Goal: Information Seeking & Learning: Learn about a topic

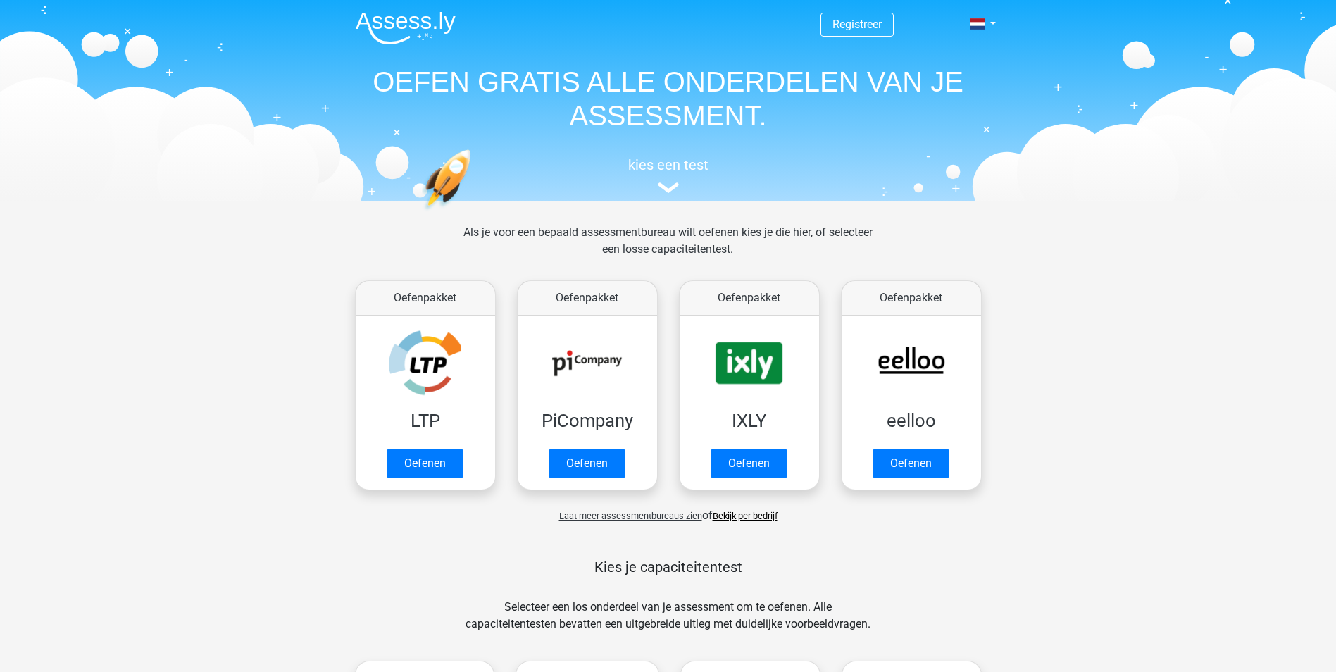
click at [615, 515] on span "Laat meer assessmentbureaus zien" at bounding box center [630, 516] width 143 height 11
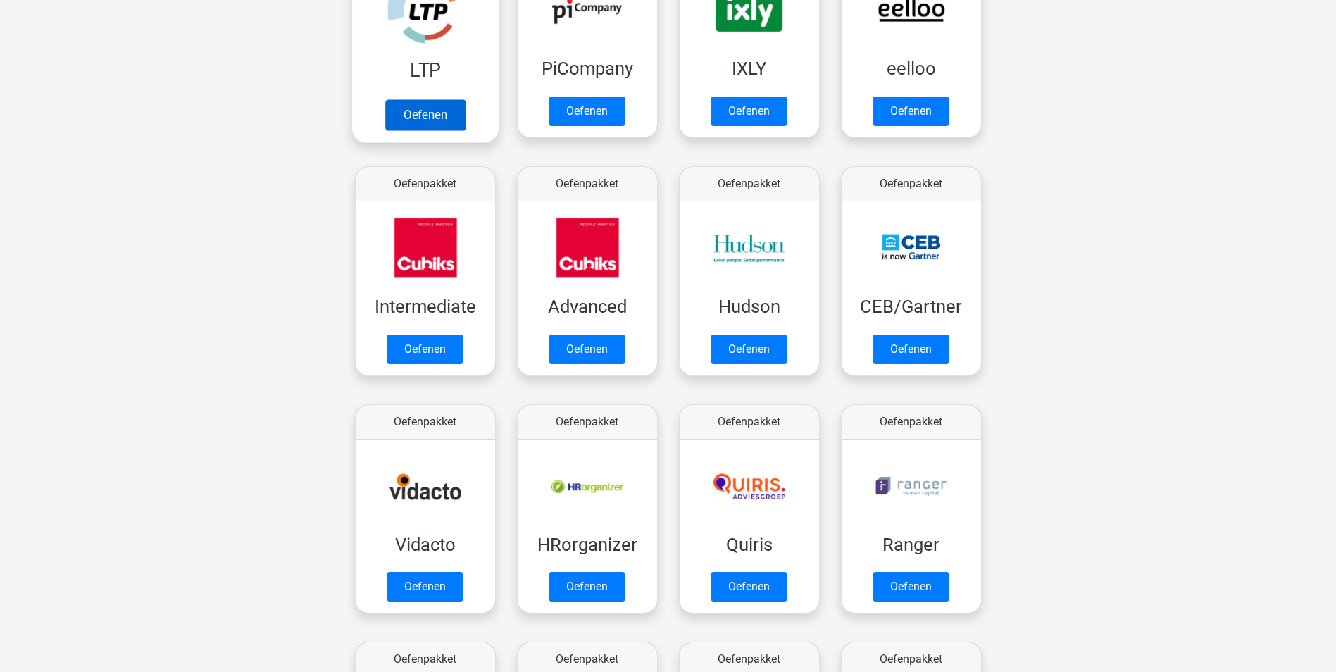
scroll to position [634, 0]
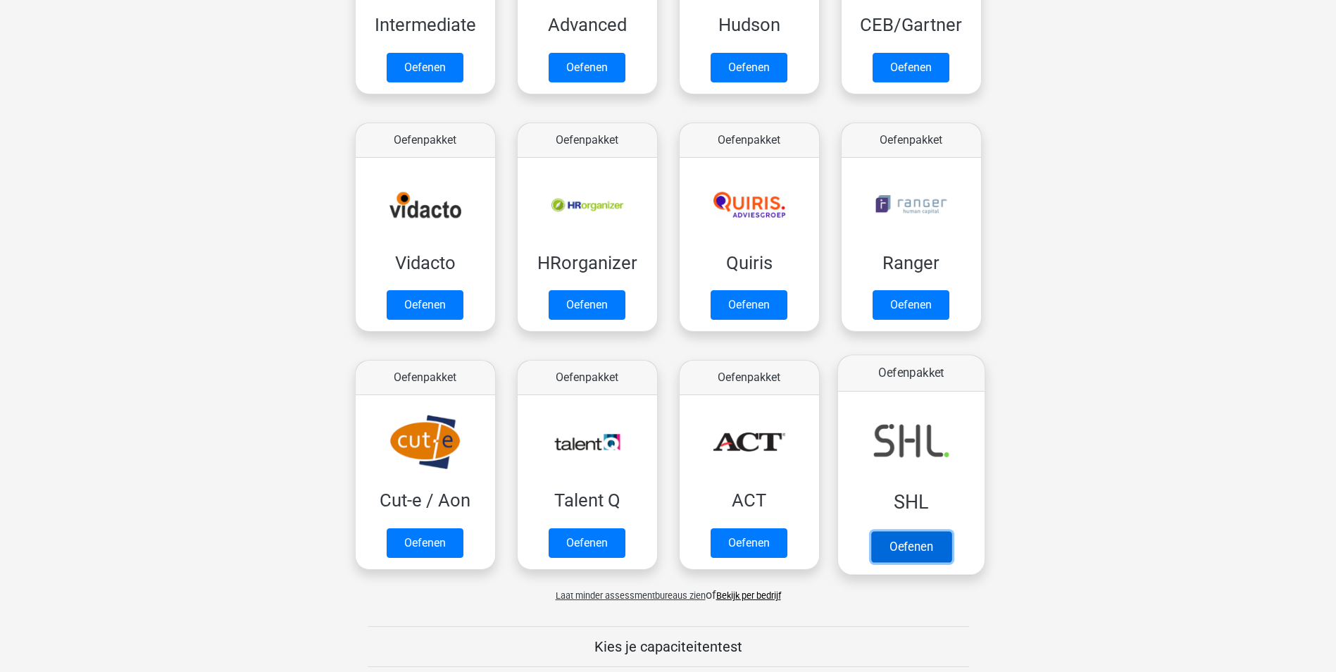
click at [941, 531] on link "Oefenen" at bounding box center [910, 546] width 80 height 31
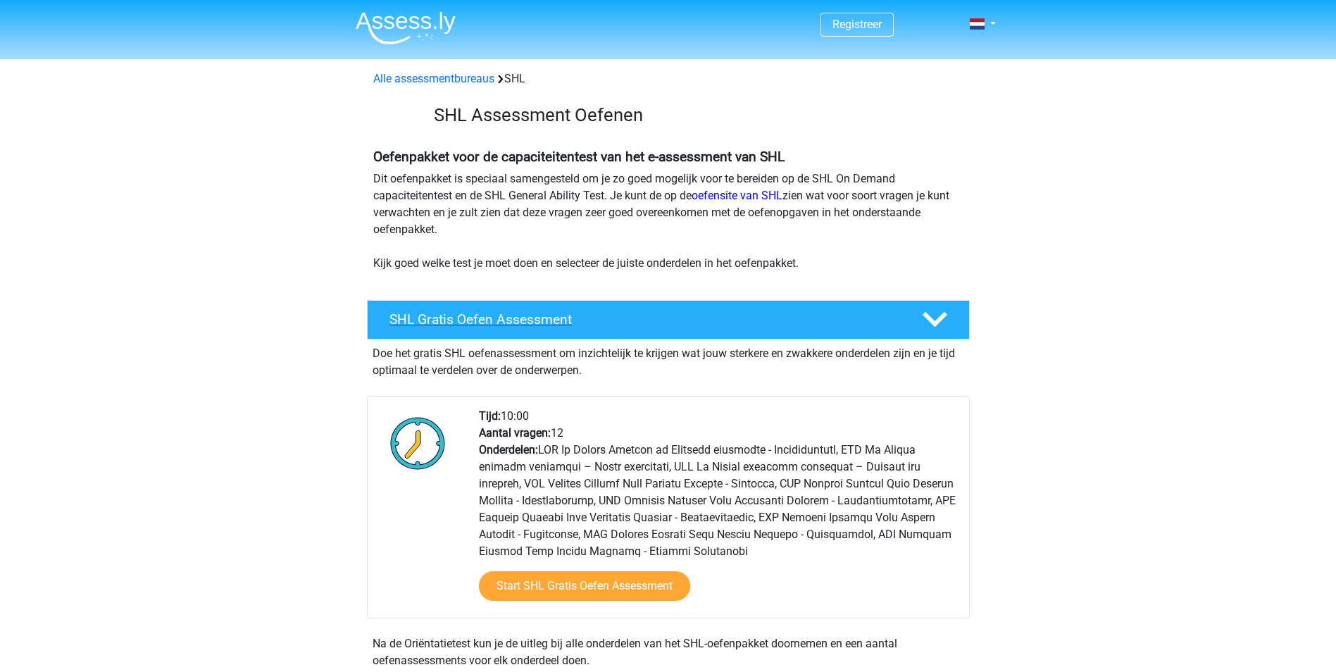
click at [746, 320] on h4 "SHL Gratis Oefen Assessment" at bounding box center [644, 319] width 510 height 16
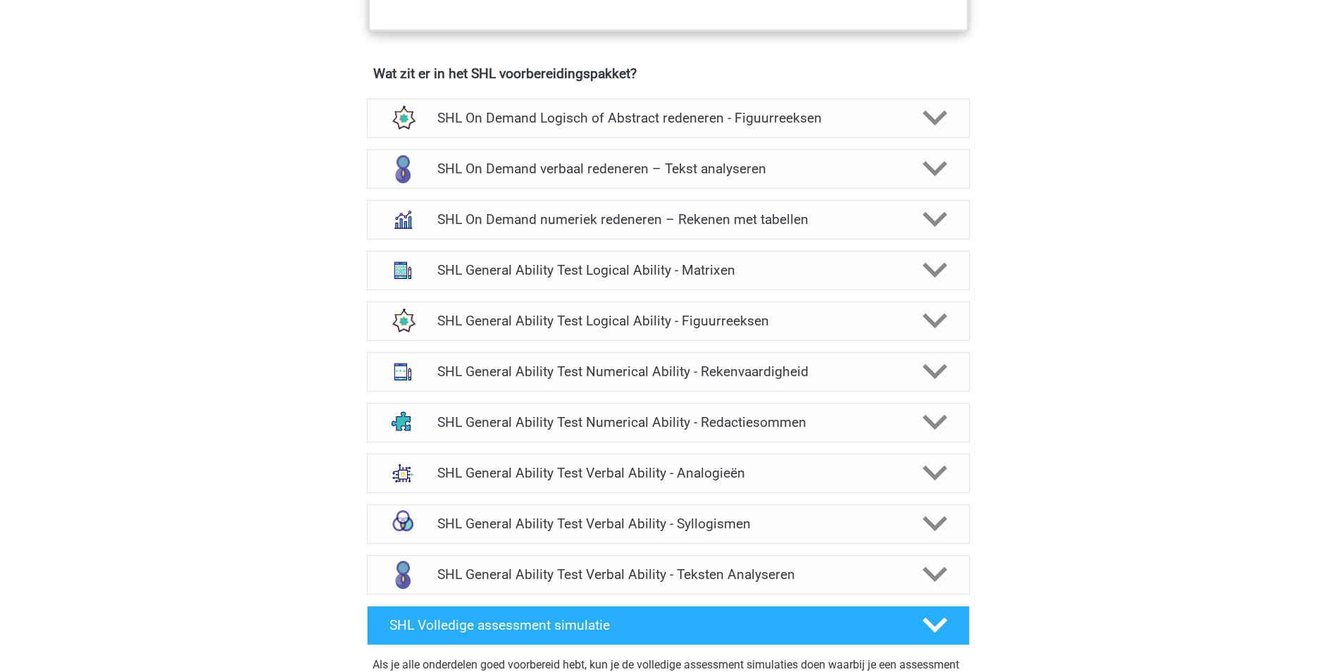
scroll to position [1268, 0]
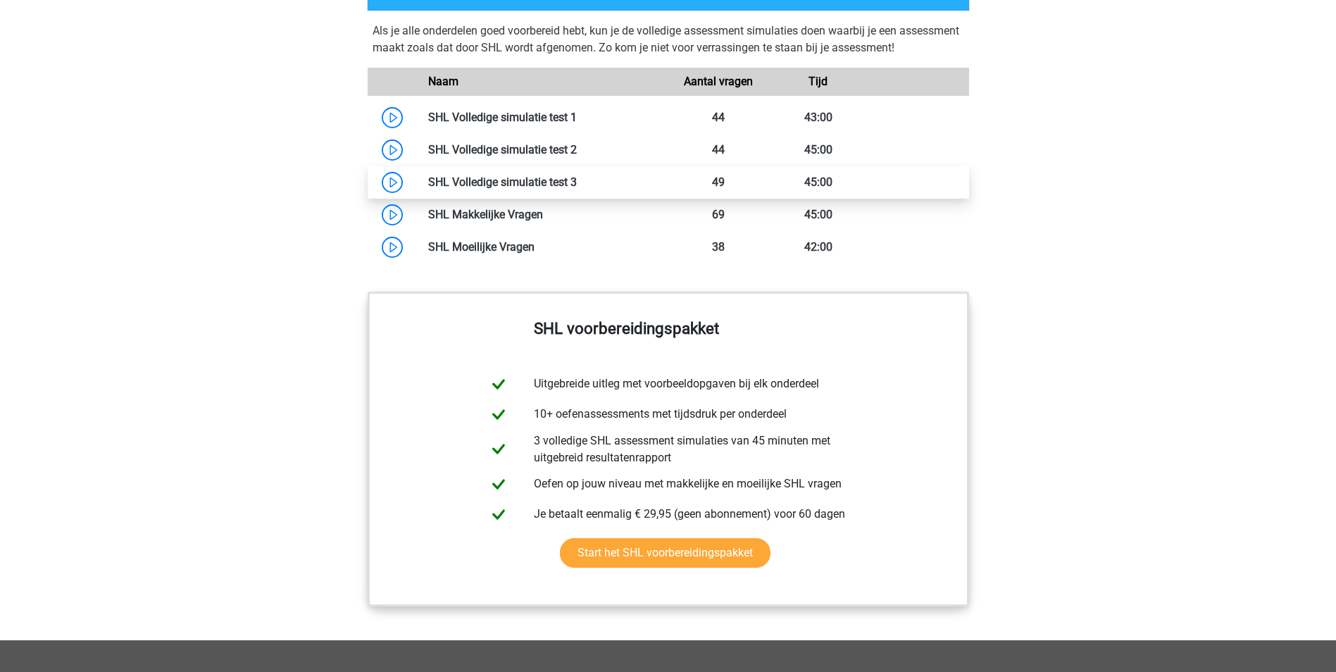
click at [577, 175] on link at bounding box center [577, 181] width 0 height 13
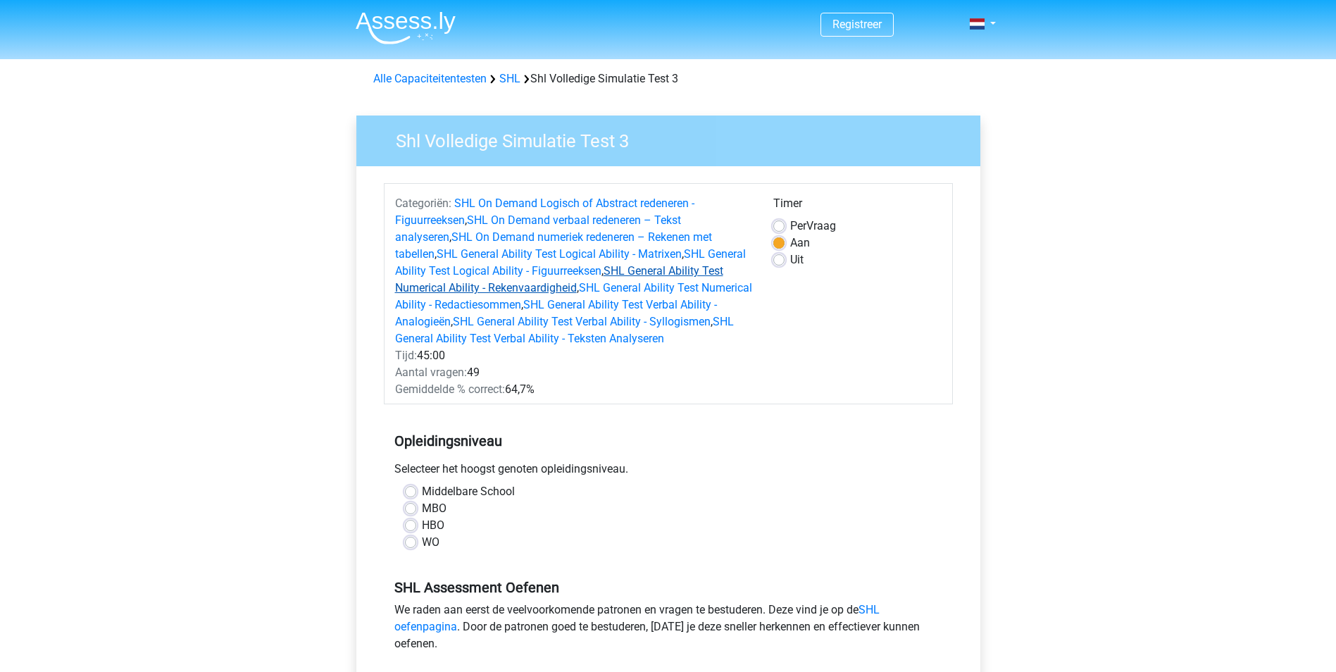
scroll to position [70, 0]
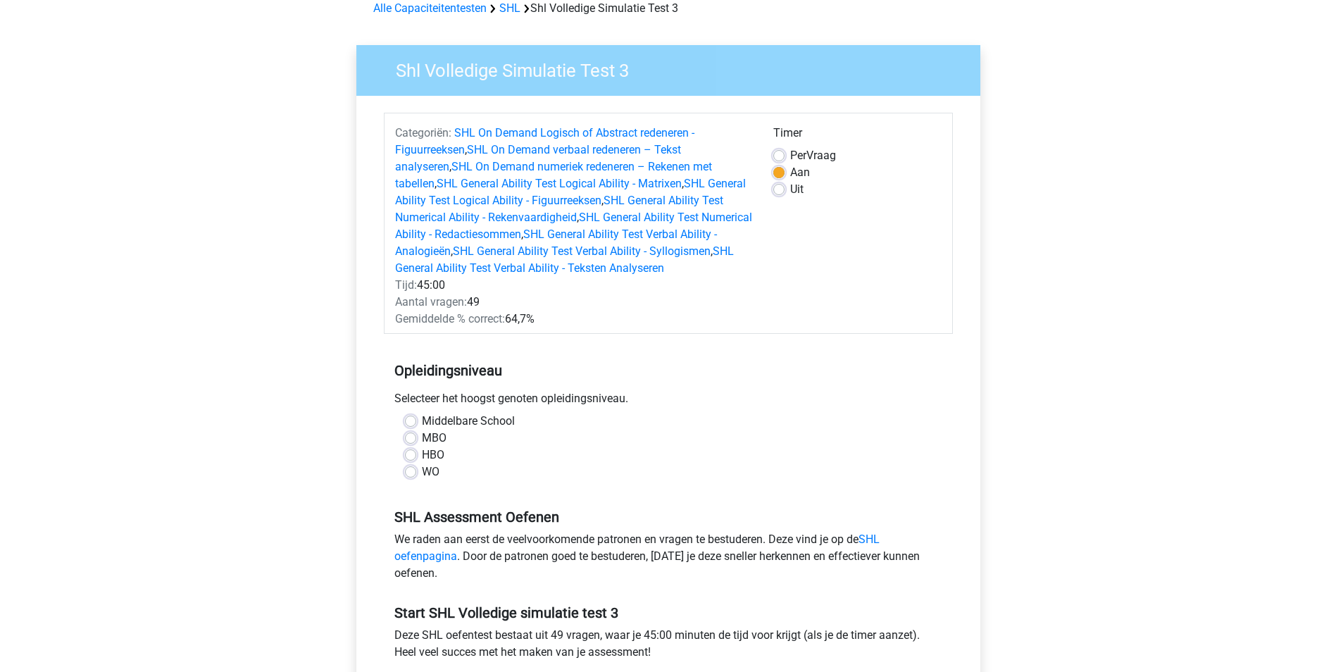
click at [790, 187] on label "Uit" at bounding box center [796, 189] width 13 height 17
click at [781, 187] on input "Uit" at bounding box center [778, 188] width 11 height 14
radio input "true"
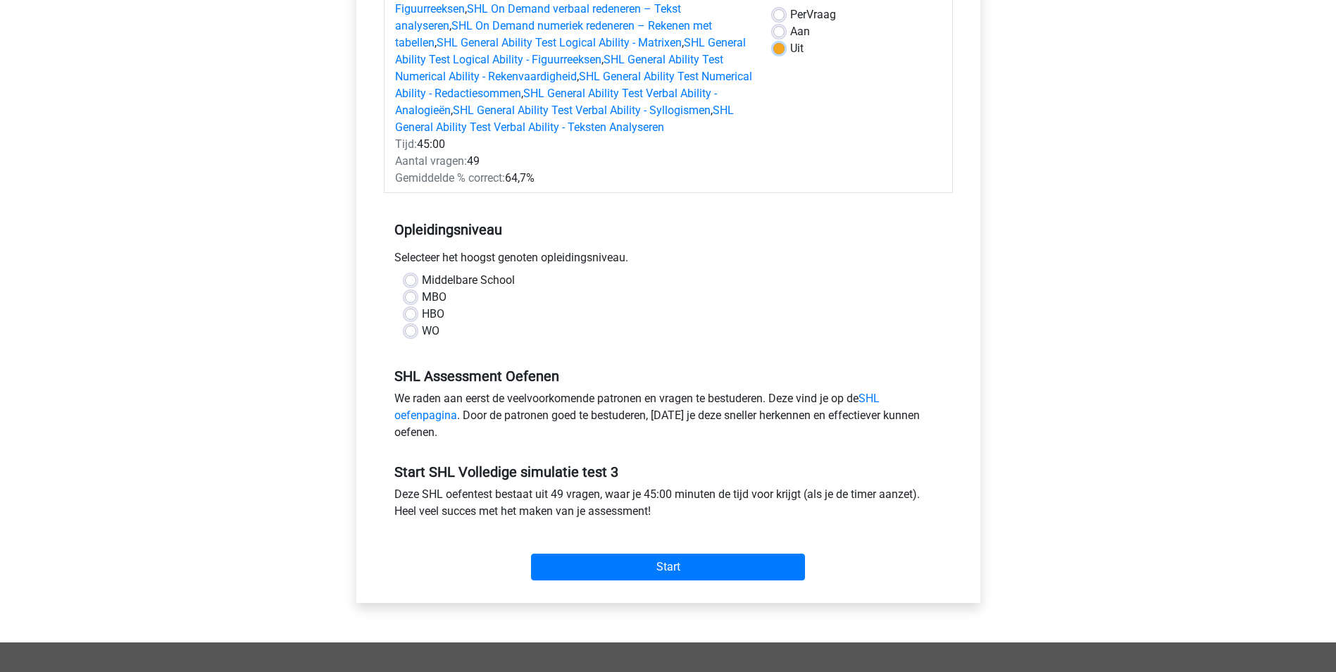
scroll to position [282, 0]
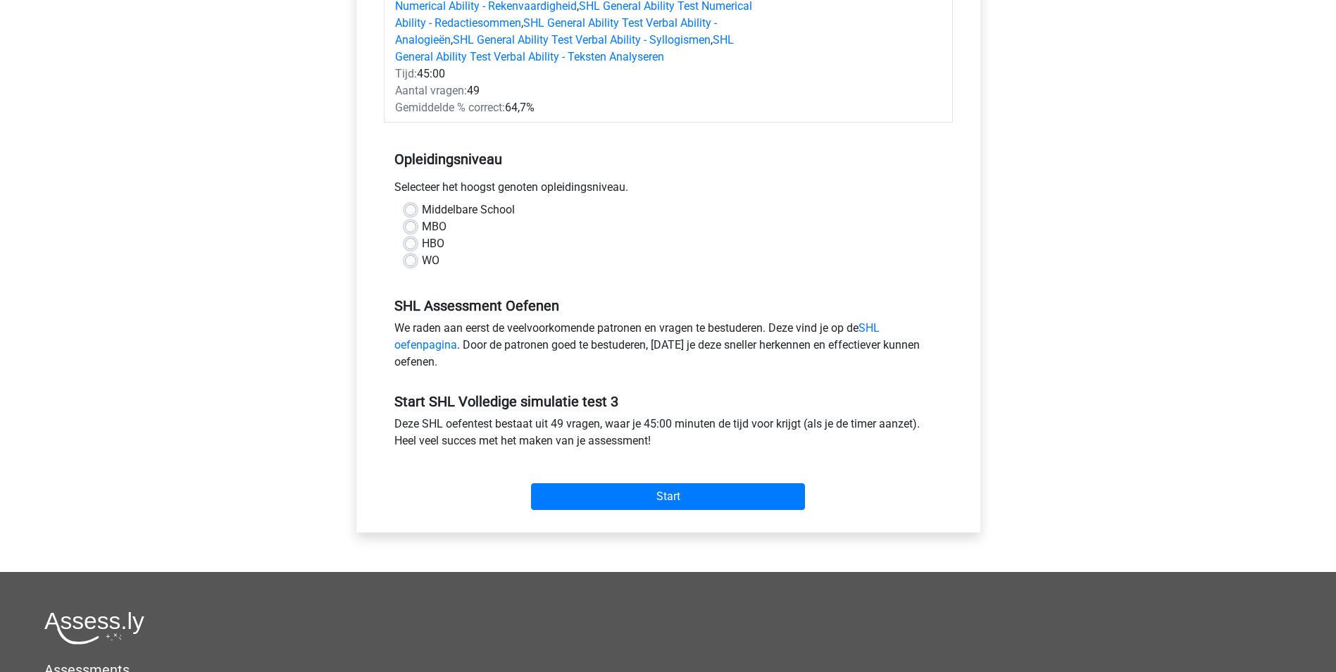
click at [422, 246] on label "HBO" at bounding box center [433, 243] width 23 height 17
click at [411, 246] on input "HBO" at bounding box center [410, 242] width 11 height 14
radio input "true"
click at [623, 494] on input "Start" at bounding box center [668, 496] width 274 height 27
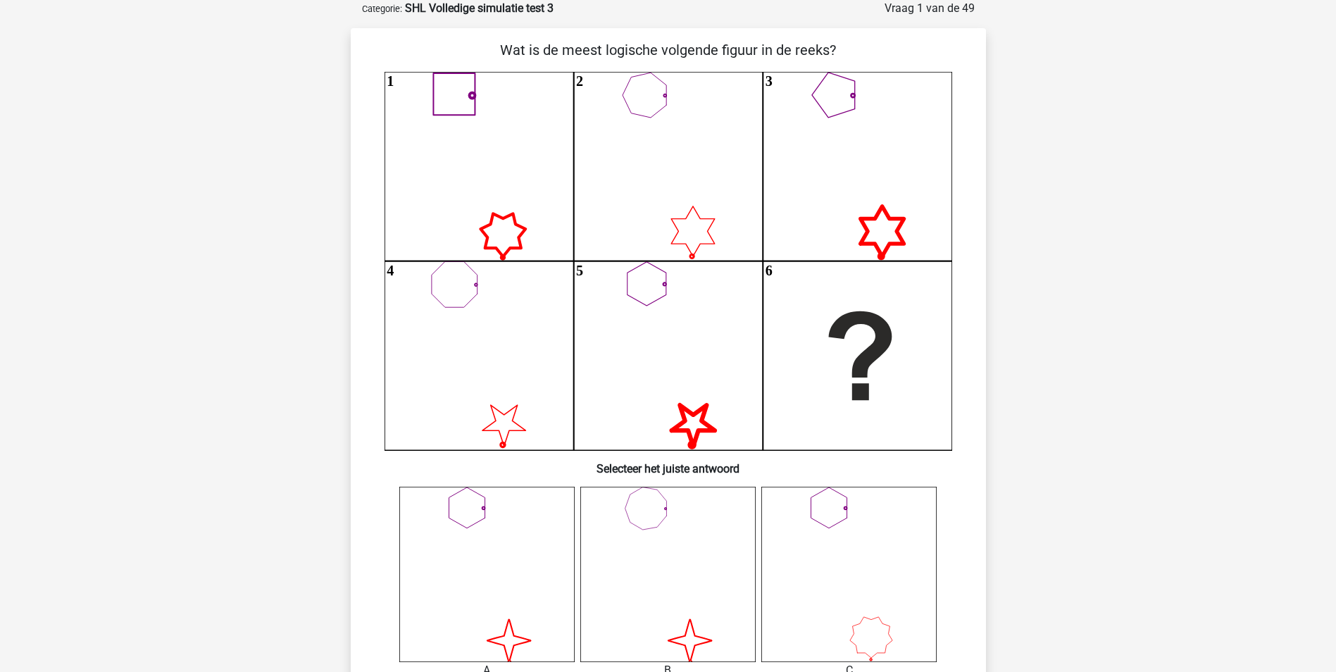
scroll to position [211, 0]
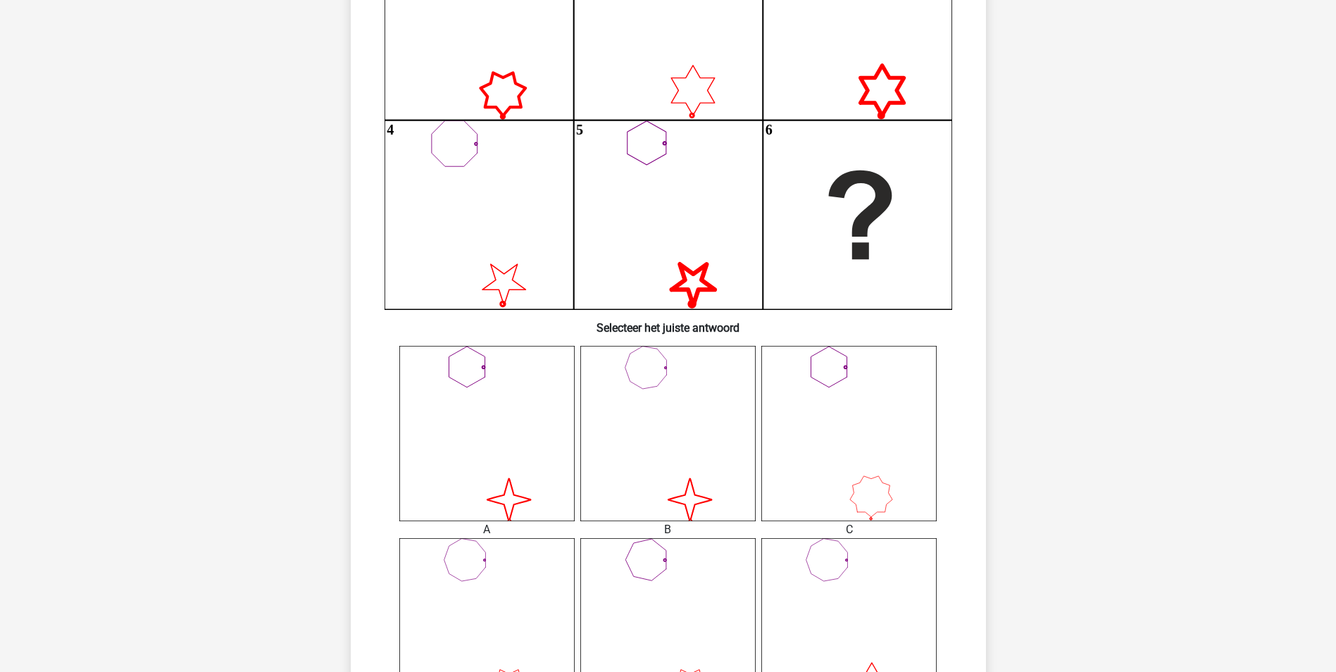
click at [686, 394] on icon "image/svg+xml" at bounding box center [667, 433] width 175 height 175
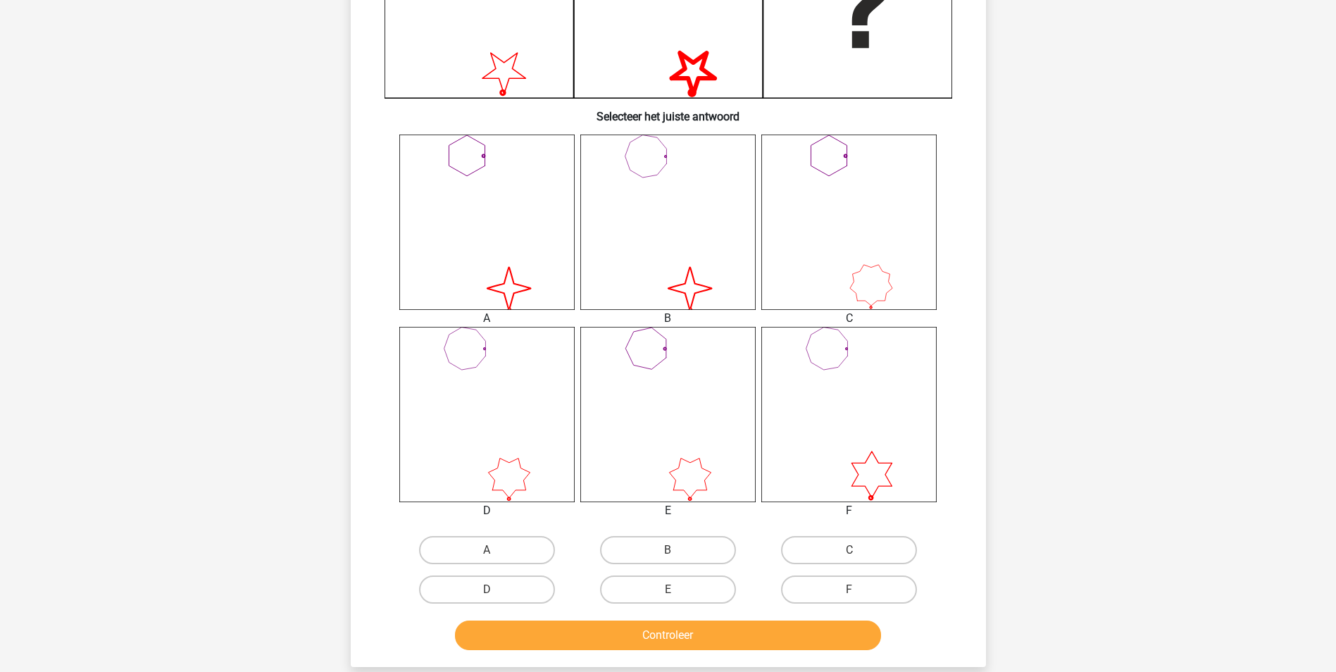
click at [659, 220] on icon "image/svg+xml" at bounding box center [667, 222] width 175 height 175
click at [646, 542] on label "B" at bounding box center [668, 550] width 136 height 28
click at [668, 550] on input "B" at bounding box center [672, 554] width 9 height 9
radio input "true"
click at [717, 641] on button "Controleer" at bounding box center [668, 635] width 426 height 30
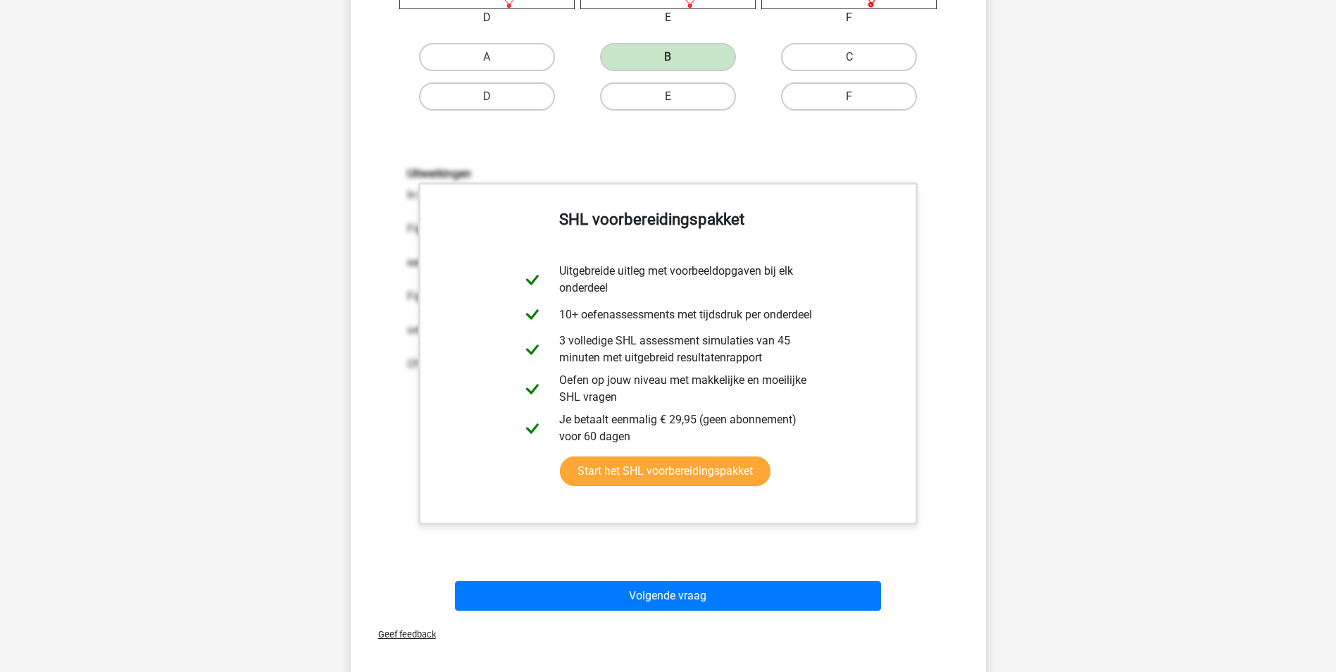
scroll to position [986, 0]
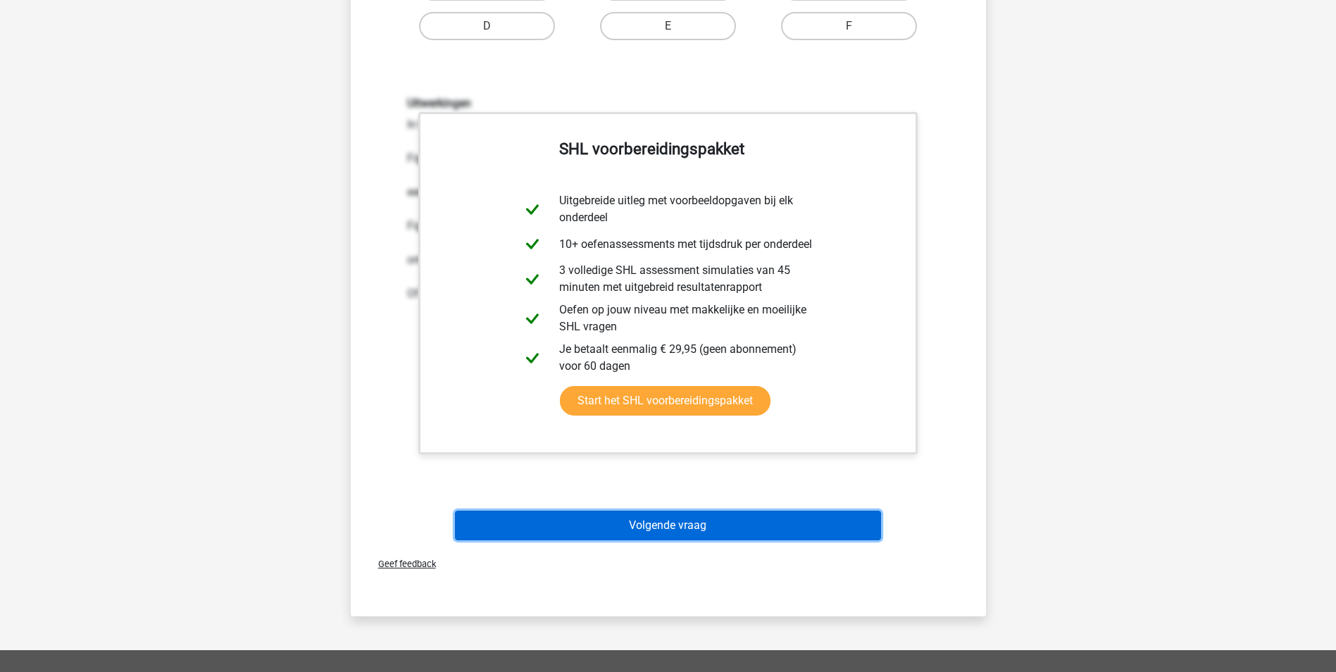
click at [697, 523] on button "Volgende vraag" at bounding box center [668, 526] width 426 height 30
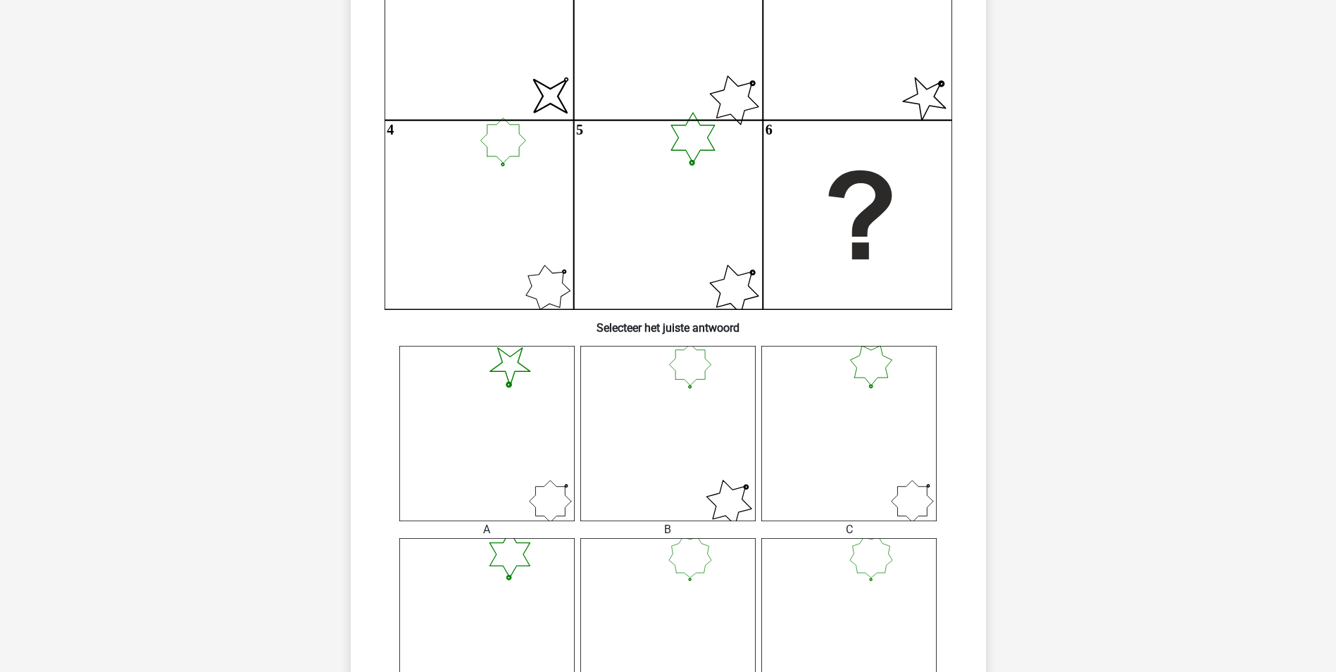
scroll to position [352, 0]
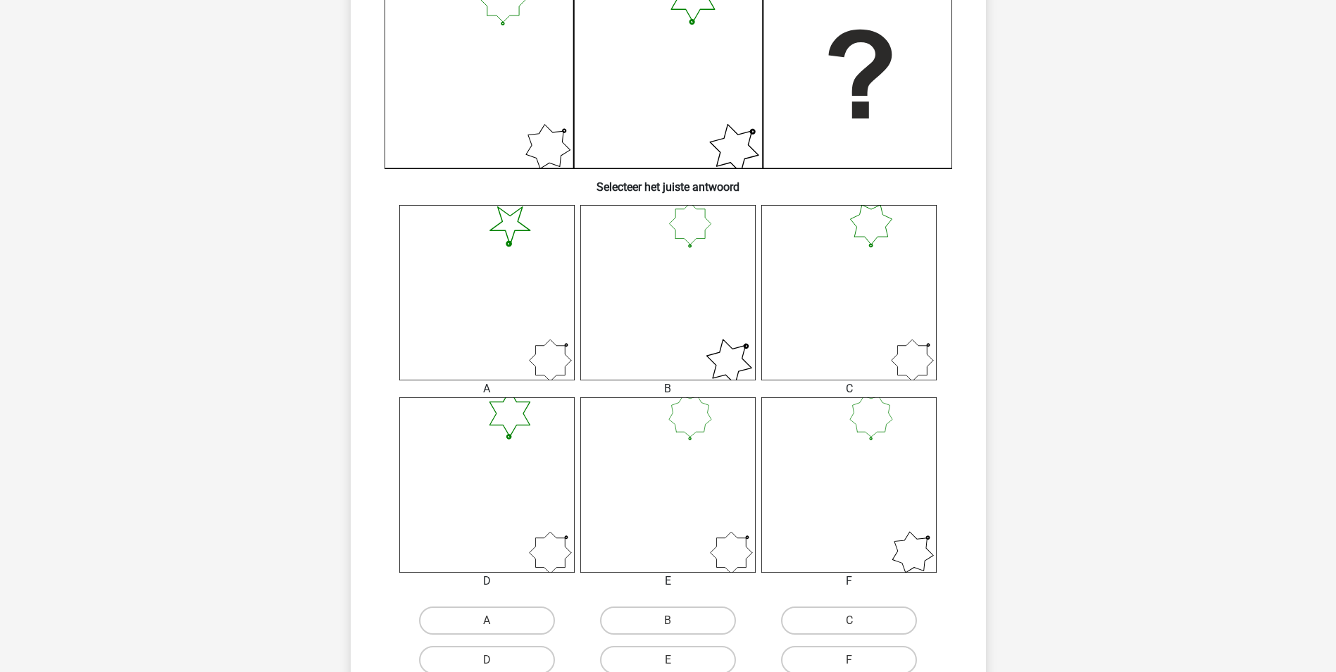
click at [866, 453] on icon at bounding box center [848, 484] width 175 height 175
click at [701, 506] on icon at bounding box center [667, 484] width 175 height 175
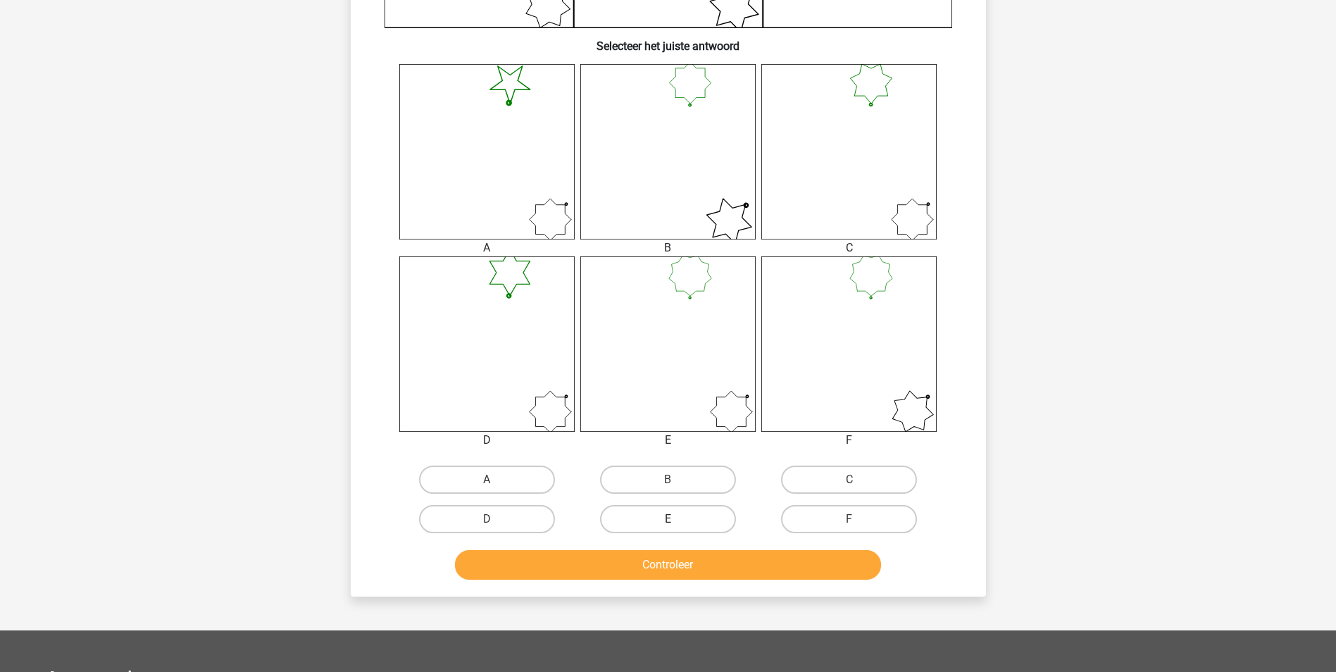
click at [693, 525] on label "E" at bounding box center [668, 519] width 136 height 28
click at [677, 525] on input "E" at bounding box center [672, 523] width 9 height 9
radio input "true"
click at [688, 565] on button "Controleer" at bounding box center [668, 565] width 426 height 30
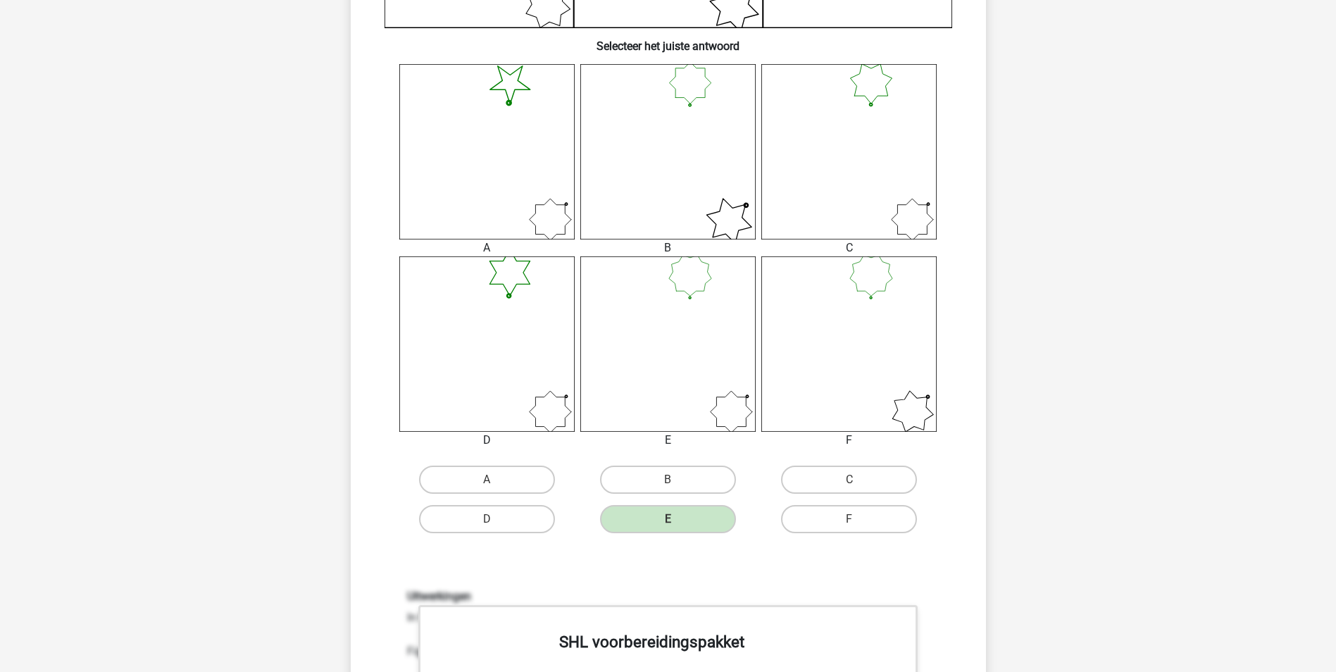
scroll to position [704, 0]
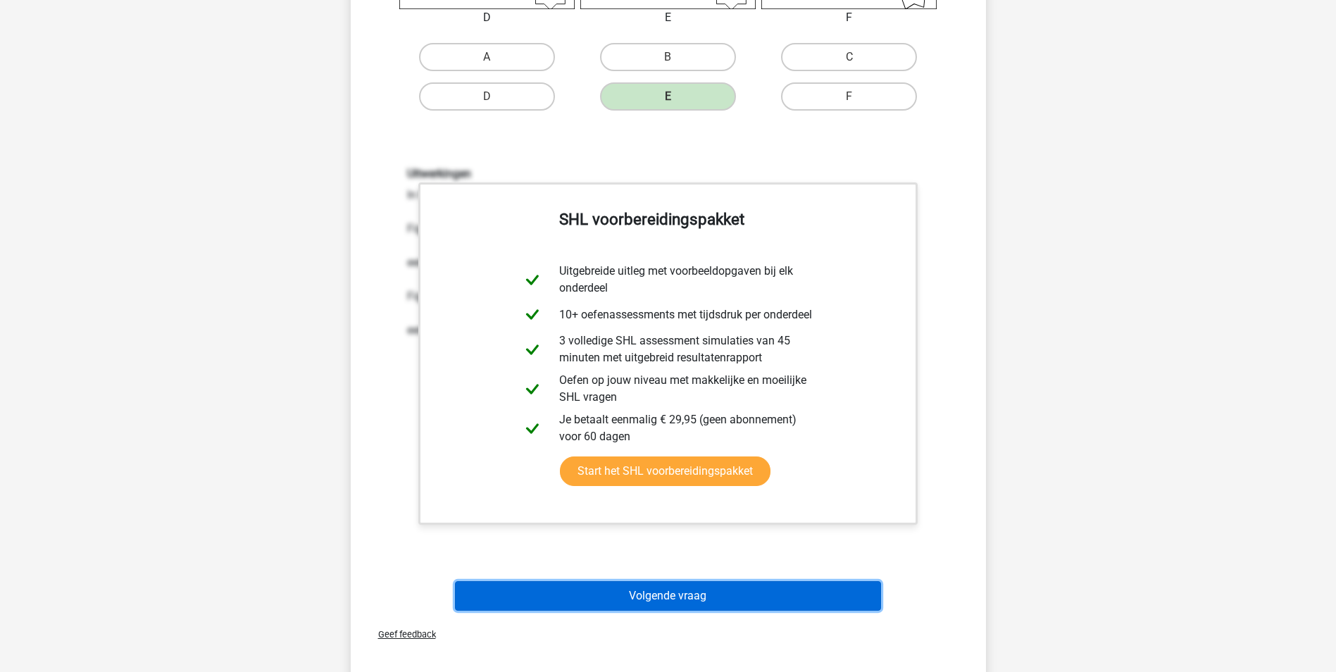
click at [694, 588] on button "Volgende vraag" at bounding box center [668, 596] width 426 height 30
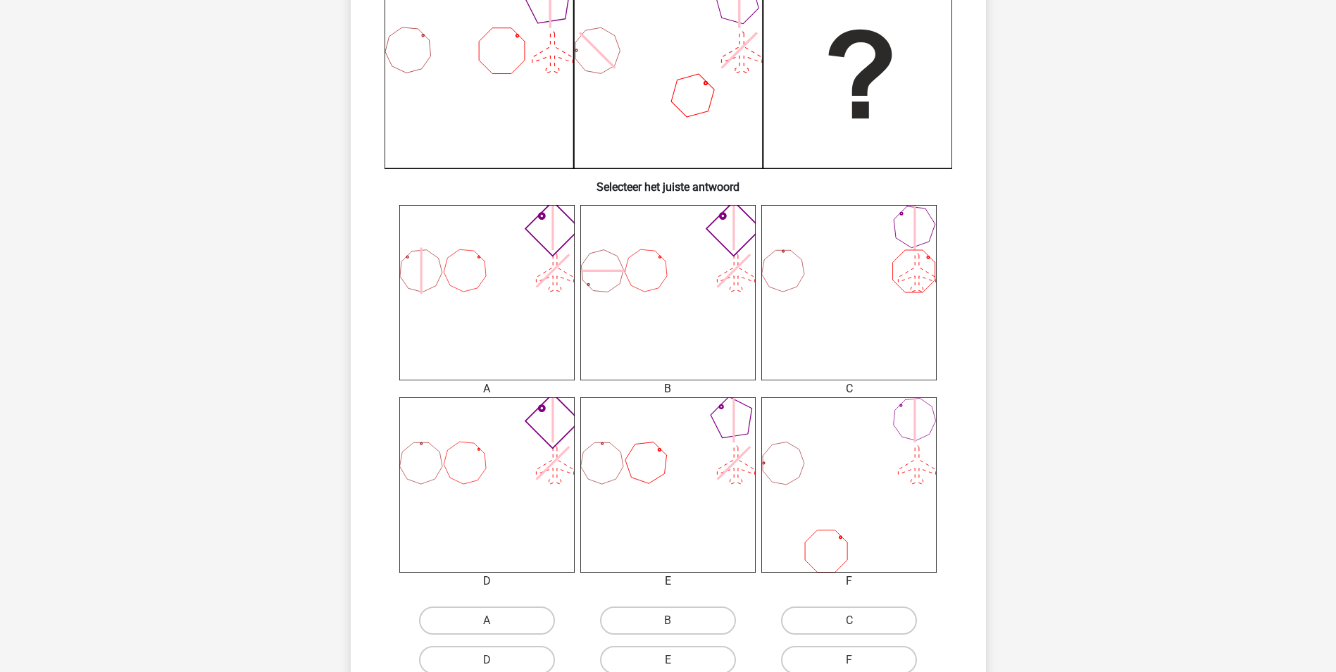
scroll to position [423, 0]
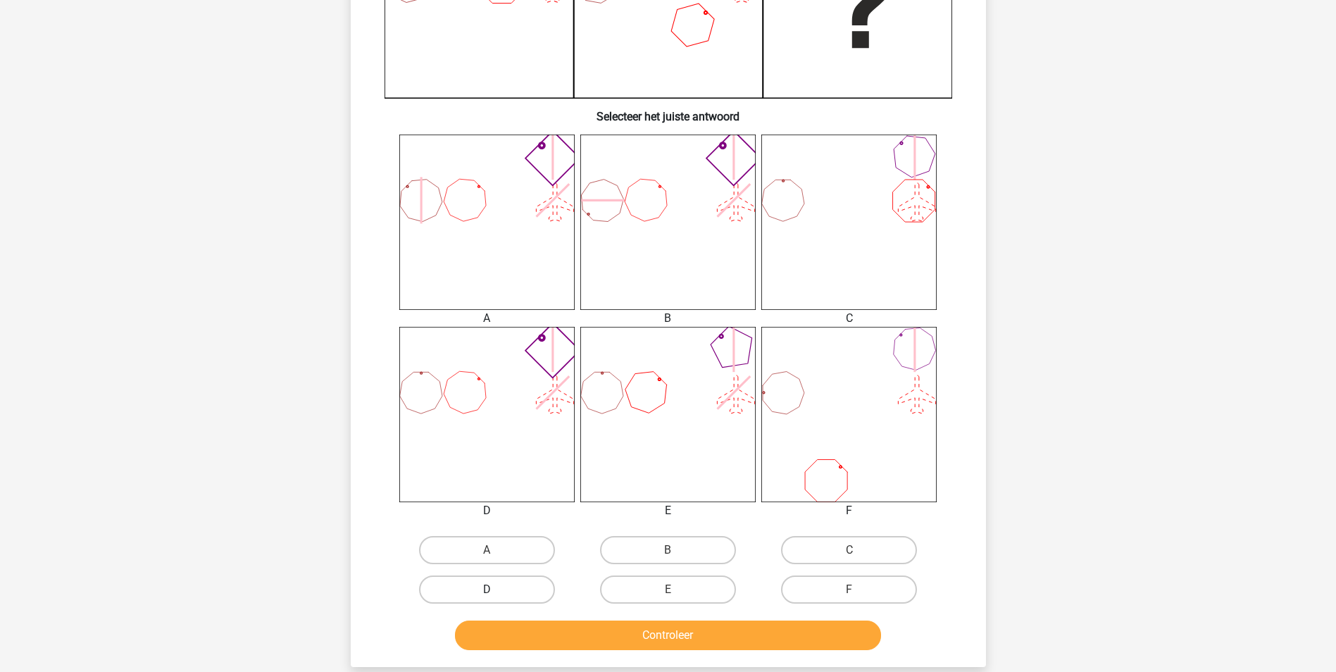
click at [513, 591] on label "D" at bounding box center [487, 589] width 136 height 28
click at [496, 591] on input "D" at bounding box center [491, 593] width 9 height 9
radio input "true"
drag, startPoint x: 589, startPoint y: 647, endPoint x: 595, endPoint y: 642, distance: 8.0
click at [589, 646] on button "Controleer" at bounding box center [668, 635] width 426 height 30
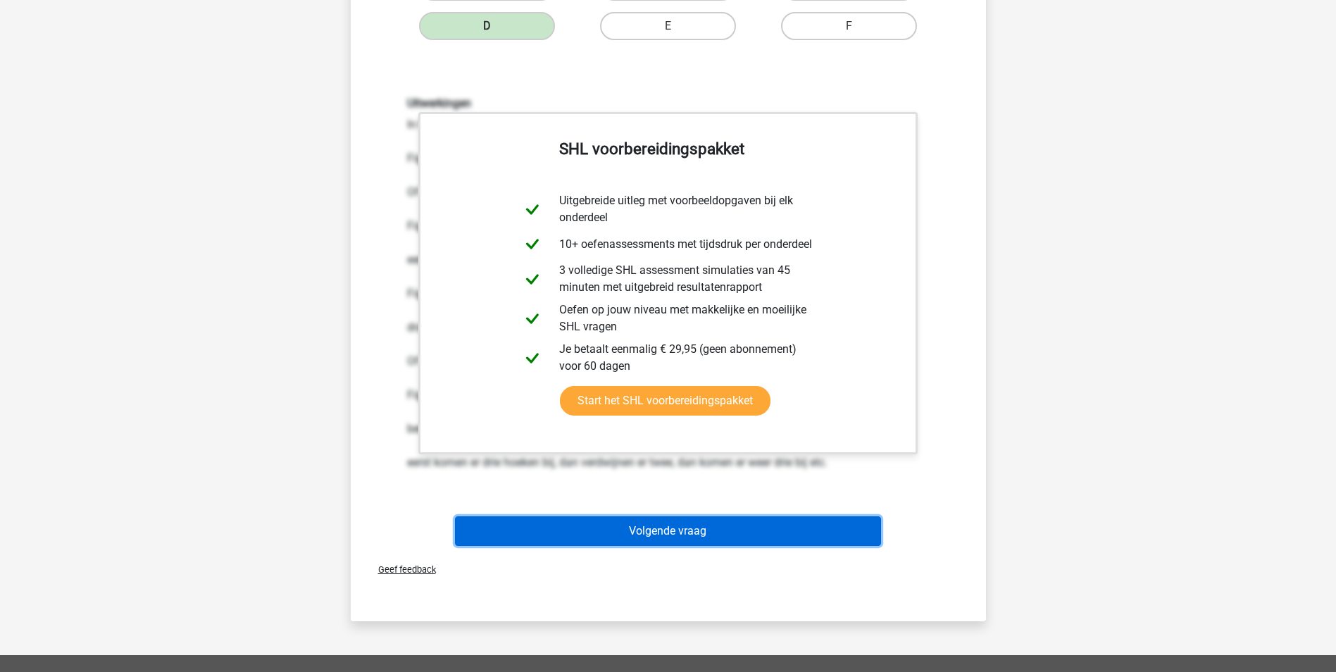
click at [637, 537] on button "Volgende vraag" at bounding box center [668, 531] width 426 height 30
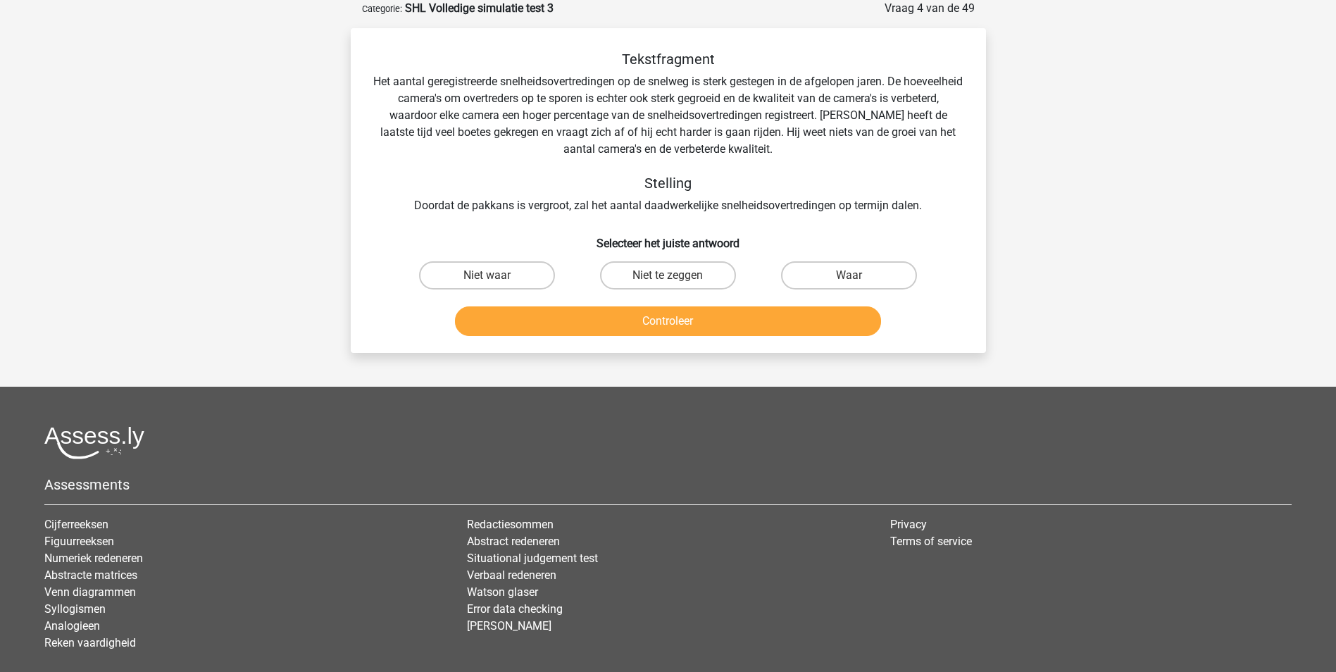
scroll to position [0, 0]
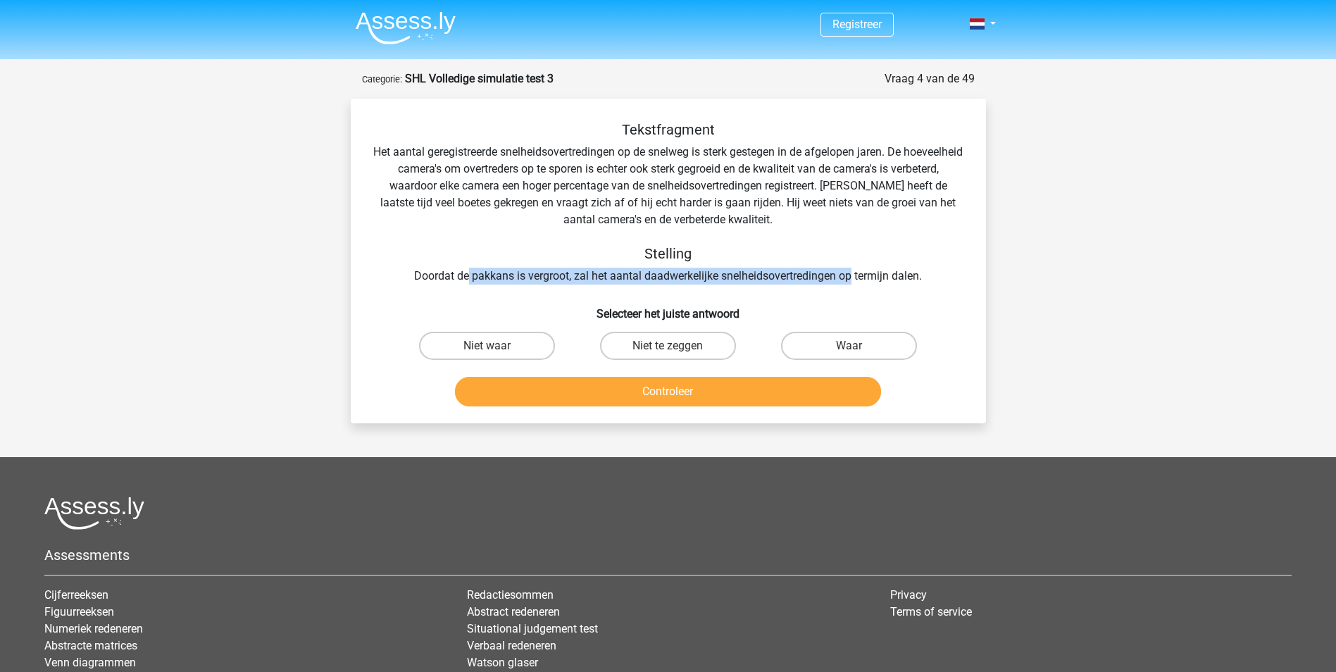
drag, startPoint x: 499, startPoint y: 278, endPoint x: 855, endPoint y: 268, distance: 355.8
click at [855, 268] on div "Tekstfragment Het aantal geregistreerde snelheidsovertredingen op de snelweg is…" at bounding box center [668, 202] width 590 height 163
drag, startPoint x: 855, startPoint y: 268, endPoint x: 868, endPoint y: 270, distance: 12.9
click at [868, 270] on div "Tekstfragment Het aantal geregistreerde snelheidsovertredingen op de snelweg is…" at bounding box center [668, 202] width 590 height 163
drag, startPoint x: 910, startPoint y: 274, endPoint x: 416, endPoint y: 281, distance: 494.5
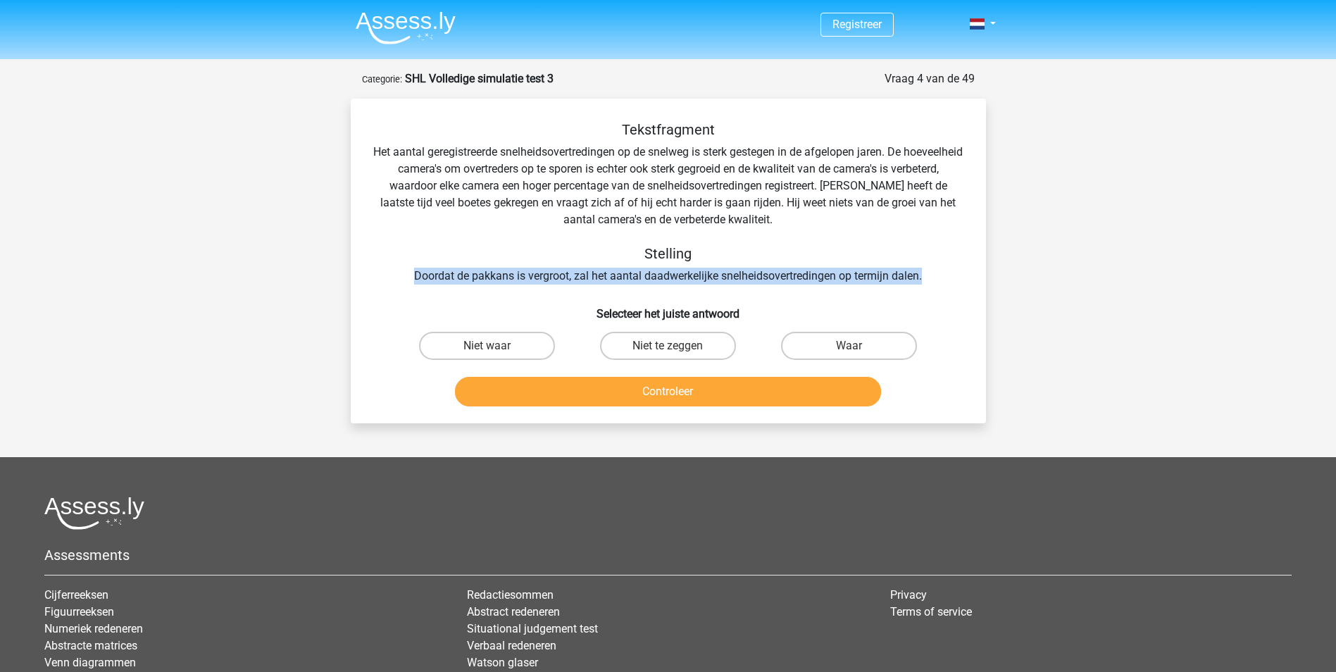
click at [416, 281] on div "Tekstfragment Het aantal geregistreerde snelheidsovertredingen op de snelweg is…" at bounding box center [668, 202] width 590 height 163
drag, startPoint x: 569, startPoint y: 279, endPoint x: 767, endPoint y: 279, distance: 197.9
click at [767, 279] on div "Tekstfragment Het aantal geregistreerde snelheidsovertredingen op de snelweg is…" at bounding box center [668, 202] width 590 height 163
drag, startPoint x: 767, startPoint y: 279, endPoint x: 685, endPoint y: 284, distance: 82.5
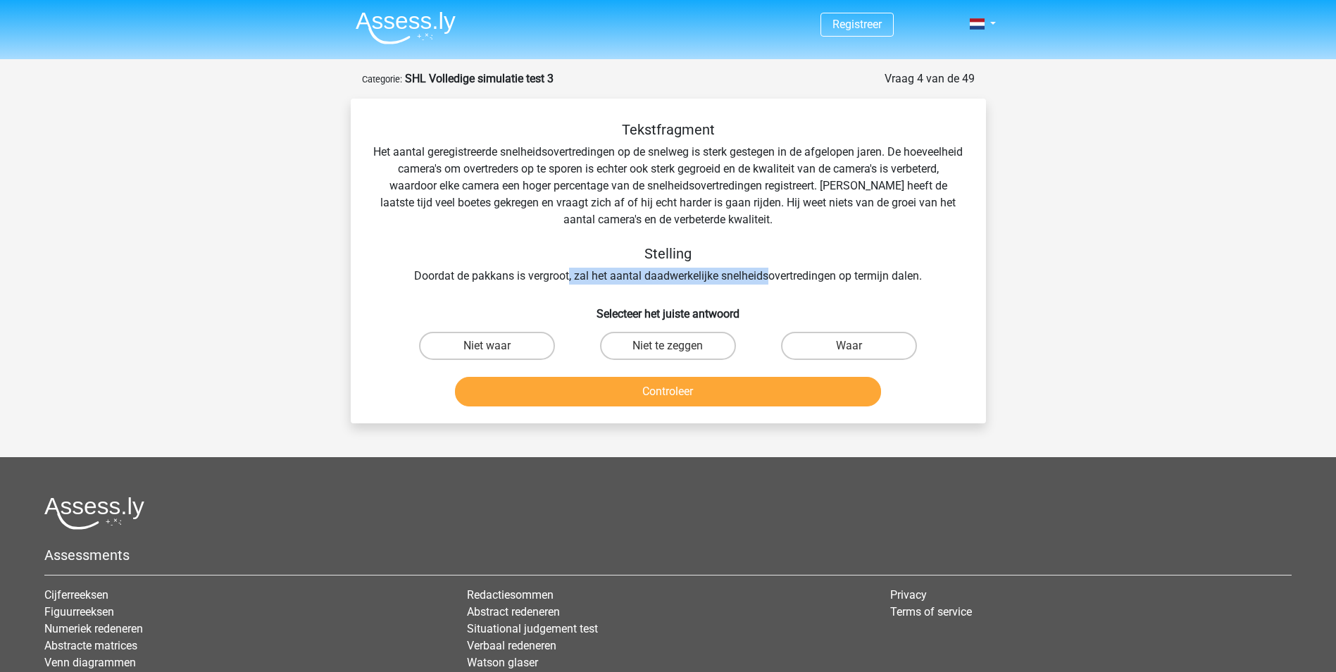
click at [685, 284] on div "Tekstfragment Het aantal geregistreerde snelheidsovertredingen op de snelweg is…" at bounding box center [668, 202] width 590 height 163
drag, startPoint x: 610, startPoint y: 285, endPoint x: 942, endPoint y: 280, distance: 332.5
click at [942, 280] on div "Tekstfragment Het aantal geregistreerde snelheidsovertredingen op de snelweg is…" at bounding box center [668, 202] width 590 height 163
click at [926, 276] on div "Tekstfragment Het aantal geregistreerde snelheidsovertredingen op de snelweg is…" at bounding box center [668, 202] width 590 height 163
click at [655, 345] on label "Niet te zeggen" at bounding box center [668, 346] width 136 height 28
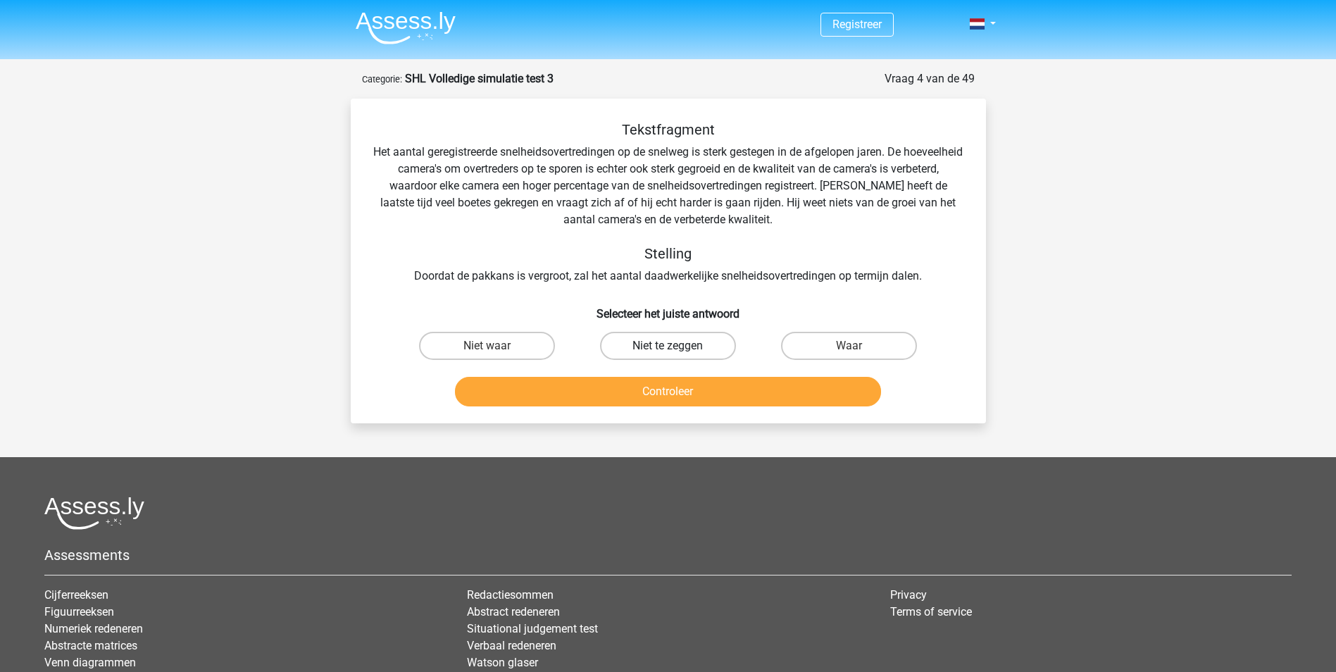
click at [668, 346] on input "Niet te zeggen" at bounding box center [672, 350] width 9 height 9
radio input "true"
click at [666, 390] on button "Controleer" at bounding box center [668, 392] width 426 height 30
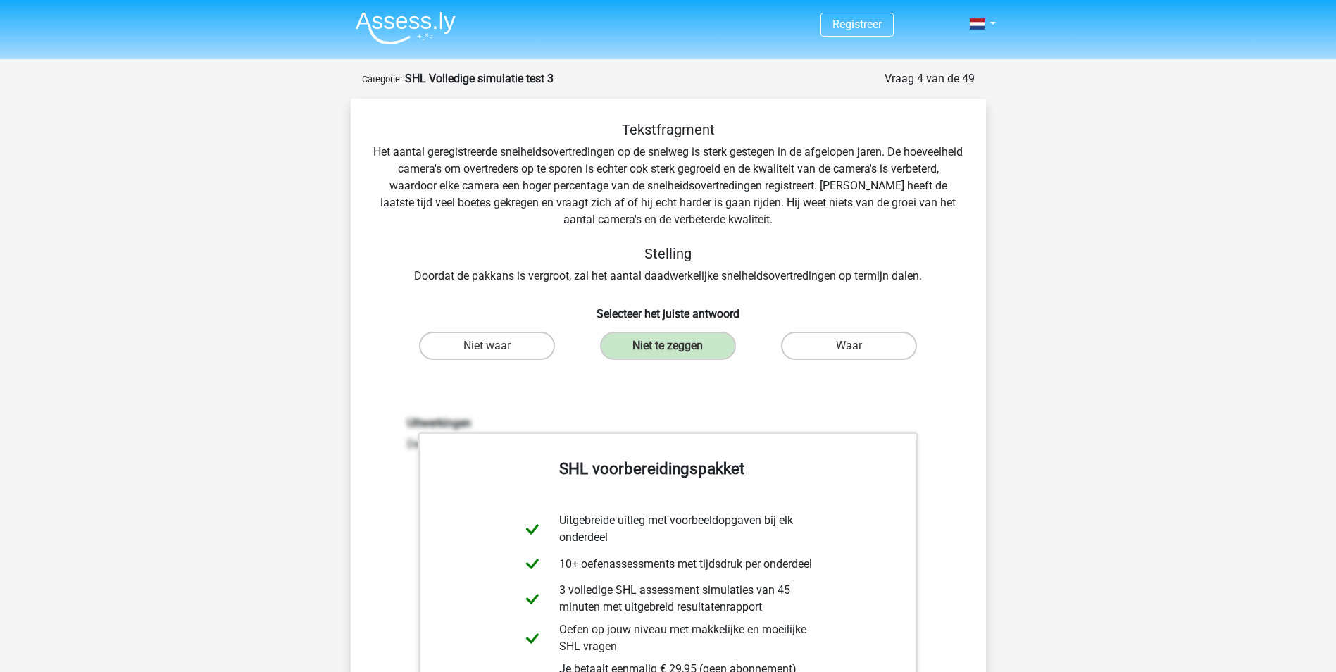
scroll to position [211, 0]
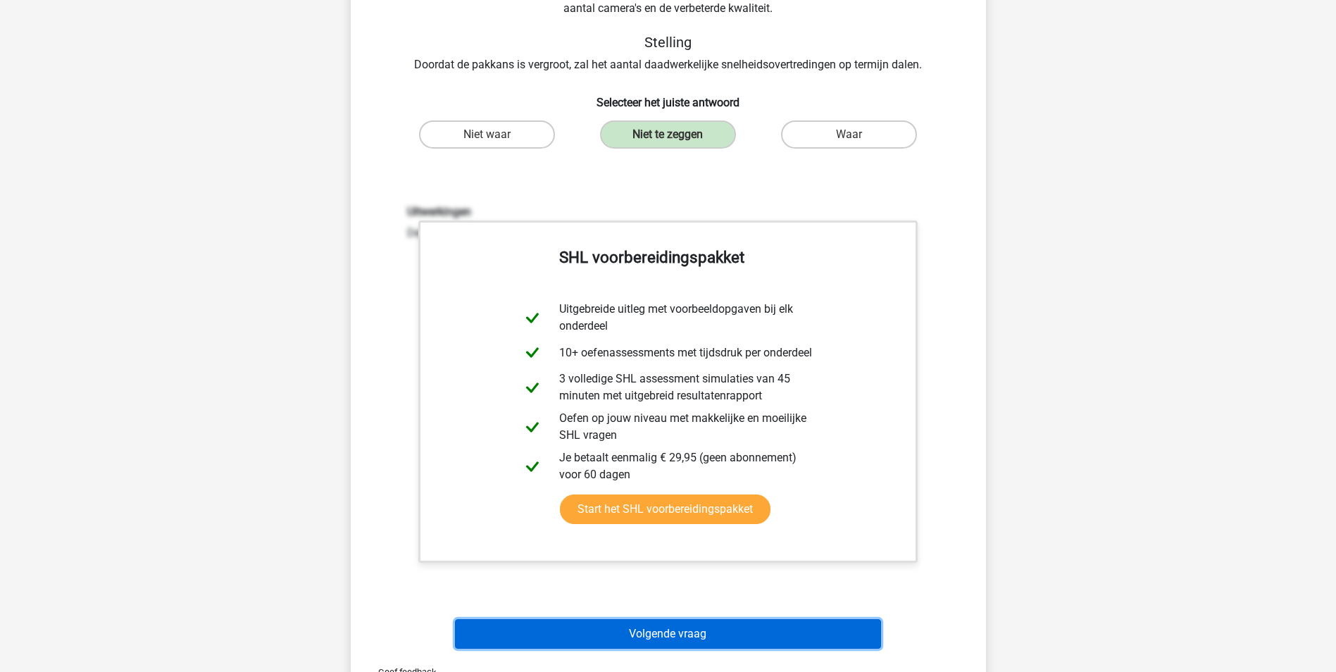
click at [701, 636] on button "Volgende vraag" at bounding box center [668, 634] width 426 height 30
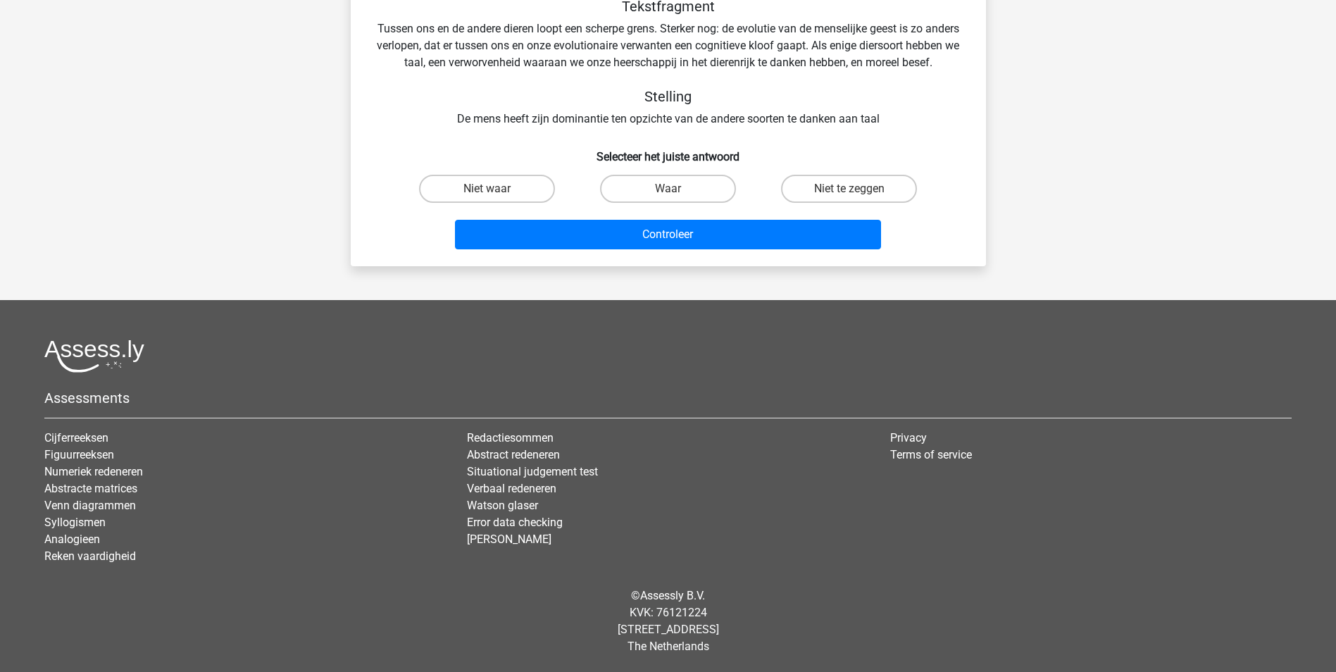
scroll to position [70, 0]
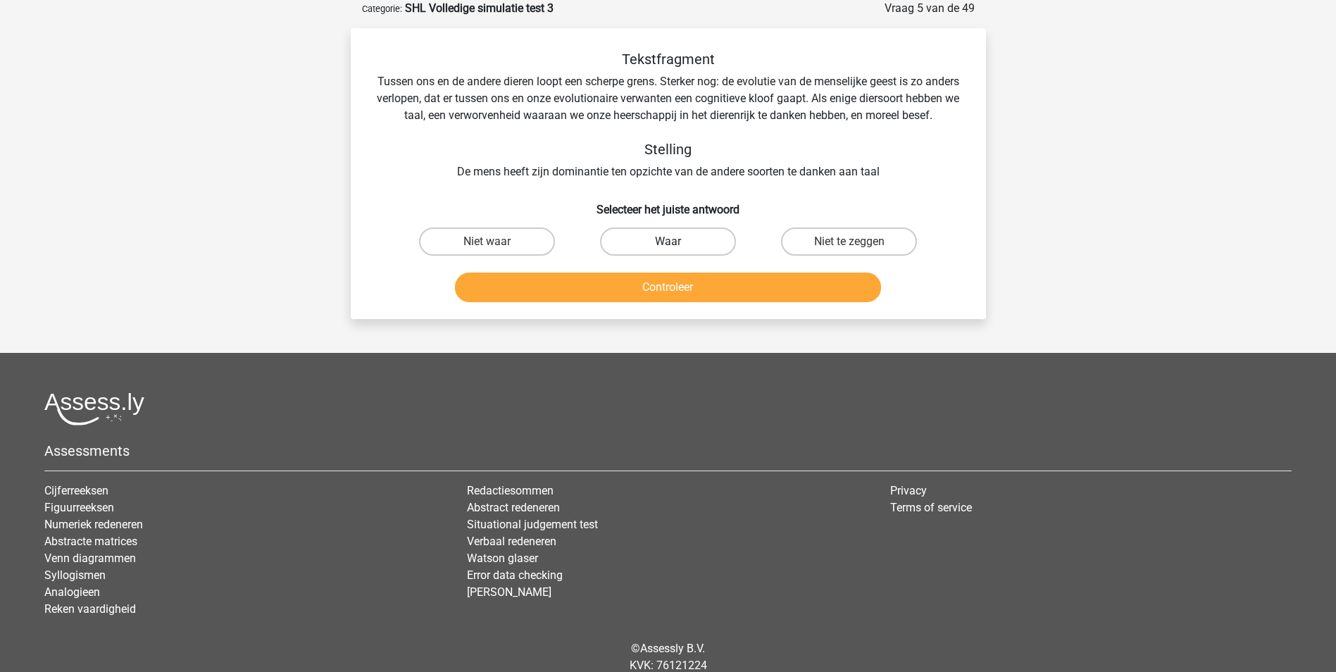
click at [715, 249] on label "Waar" at bounding box center [668, 241] width 136 height 28
click at [677, 249] on input "Waar" at bounding box center [672, 246] width 9 height 9
radio input "true"
click at [724, 299] on button "Controleer" at bounding box center [668, 288] width 426 height 30
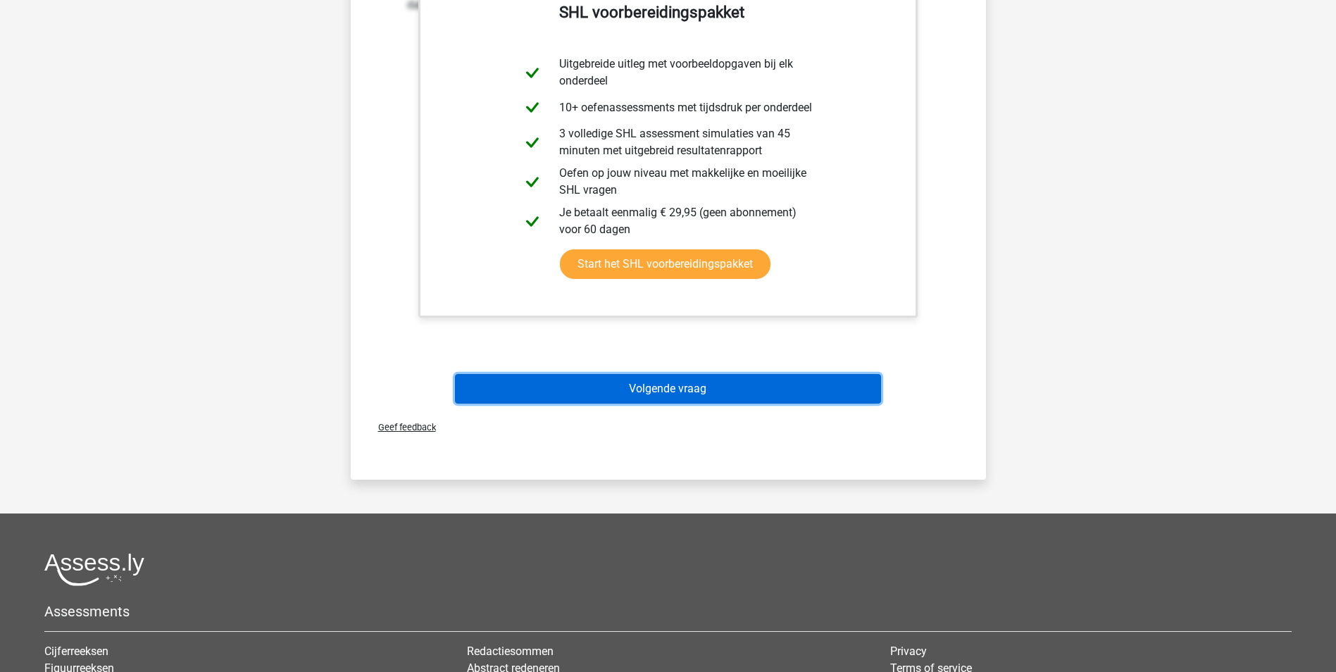
click at [692, 404] on button "Volgende vraag" at bounding box center [668, 389] width 426 height 30
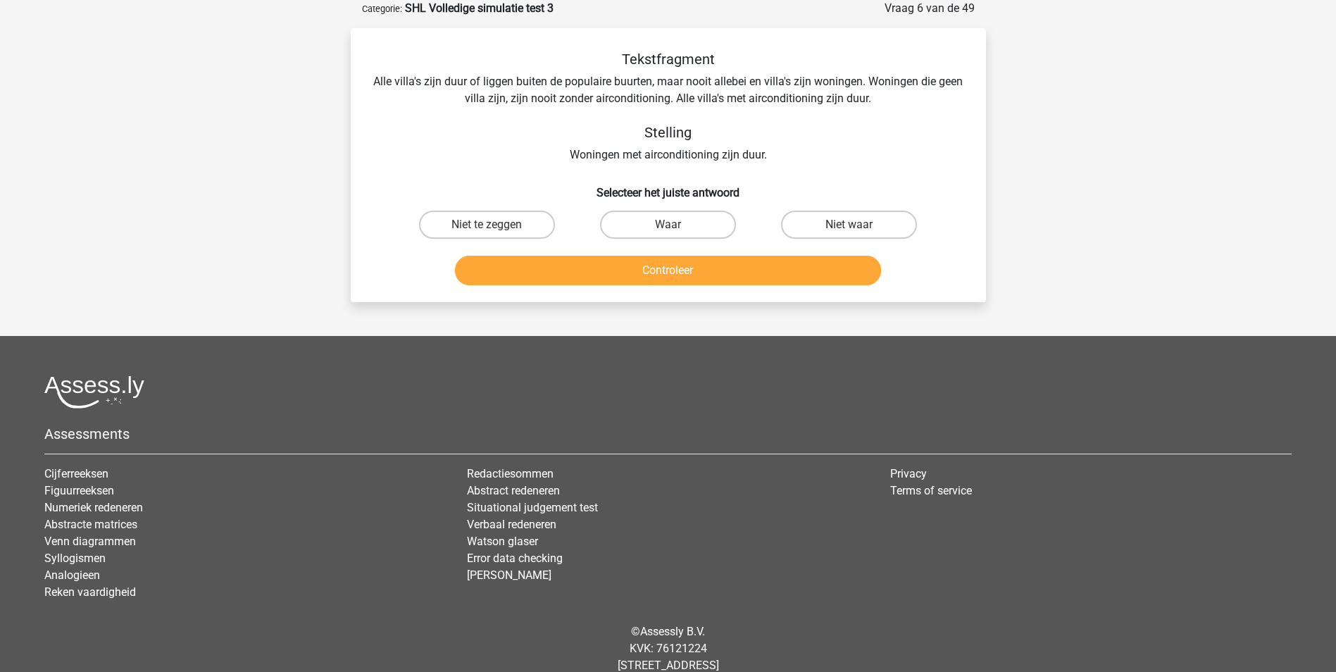
scroll to position [0, 0]
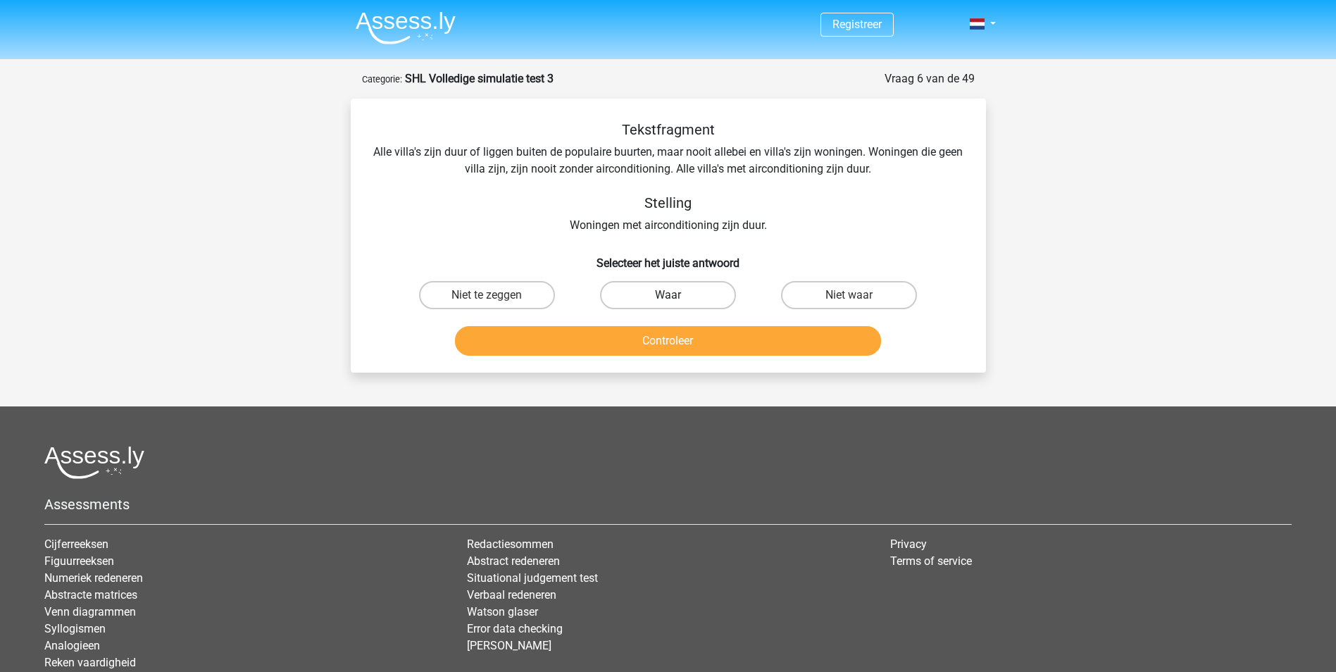
click at [617, 295] on label "Waar" at bounding box center [668, 295] width 136 height 28
click at [668, 295] on input "Waar" at bounding box center [672, 299] width 9 height 9
radio input "true"
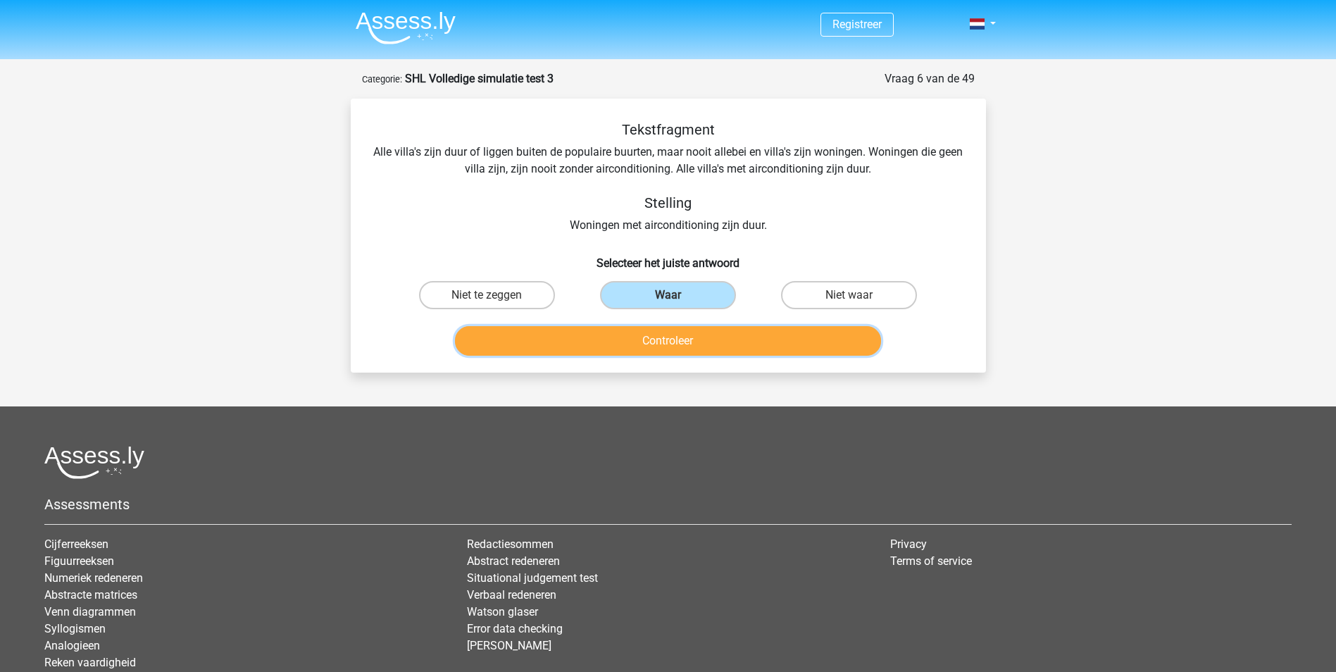
click at [618, 337] on button "Controleer" at bounding box center [668, 341] width 426 height 30
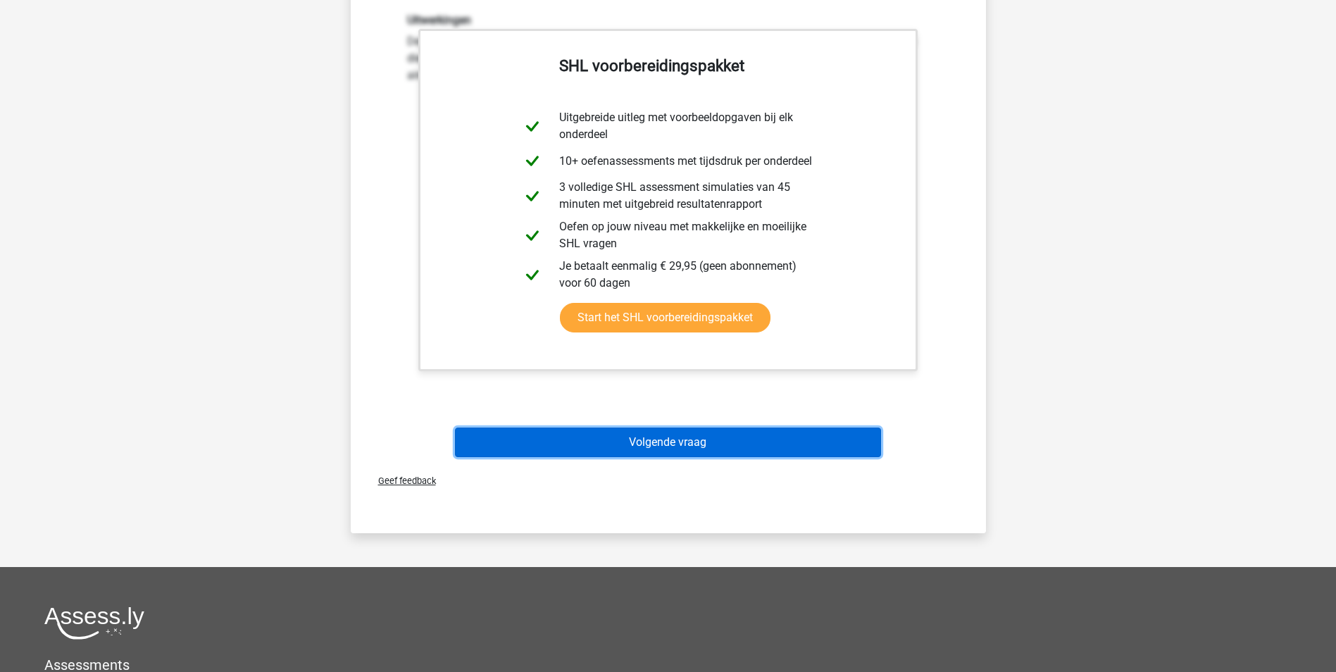
click at [642, 433] on button "Volgende vraag" at bounding box center [668, 442] width 426 height 30
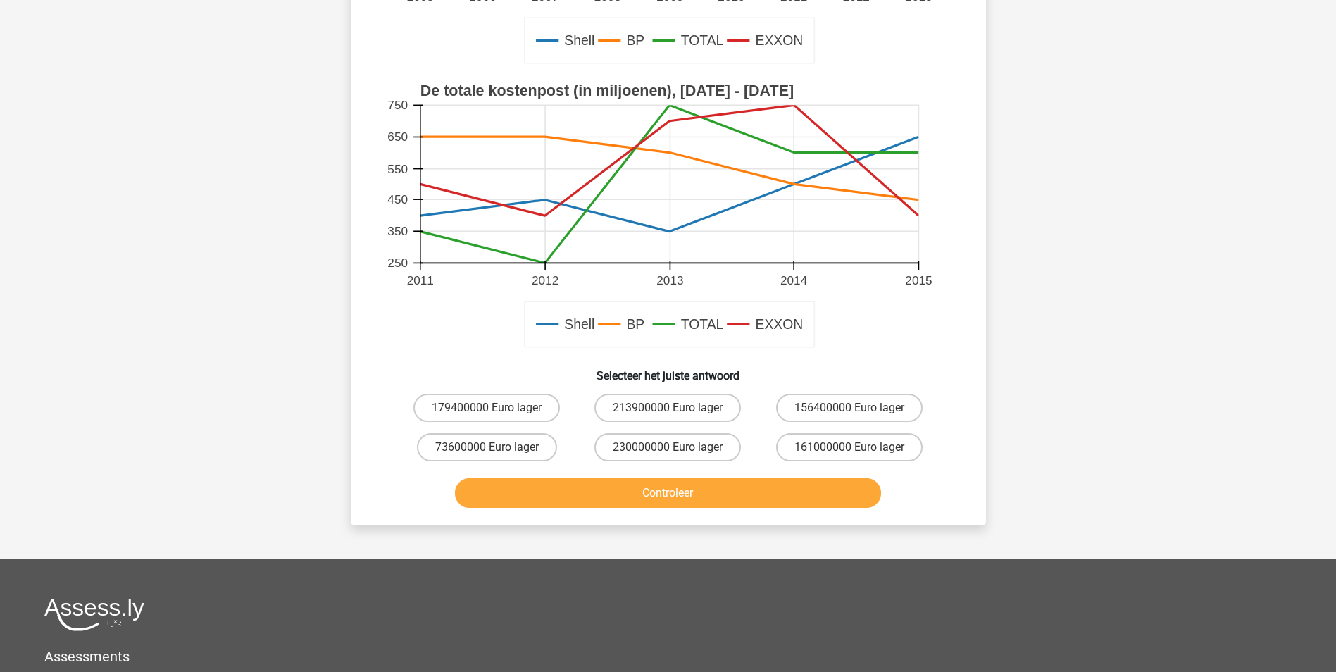
scroll to position [423, 0]
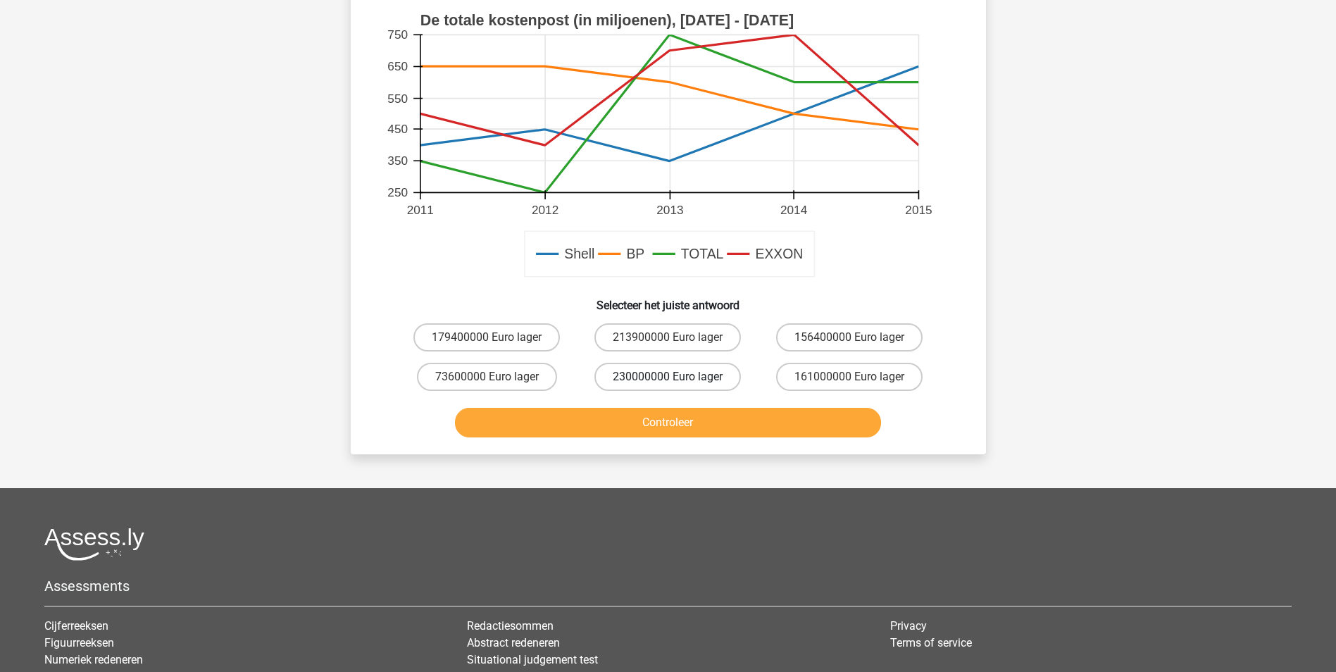
click at [646, 381] on label "230000000 Euro lager" at bounding box center [667, 377] width 146 height 28
click at [668, 381] on input "230000000 Euro lager" at bounding box center [672, 381] width 9 height 9
radio input "true"
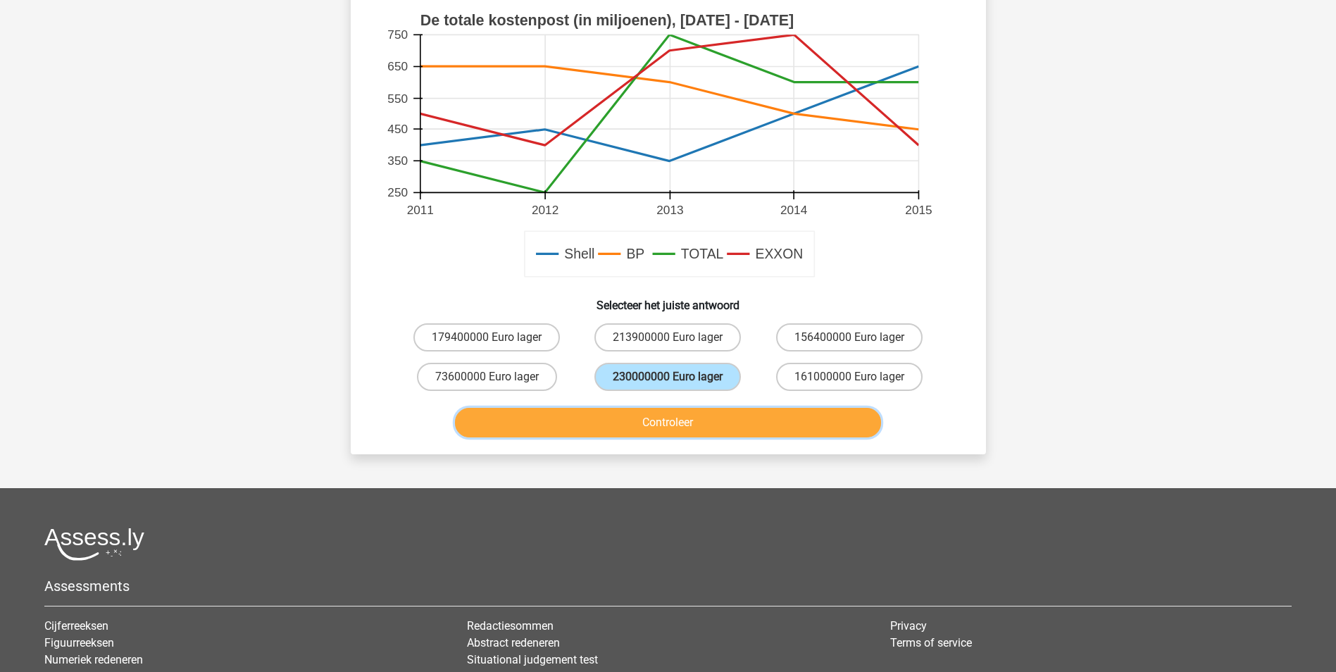
click at [654, 425] on button "Controleer" at bounding box center [668, 423] width 426 height 30
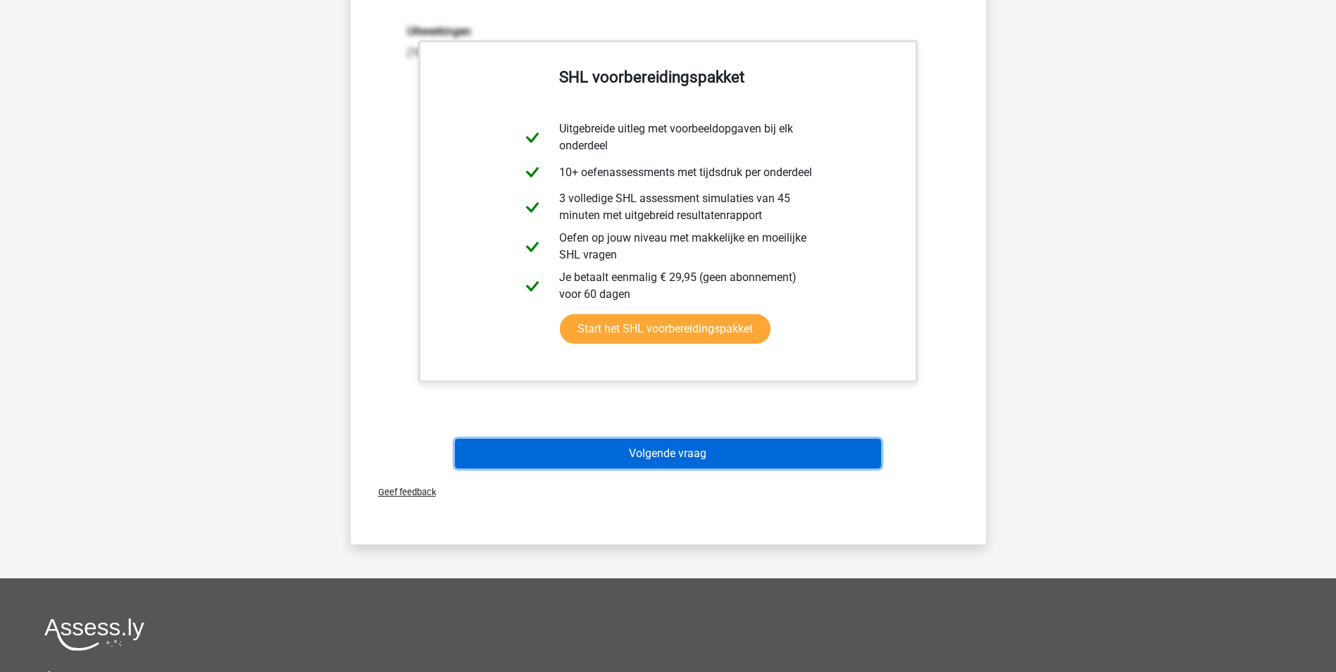
click at [649, 455] on button "Volgende vraag" at bounding box center [668, 454] width 426 height 30
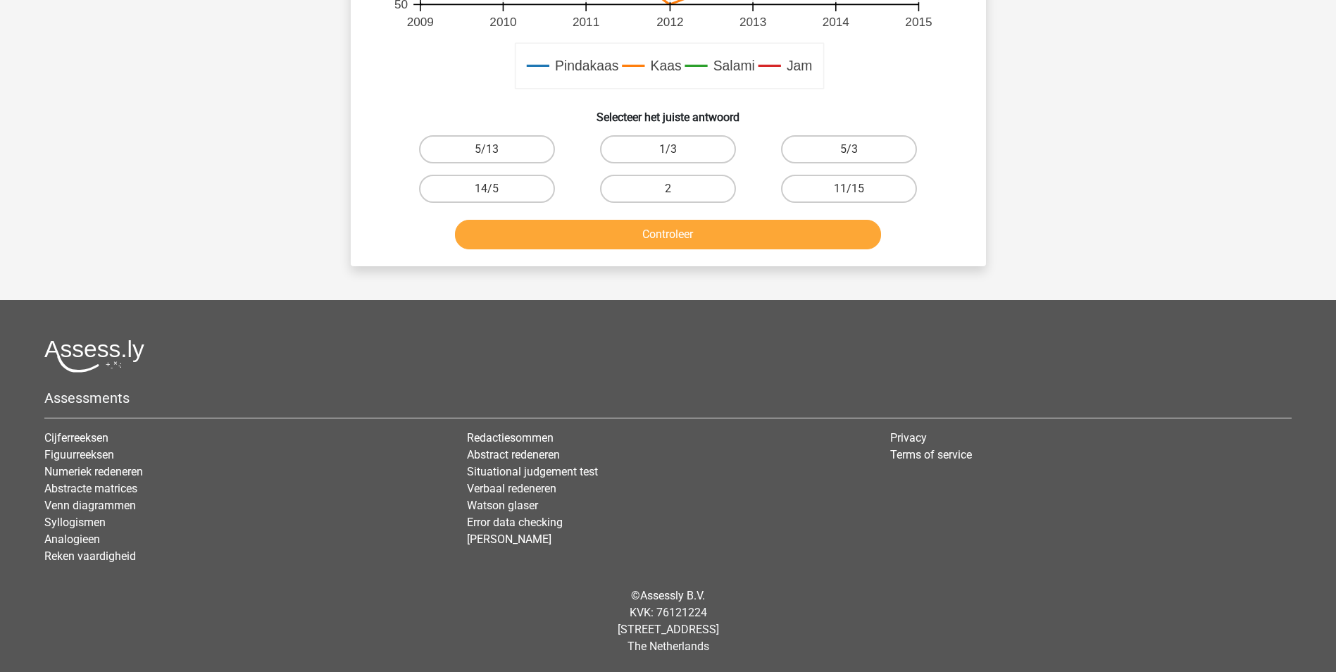
scroll to position [420, 0]
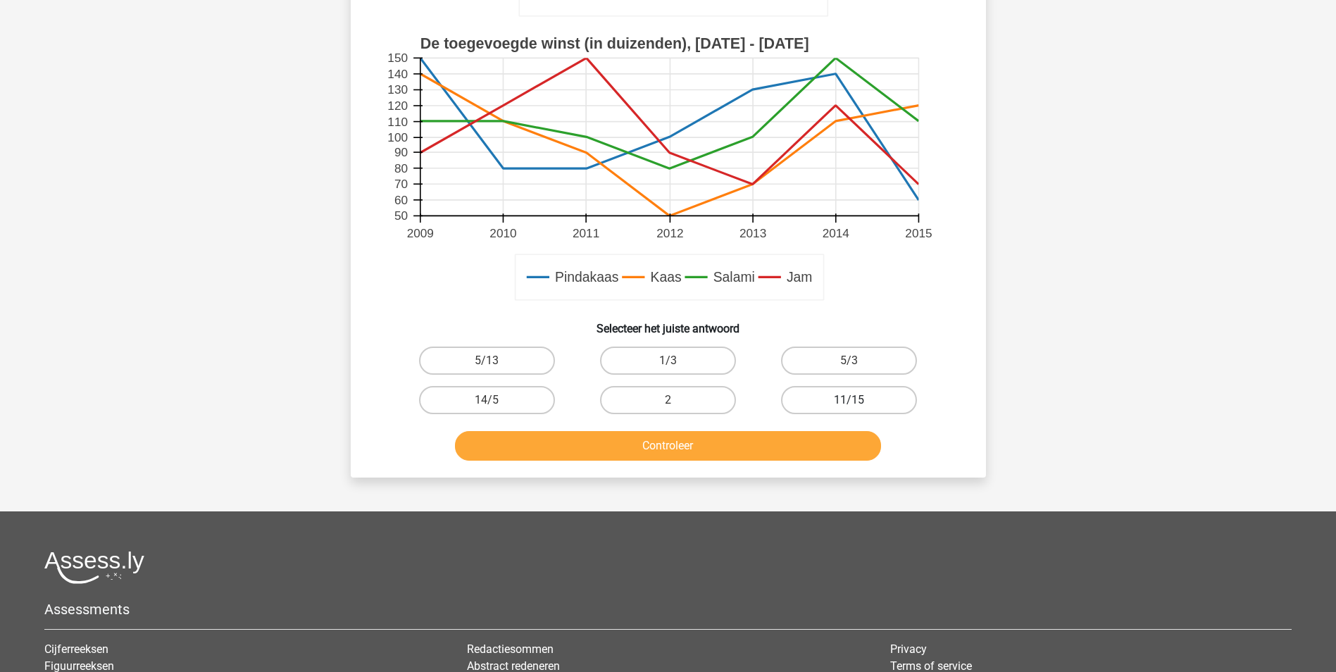
click at [816, 394] on label "11/15" at bounding box center [849, 400] width 136 height 28
click at [849, 400] on input "11/15" at bounding box center [853, 404] width 9 height 9
radio input "true"
click at [785, 447] on button "Controleer" at bounding box center [668, 446] width 426 height 30
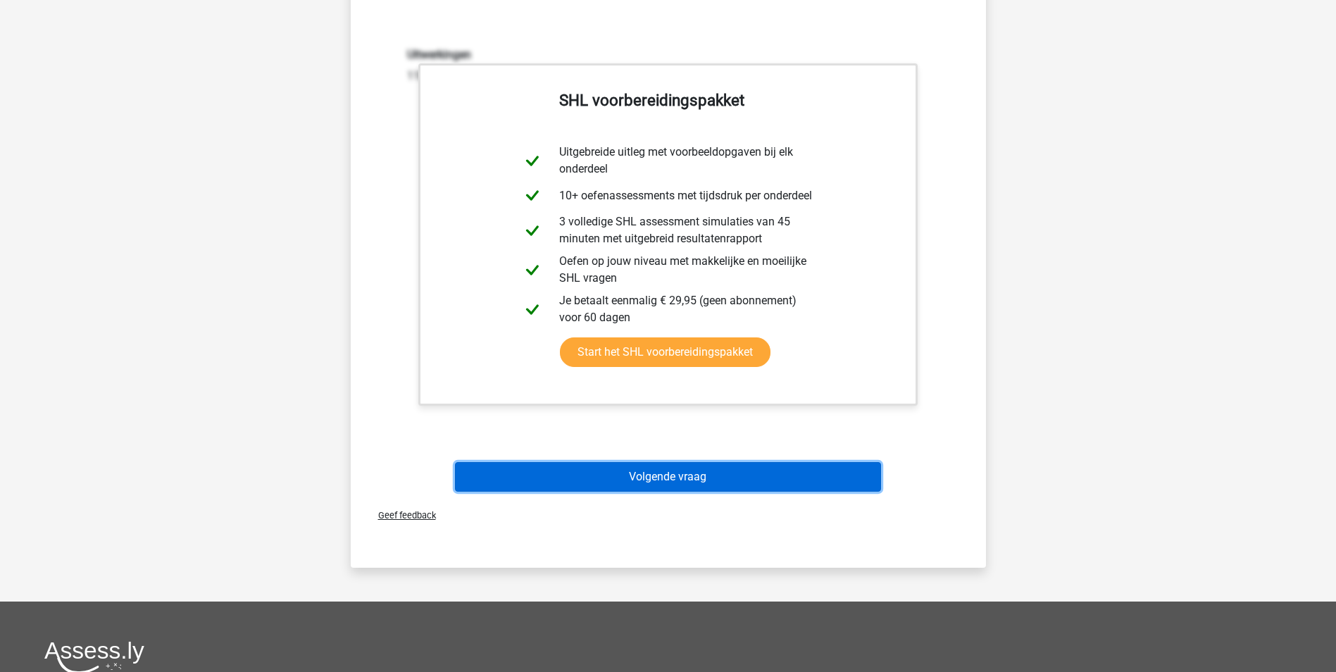
click at [694, 472] on button "Volgende vraag" at bounding box center [668, 477] width 426 height 30
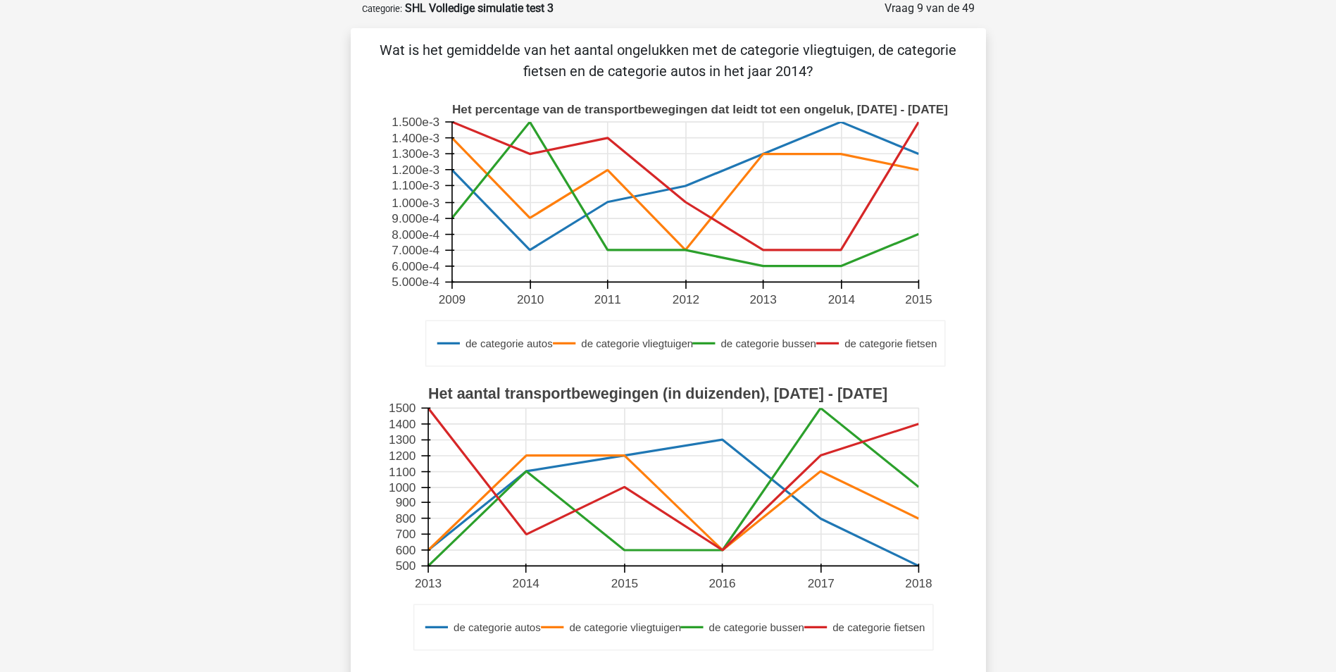
scroll to position [352, 0]
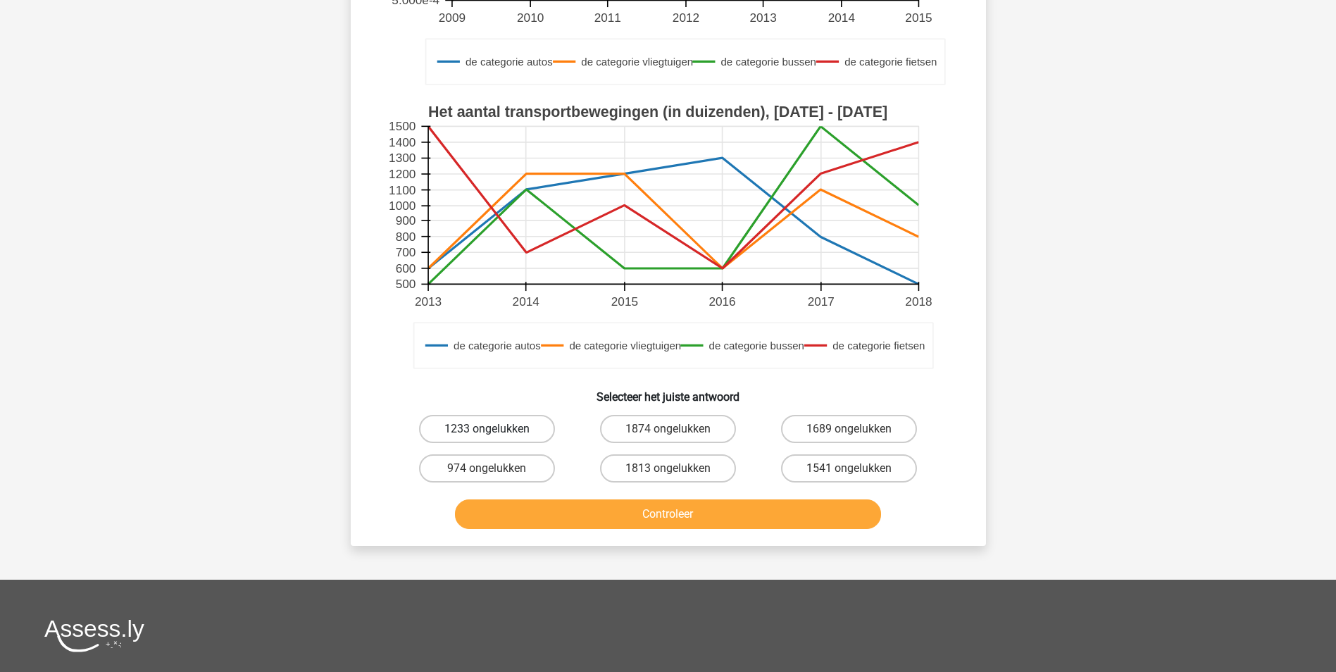
click at [500, 429] on label "1233 ongelukken" at bounding box center [487, 429] width 136 height 28
click at [496, 429] on input "1233 ongelukken" at bounding box center [491, 433] width 9 height 9
radio input "true"
drag, startPoint x: 625, startPoint y: 506, endPoint x: 633, endPoint y: 511, distance: 9.8
click at [629, 509] on button "Controleer" at bounding box center [668, 514] width 426 height 30
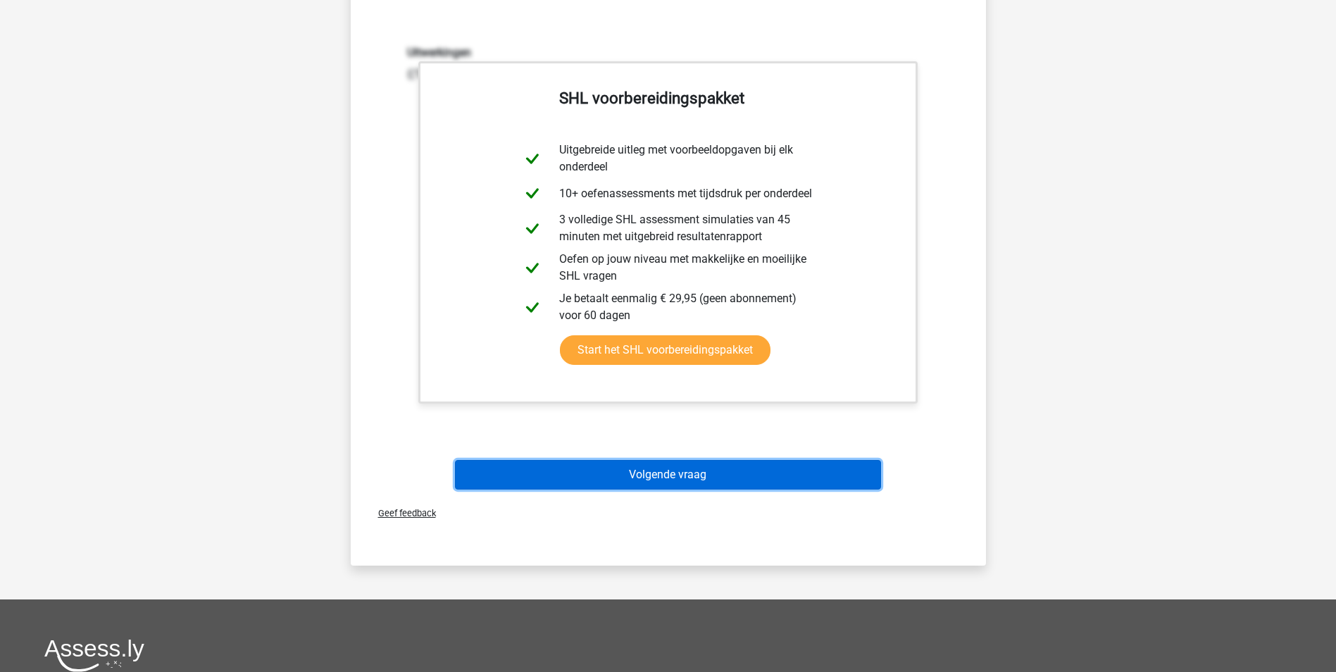
click at [675, 471] on button "Volgende vraag" at bounding box center [668, 475] width 426 height 30
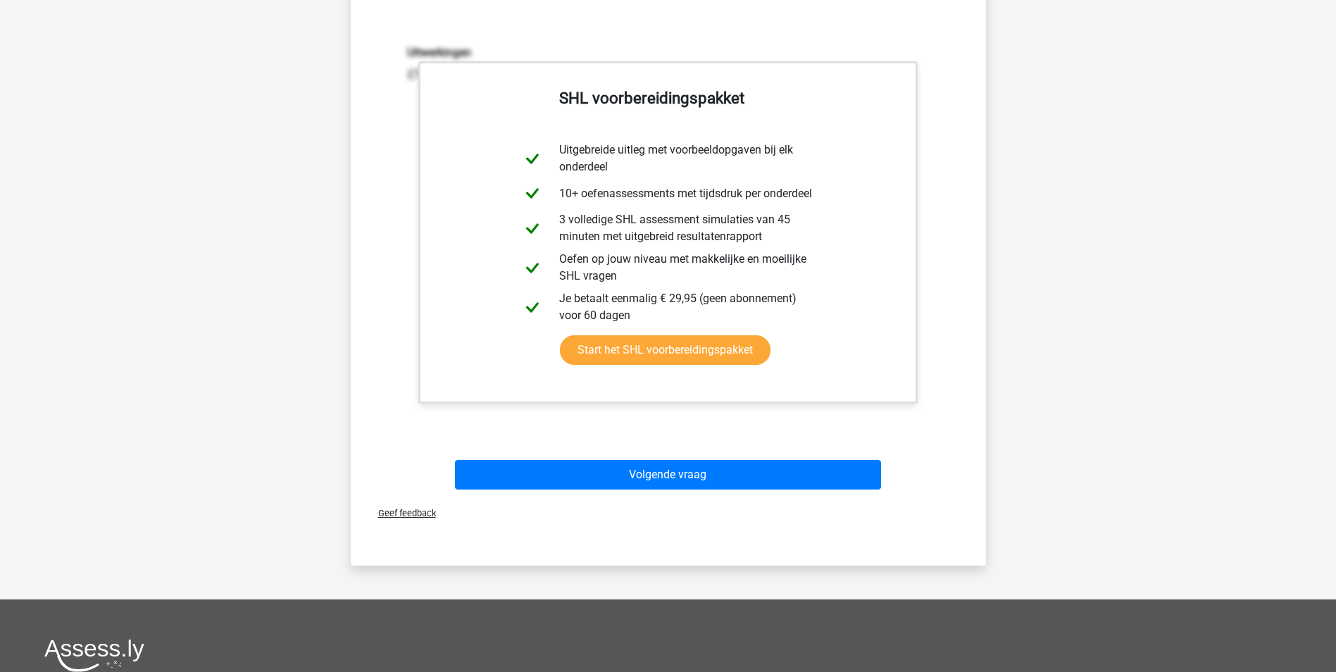
scroll to position [70, 0]
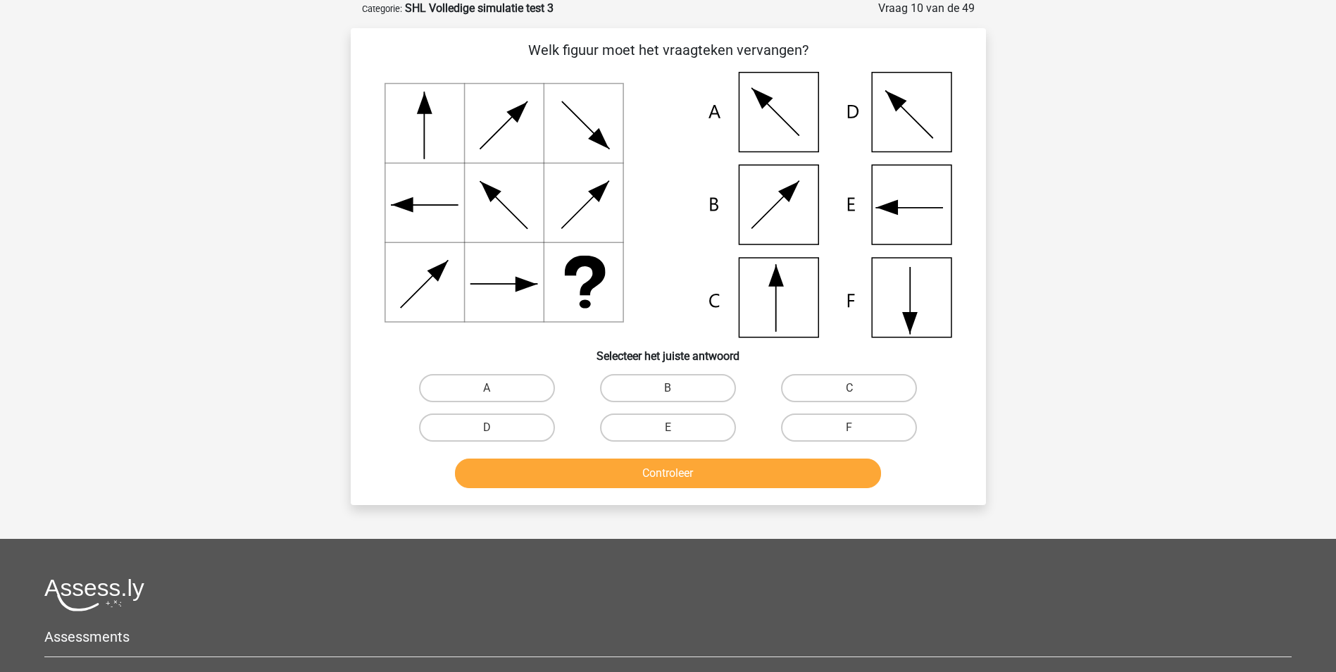
click at [910, 293] on icon at bounding box center [910, 301] width 0 height 66
click at [870, 423] on label "F" at bounding box center [849, 427] width 136 height 28
click at [859, 427] on input "F" at bounding box center [853, 431] width 9 height 9
radio input "true"
click at [814, 476] on button "Controleer" at bounding box center [668, 473] width 426 height 30
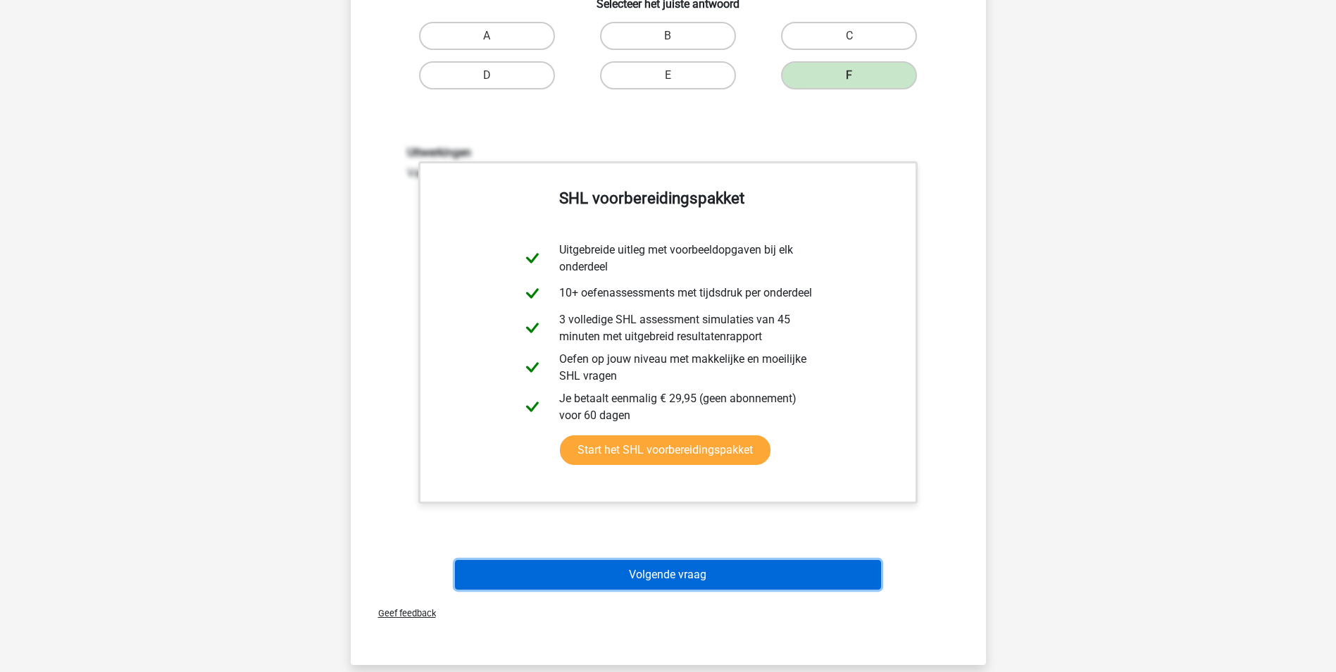
click at [720, 570] on button "Volgende vraag" at bounding box center [668, 575] width 426 height 30
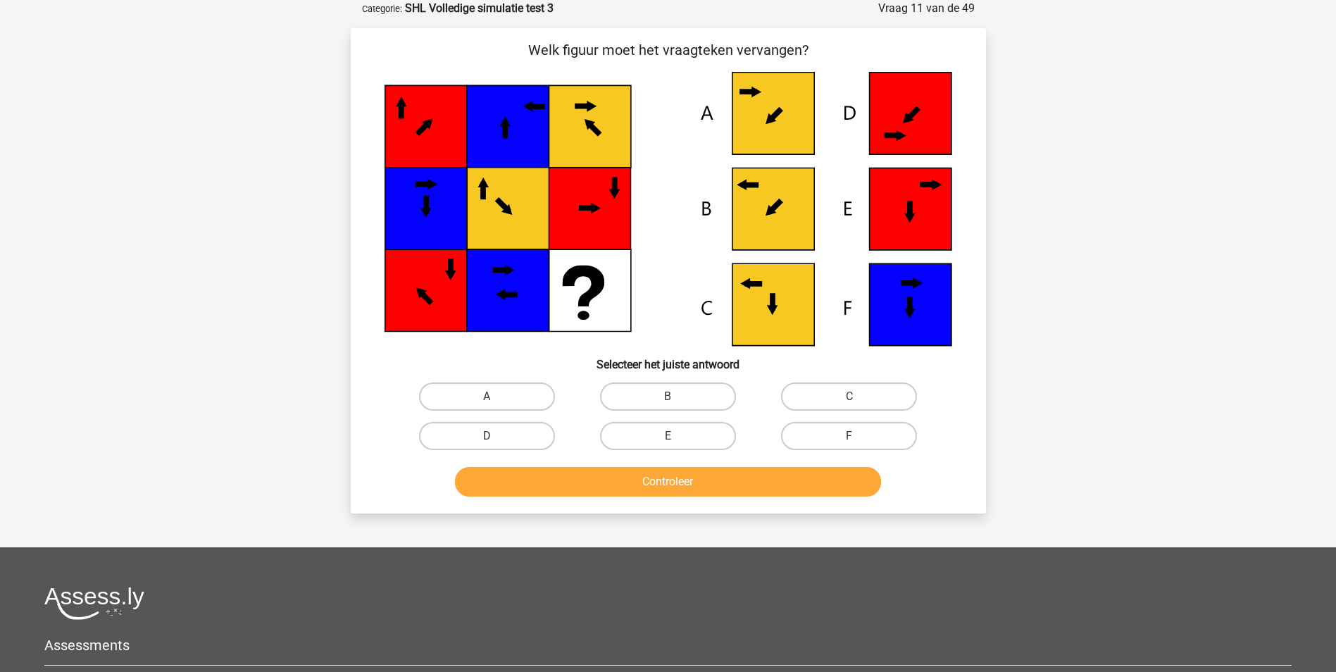
click at [780, 196] on icon at bounding box center [773, 209] width 82 height 82
click at [649, 405] on label "B" at bounding box center [668, 396] width 136 height 28
click at [668, 405] on input "B" at bounding box center [672, 401] width 9 height 9
radio input "true"
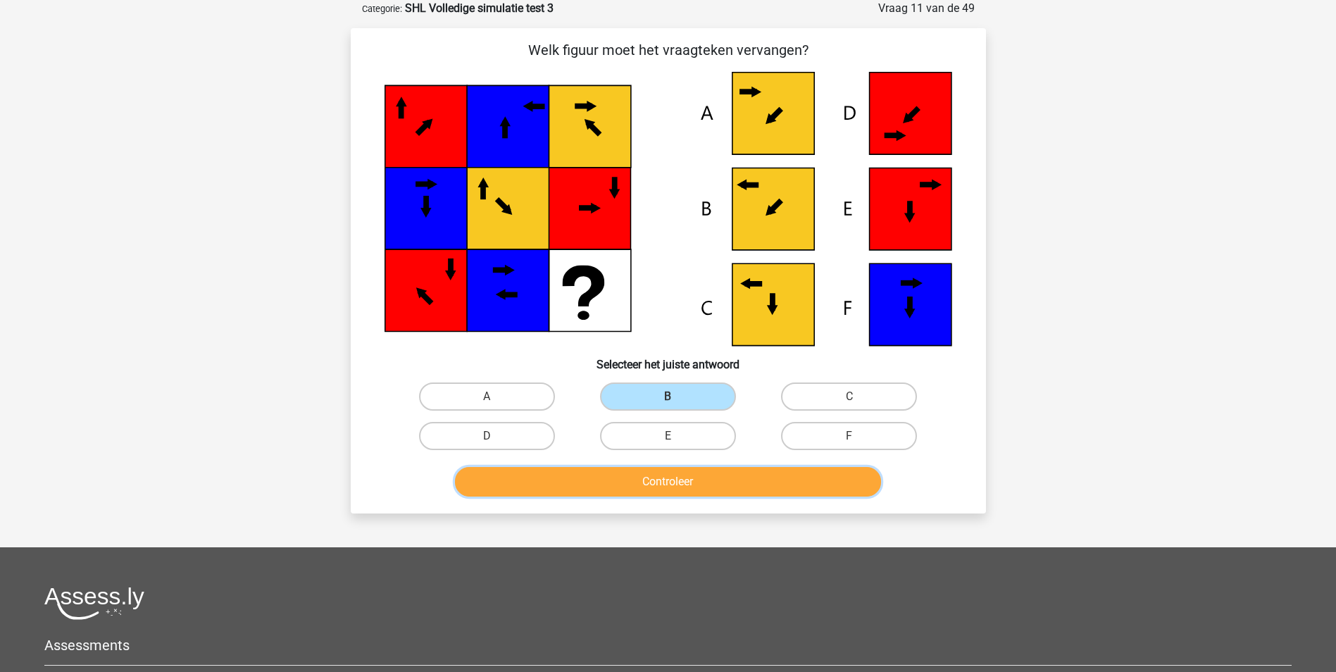
click at [666, 480] on button "Controleer" at bounding box center [668, 482] width 426 height 30
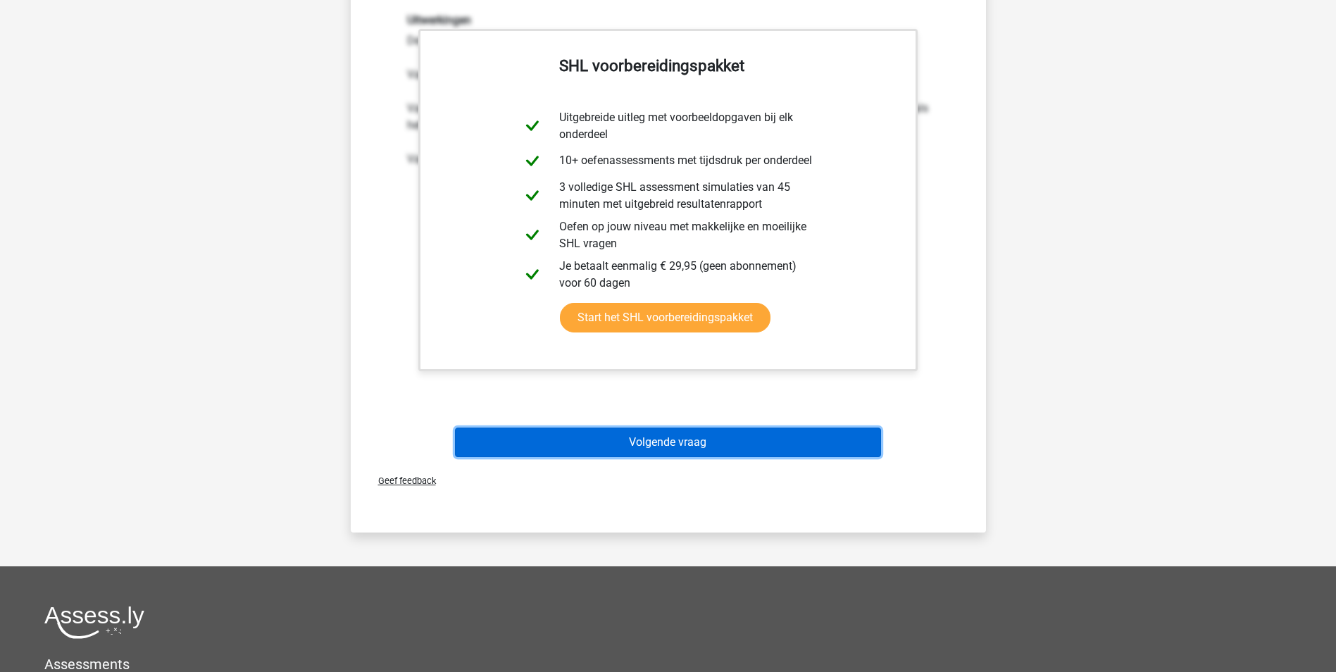
click at [682, 448] on button "Volgende vraag" at bounding box center [668, 442] width 426 height 30
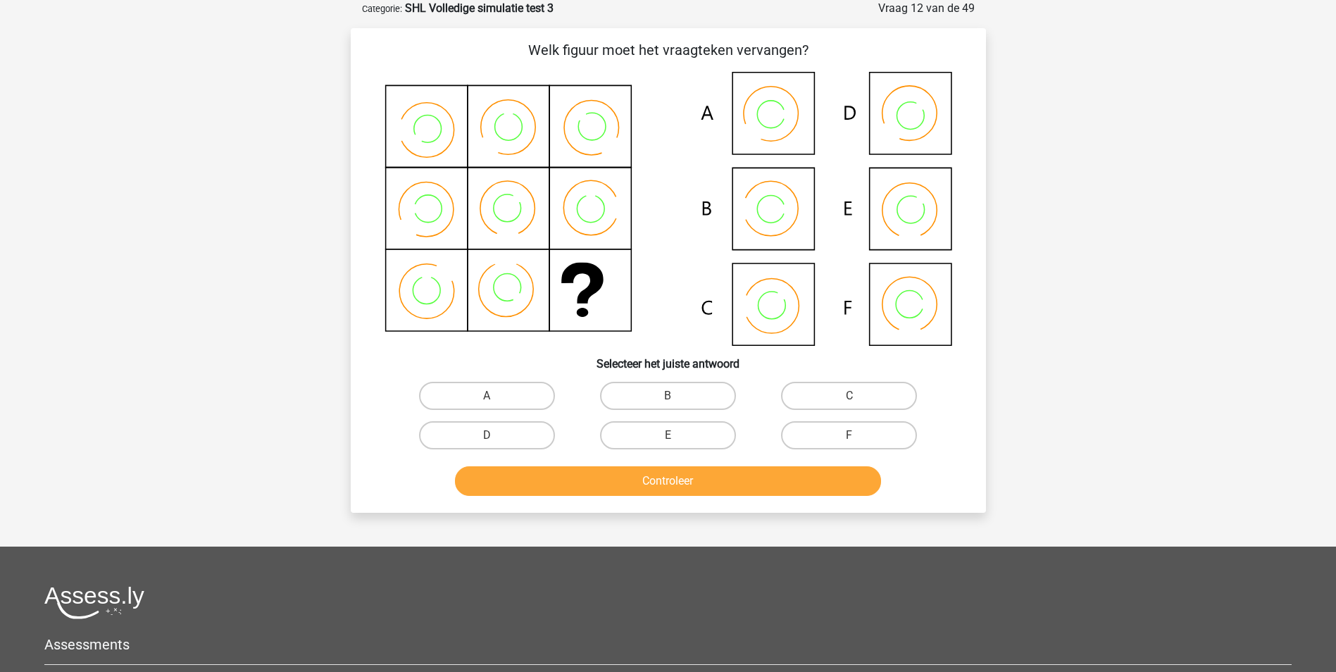
click at [776, 225] on icon at bounding box center [669, 209] width 568 height 274
click at [673, 395] on label "B" at bounding box center [668, 396] width 136 height 28
click at [673, 396] on input "B" at bounding box center [672, 400] width 9 height 9
radio input "true"
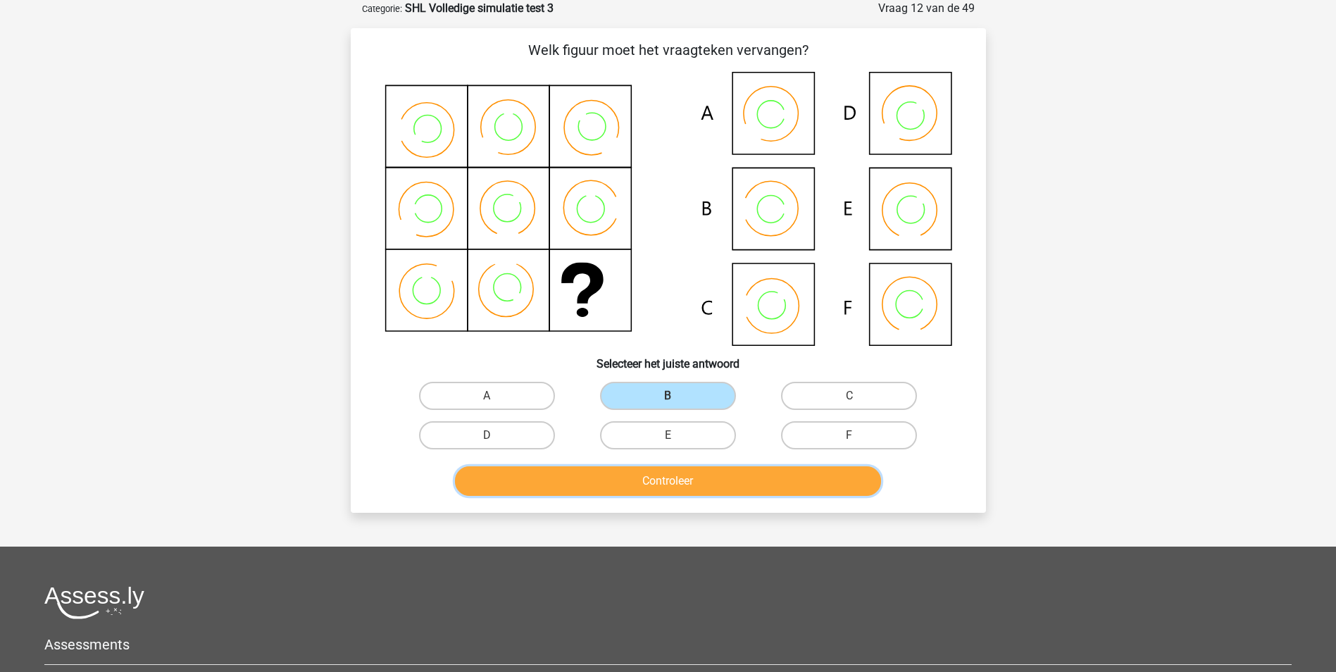
click at [685, 481] on button "Controleer" at bounding box center [668, 481] width 426 height 30
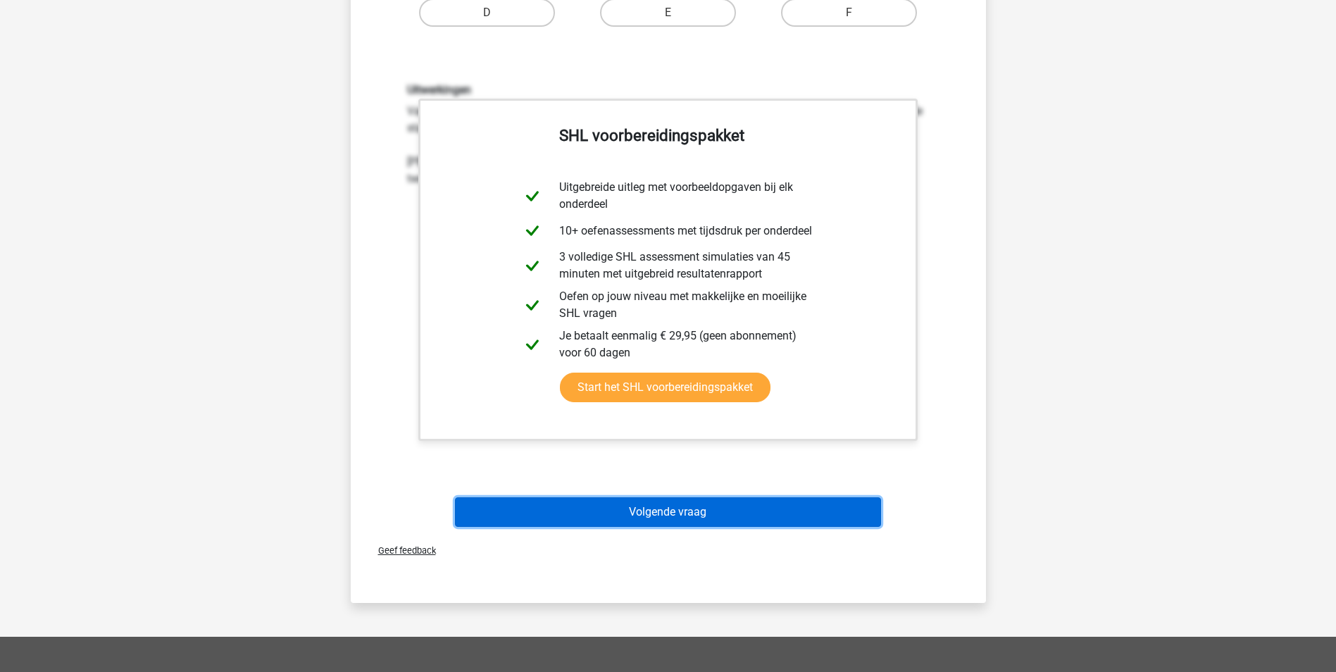
click at [670, 512] on button "Volgende vraag" at bounding box center [668, 512] width 426 height 30
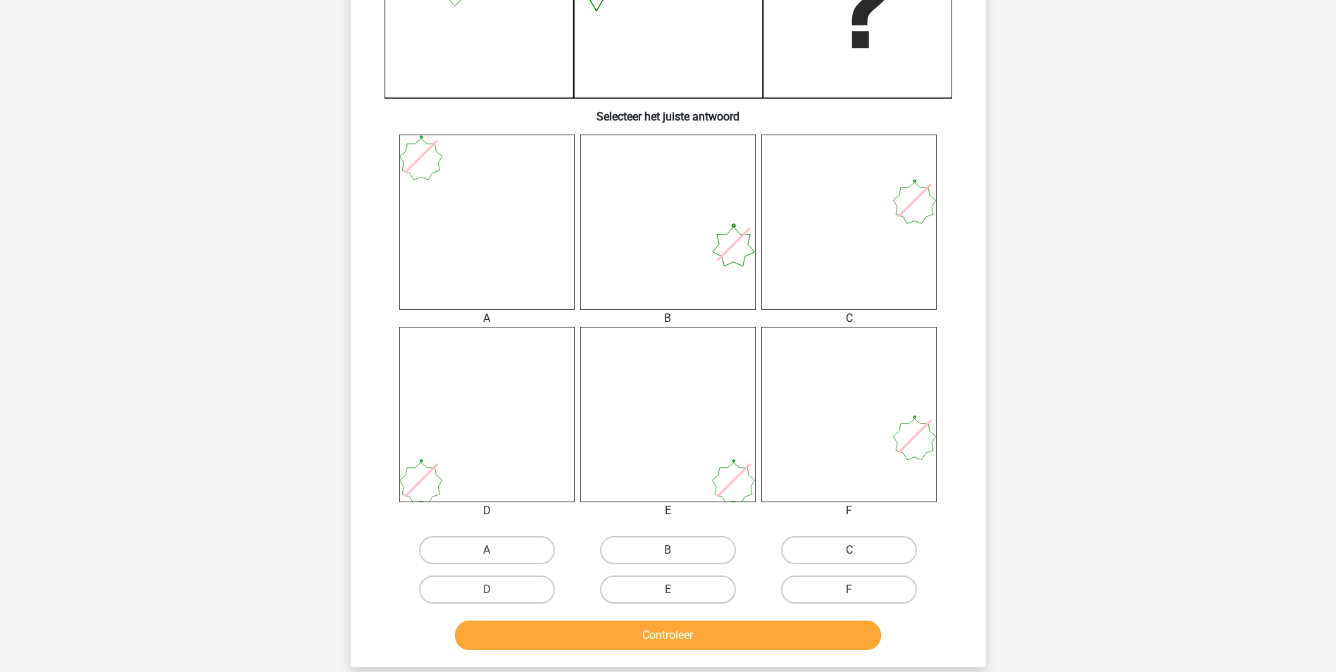
scroll to position [493, 0]
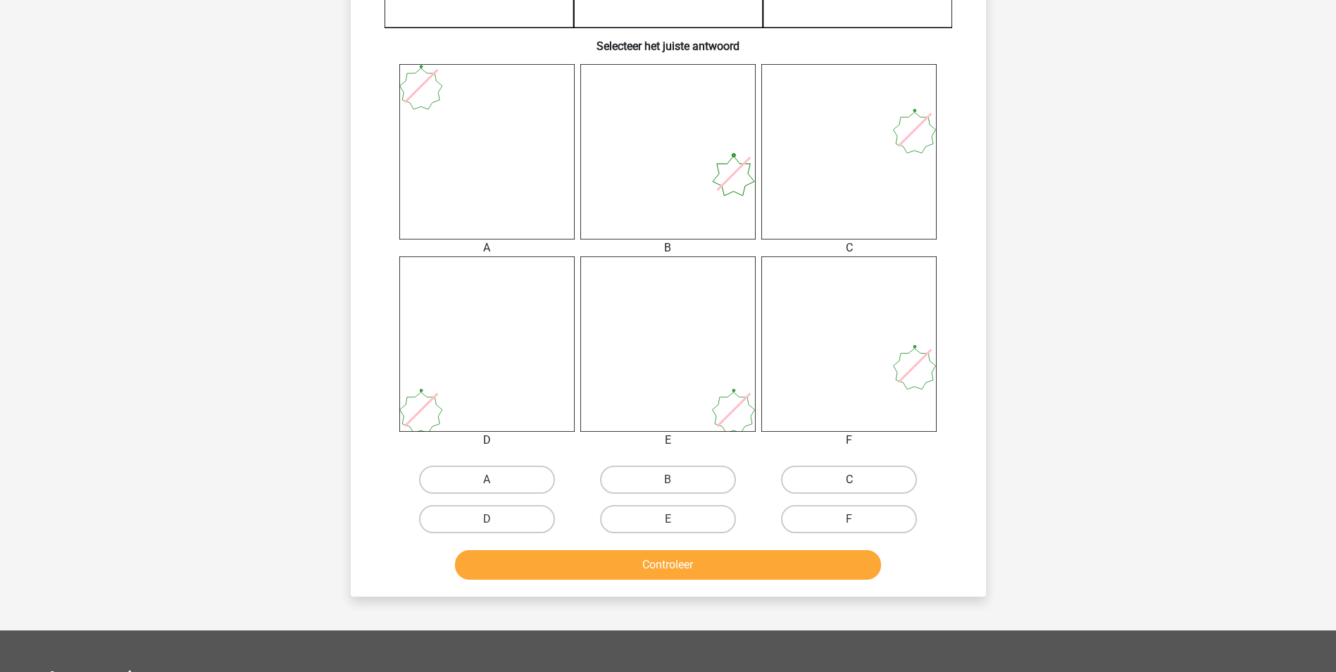
drag, startPoint x: 861, startPoint y: 470, endPoint x: 801, endPoint y: 561, distance: 107.8
click at [861, 472] on label "C" at bounding box center [849, 480] width 136 height 28
click at [859, 480] on input "C" at bounding box center [853, 484] width 9 height 9
radio input "true"
click at [802, 561] on button "Controleer" at bounding box center [668, 565] width 426 height 30
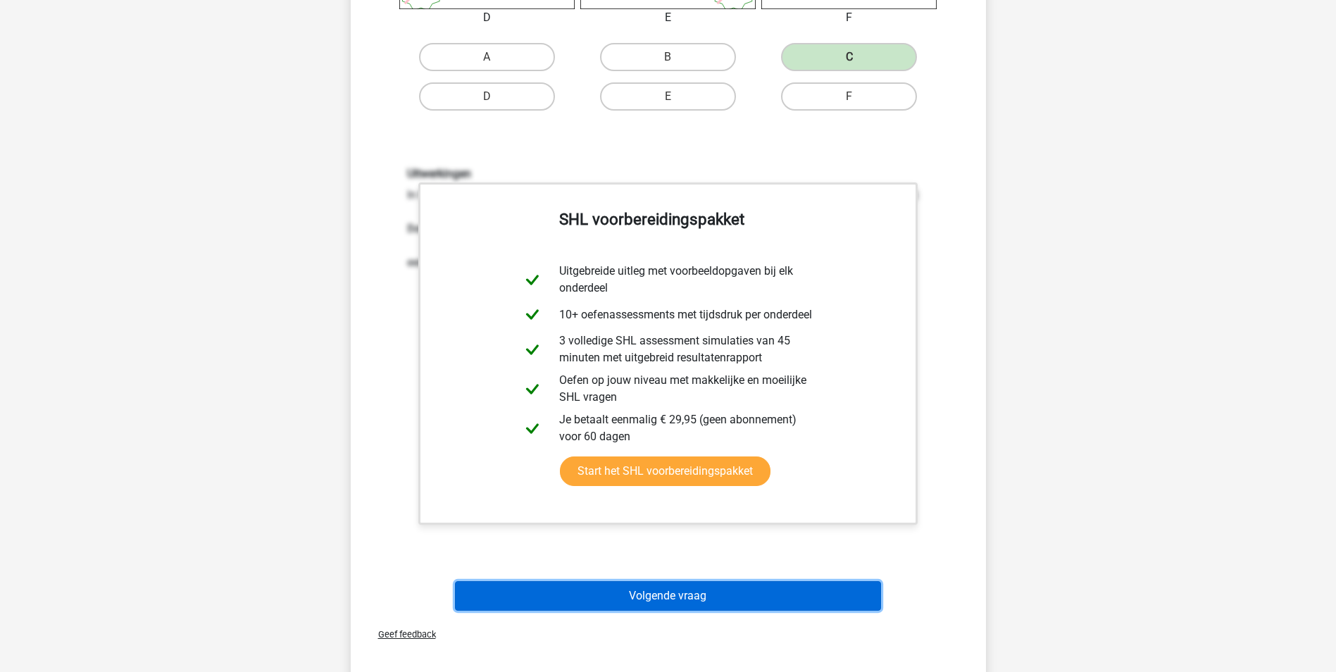
click at [777, 591] on button "Volgende vraag" at bounding box center [668, 596] width 426 height 30
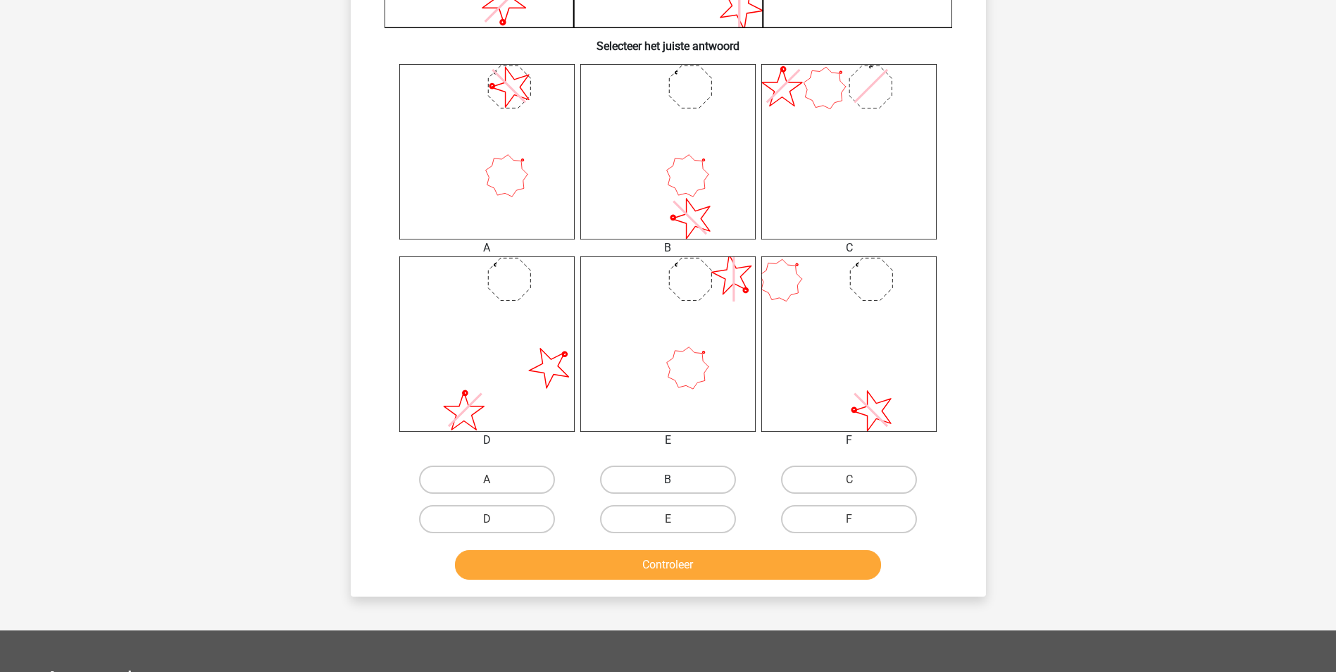
click at [679, 471] on label "B" at bounding box center [668, 480] width 136 height 28
click at [677, 480] on input "B" at bounding box center [672, 484] width 9 height 9
radio input "true"
click at [687, 573] on button "Controleer" at bounding box center [668, 565] width 426 height 30
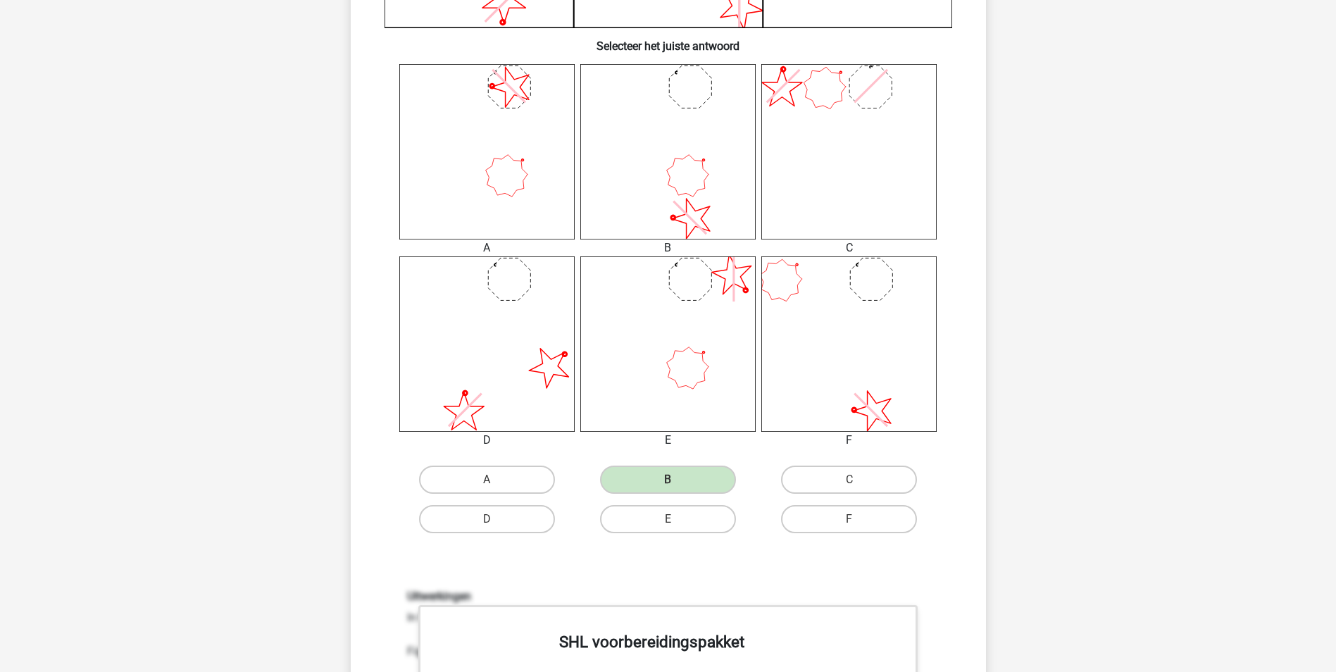
scroll to position [1056, 0]
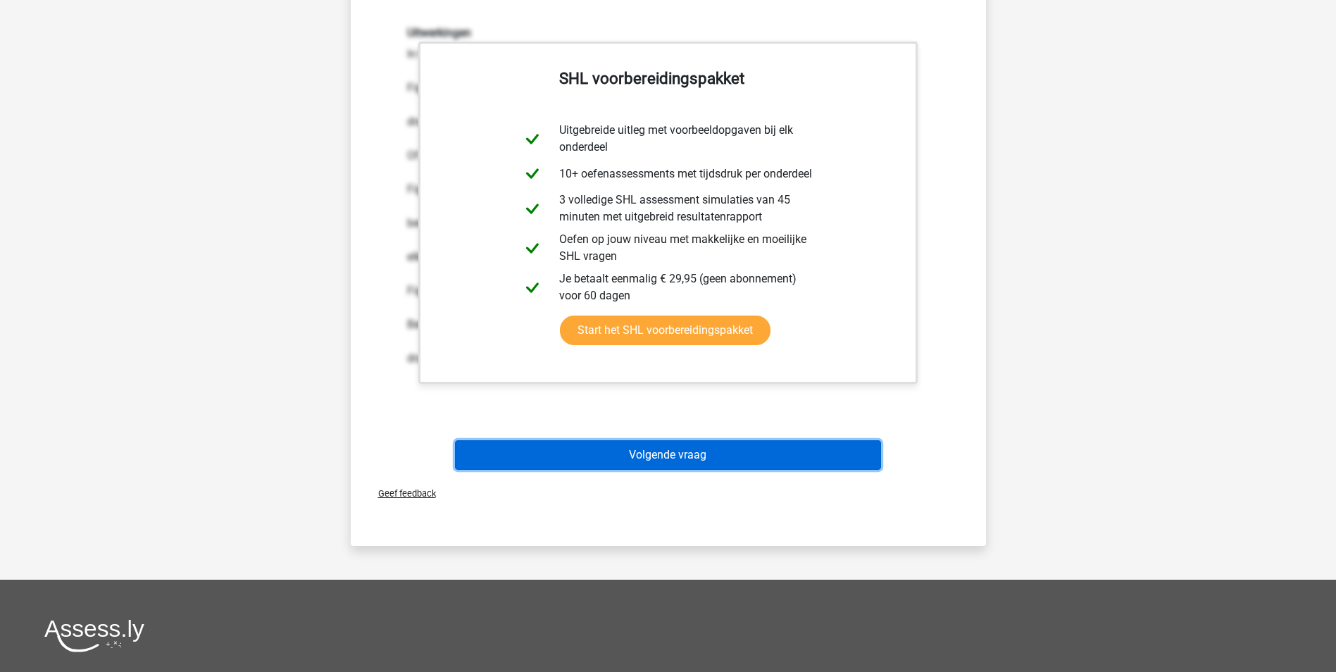
click at [706, 450] on button "Volgende vraag" at bounding box center [668, 455] width 426 height 30
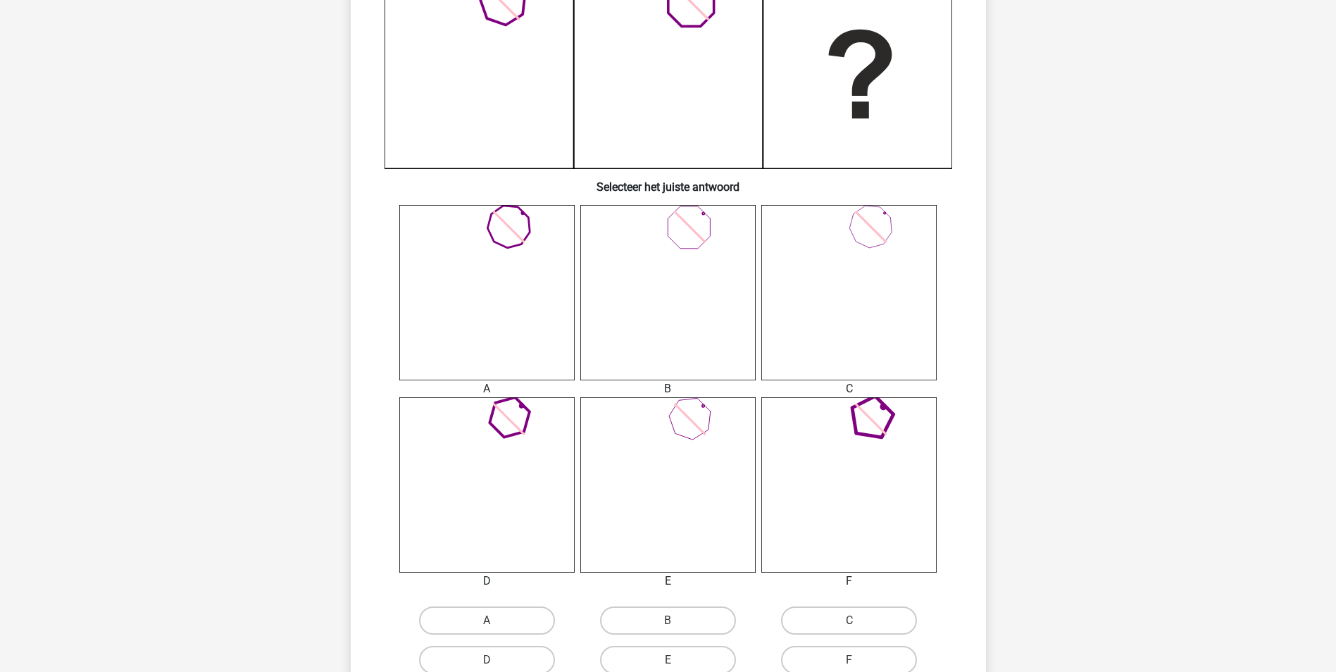
scroll to position [423, 0]
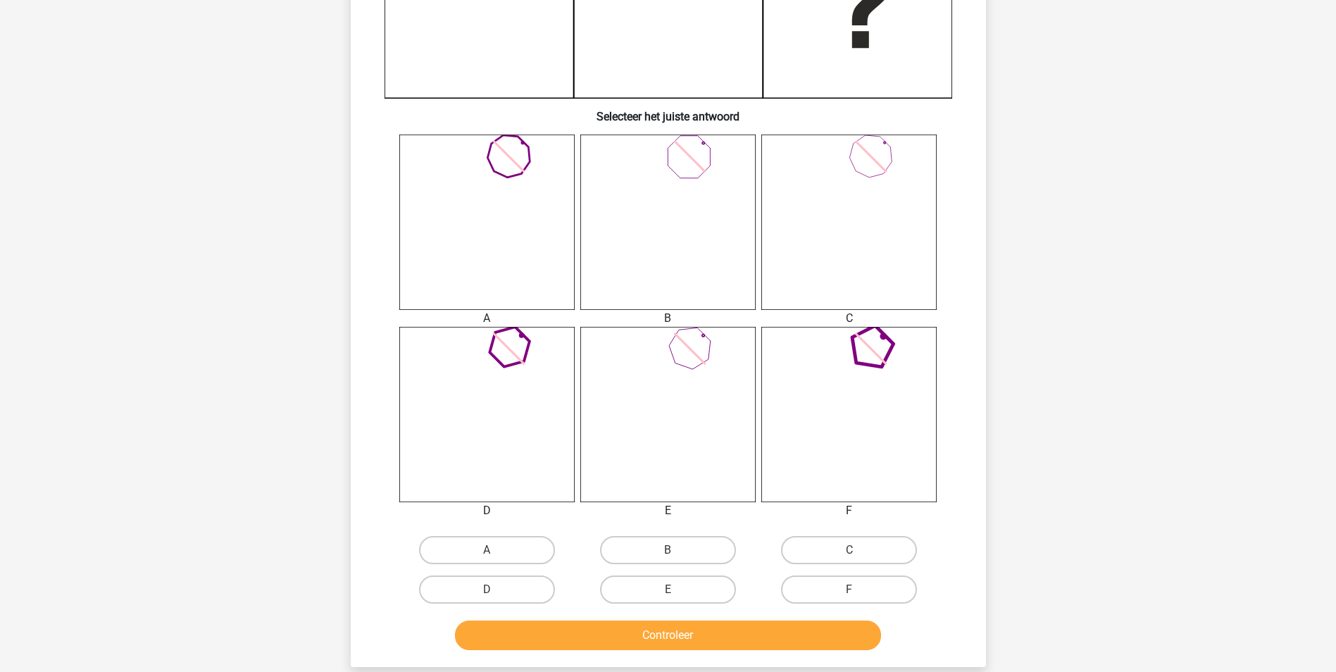
drag, startPoint x: 516, startPoint y: 221, endPoint x: 523, endPoint y: 400, distance: 179.0
click at [516, 222] on icon at bounding box center [486, 222] width 175 height 175
click at [515, 547] on label "A" at bounding box center [487, 550] width 136 height 28
click at [496, 550] on input "A" at bounding box center [491, 554] width 9 height 9
radio input "true"
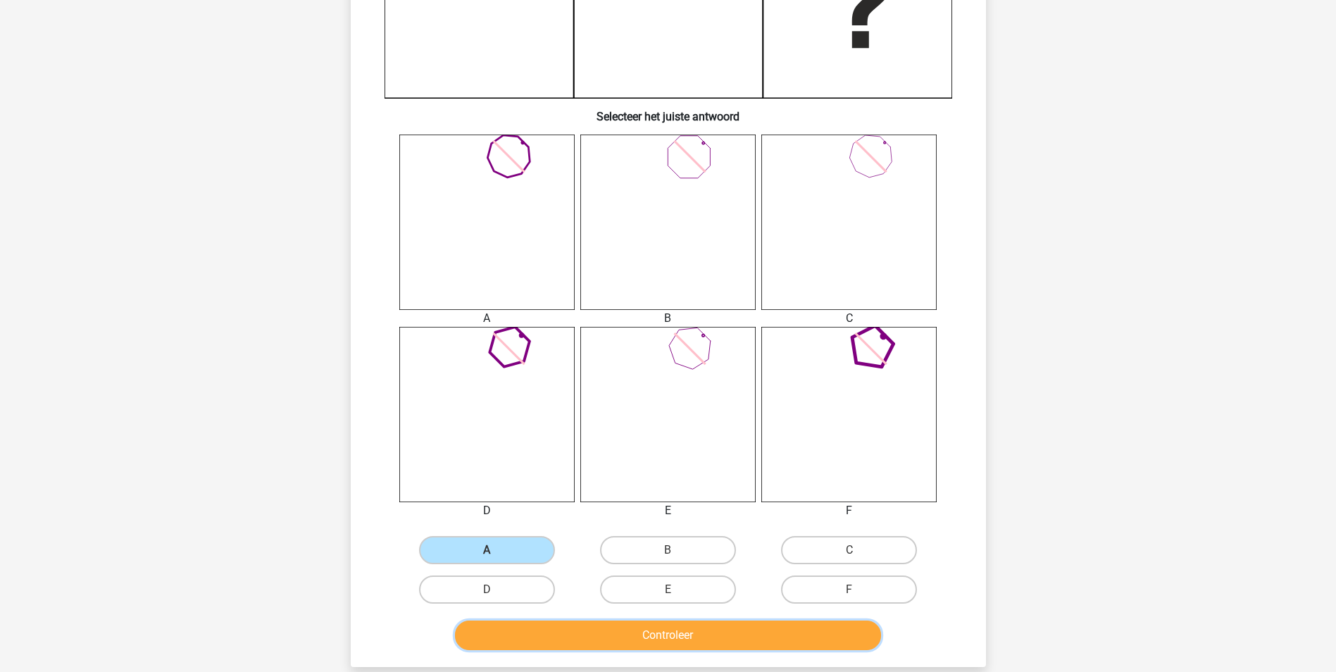
click at [620, 630] on button "Controleer" at bounding box center [668, 635] width 426 height 30
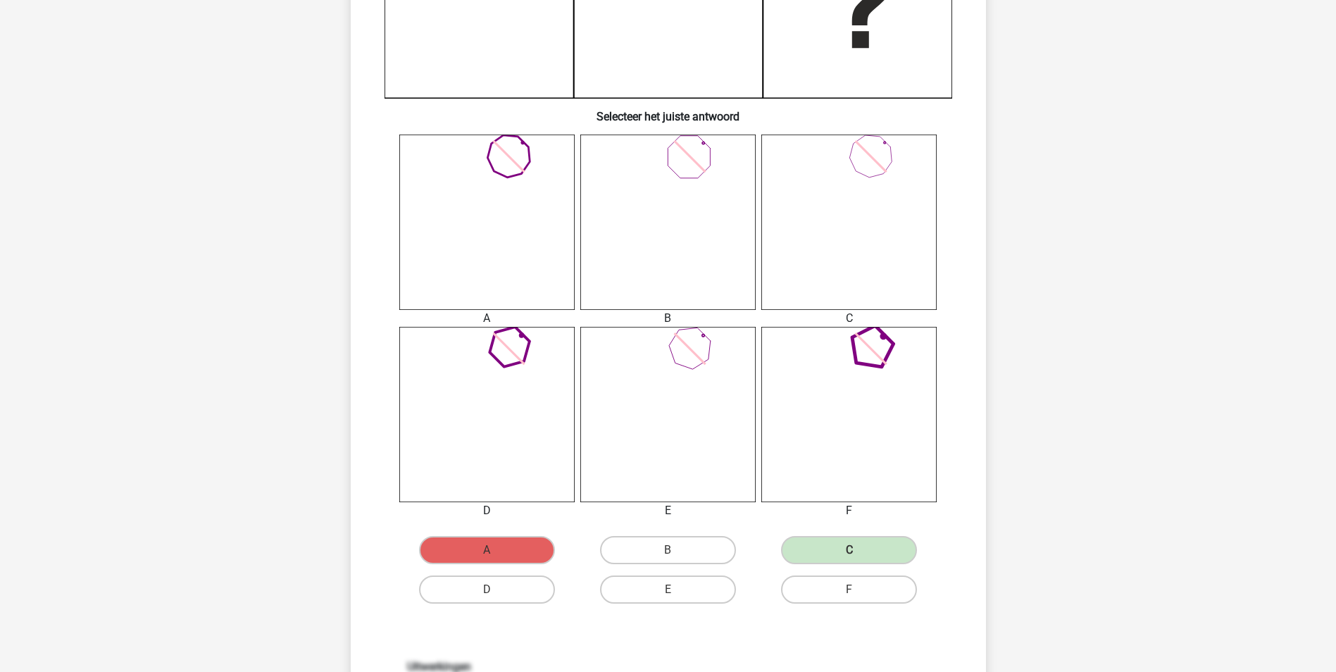
scroll to position [70, 0]
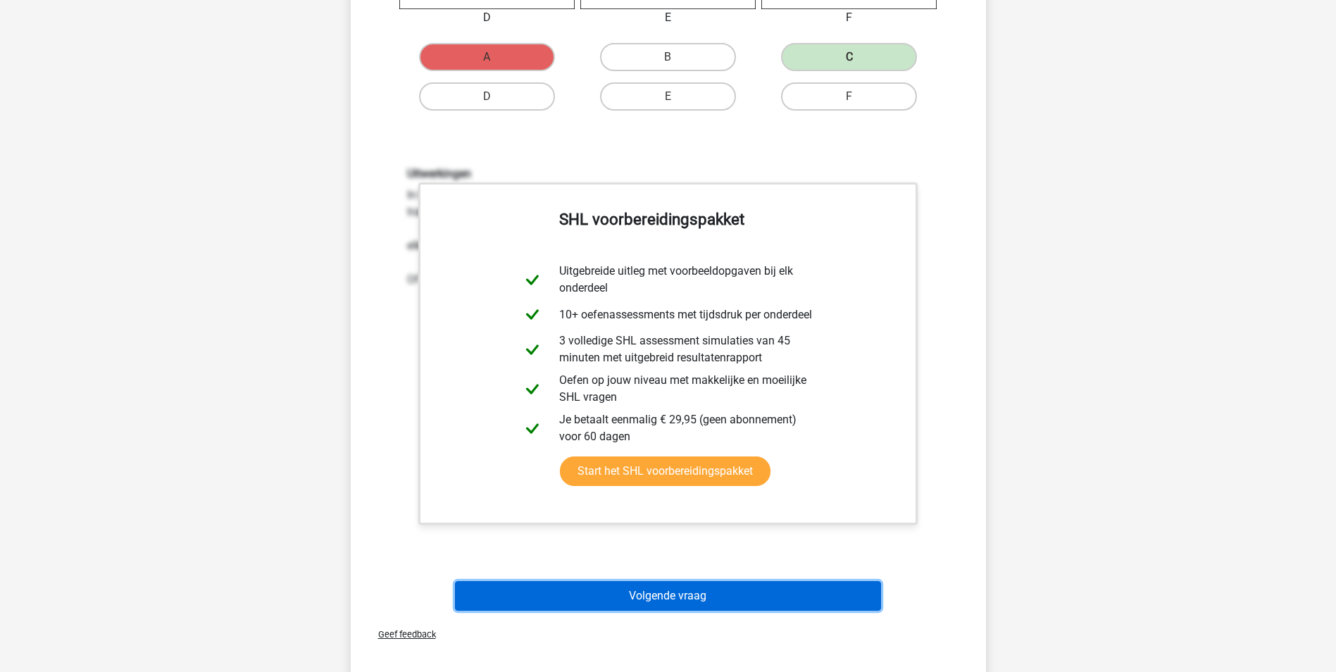
click at [688, 588] on button "Volgende vraag" at bounding box center [668, 596] width 426 height 30
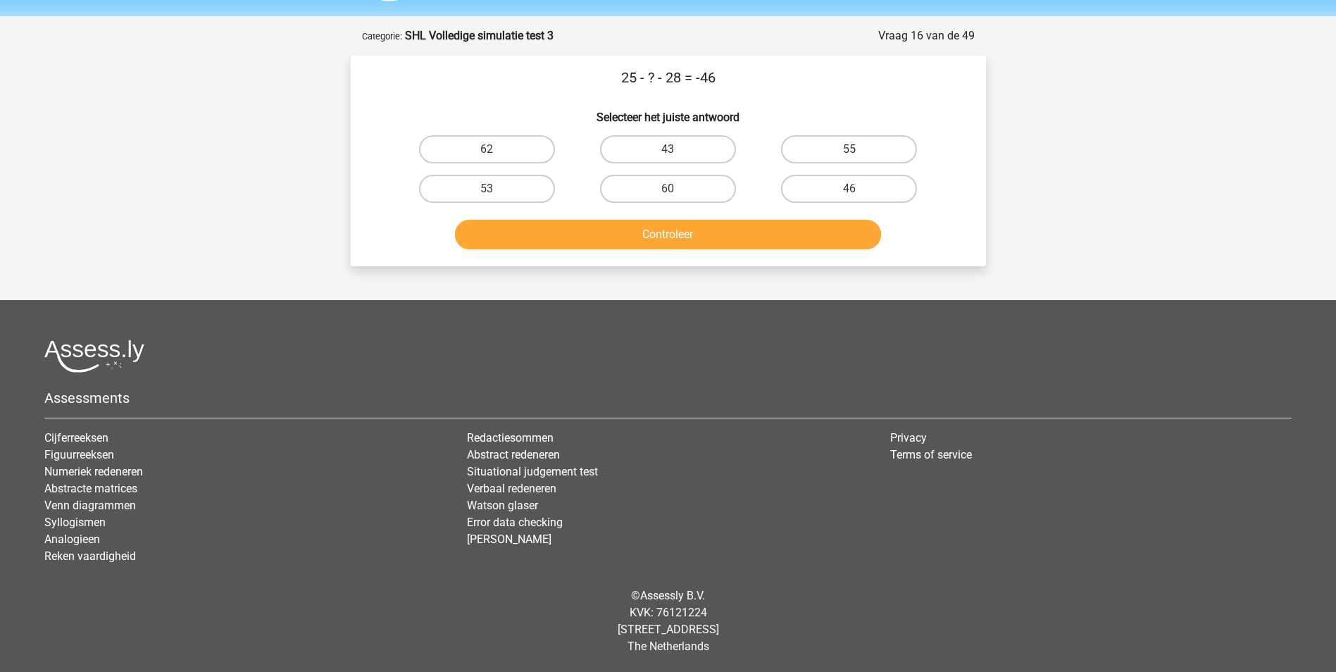
scroll to position [0, 0]
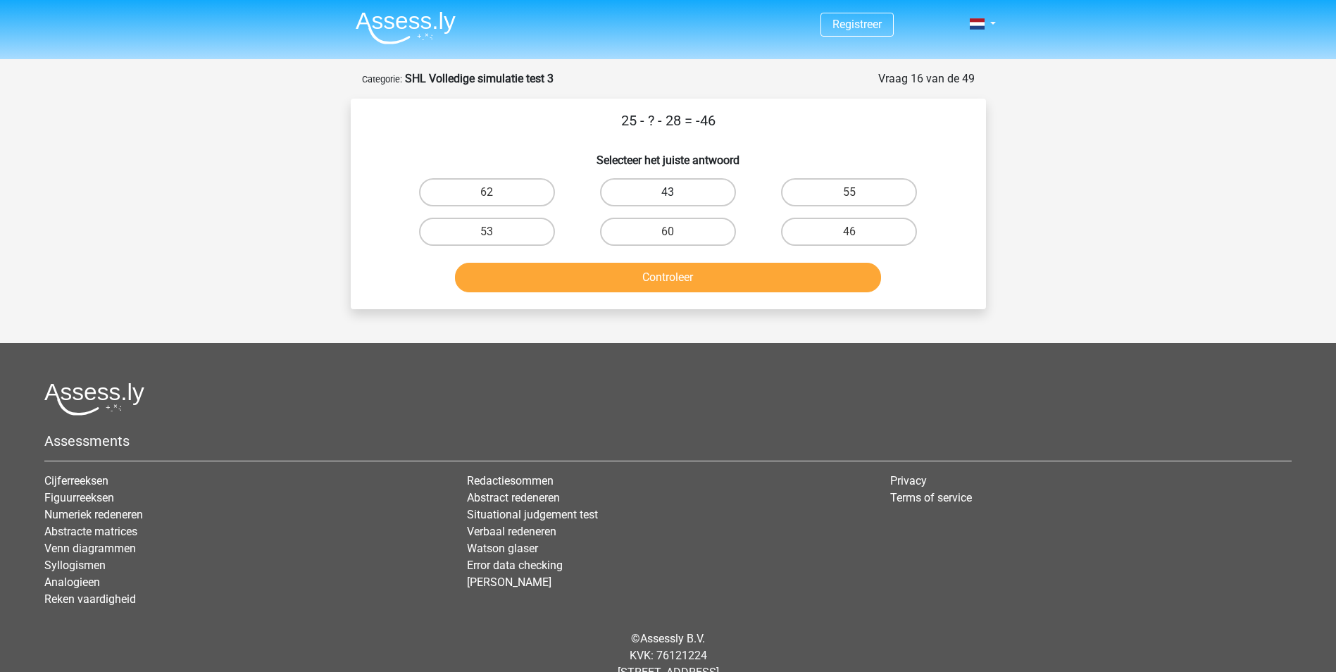
click at [688, 197] on label "43" at bounding box center [668, 192] width 136 height 28
click at [677, 197] on input "43" at bounding box center [672, 196] width 9 height 9
radio input "true"
click at [689, 282] on button "Controleer" at bounding box center [668, 278] width 426 height 30
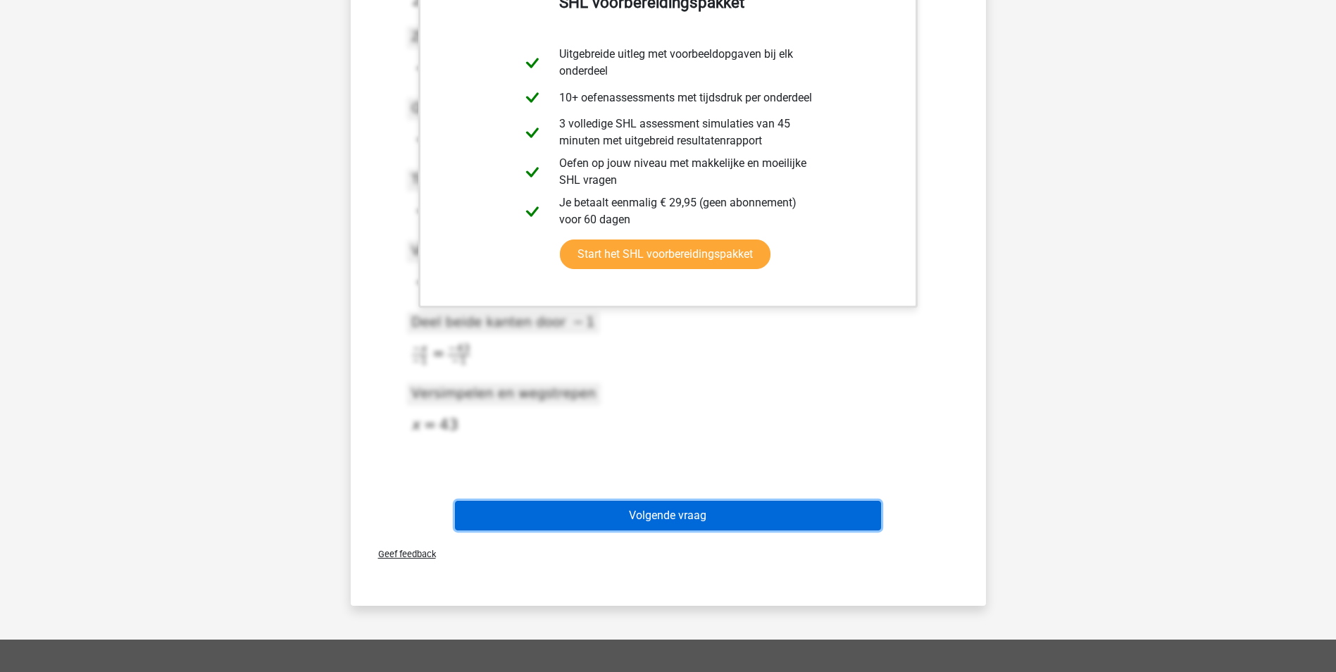
click at [689, 516] on button "Volgende vraag" at bounding box center [668, 516] width 426 height 30
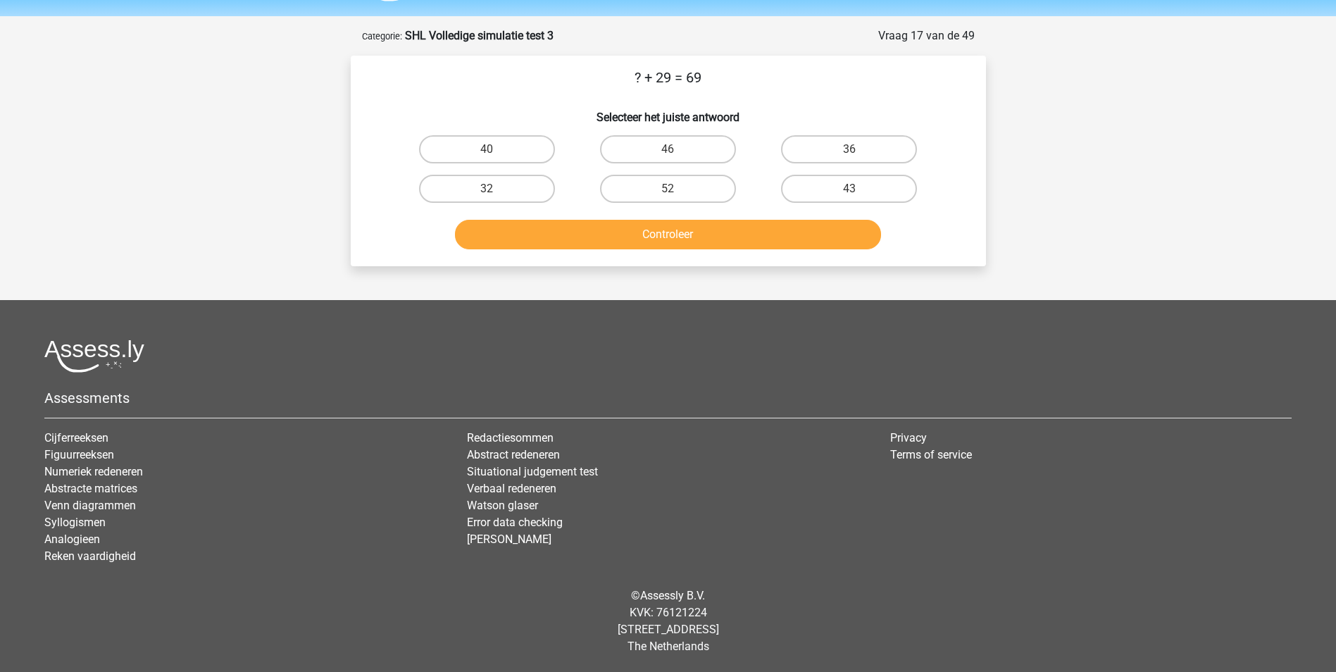
scroll to position [43, 0]
click at [529, 146] on label "40" at bounding box center [487, 149] width 136 height 28
click at [496, 149] on input "40" at bounding box center [491, 153] width 9 height 9
radio input "true"
click at [618, 240] on button "Controleer" at bounding box center [668, 235] width 426 height 30
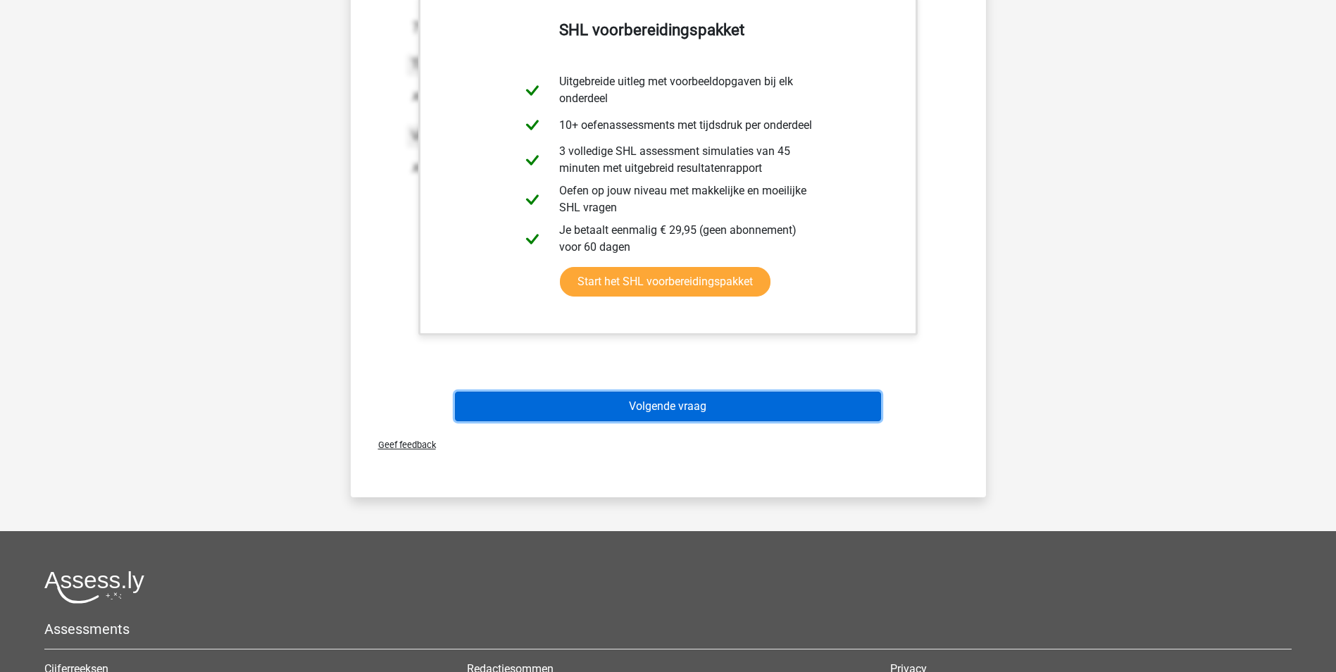
click at [644, 403] on button "Volgende vraag" at bounding box center [668, 407] width 426 height 30
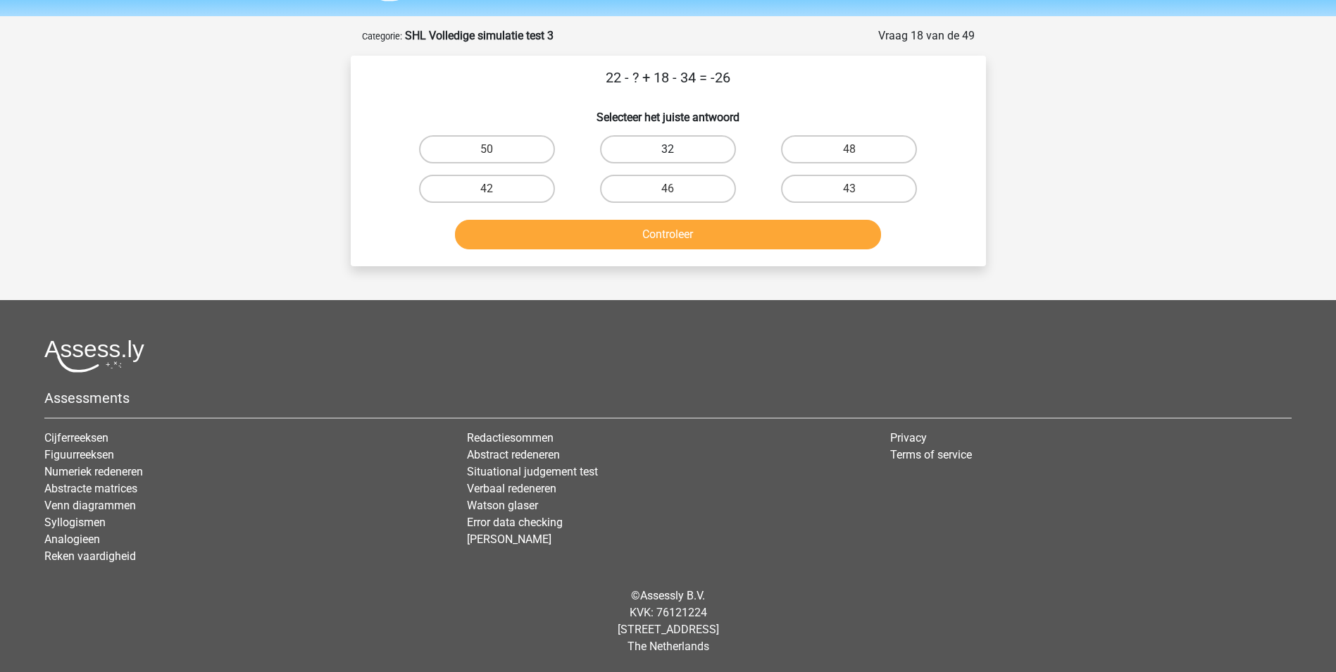
click at [656, 144] on label "32" at bounding box center [668, 149] width 136 height 28
click at [668, 149] on input "32" at bounding box center [672, 153] width 9 height 9
radio input "true"
click at [660, 226] on button "Controleer" at bounding box center [668, 235] width 426 height 30
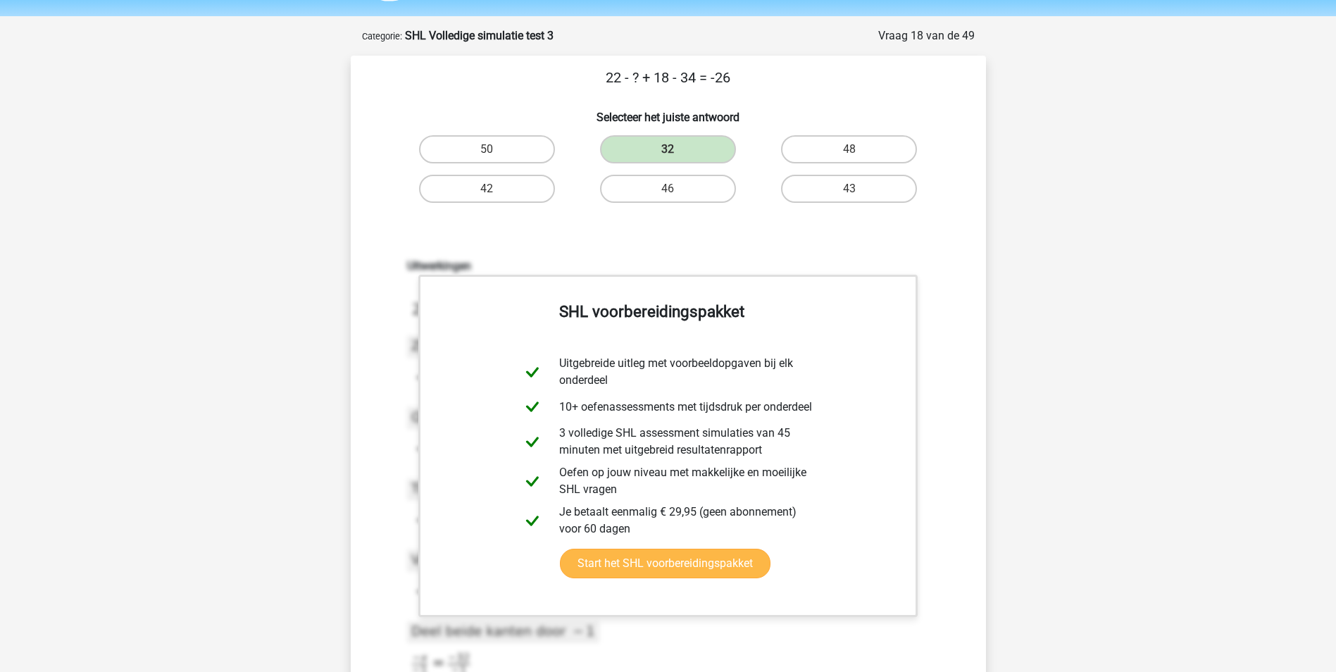
scroll to position [254, 0]
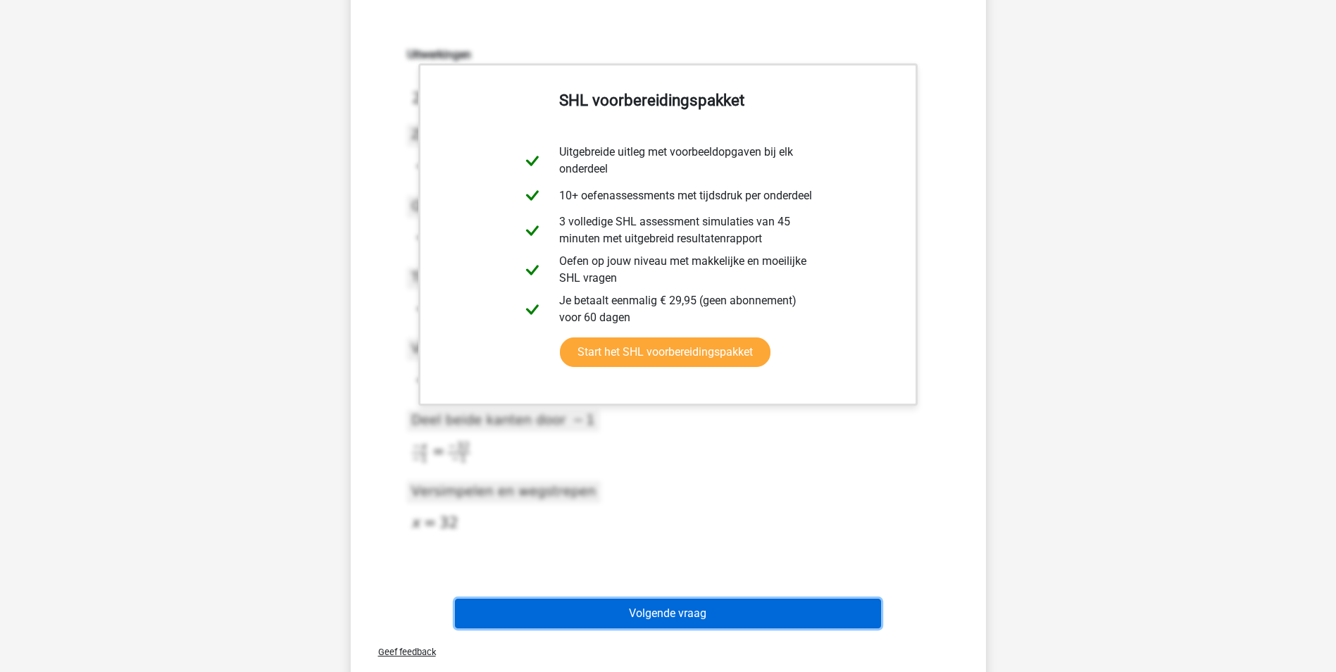
click at [690, 609] on button "Volgende vraag" at bounding box center [668, 614] width 426 height 30
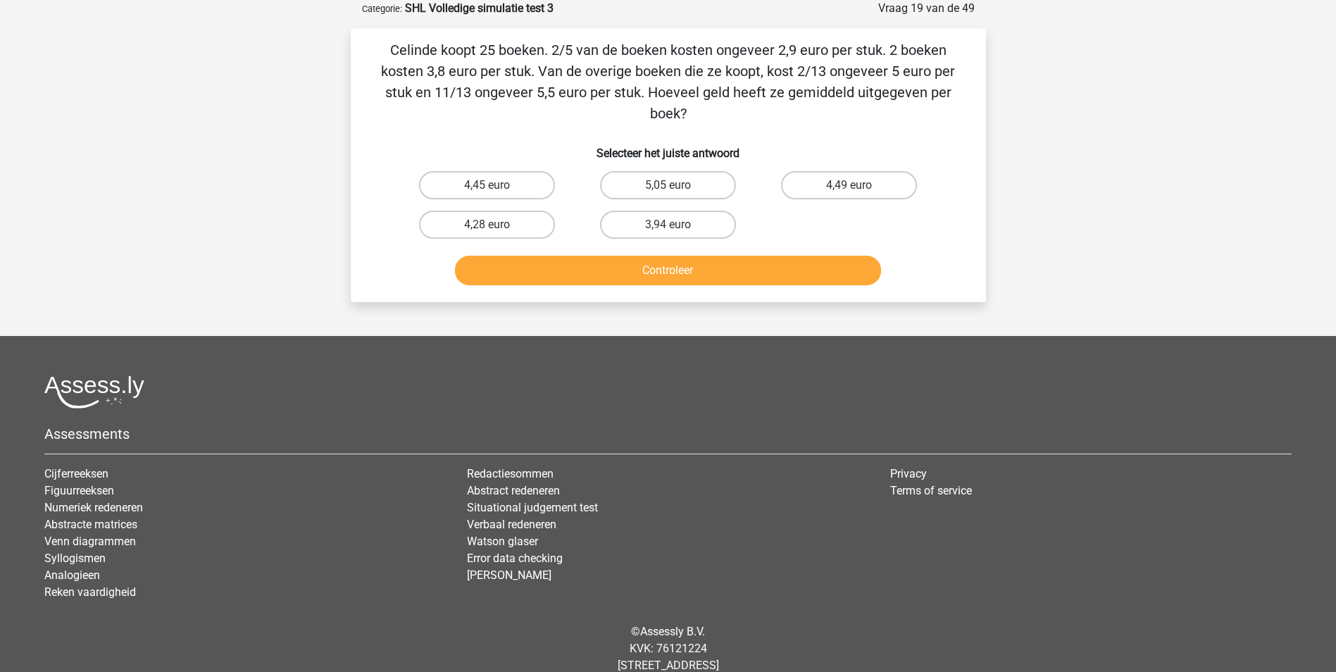
scroll to position [0, 0]
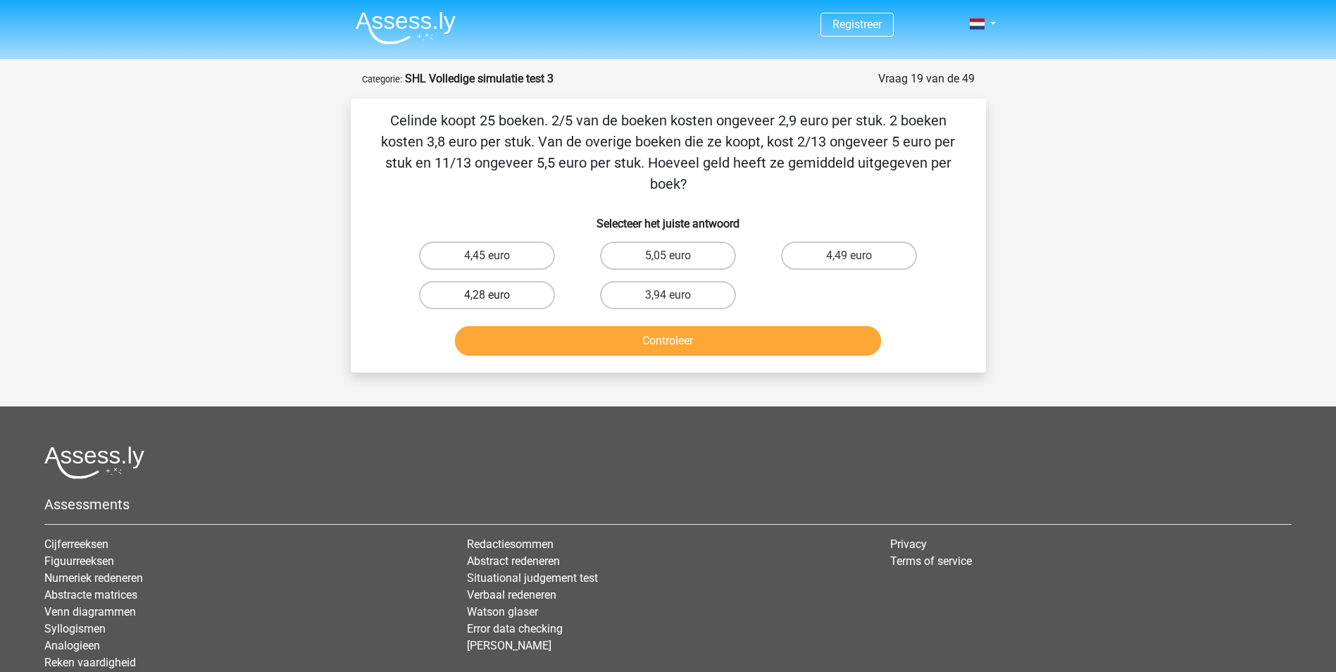
click at [504, 305] on label "4,28 euro" at bounding box center [487, 295] width 136 height 28
click at [496, 304] on input "4,28 euro" at bounding box center [491, 299] width 9 height 9
radio input "true"
click at [573, 361] on div "Controleer" at bounding box center [669, 343] width 544 height 35
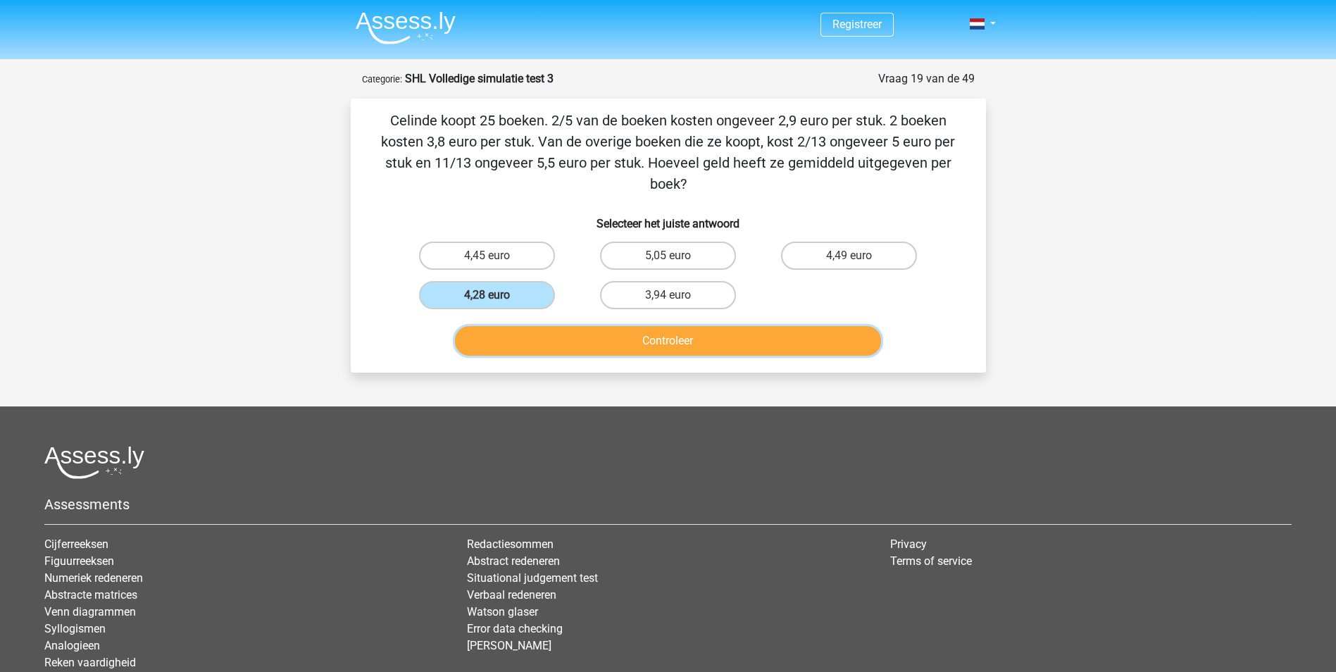
click at [577, 339] on button "Controleer" at bounding box center [668, 341] width 426 height 30
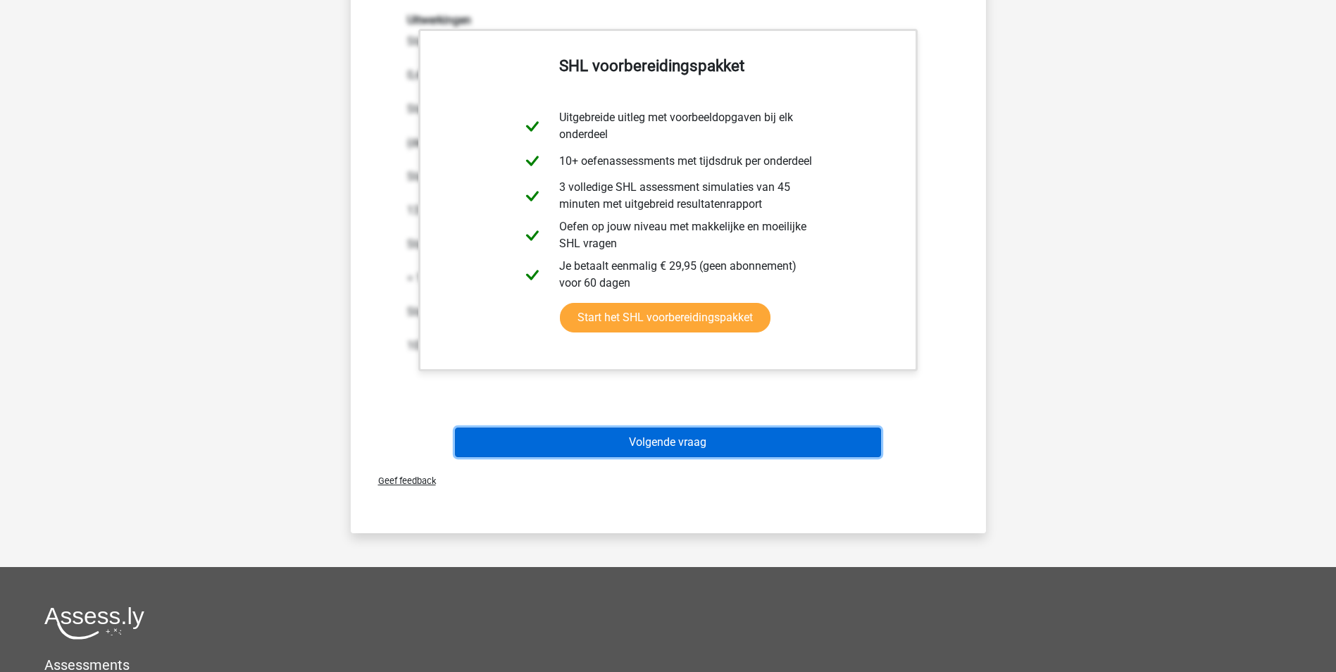
click at [618, 440] on button "Volgende vraag" at bounding box center [668, 442] width 426 height 30
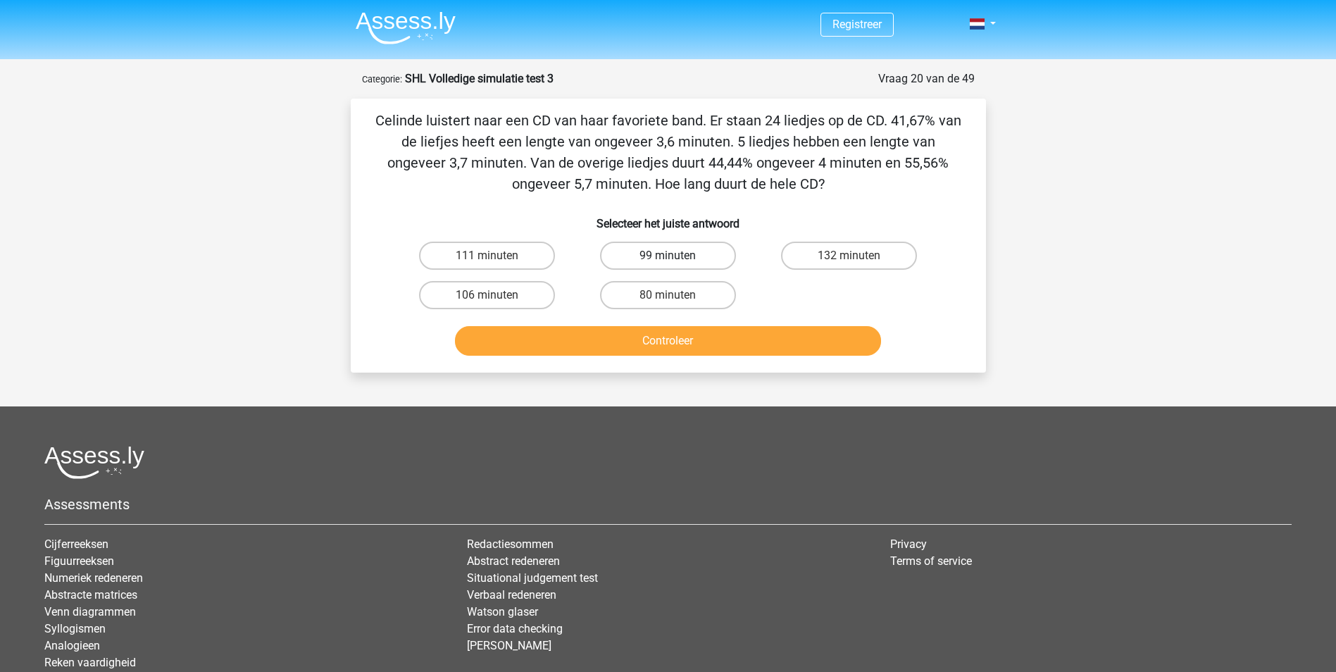
click at [683, 254] on label "99 minuten" at bounding box center [668, 256] width 136 height 28
click at [677, 256] on input "99 minuten" at bounding box center [672, 260] width 9 height 9
radio input "true"
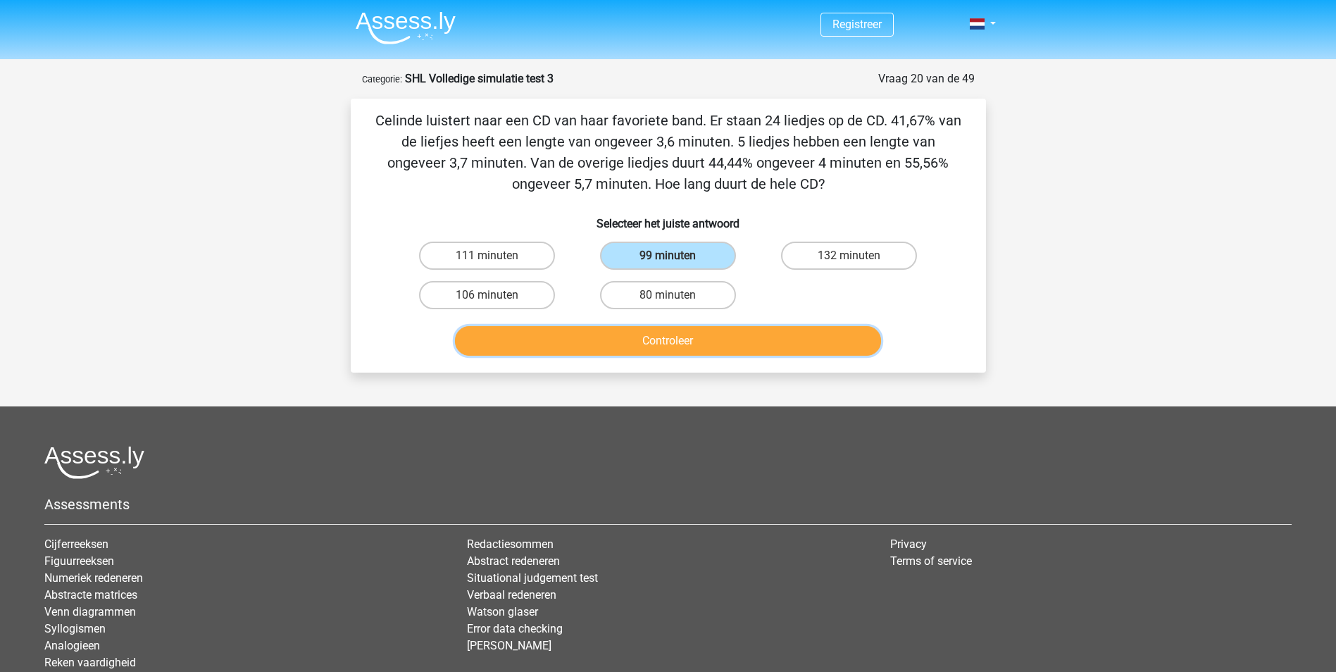
click at [710, 341] on button "Controleer" at bounding box center [668, 341] width 426 height 30
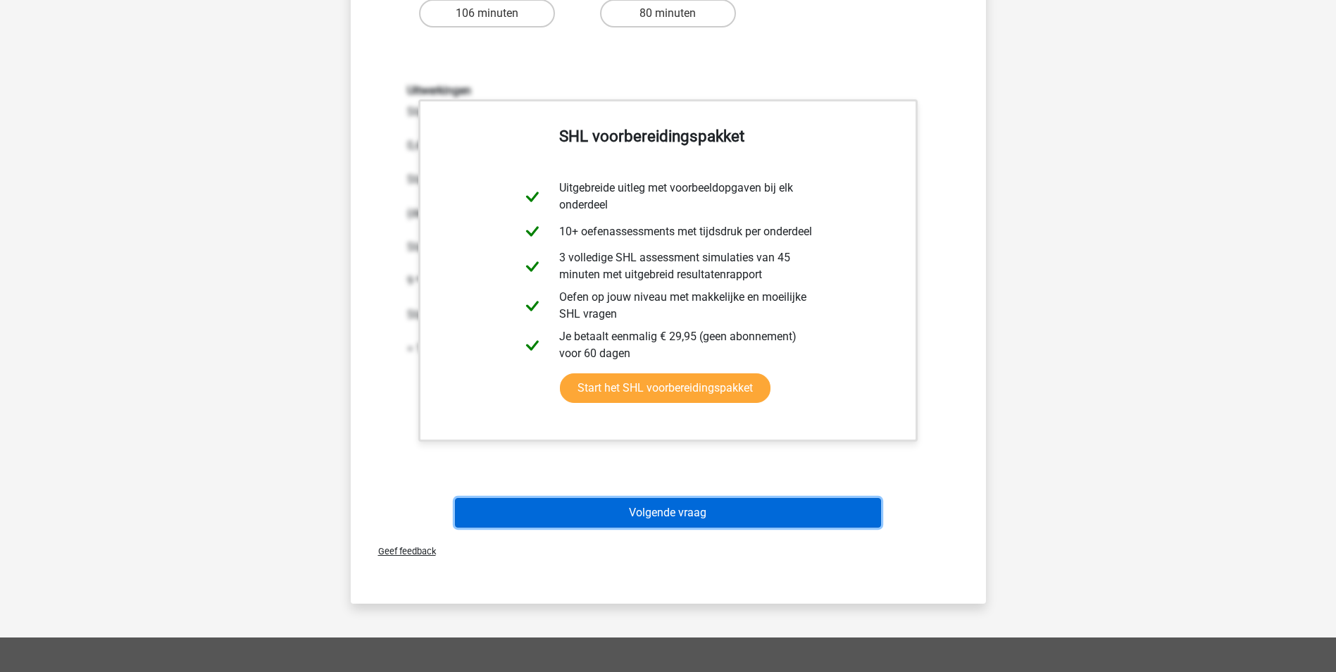
click at [676, 505] on button "Volgende vraag" at bounding box center [668, 513] width 426 height 30
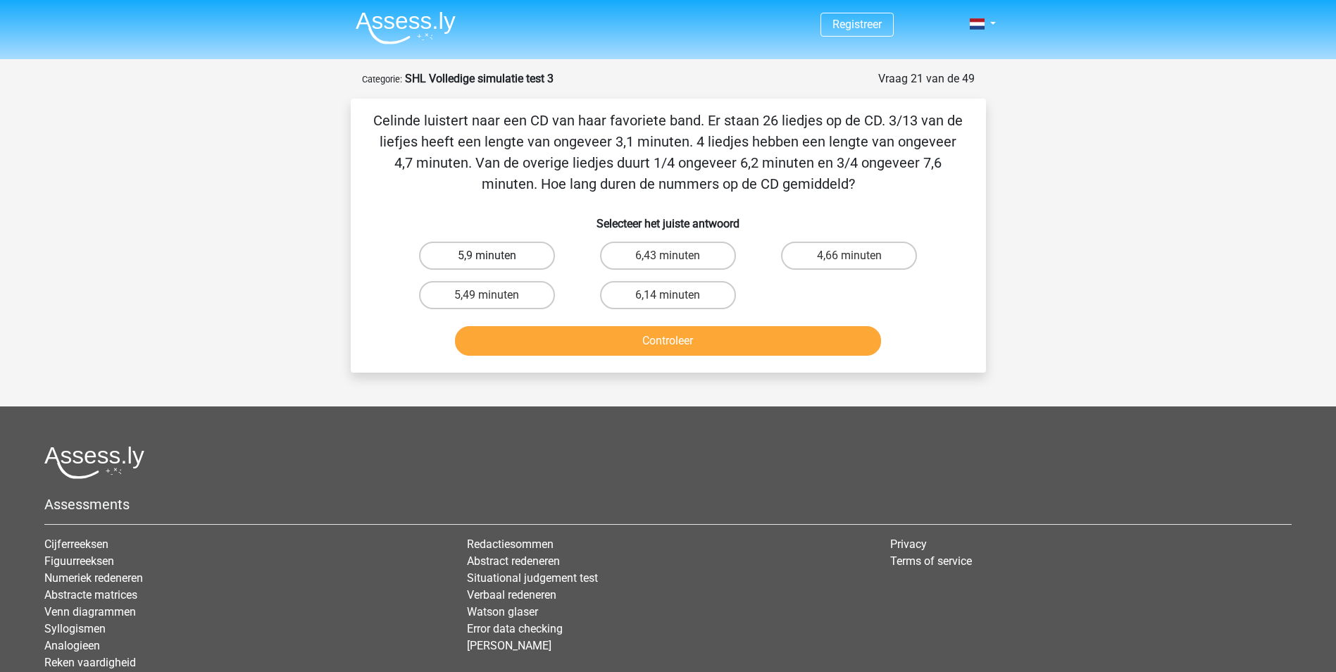
click at [530, 255] on label "5,9 minuten" at bounding box center [487, 256] width 136 height 28
click at [496, 256] on input "5,9 minuten" at bounding box center [491, 260] width 9 height 9
radio input "true"
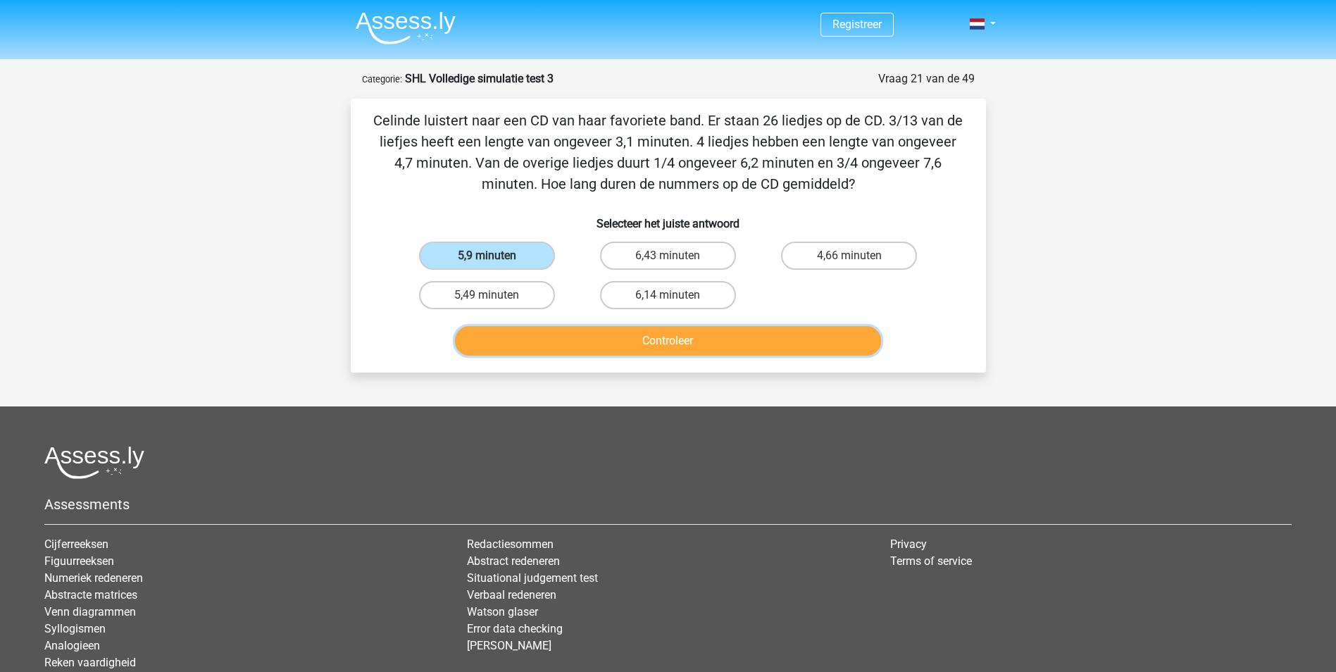
click at [586, 351] on button "Controleer" at bounding box center [668, 341] width 426 height 30
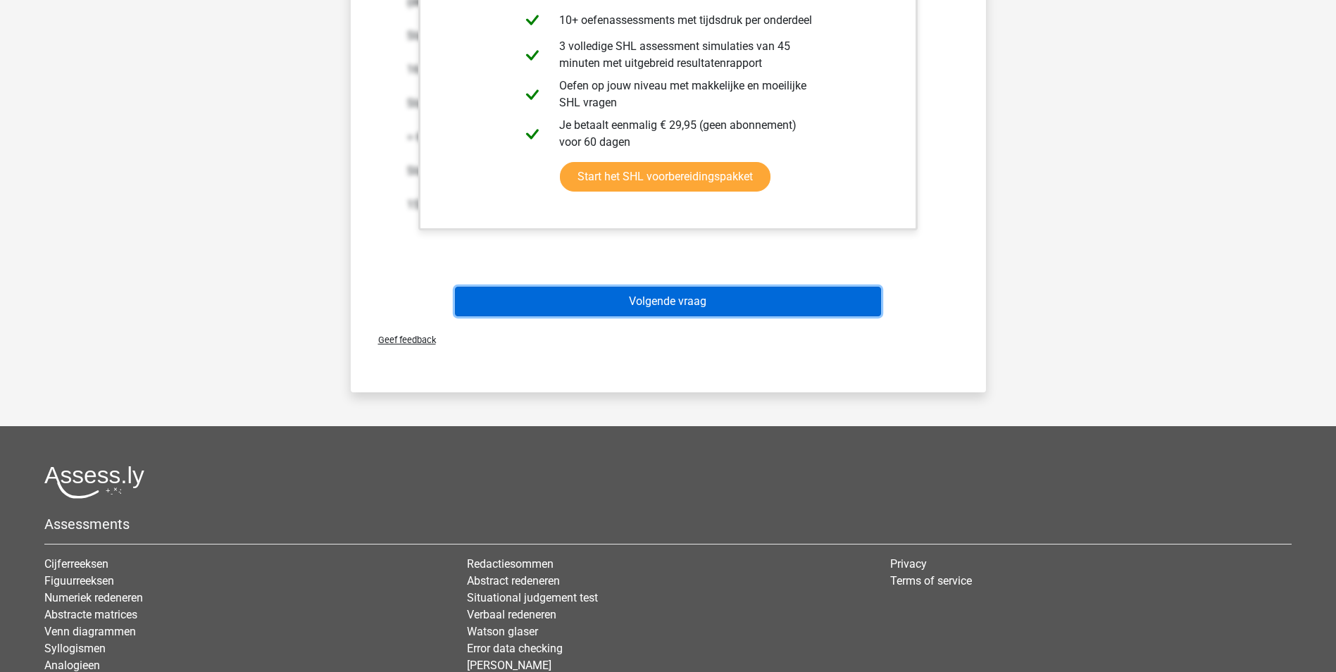
click at [632, 306] on button "Volgende vraag" at bounding box center [668, 302] width 426 height 30
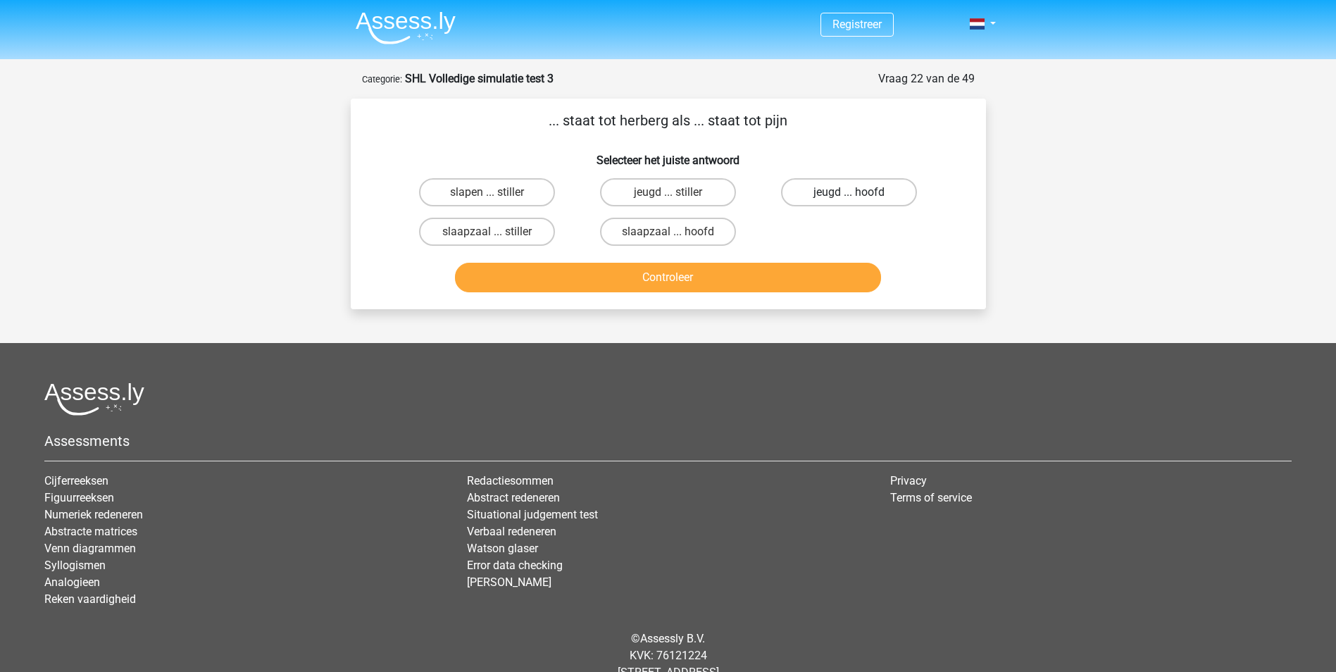
click at [866, 186] on label "jeugd ... hoofd" at bounding box center [849, 192] width 136 height 28
click at [859, 192] on input "jeugd ... hoofd" at bounding box center [853, 196] width 9 height 9
radio input "true"
click at [809, 284] on button "Controleer" at bounding box center [668, 278] width 426 height 30
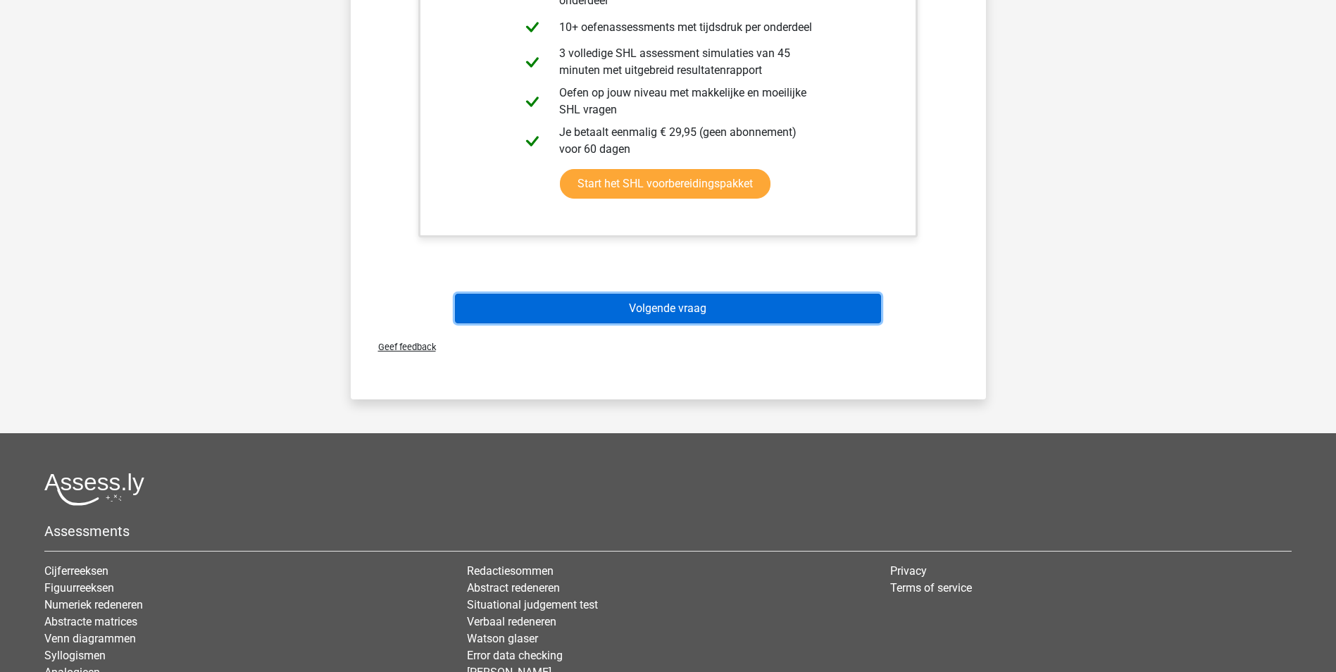
click at [798, 310] on button "Volgende vraag" at bounding box center [668, 309] width 426 height 30
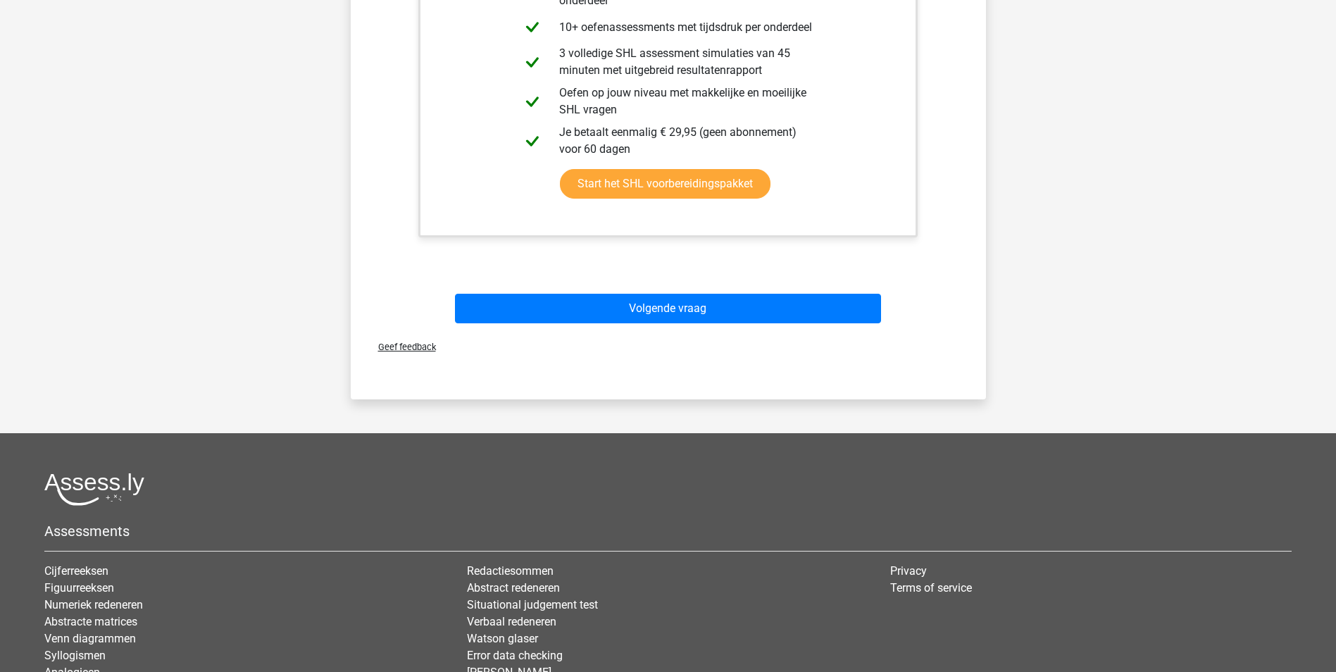
scroll to position [43, 0]
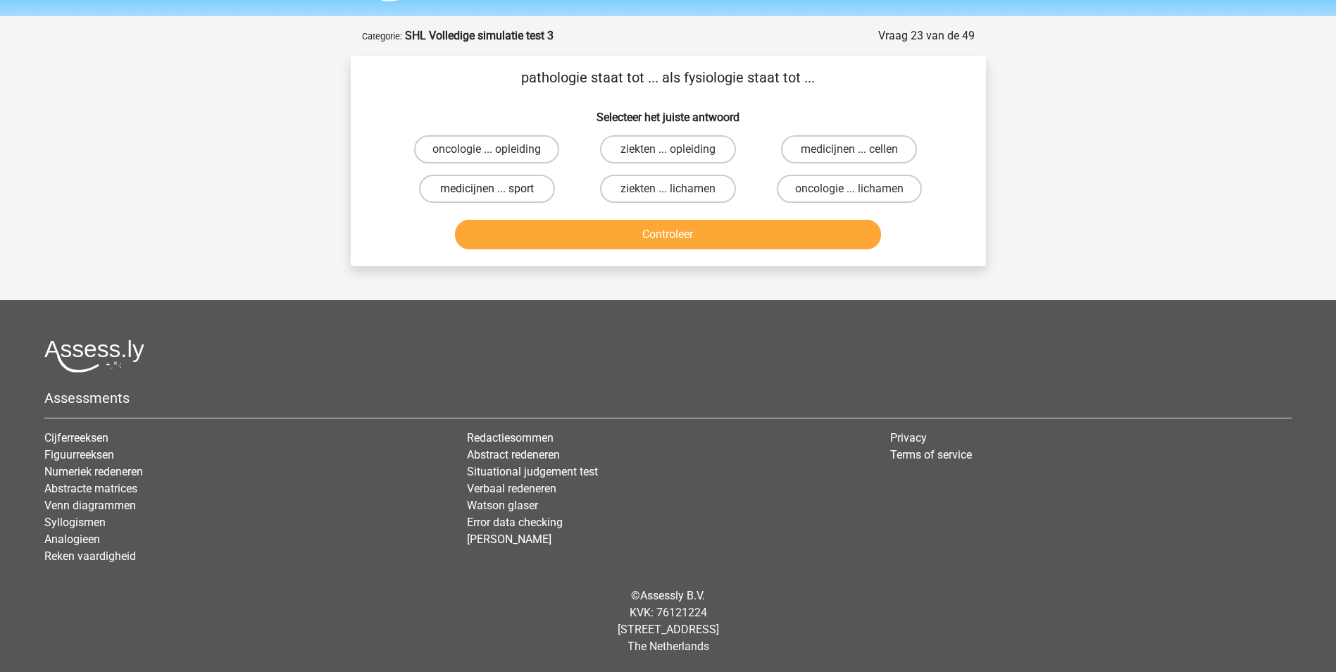
click at [438, 187] on label "medicijnen ... sport" at bounding box center [487, 189] width 136 height 28
click at [487, 189] on input "medicijnen ... sport" at bounding box center [491, 193] width 9 height 9
radio input "true"
click at [647, 227] on button "Controleer" at bounding box center [668, 235] width 426 height 30
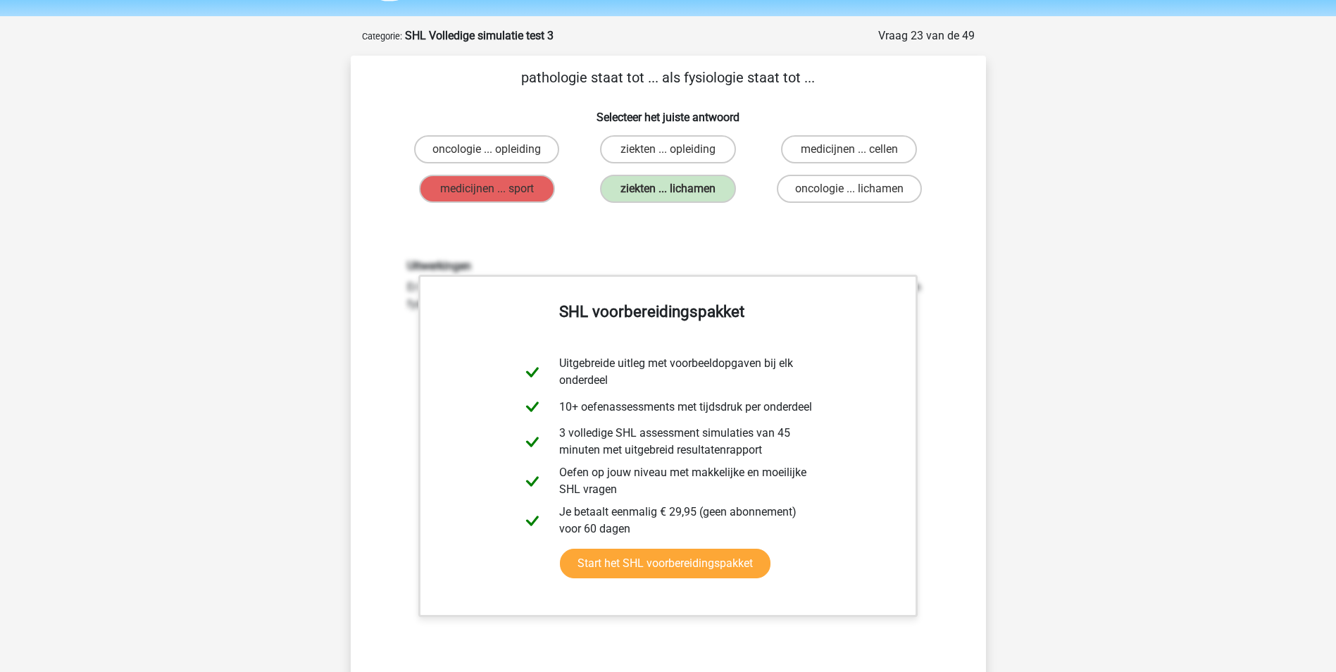
scroll to position [325, 0]
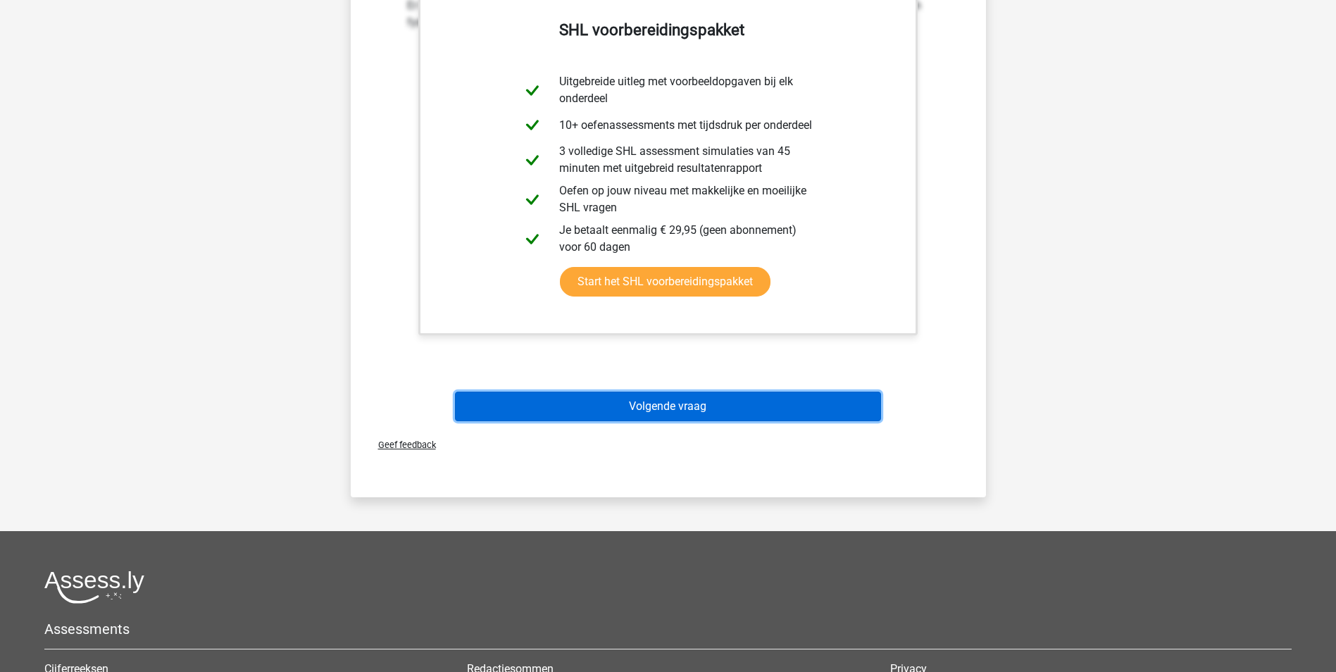
click at [697, 401] on button "Volgende vraag" at bounding box center [668, 407] width 426 height 30
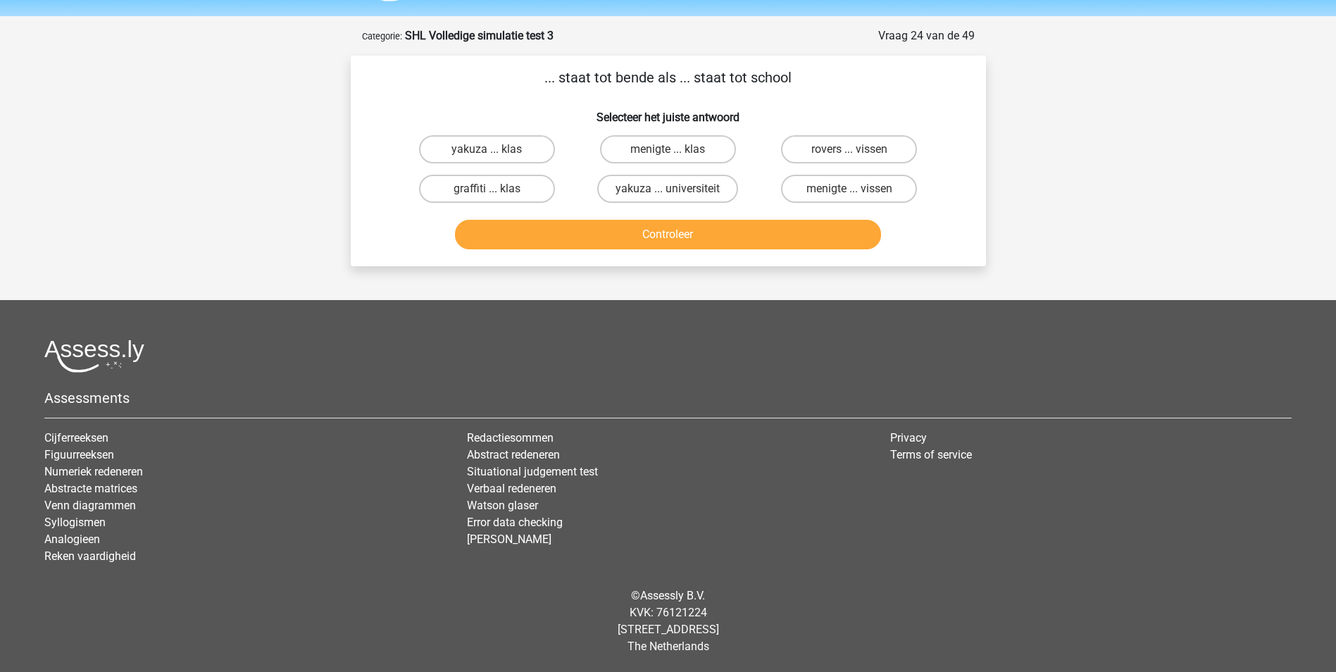
scroll to position [0, 0]
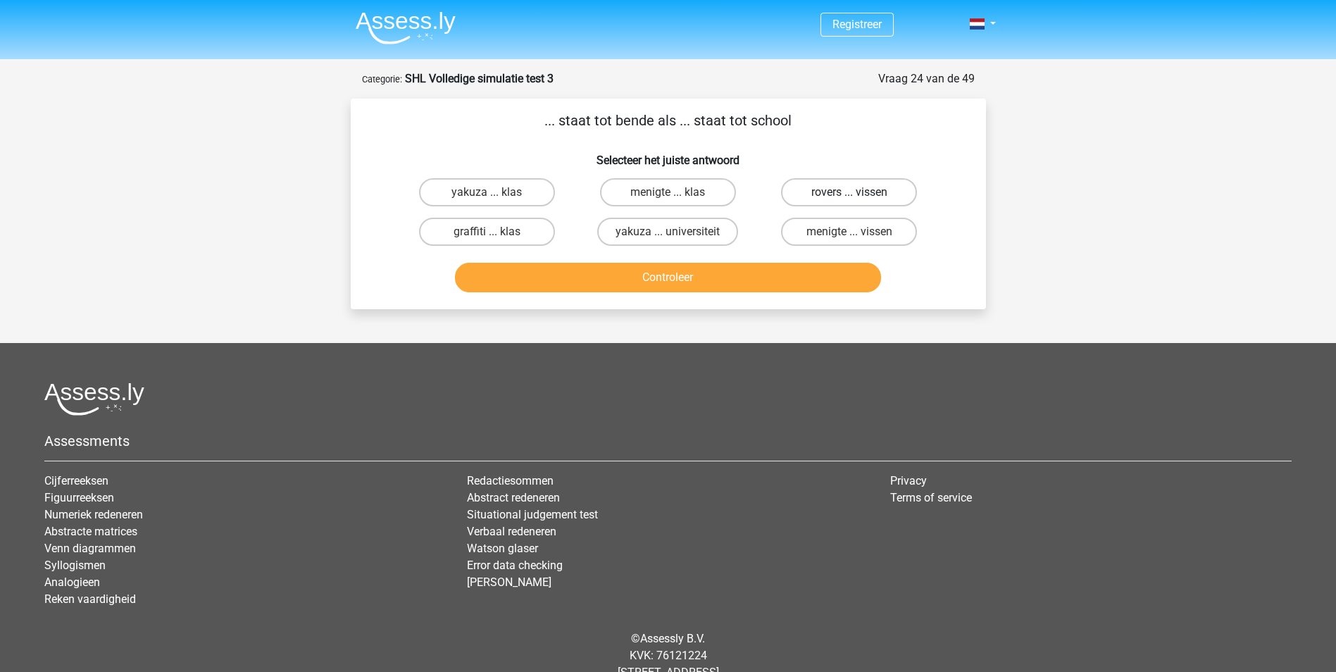
click at [836, 193] on label "rovers ... vissen" at bounding box center [849, 192] width 136 height 28
click at [849, 193] on input "rovers ... vissen" at bounding box center [853, 196] width 9 height 9
radio input "true"
click at [798, 272] on button "Controleer" at bounding box center [668, 278] width 426 height 30
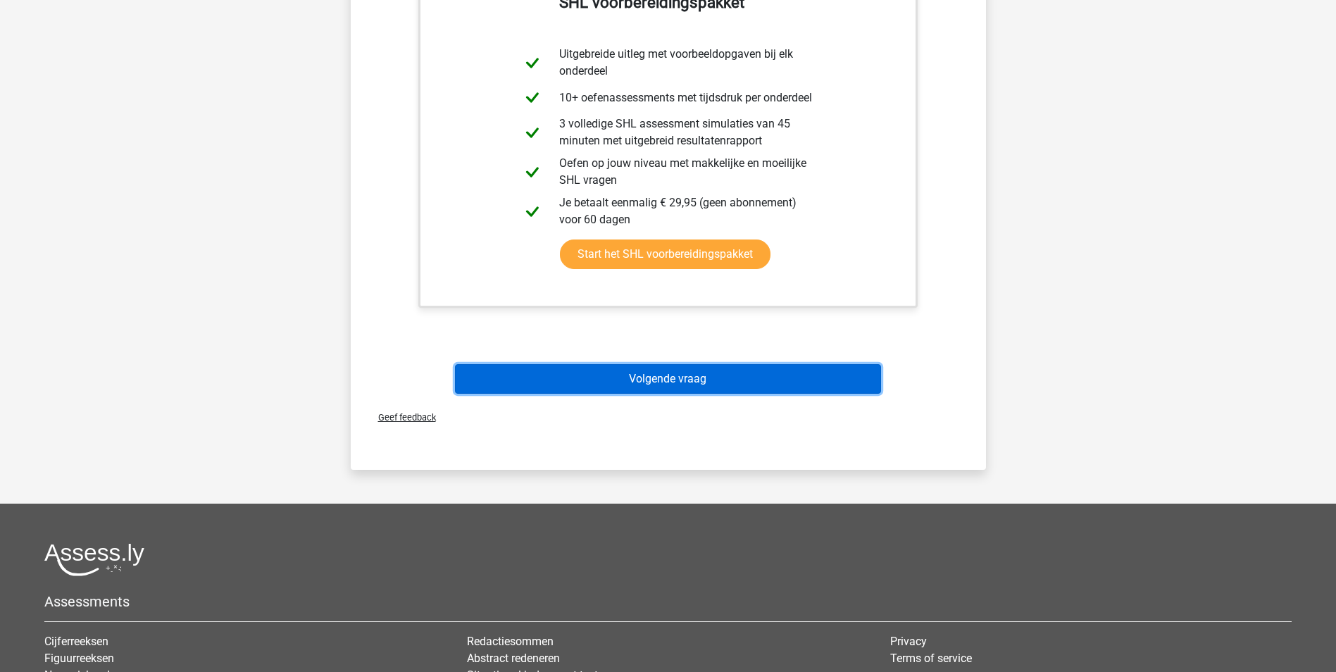
click at [773, 389] on button "Volgende vraag" at bounding box center [668, 379] width 426 height 30
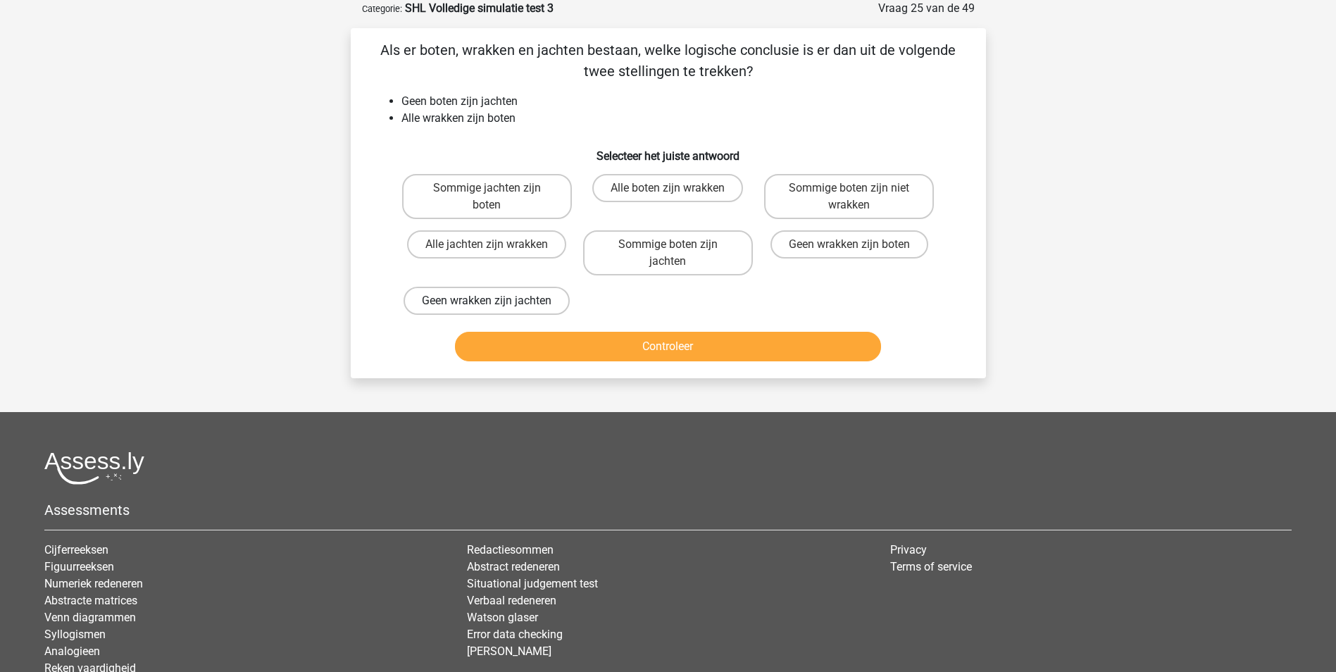
click at [442, 301] on label "Geen wrakken zijn jachten" at bounding box center [487, 301] width 166 height 28
click at [487, 301] on input "Geen wrakken zijn jachten" at bounding box center [491, 305] width 9 height 9
radio input "true"
click at [685, 347] on button "Controleer" at bounding box center [668, 347] width 426 height 30
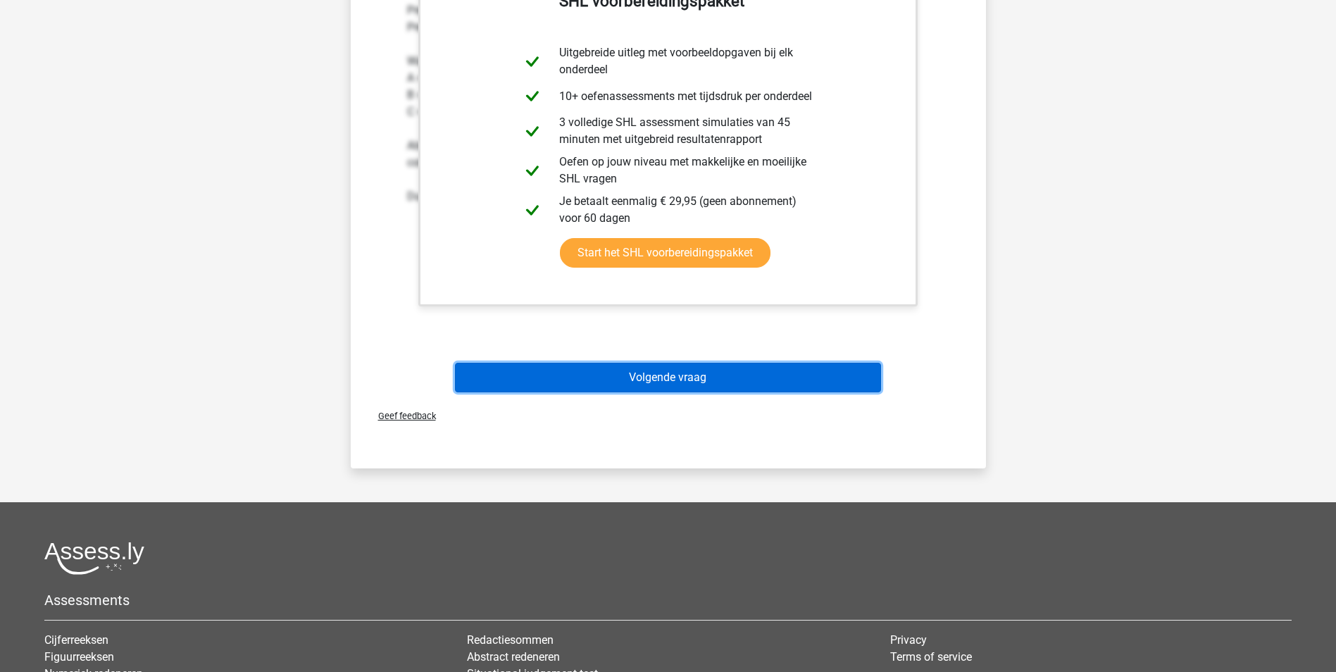
click at [704, 390] on button "Volgende vraag" at bounding box center [668, 378] width 426 height 30
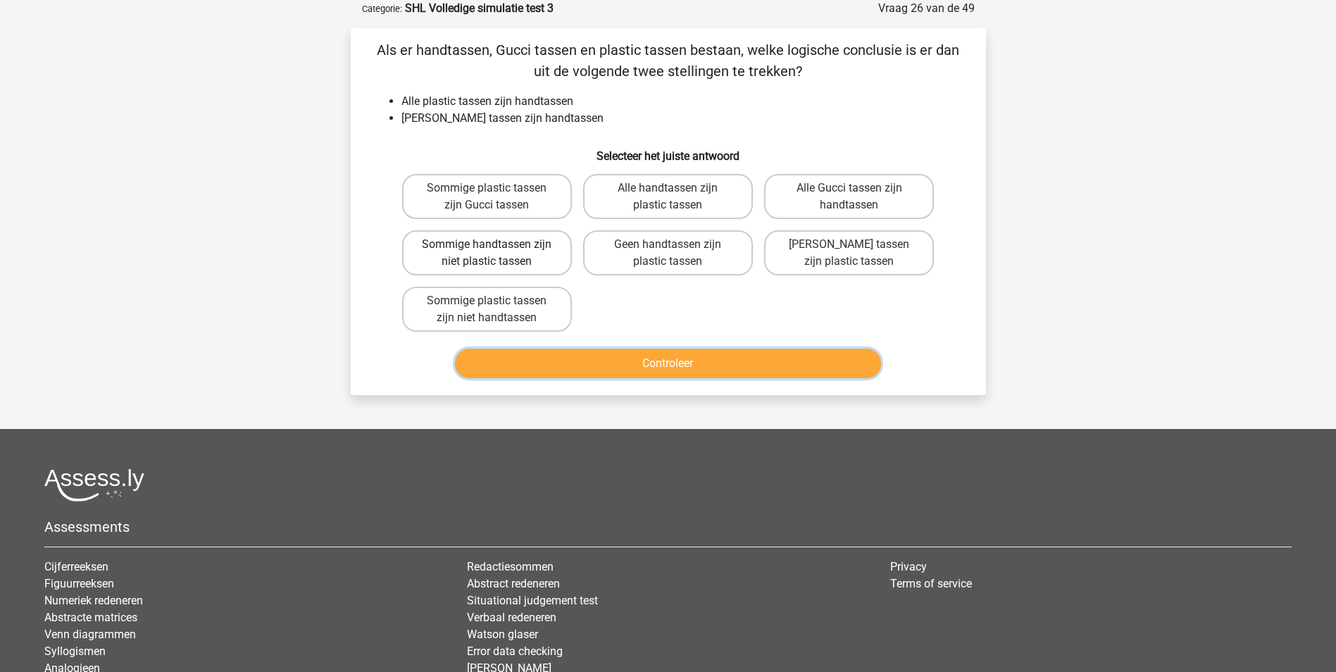
scroll to position [0, 0]
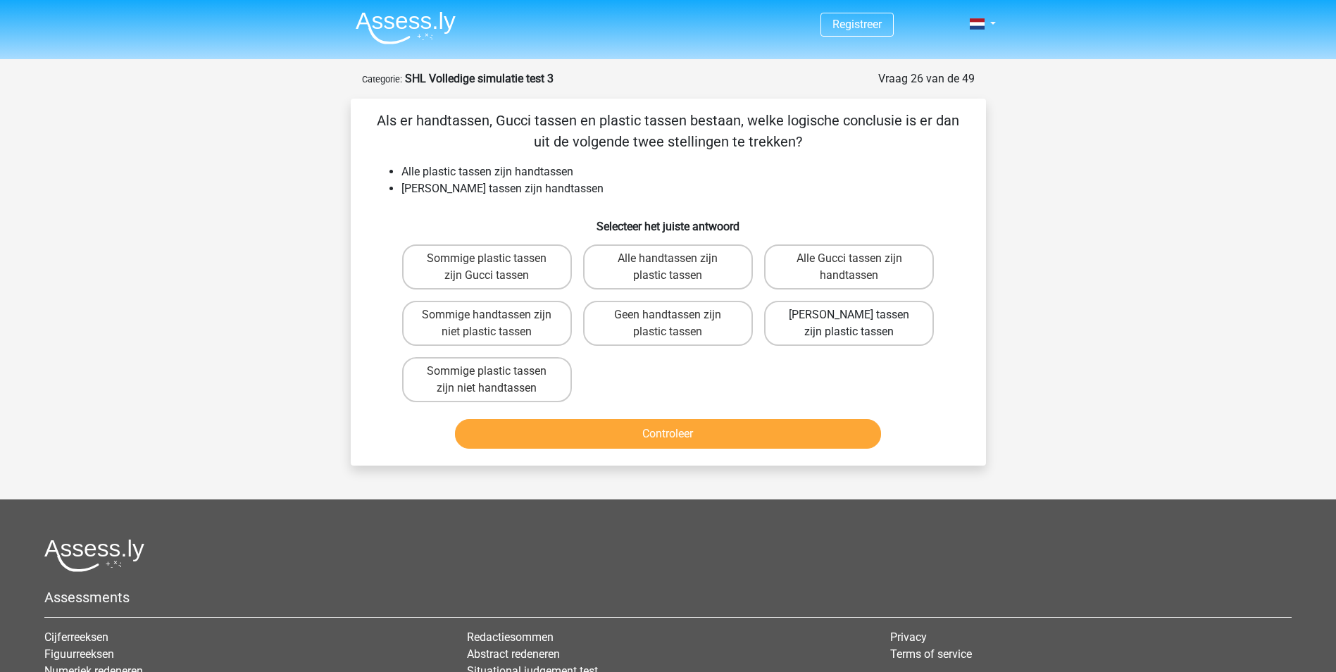
click at [872, 323] on label "Geen Gucci tassen zijn plastic tassen" at bounding box center [849, 323] width 170 height 45
click at [859, 323] on input "Geen Gucci tassen zijn plastic tassen" at bounding box center [853, 319] width 9 height 9
radio input "true"
click at [668, 425] on button "Controleer" at bounding box center [668, 434] width 426 height 30
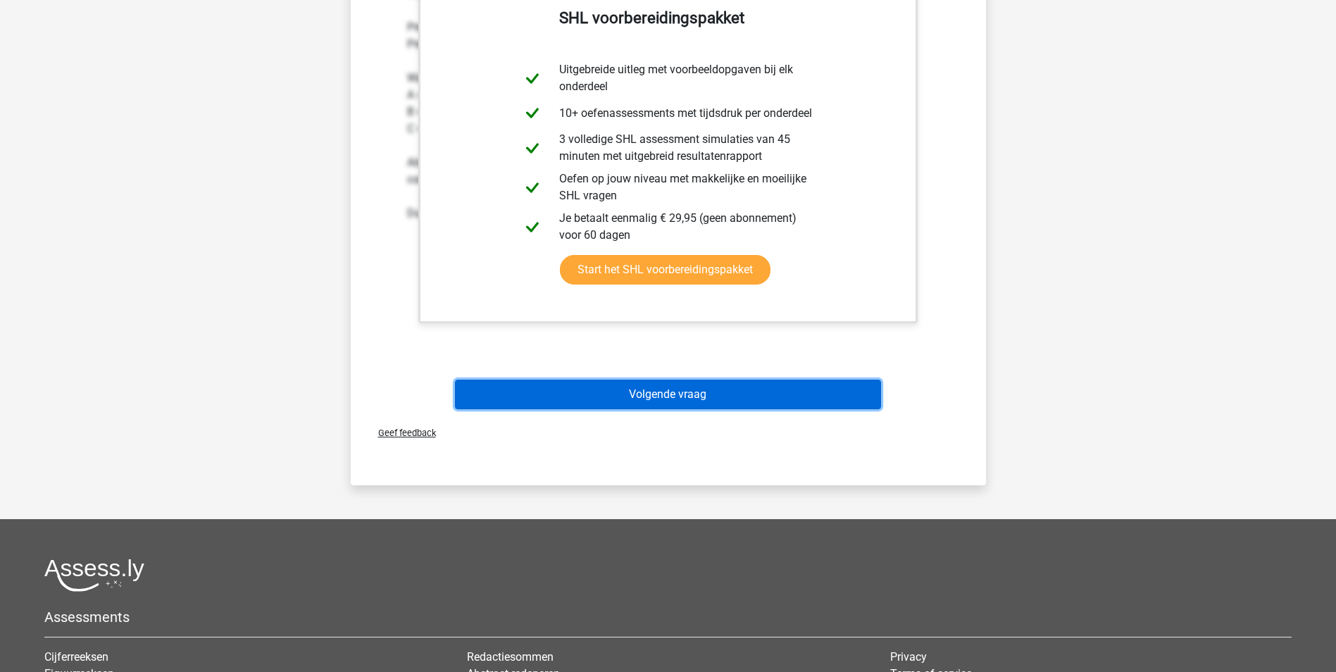
click at [692, 394] on button "Volgende vraag" at bounding box center [668, 395] width 426 height 30
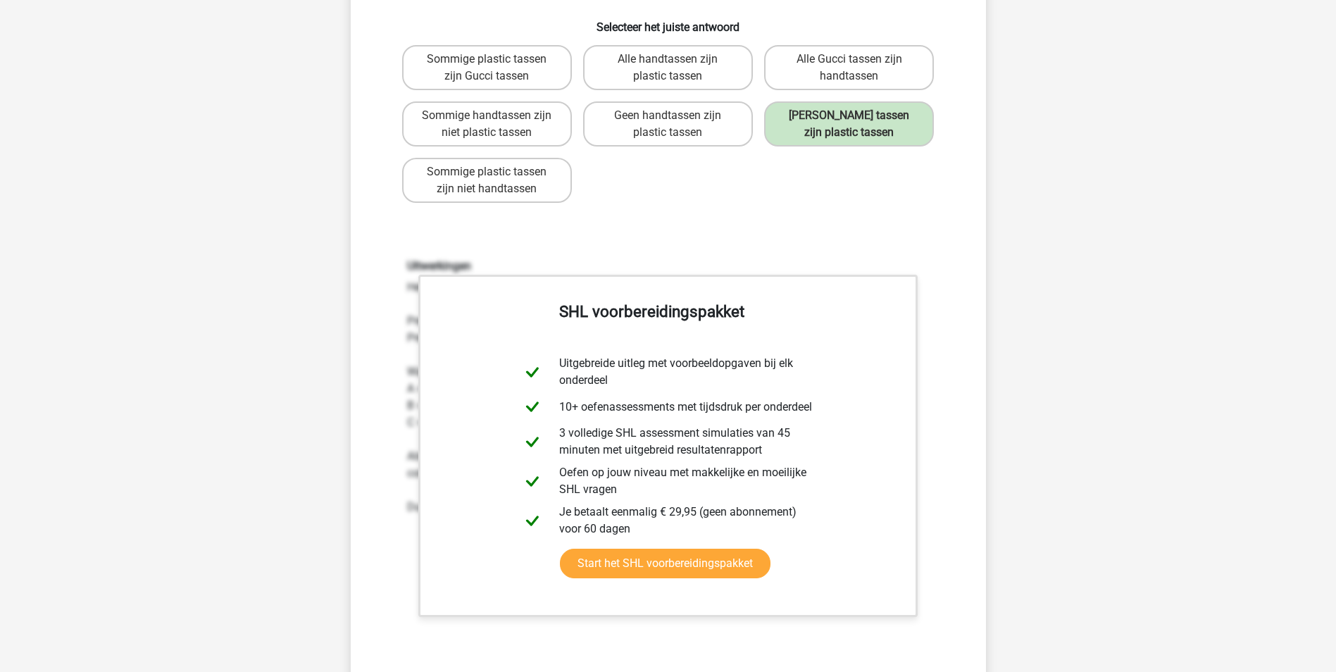
scroll to position [70, 0]
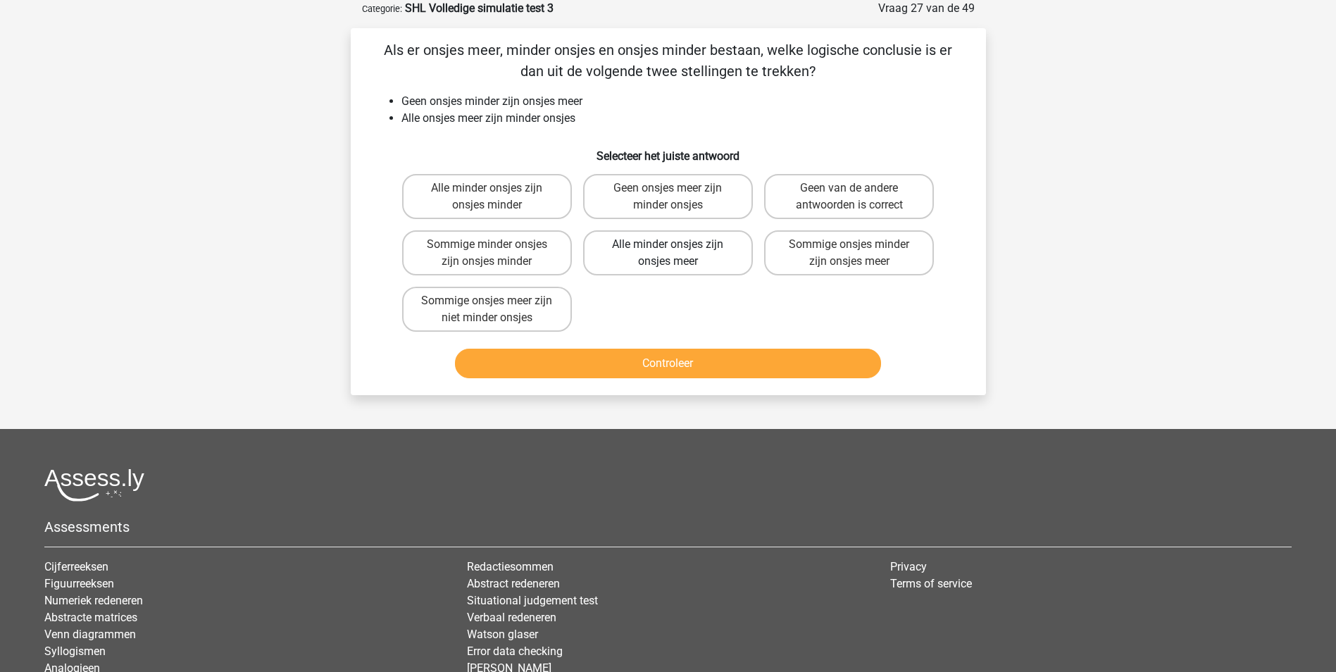
click at [714, 254] on label "Alle minder onsjes zijn onsjes meer" at bounding box center [668, 252] width 170 height 45
click at [677, 254] on input "Alle minder onsjes zijn onsjes meer" at bounding box center [672, 248] width 9 height 9
radio input "true"
click at [824, 187] on label "Geen van de andere antwoorden is correct" at bounding box center [849, 196] width 170 height 45
click at [849, 188] on input "Geen van de andere antwoorden is correct" at bounding box center [853, 192] width 9 height 9
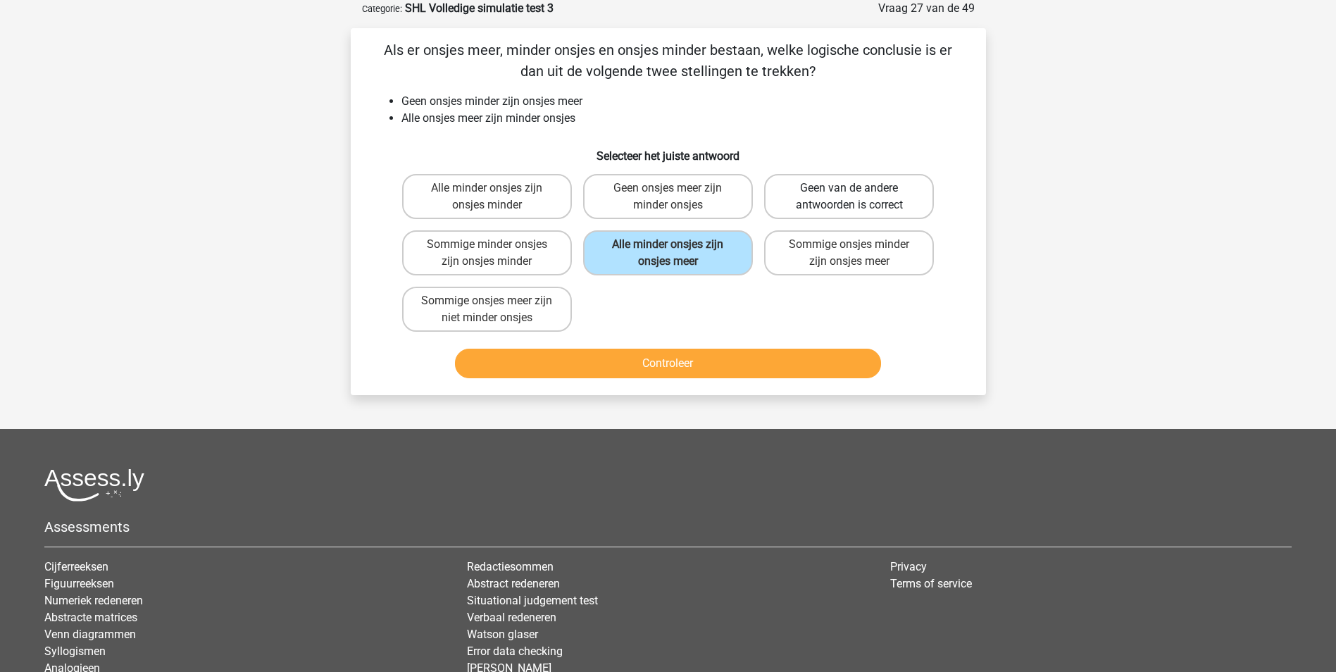
radio input "true"
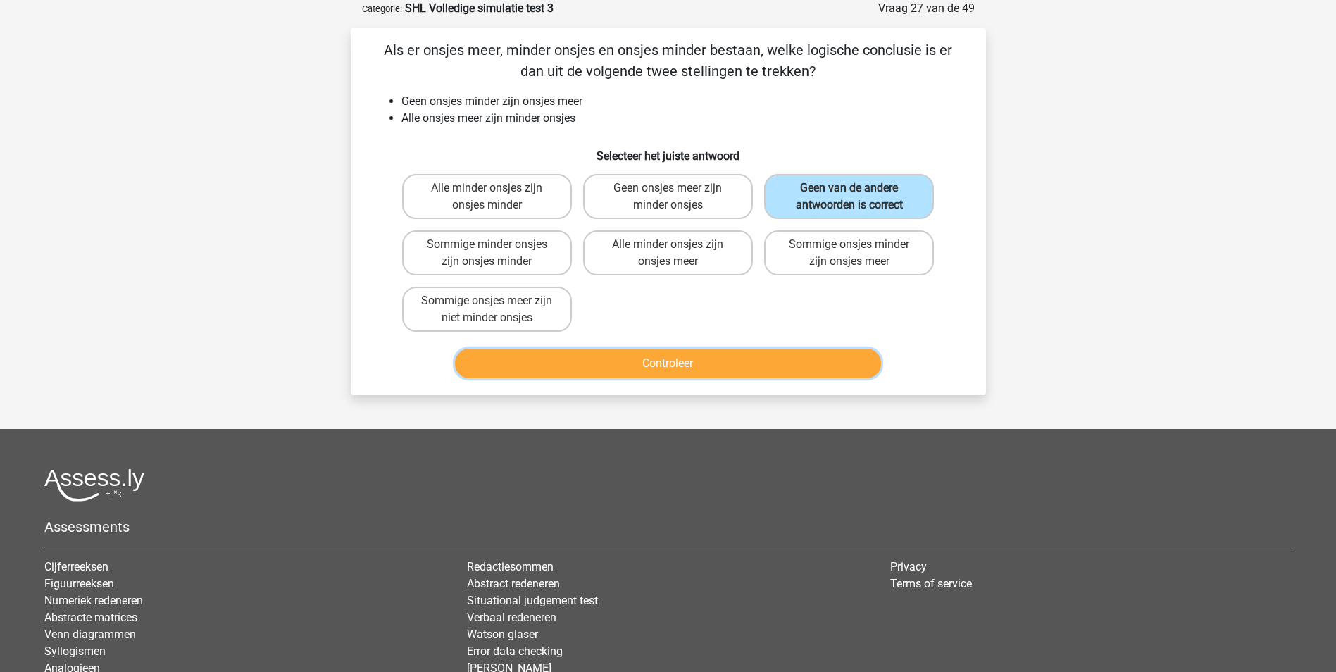
click at [749, 361] on button "Controleer" at bounding box center [668, 364] width 426 height 30
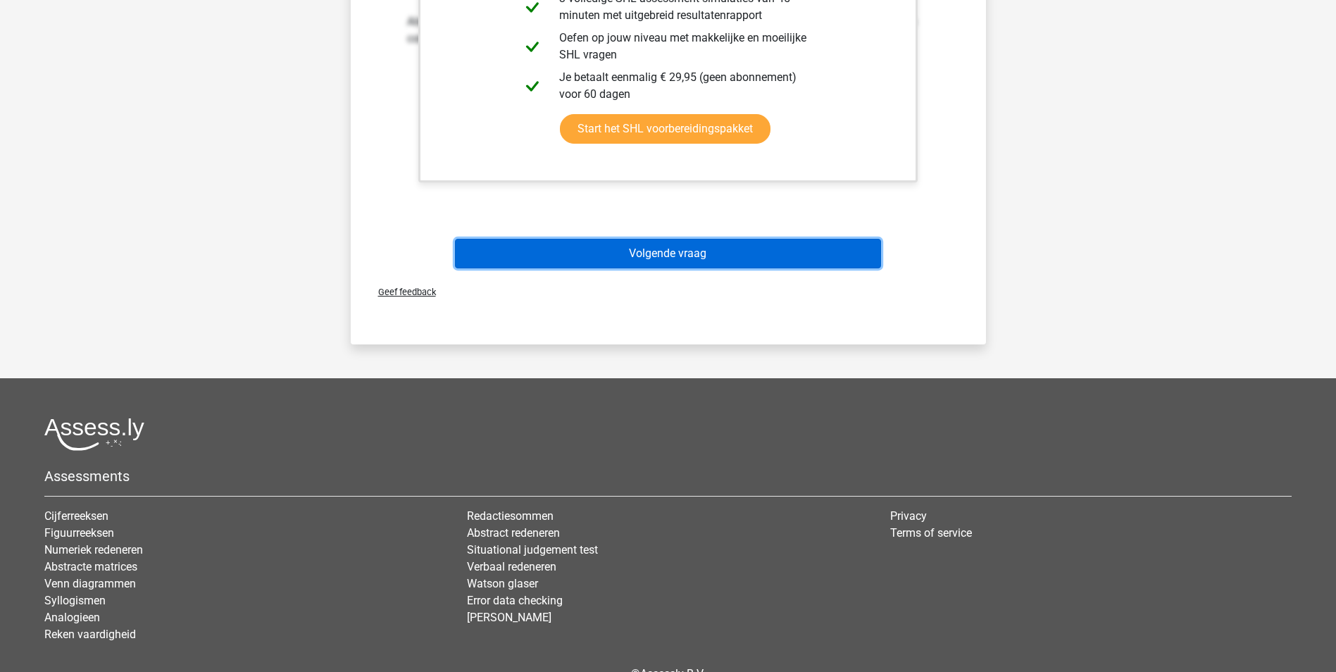
click at [716, 242] on button "Volgende vraag" at bounding box center [668, 254] width 426 height 30
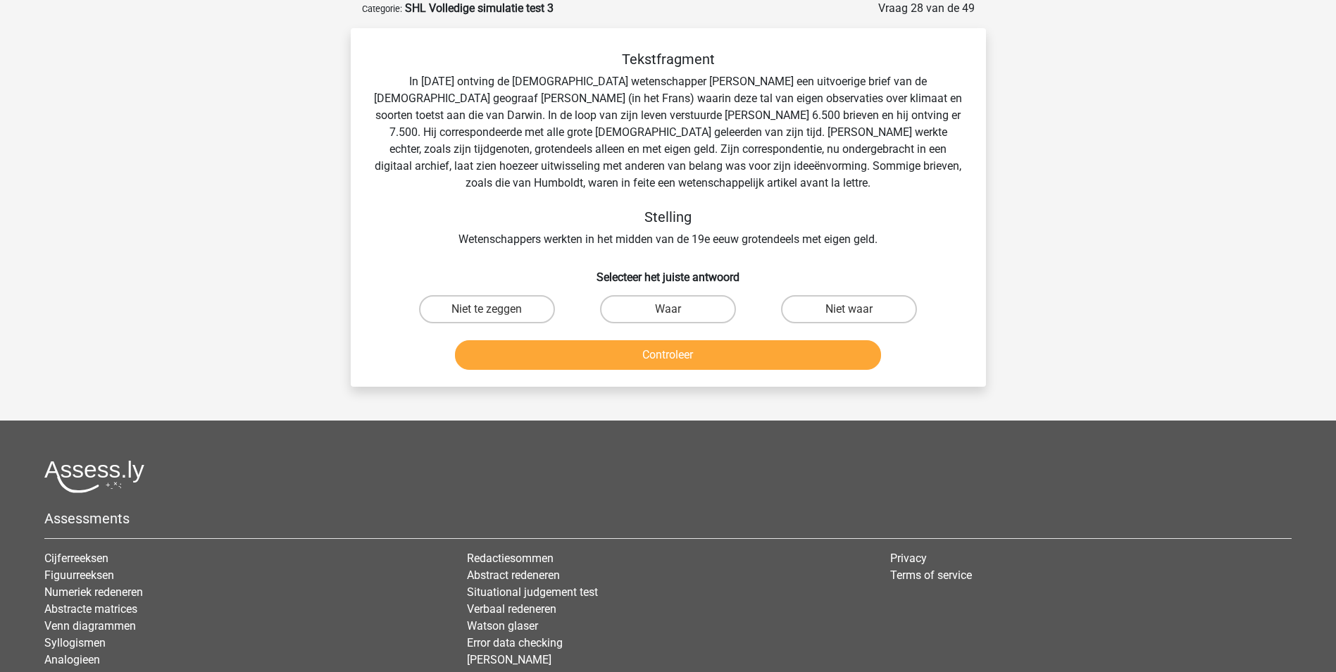
scroll to position [0, 0]
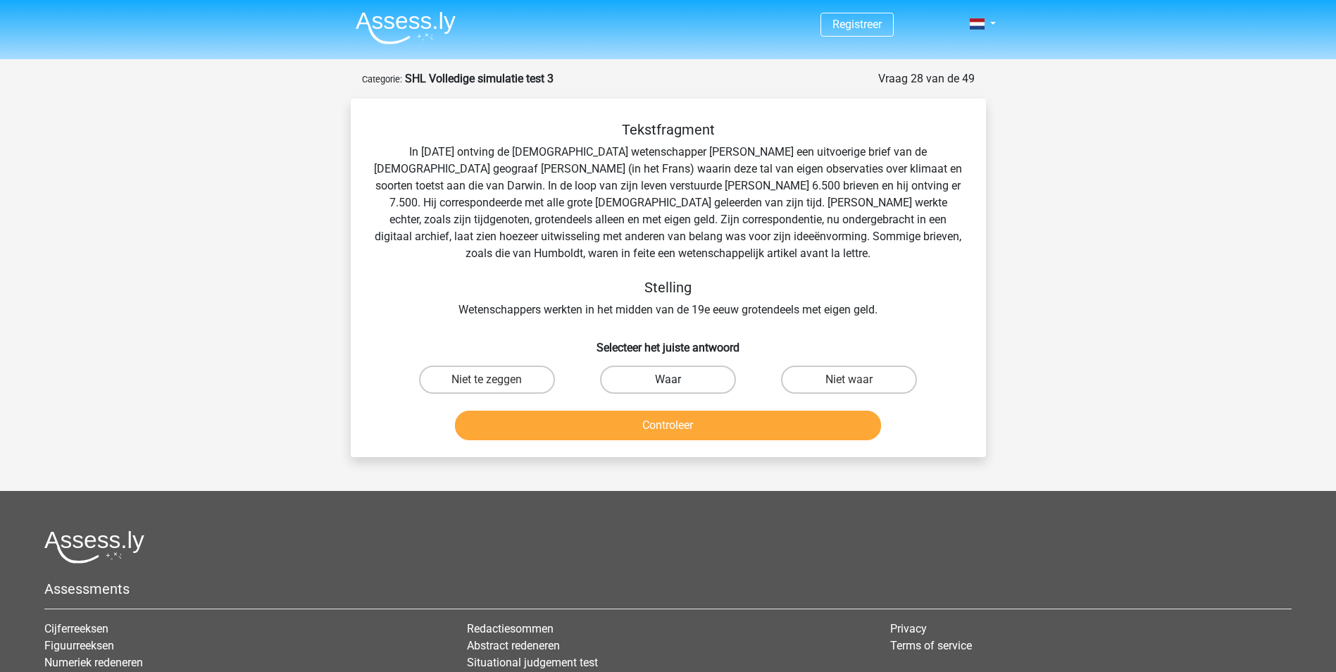
click at [640, 379] on label "Waar" at bounding box center [668, 380] width 136 height 28
click at [668, 380] on input "Waar" at bounding box center [672, 384] width 9 height 9
radio input "true"
click at [663, 419] on button "Controleer" at bounding box center [668, 426] width 426 height 30
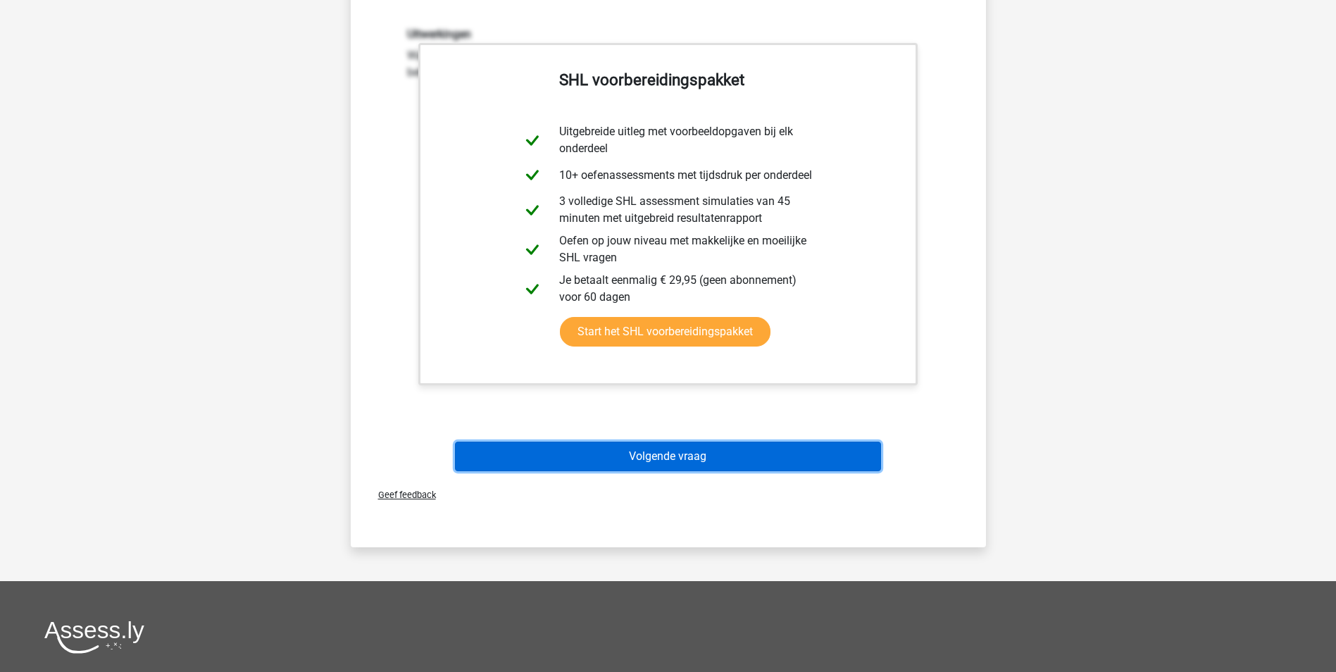
click at [683, 458] on button "Volgende vraag" at bounding box center [668, 457] width 426 height 30
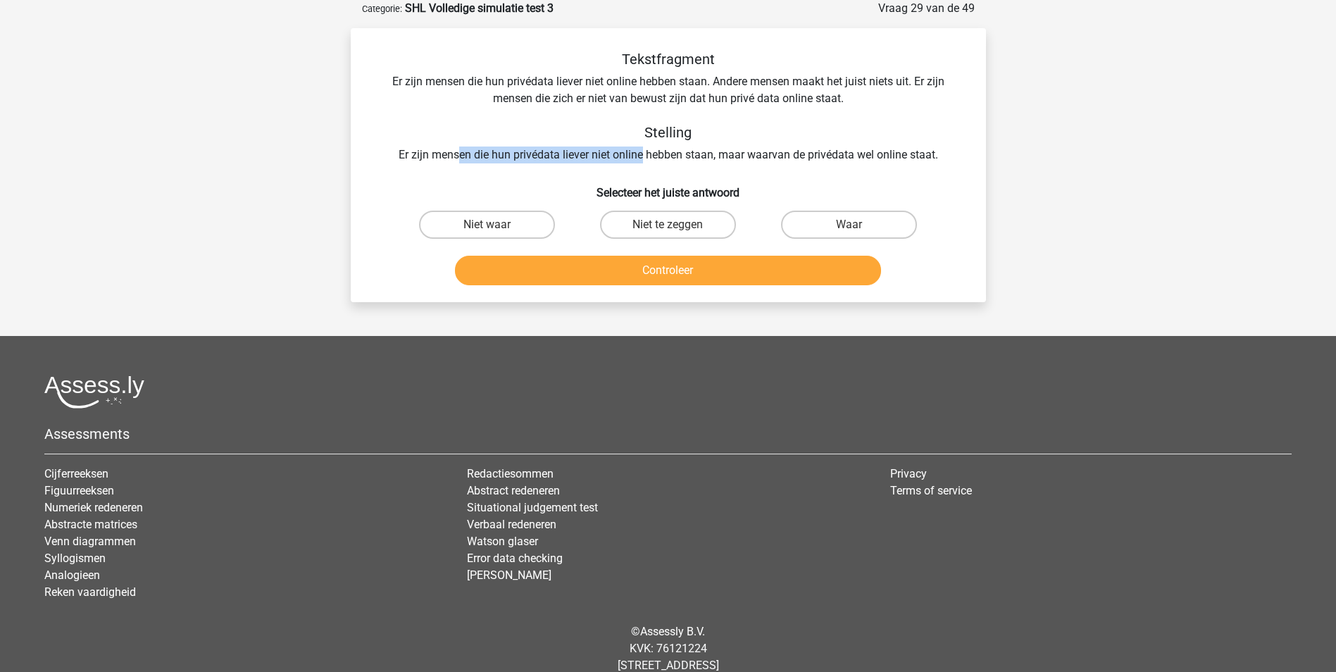
drag, startPoint x: 467, startPoint y: 152, endPoint x: 644, endPoint y: 153, distance: 177.5
click at [644, 153] on div "Tekstfragment Er zijn mensen die hun privédata liever niet online hebben staan.…" at bounding box center [668, 107] width 590 height 113
drag, startPoint x: 644, startPoint y: 153, endPoint x: 569, endPoint y: 162, distance: 75.9
click at [569, 162] on div "Tekstfragment Er zijn mensen die hun privédata liever niet online hebben staan.…" at bounding box center [668, 107] width 590 height 113
click at [816, 220] on label "Waar" at bounding box center [849, 225] width 136 height 28
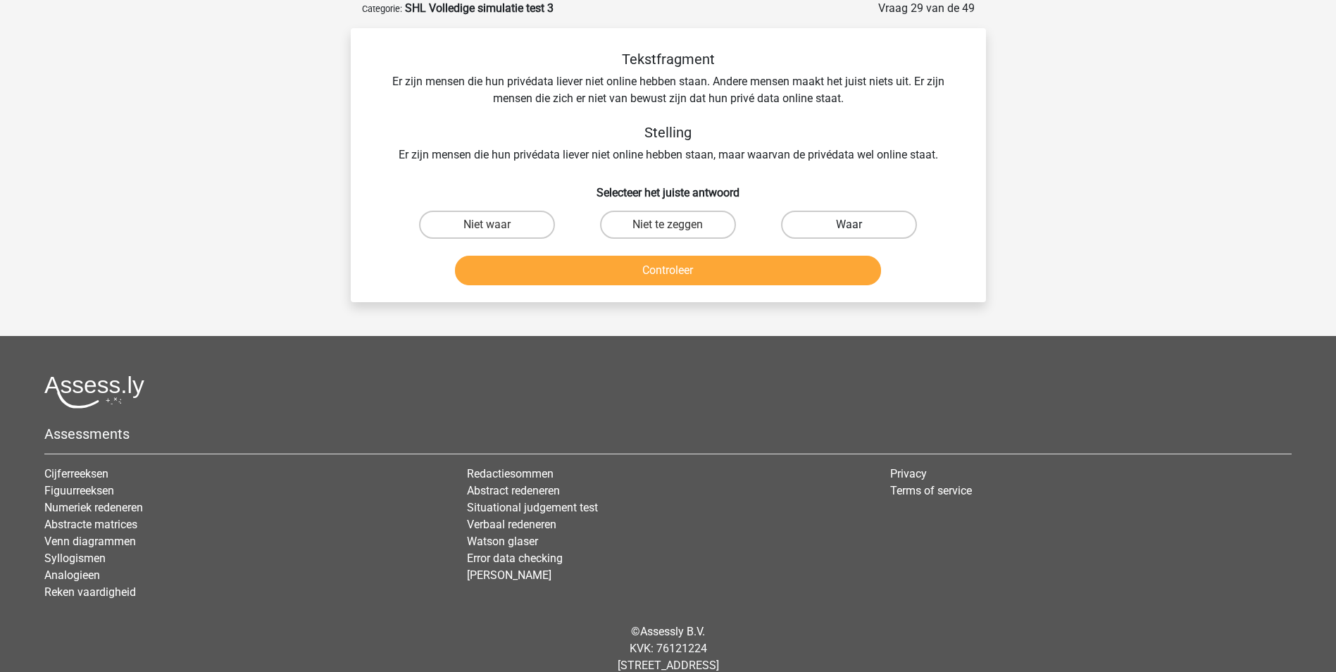
click at [849, 225] on input "Waar" at bounding box center [853, 229] width 9 height 9
radio input "true"
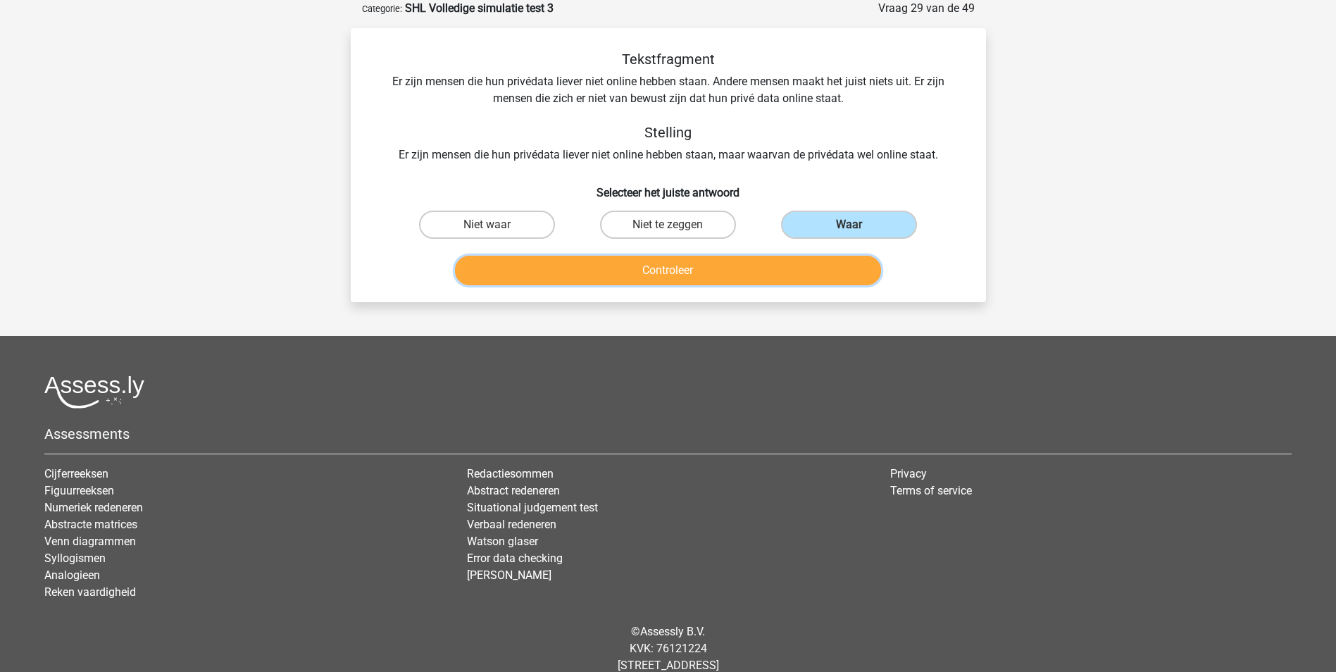
click at [754, 268] on button "Controleer" at bounding box center [668, 271] width 426 height 30
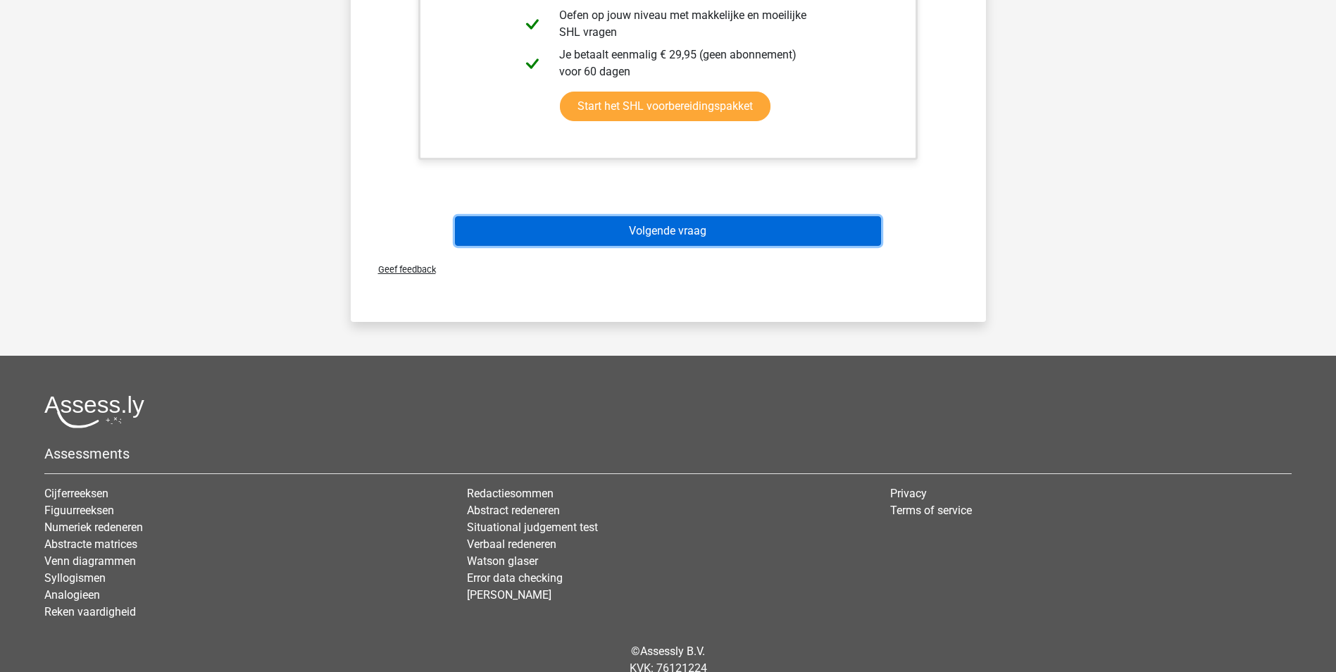
click at [732, 233] on button "Volgende vraag" at bounding box center [668, 231] width 426 height 30
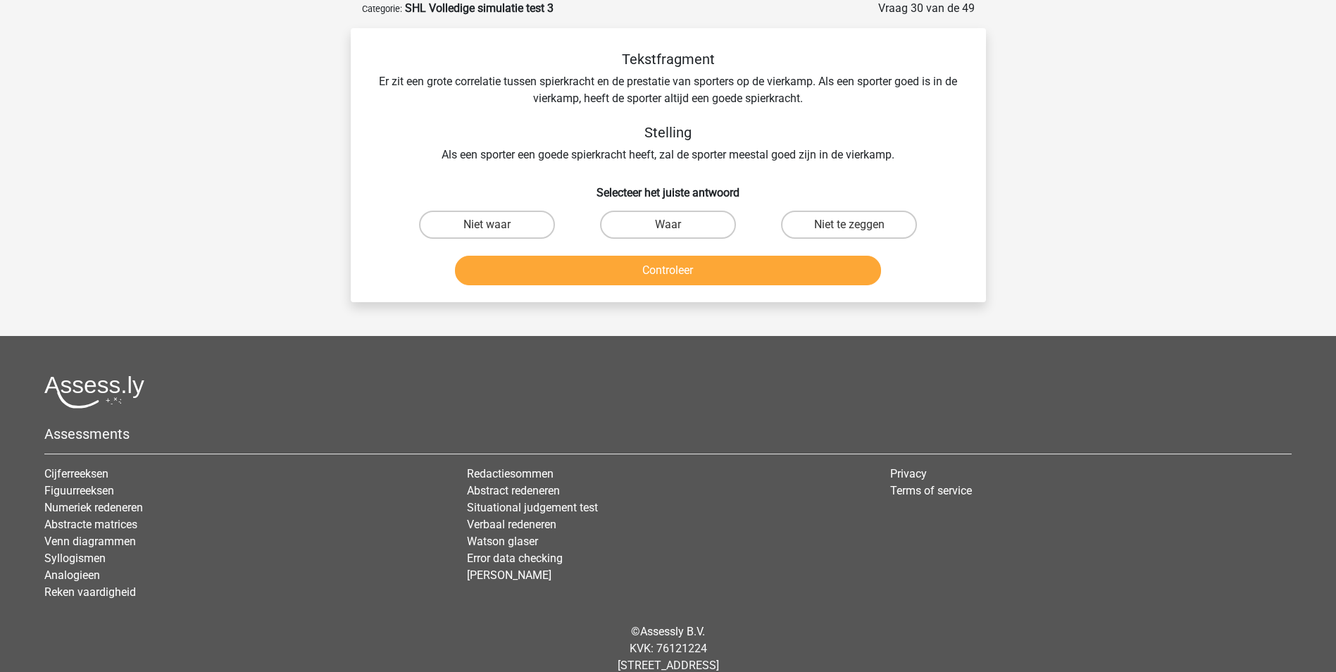
scroll to position [0, 0]
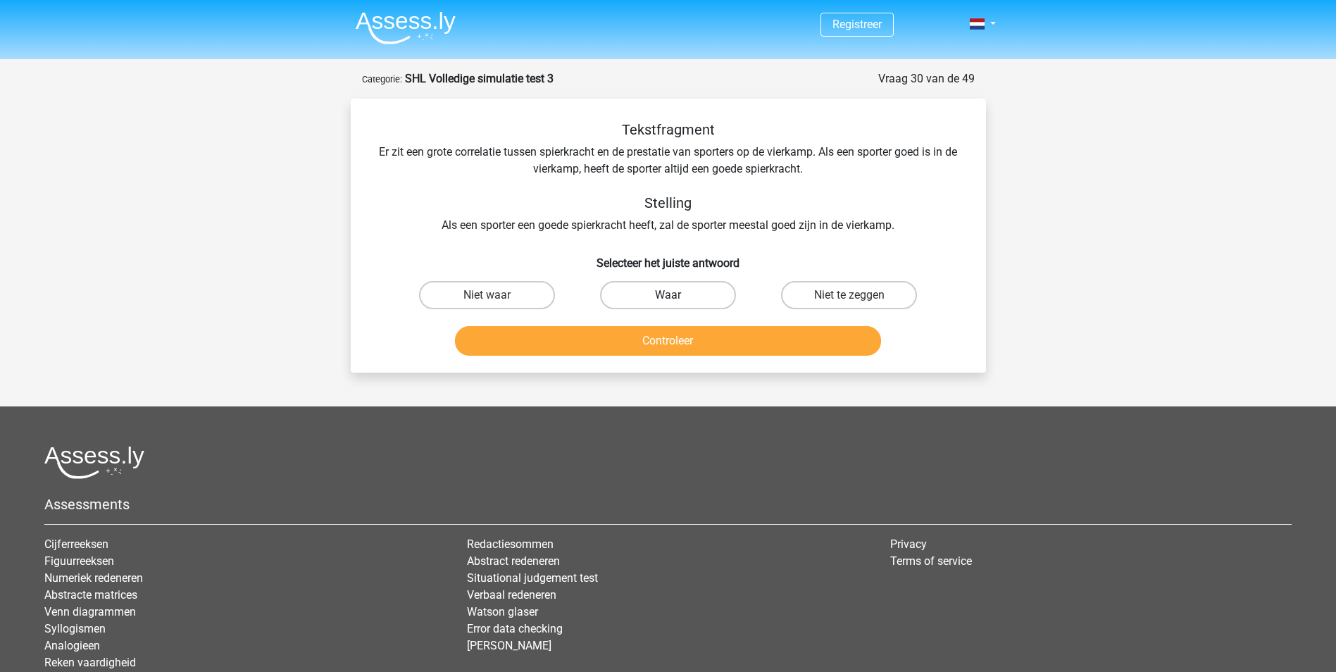
click at [669, 285] on label "Waar" at bounding box center [668, 295] width 136 height 28
click at [669, 295] on input "Waar" at bounding box center [672, 299] width 9 height 9
radio input "true"
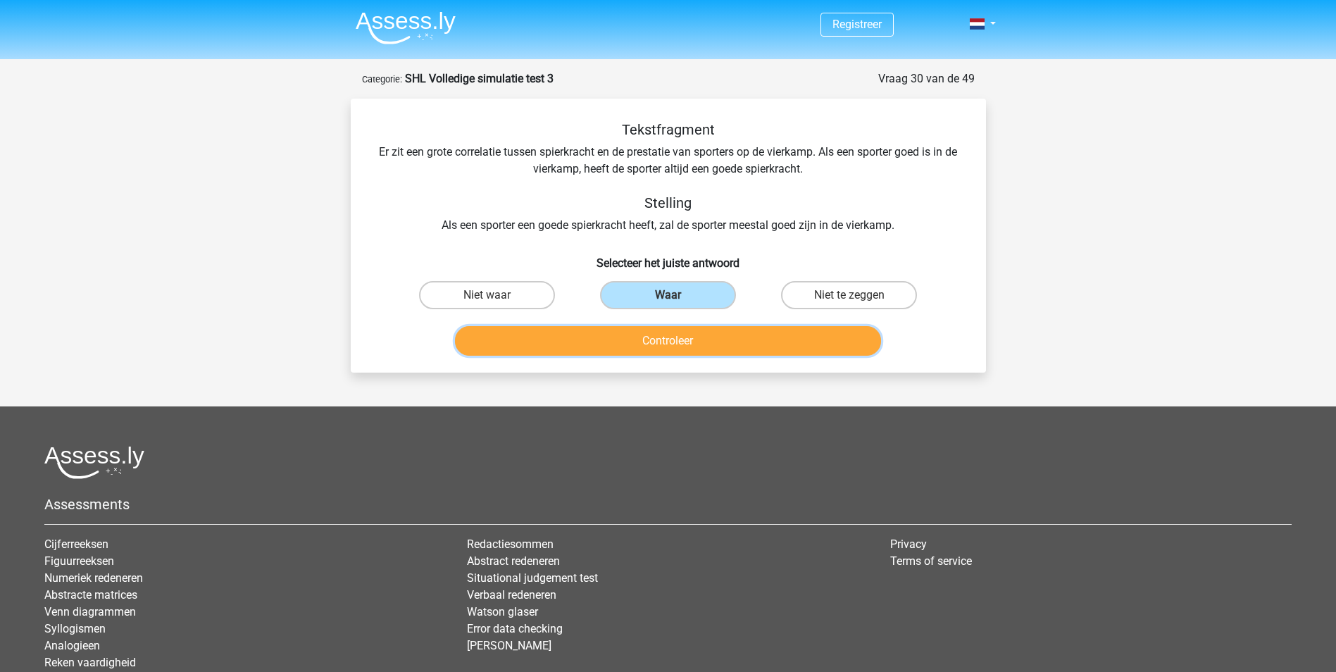
click at [682, 327] on button "Controleer" at bounding box center [668, 341] width 426 height 30
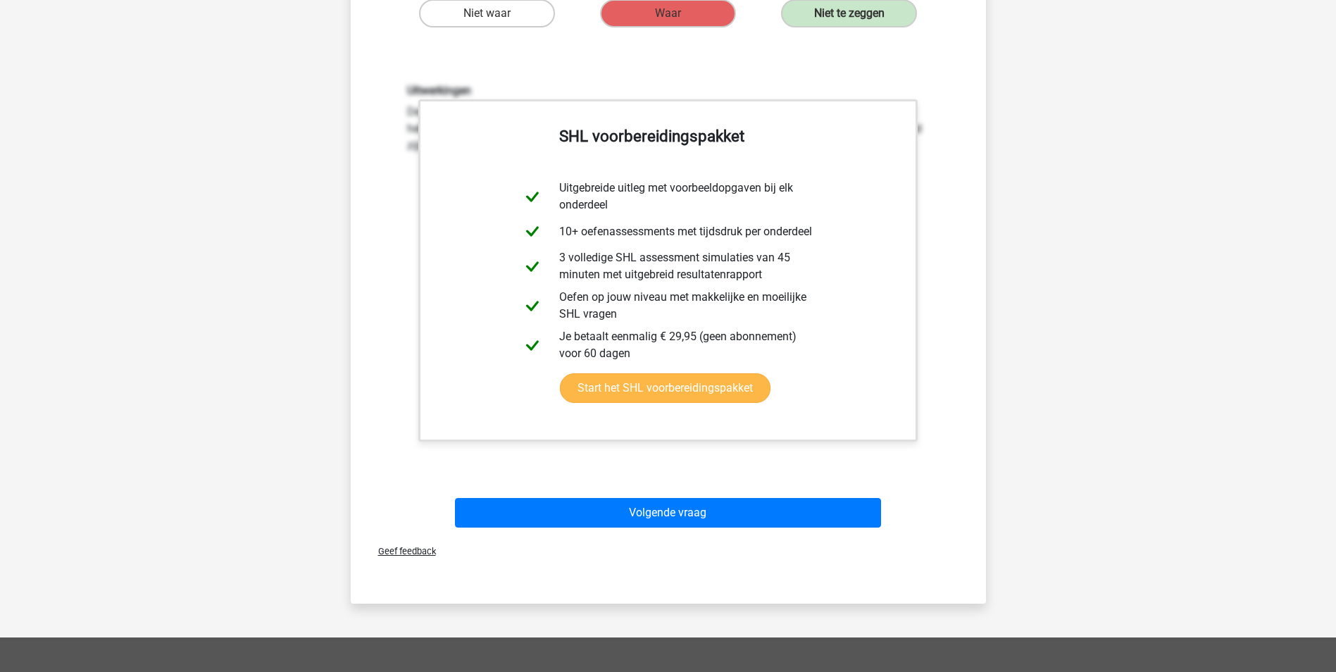
scroll to position [352, 0]
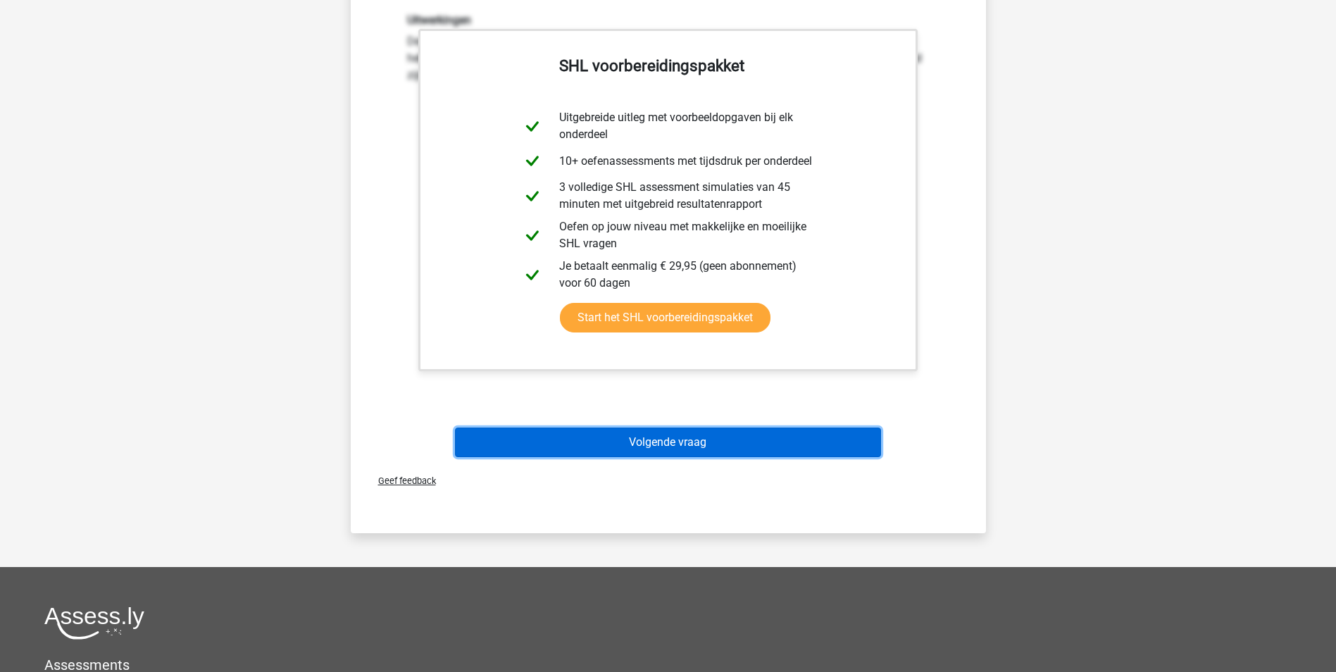
click at [773, 432] on button "Volgende vraag" at bounding box center [668, 442] width 426 height 30
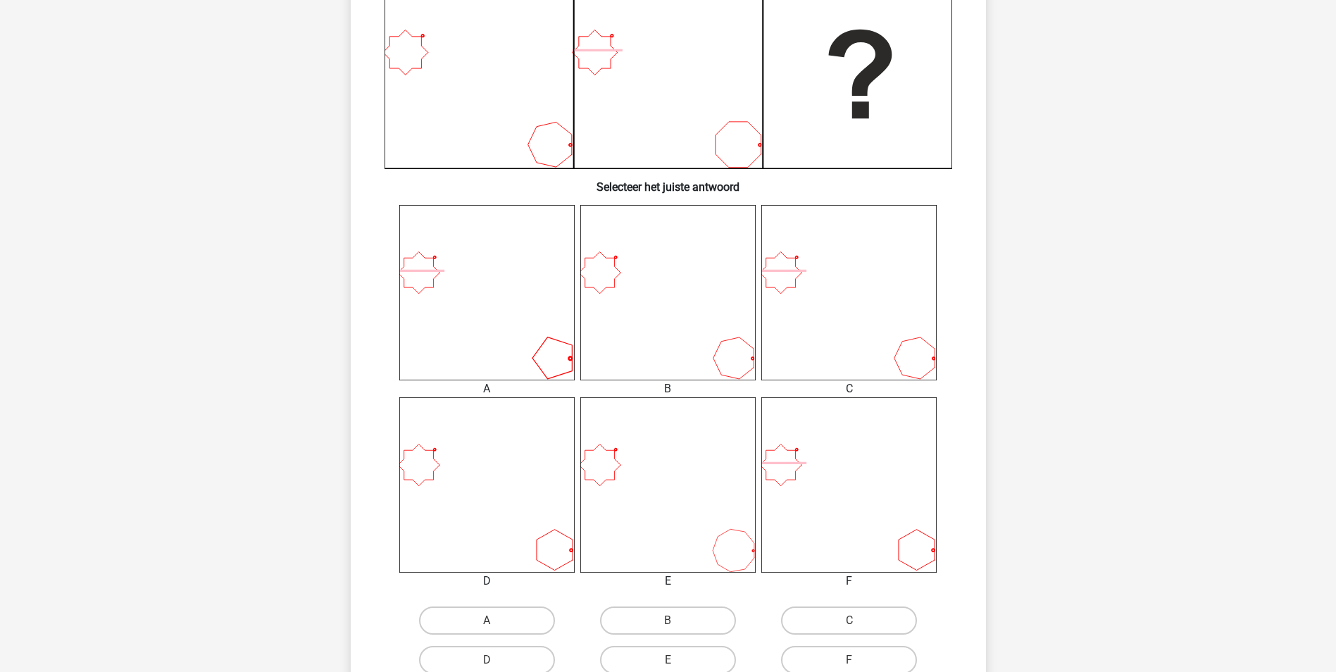
scroll to position [423, 0]
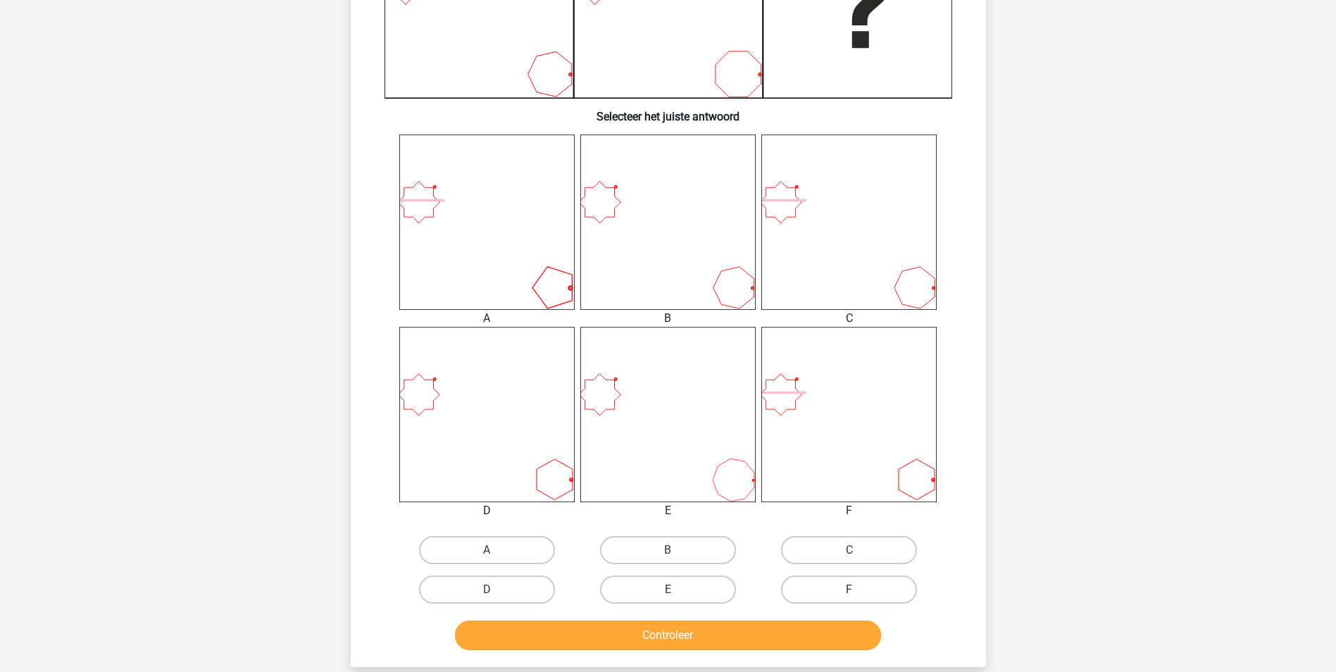
click at [672, 594] on input "E" at bounding box center [672, 593] width 9 height 9
radio input "true"
click at [686, 628] on button "Controleer" at bounding box center [668, 635] width 426 height 30
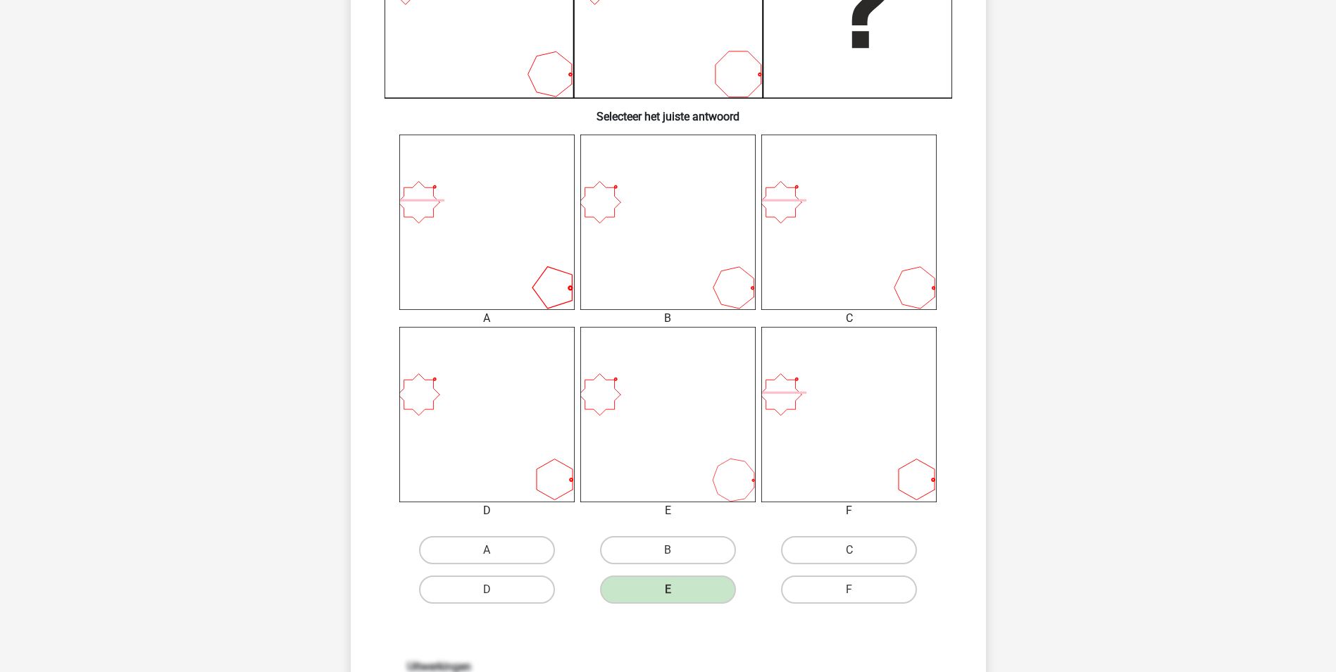
scroll to position [845, 0]
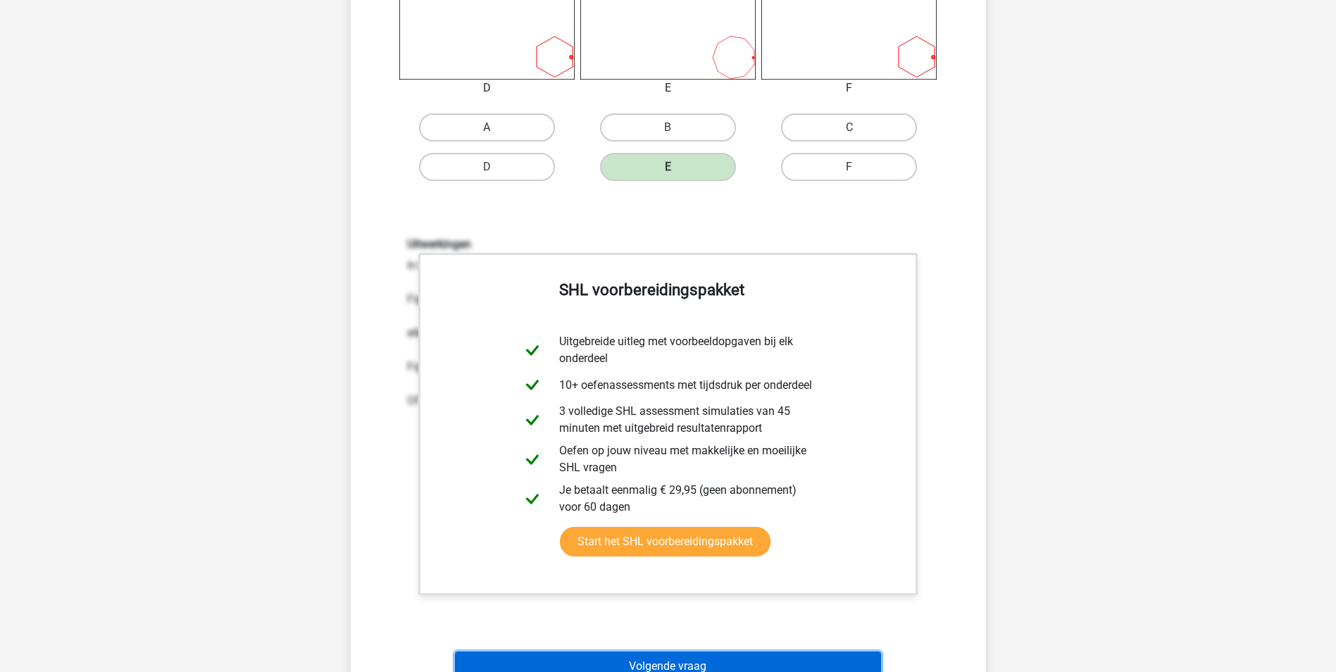
click at [704, 664] on button "Volgende vraag" at bounding box center [668, 666] width 426 height 30
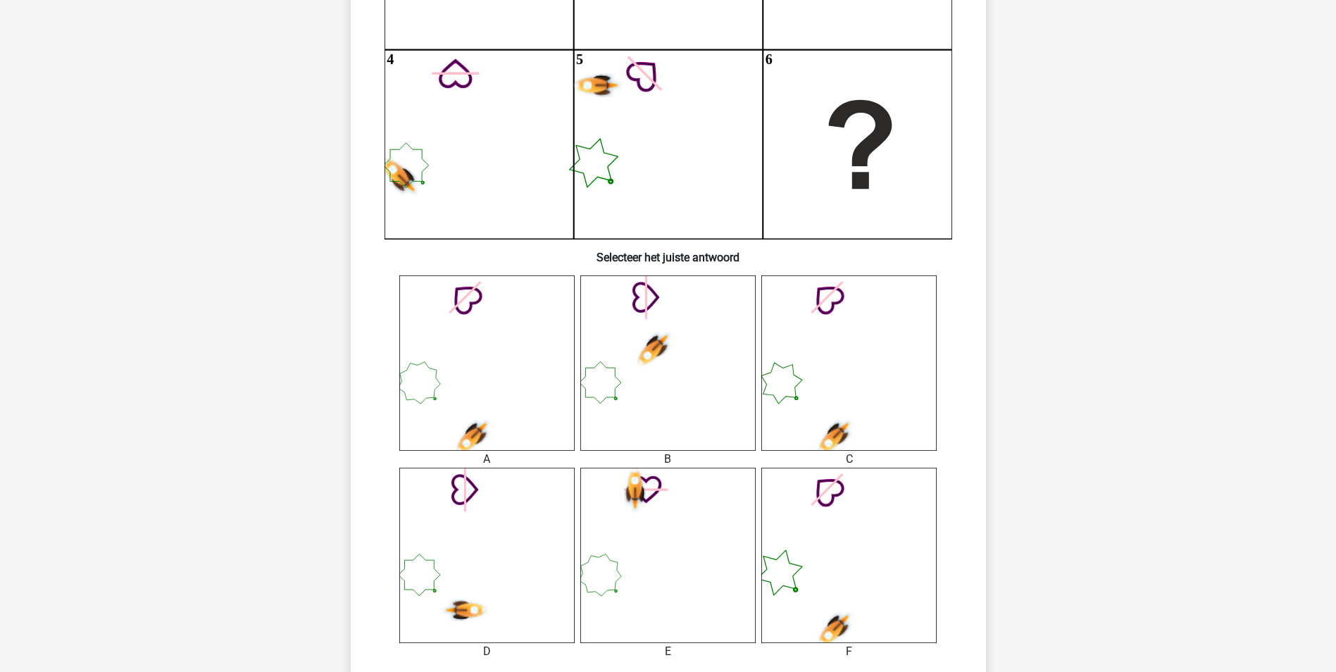
scroll to position [352, 0]
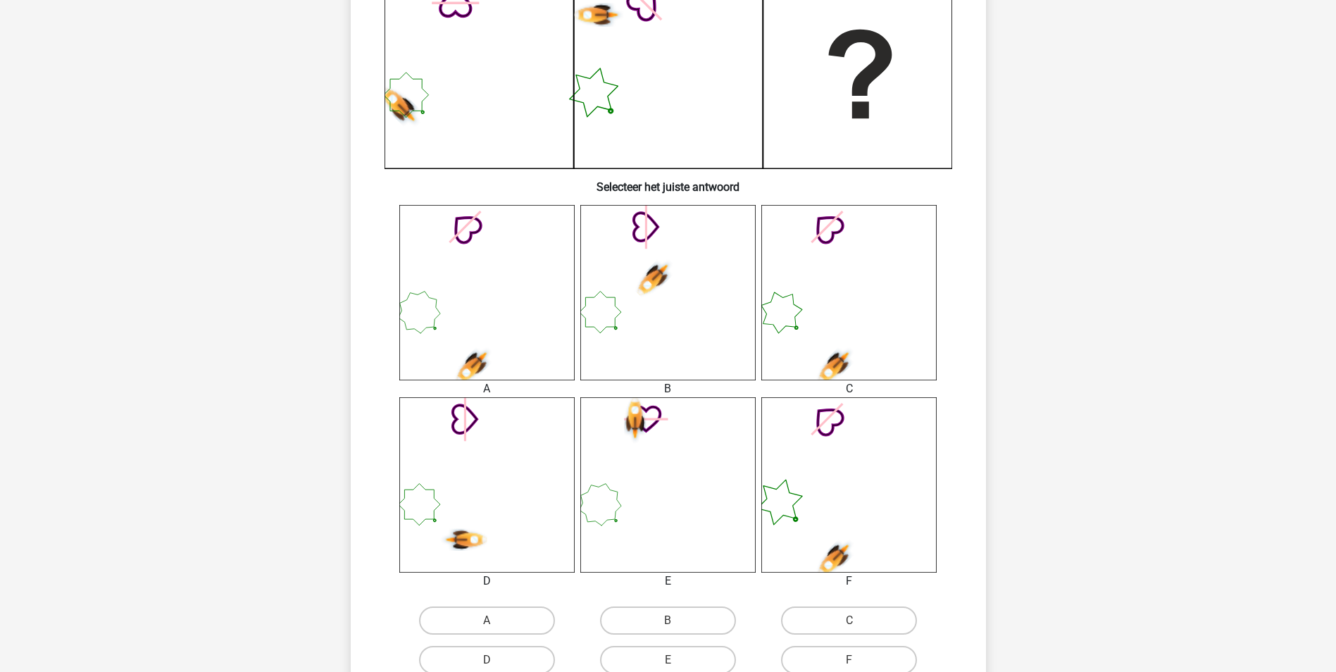
click at [470, 289] on icon at bounding box center [486, 292] width 175 height 175
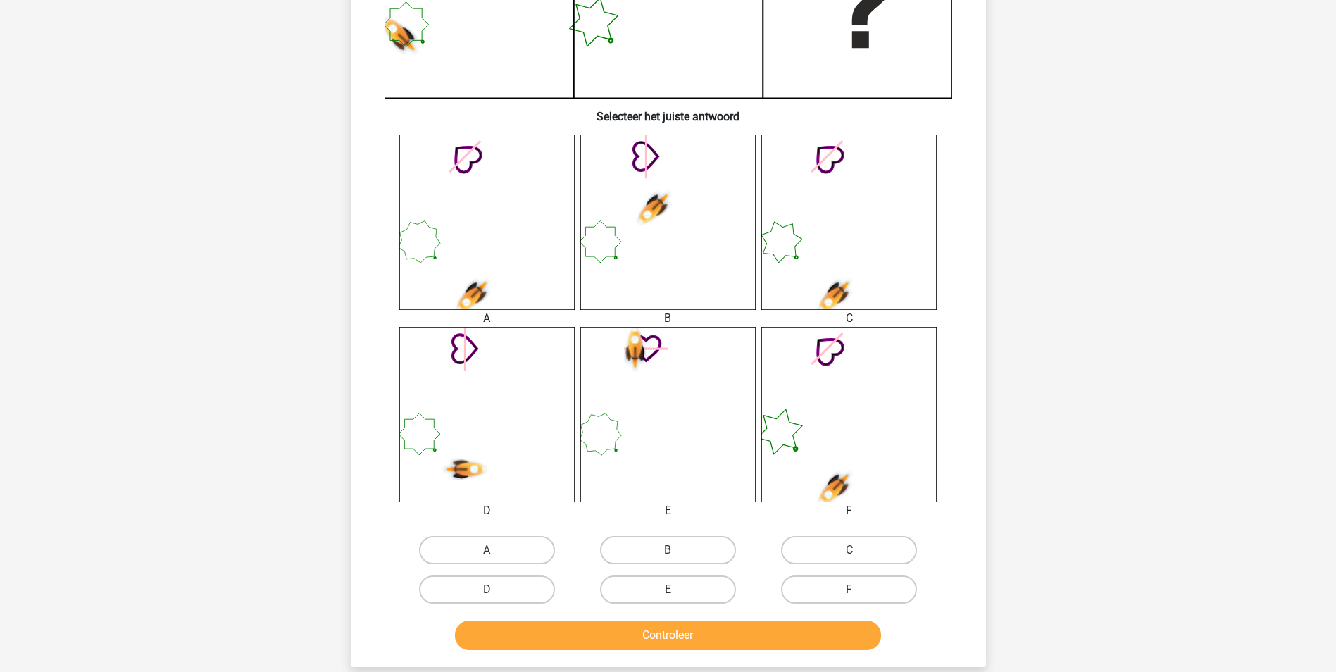
scroll to position [493, 0]
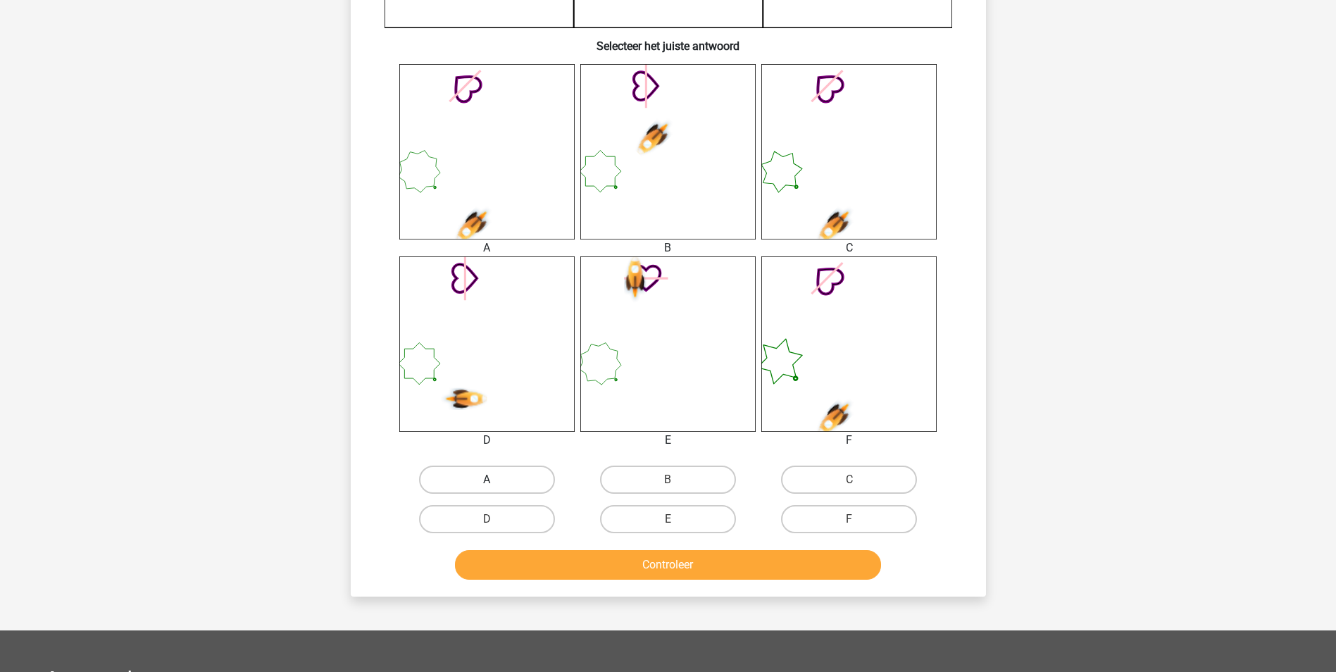
drag, startPoint x: 516, startPoint y: 478, endPoint x: 525, endPoint y: 487, distance: 12.9
click at [518, 480] on label "A" at bounding box center [487, 480] width 136 height 28
click at [496, 480] on input "A" at bounding box center [491, 484] width 9 height 9
radio input "true"
drag, startPoint x: 597, startPoint y: 561, endPoint x: 616, endPoint y: 570, distance: 21.4
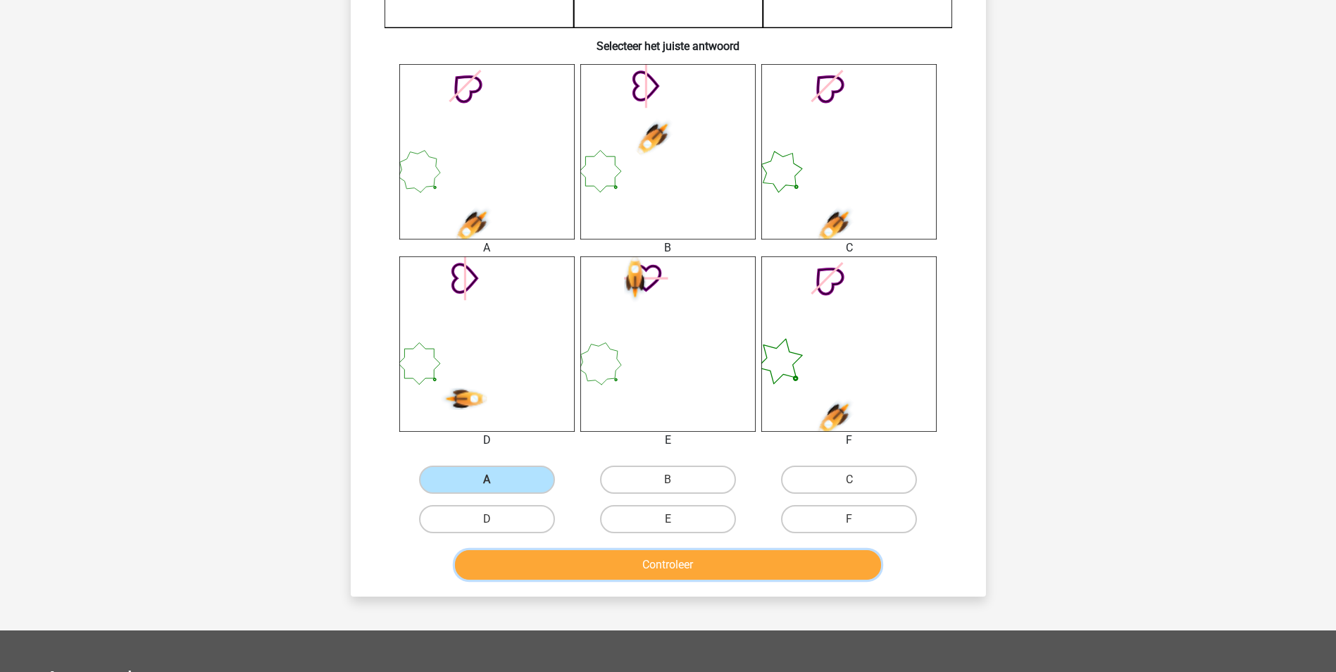
click at [601, 563] on button "Controleer" at bounding box center [668, 565] width 426 height 30
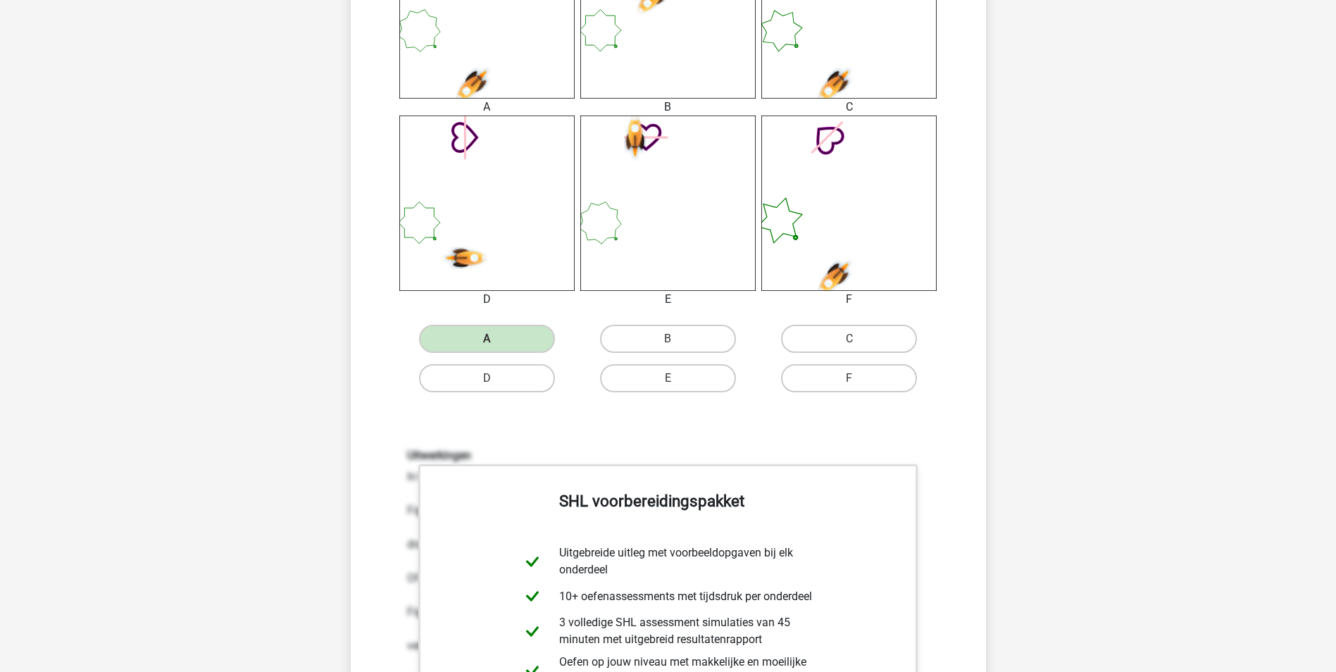
scroll to position [845, 0]
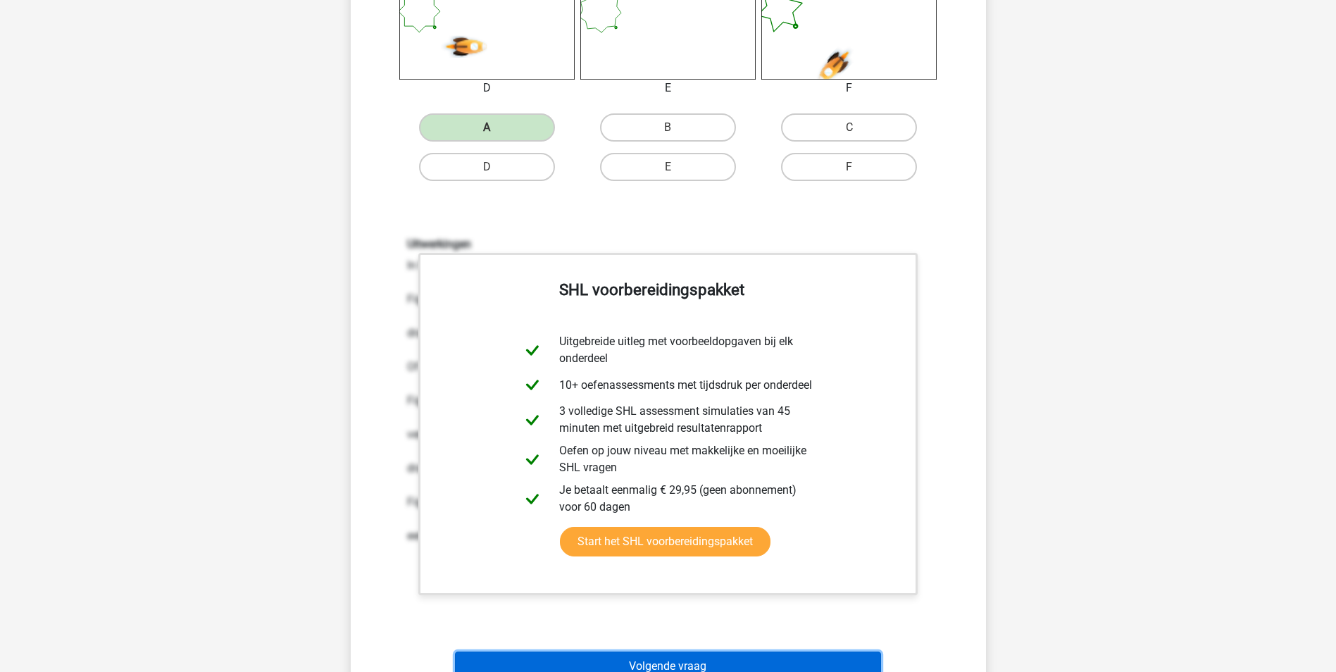
click at [692, 658] on button "Volgende vraag" at bounding box center [668, 666] width 426 height 30
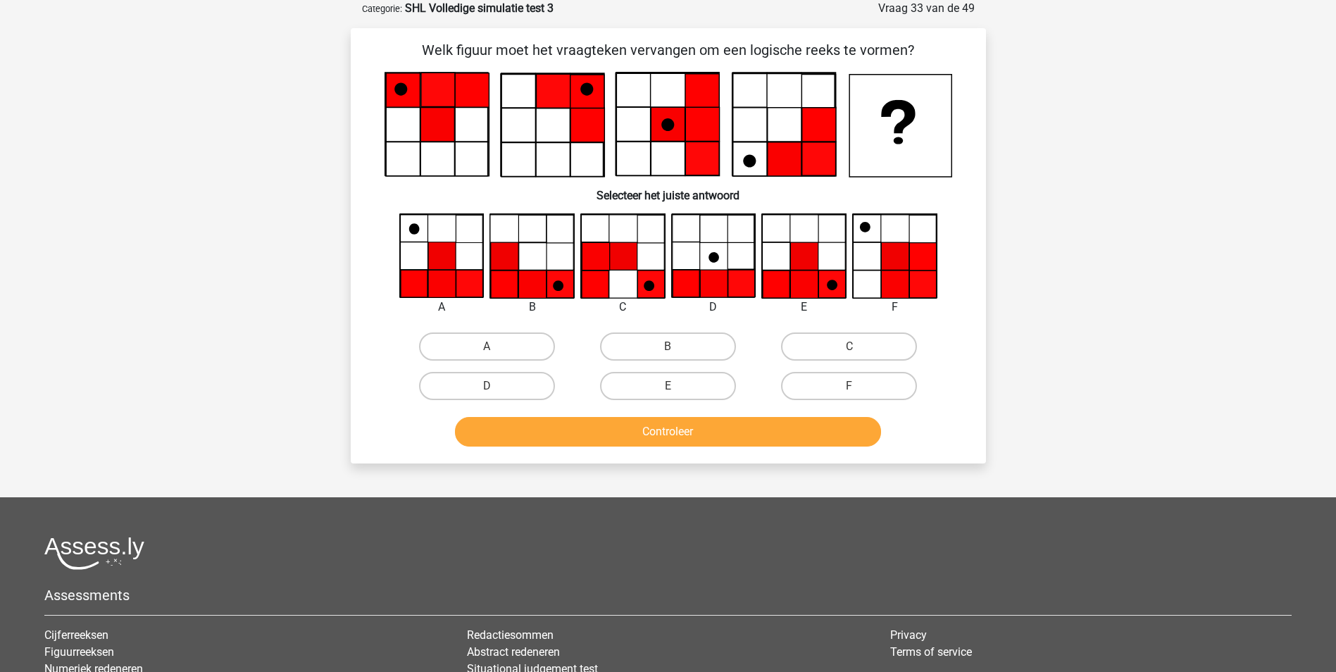
scroll to position [0, 0]
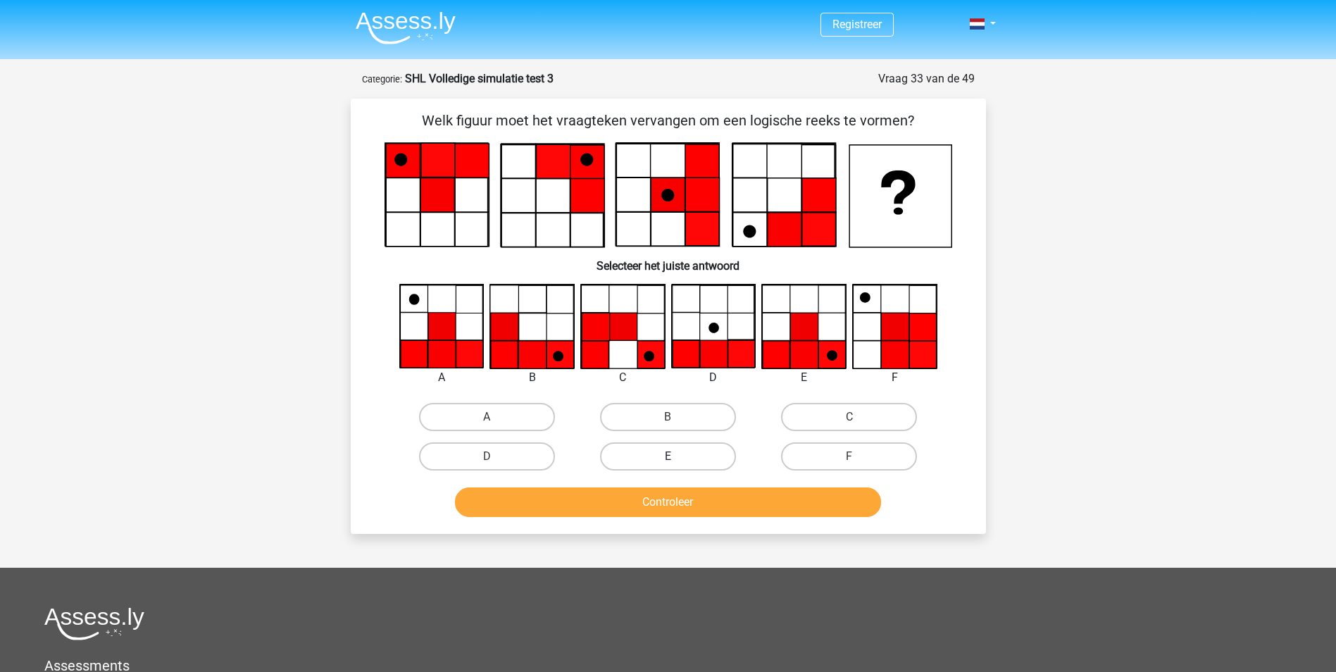
click at [682, 444] on label "E" at bounding box center [668, 456] width 136 height 28
click at [677, 456] on input "E" at bounding box center [672, 460] width 9 height 9
radio input "true"
click at [707, 497] on button "Controleer" at bounding box center [668, 502] width 426 height 30
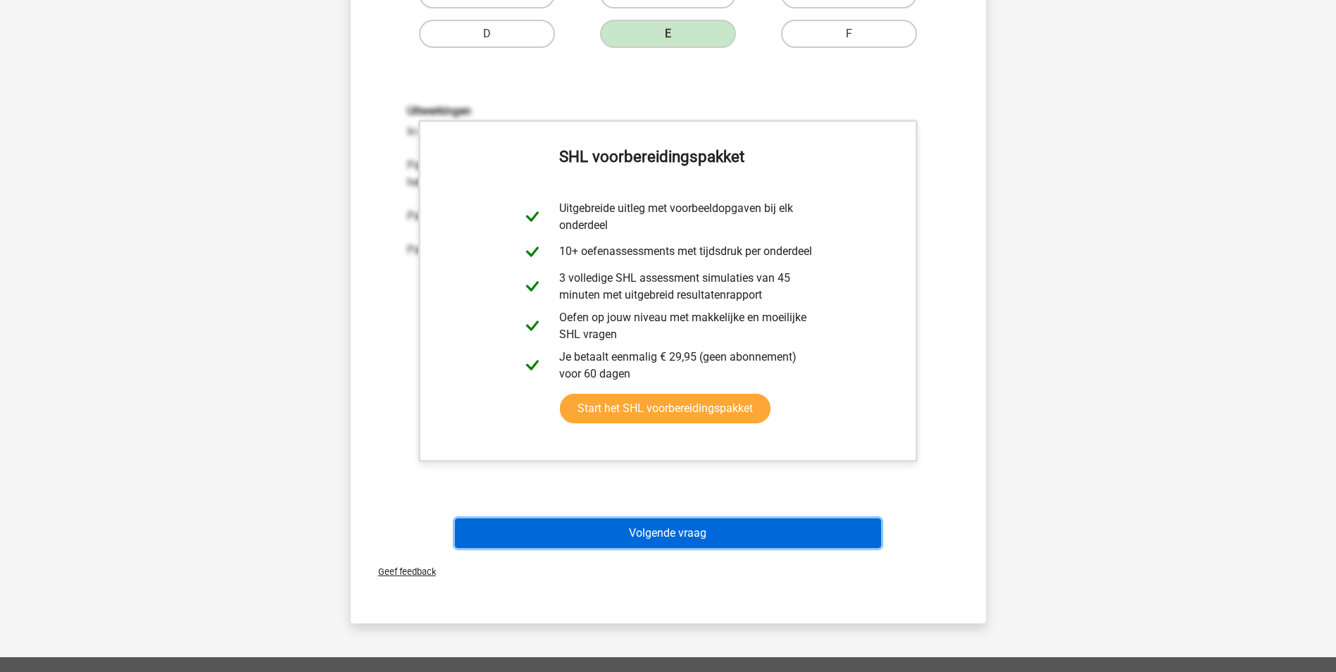
click at [720, 532] on button "Volgende vraag" at bounding box center [668, 533] width 426 height 30
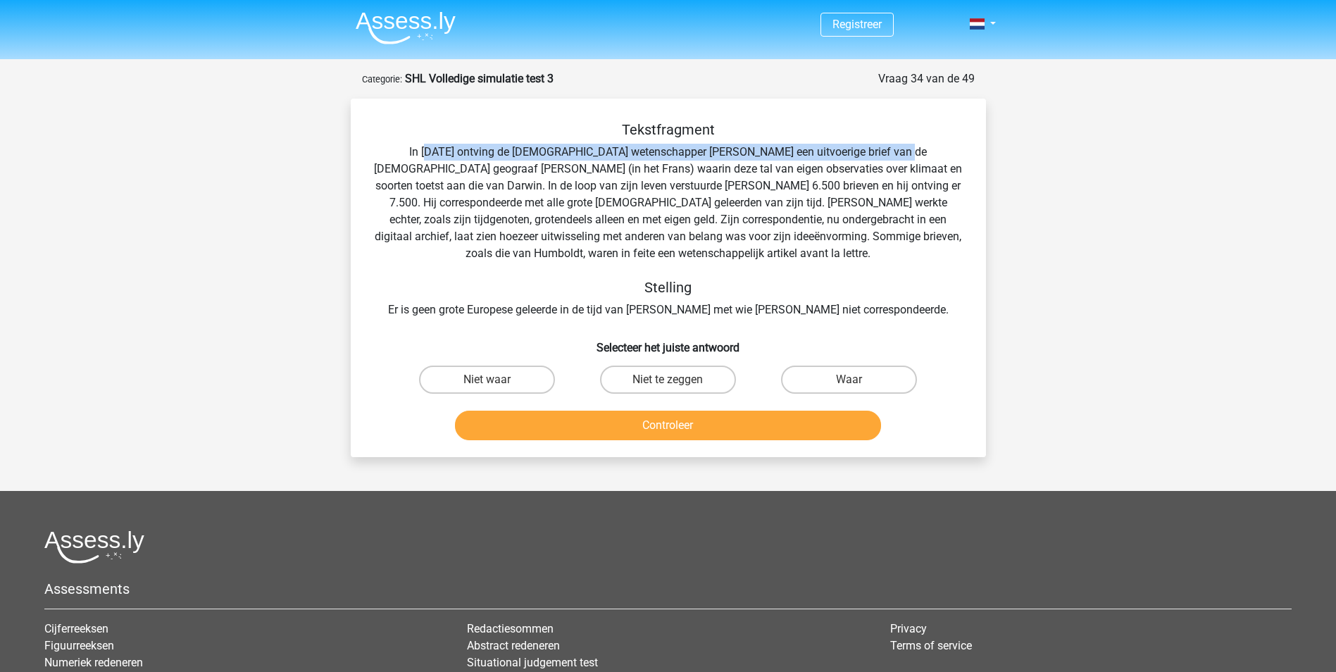
drag, startPoint x: 433, startPoint y: 158, endPoint x: 854, endPoint y: 156, distance: 420.5
click at [854, 156] on div "Tekstfragment In 1839 ontving de Engelse wetenschapper Charles Darwin een uitvo…" at bounding box center [668, 219] width 590 height 197
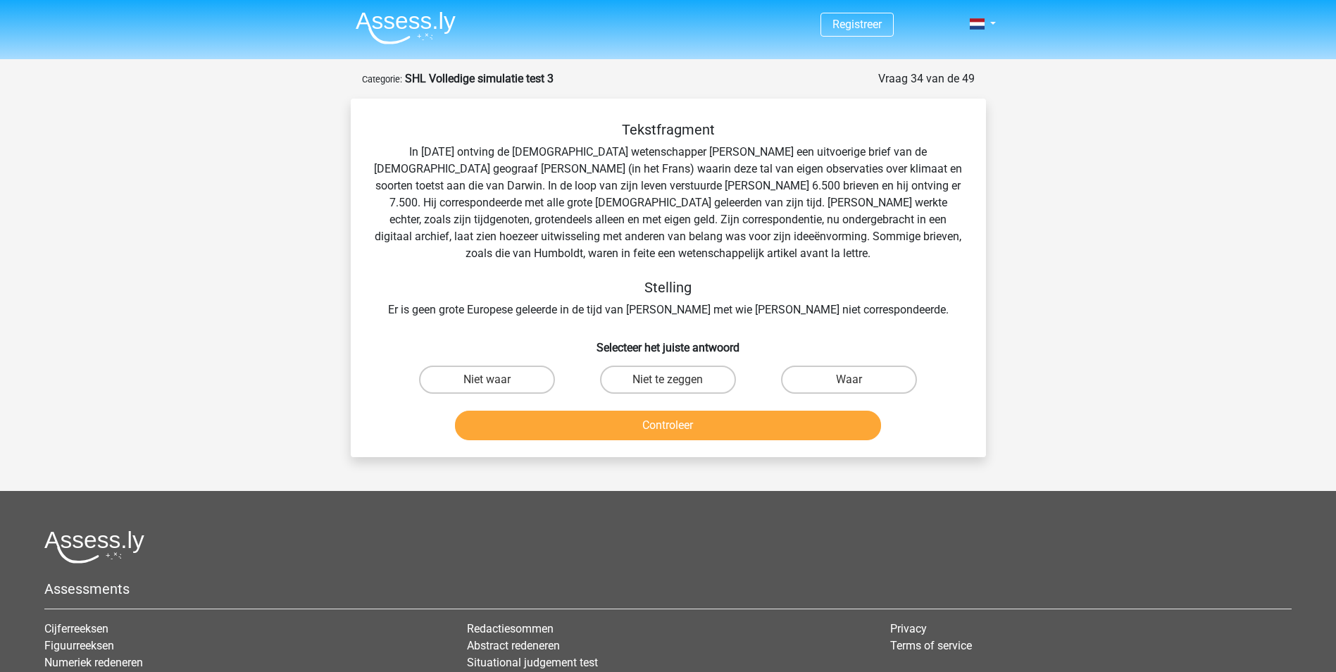
drag, startPoint x: 854, startPoint y: 156, endPoint x: 819, endPoint y: 216, distance: 69.1
click at [819, 216] on div "Tekstfragment In 1839 ontving de Engelse wetenschapper Charles Darwin een uitvo…" at bounding box center [668, 219] width 590 height 197
drag, startPoint x: 503, startPoint y: 306, endPoint x: 844, endPoint y: 313, distance: 341.6
click at [844, 313] on div "Tekstfragment In 1839 ontving de Engelse wetenschapper Charles Darwin een uitvo…" at bounding box center [668, 219] width 590 height 197
drag, startPoint x: 844, startPoint y: 313, endPoint x: 785, endPoint y: 335, distance: 63.7
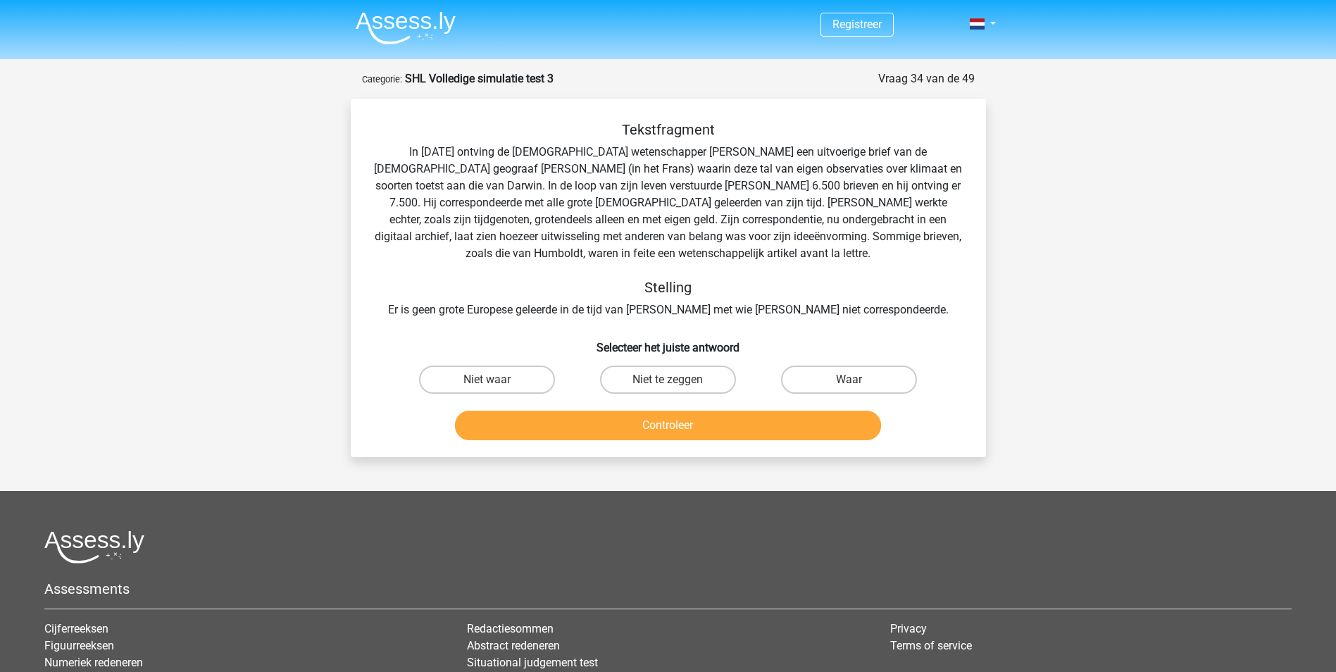
click at [786, 339] on h6 "Selecteer het juiste antwoord" at bounding box center [668, 342] width 590 height 25
drag, startPoint x: 594, startPoint y: 156, endPoint x: 894, endPoint y: 154, distance: 299.3
click at [894, 154] on div "Tekstfragment In 1839 ontving de Engelse wetenschapper Charles Darwin een uitvo…" at bounding box center [668, 219] width 590 height 197
drag, startPoint x: 894, startPoint y: 154, endPoint x: 843, endPoint y: 173, distance: 54.4
click at [843, 173] on div "Tekstfragment In 1839 ontving de Engelse wetenschapper Charles Darwin een uitvo…" at bounding box center [668, 219] width 590 height 197
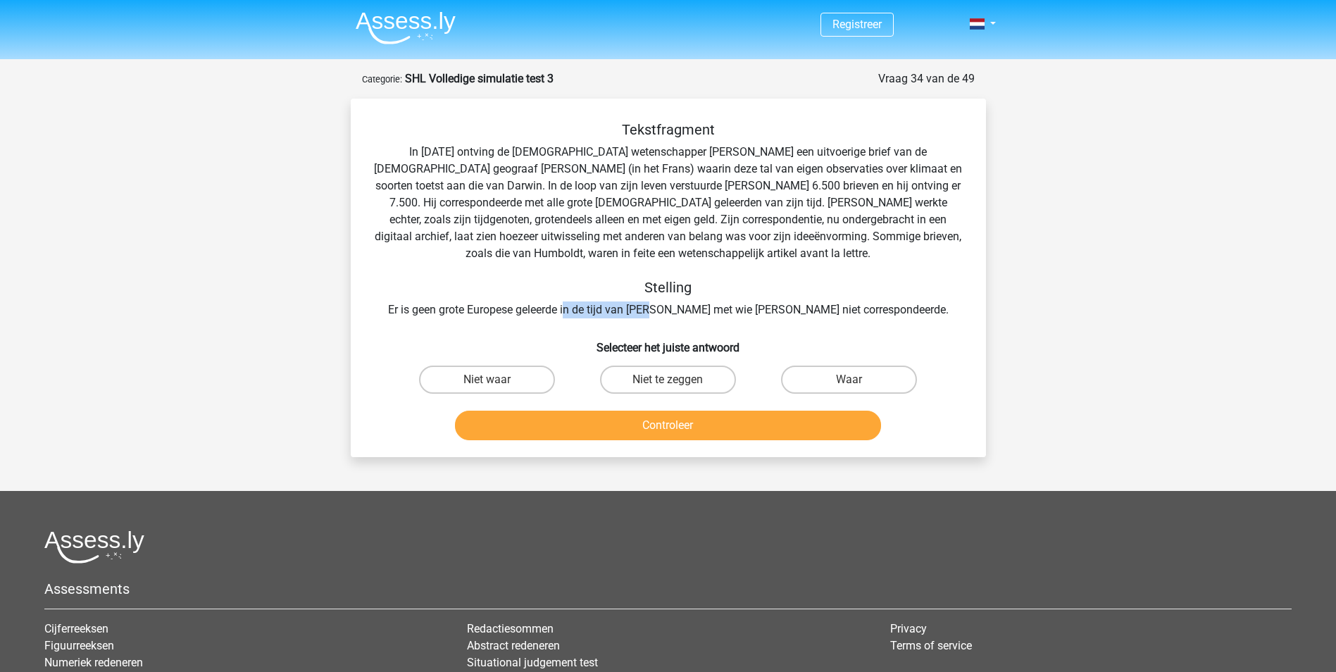
drag, startPoint x: 619, startPoint y: 309, endPoint x: 709, endPoint y: 309, distance: 89.4
click at [709, 309] on div "Tekstfragment In 1839 ontving de Engelse wetenschapper Charles Darwin een uitvo…" at bounding box center [668, 219] width 590 height 197
click at [713, 309] on div "Tekstfragment In 1839 ontving de Engelse wetenschapper Charles Darwin een uitvo…" at bounding box center [668, 219] width 590 height 197
drag, startPoint x: 499, startPoint y: 385, endPoint x: 612, endPoint y: 374, distance: 113.9
click at [562, 377] on div "Niet waar" at bounding box center [487, 380] width 170 height 28
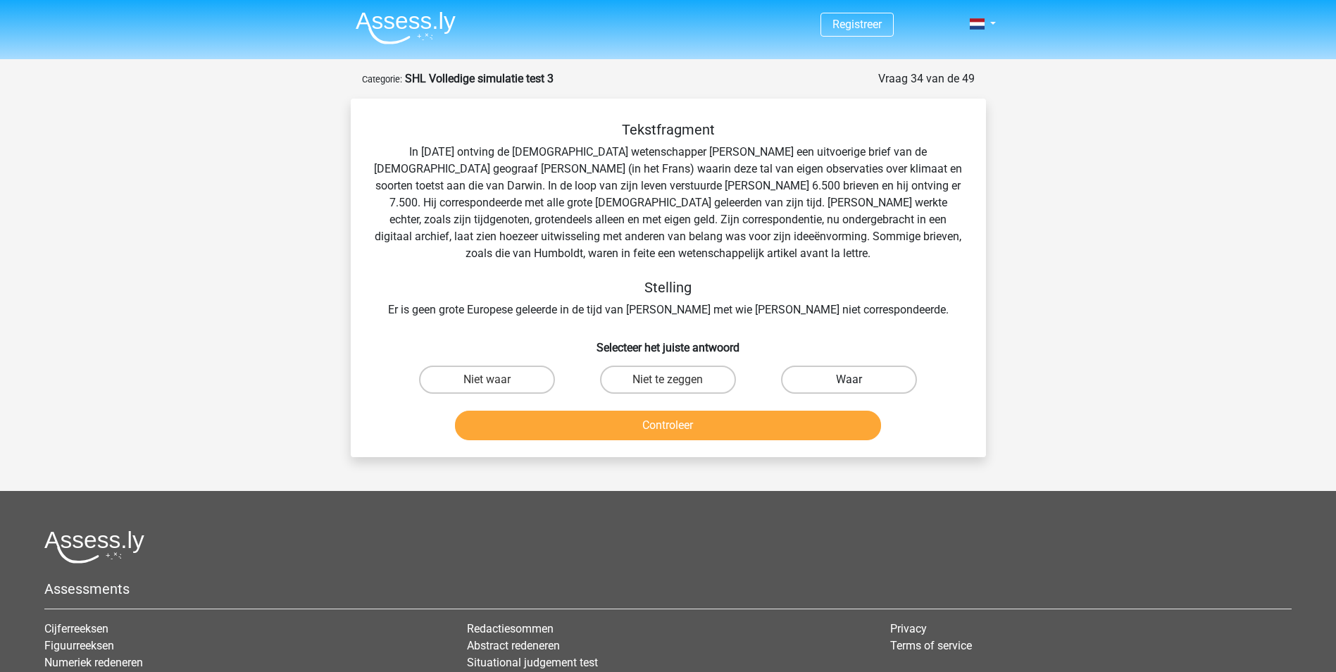
click at [815, 373] on label "Waar" at bounding box center [849, 380] width 136 height 28
click at [849, 380] on input "Waar" at bounding box center [853, 384] width 9 height 9
radio input "true"
click at [705, 424] on button "Controleer" at bounding box center [668, 426] width 426 height 30
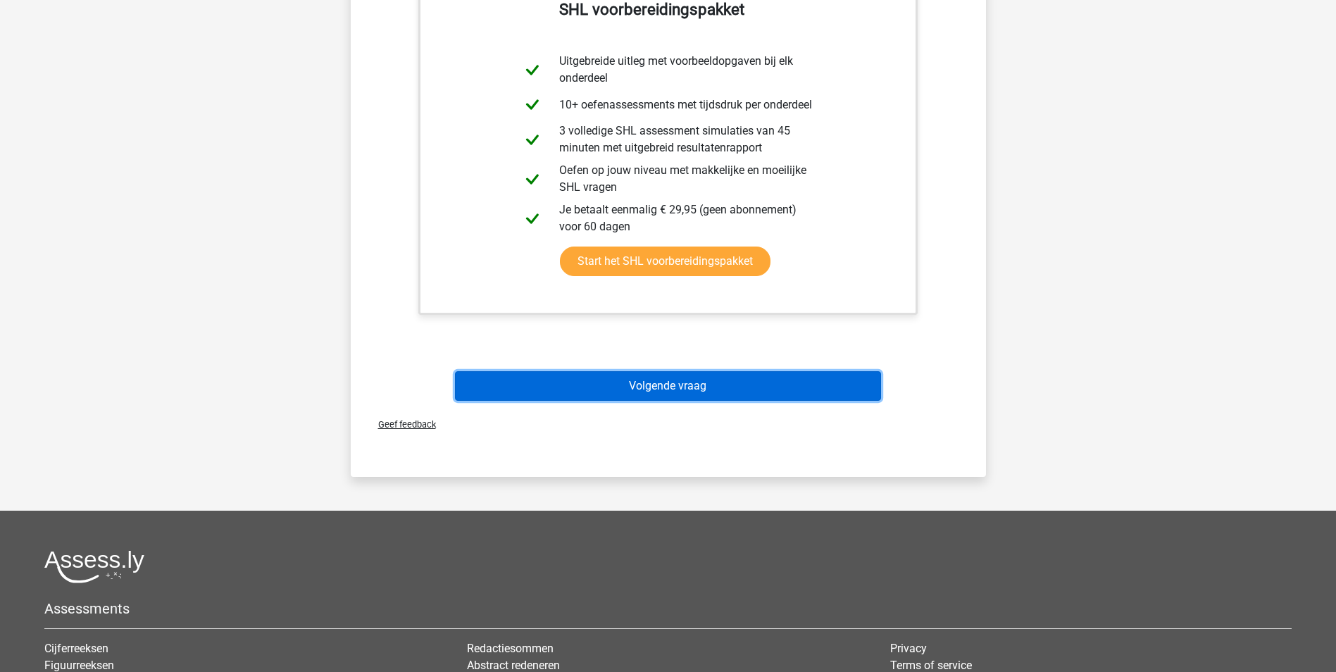
click at [706, 387] on button "Volgende vraag" at bounding box center [668, 386] width 426 height 30
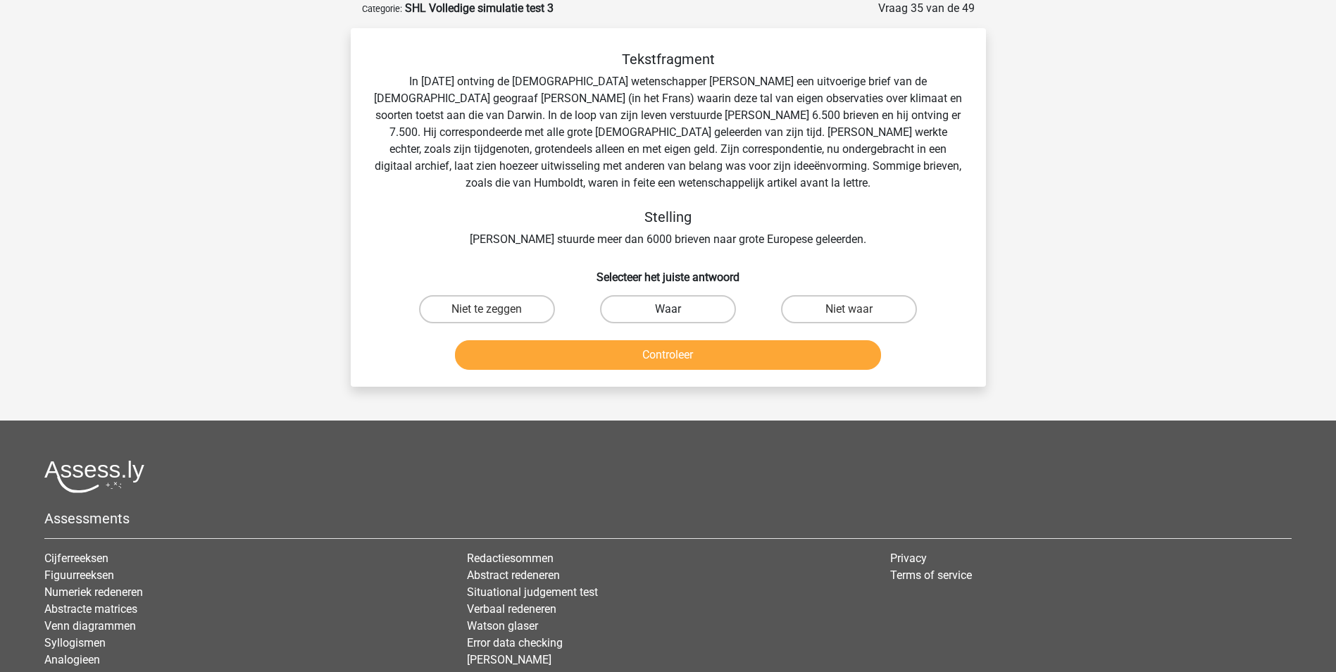
click at [702, 311] on label "Waar" at bounding box center [668, 309] width 136 height 28
click at [677, 311] on input "Waar" at bounding box center [672, 313] width 9 height 9
radio input "true"
click at [794, 362] on button "Controleer" at bounding box center [668, 355] width 426 height 30
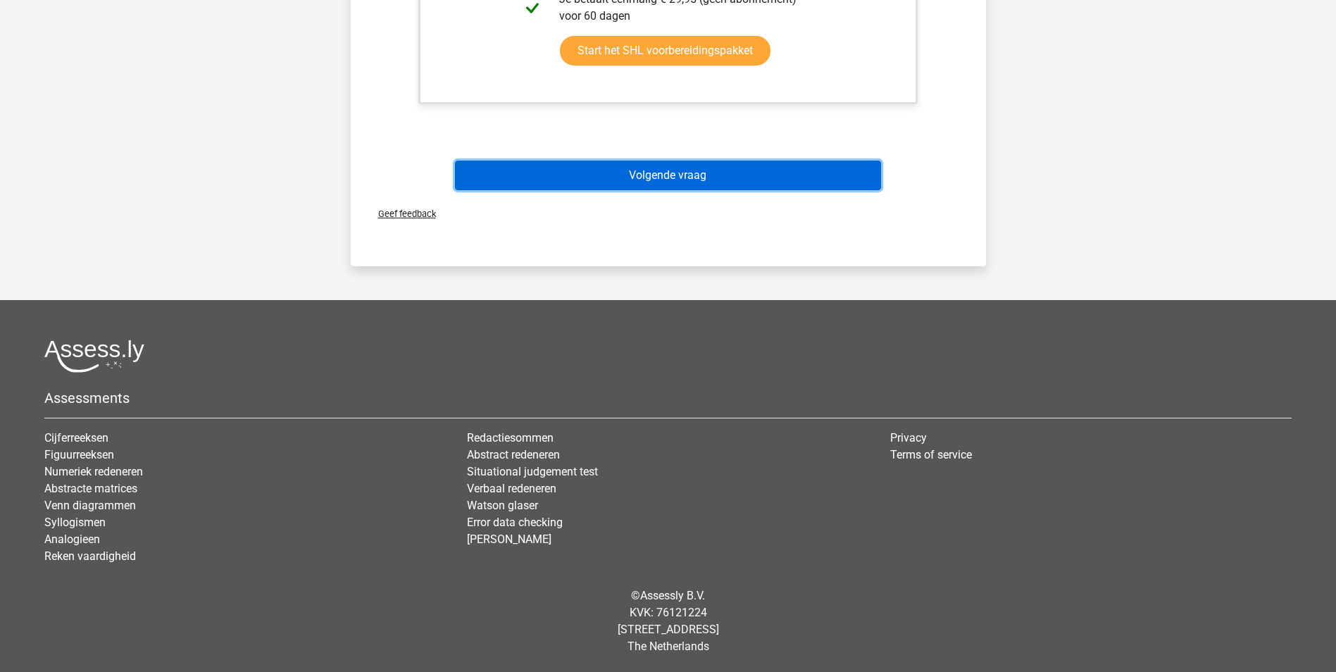
click at [724, 168] on button "Volgende vraag" at bounding box center [668, 176] width 426 height 30
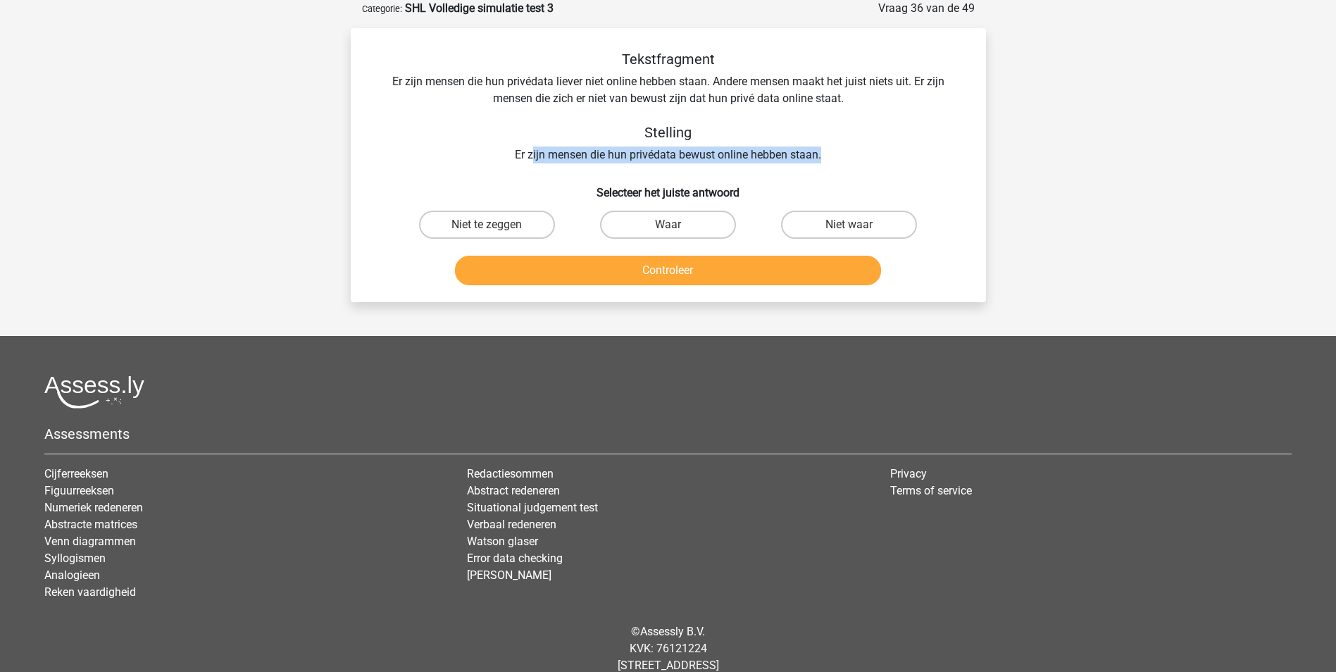
drag, startPoint x: 731, startPoint y: 159, endPoint x: 840, endPoint y: 158, distance: 109.2
click at [840, 158] on div "Tekstfragment Er zijn mensen die hun privédata liever niet online hebben staan.…" at bounding box center [668, 107] width 590 height 113
drag, startPoint x: 840, startPoint y: 158, endPoint x: 787, endPoint y: 162, distance: 52.9
click at [787, 162] on div "Tekstfragment Er zijn mensen die hun privédata liever niet online hebben staan.…" at bounding box center [668, 107] width 590 height 113
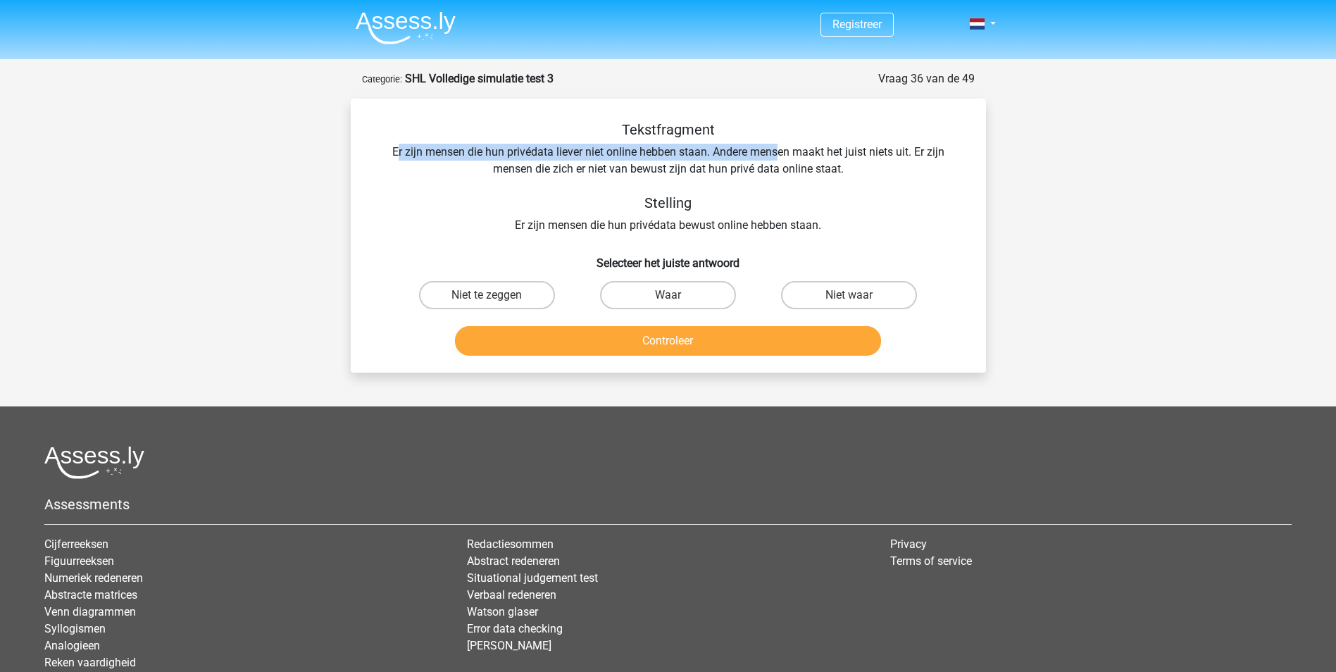
drag, startPoint x: 396, startPoint y: 153, endPoint x: 780, endPoint y: 154, distance: 384.5
click at [780, 154] on div "Tekstfragment Er zijn mensen die hun privédata liever niet online hebben staan.…" at bounding box center [668, 177] width 590 height 113
drag, startPoint x: 780, startPoint y: 154, endPoint x: 706, endPoint y: 190, distance: 82.2
click at [706, 190] on div "Tekstfragment Er zijn mensen die hun privédata liever niet online hebben staan.…" at bounding box center [668, 177] width 590 height 113
click at [480, 300] on label "Niet te zeggen" at bounding box center [487, 295] width 136 height 28
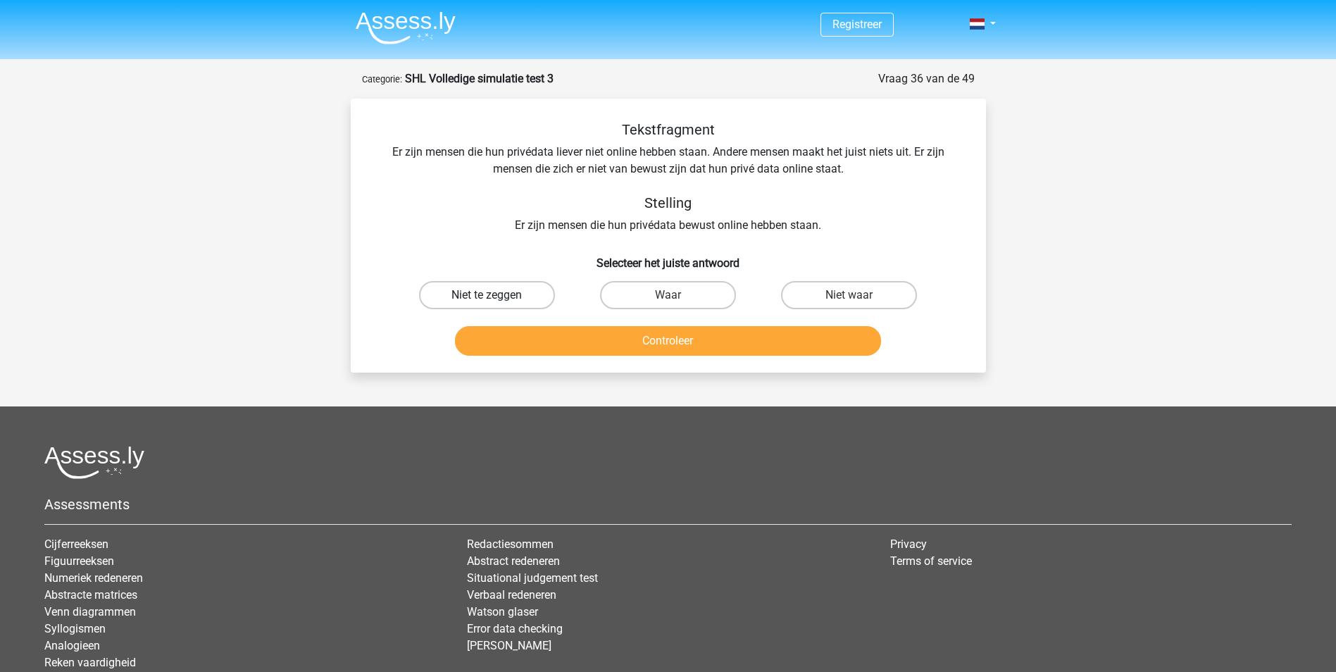
click at [487, 300] on input "Niet te zeggen" at bounding box center [491, 299] width 9 height 9
radio input "true"
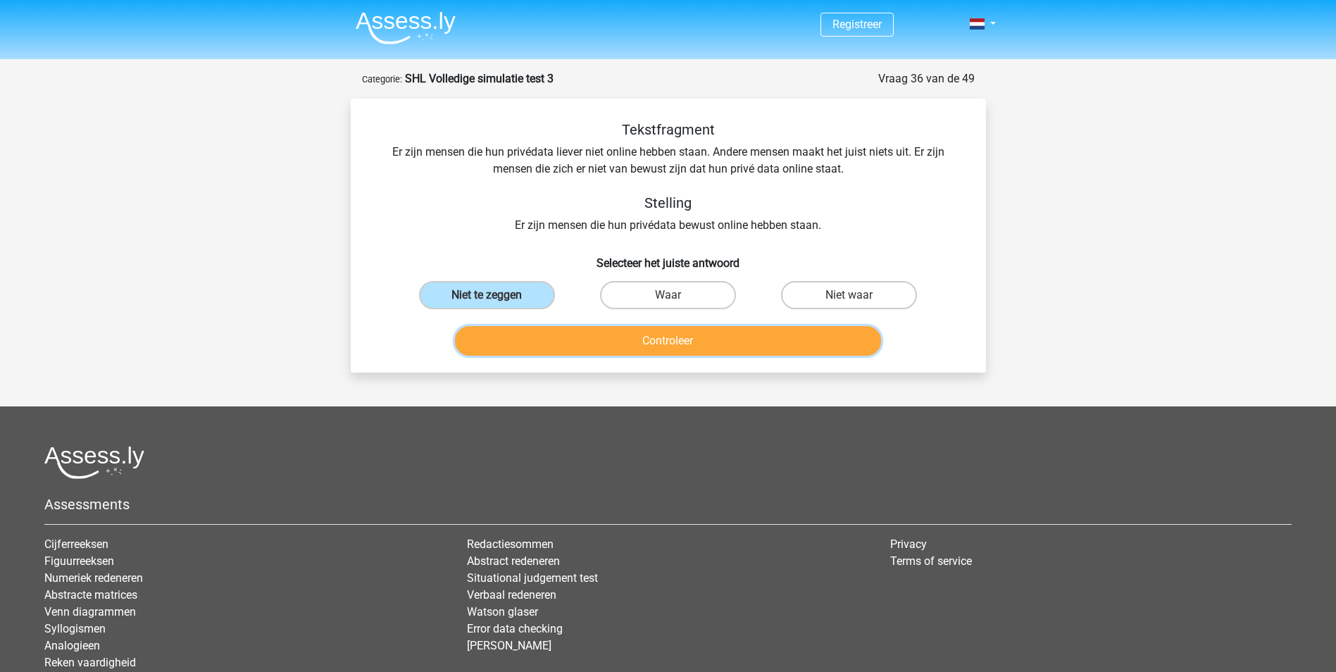
click at [610, 337] on button "Controleer" at bounding box center [668, 341] width 426 height 30
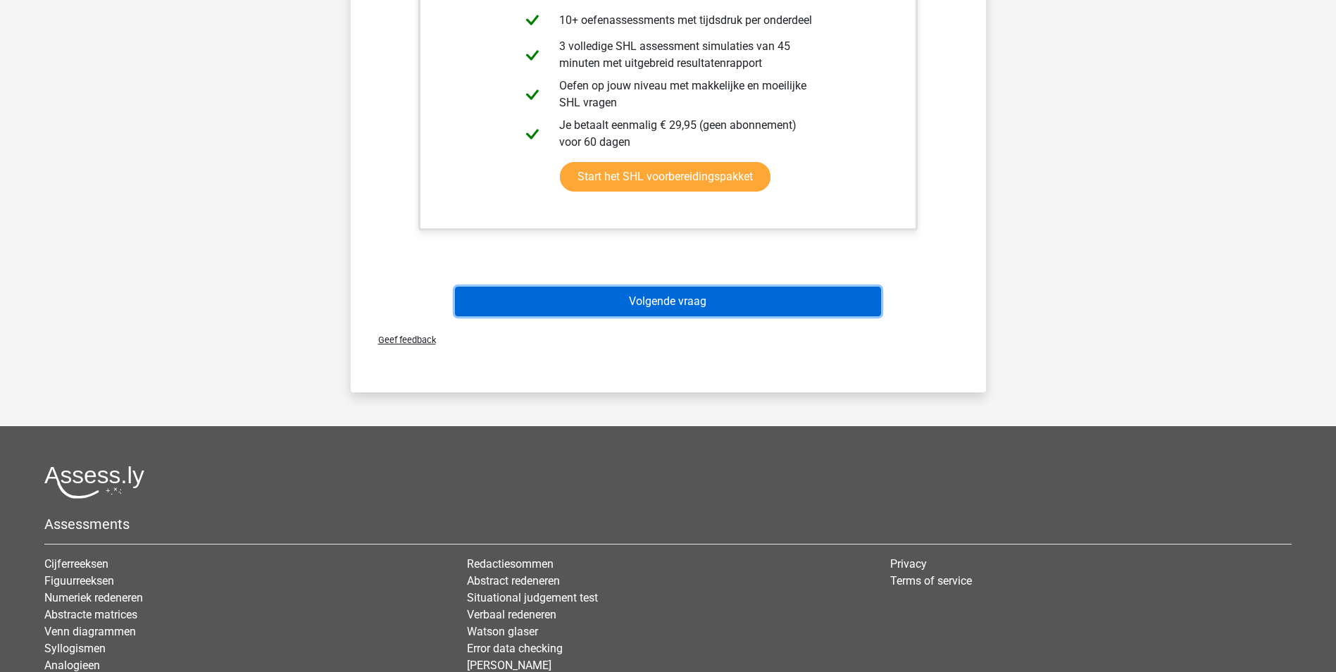
click at [645, 301] on button "Volgende vraag" at bounding box center [668, 302] width 426 height 30
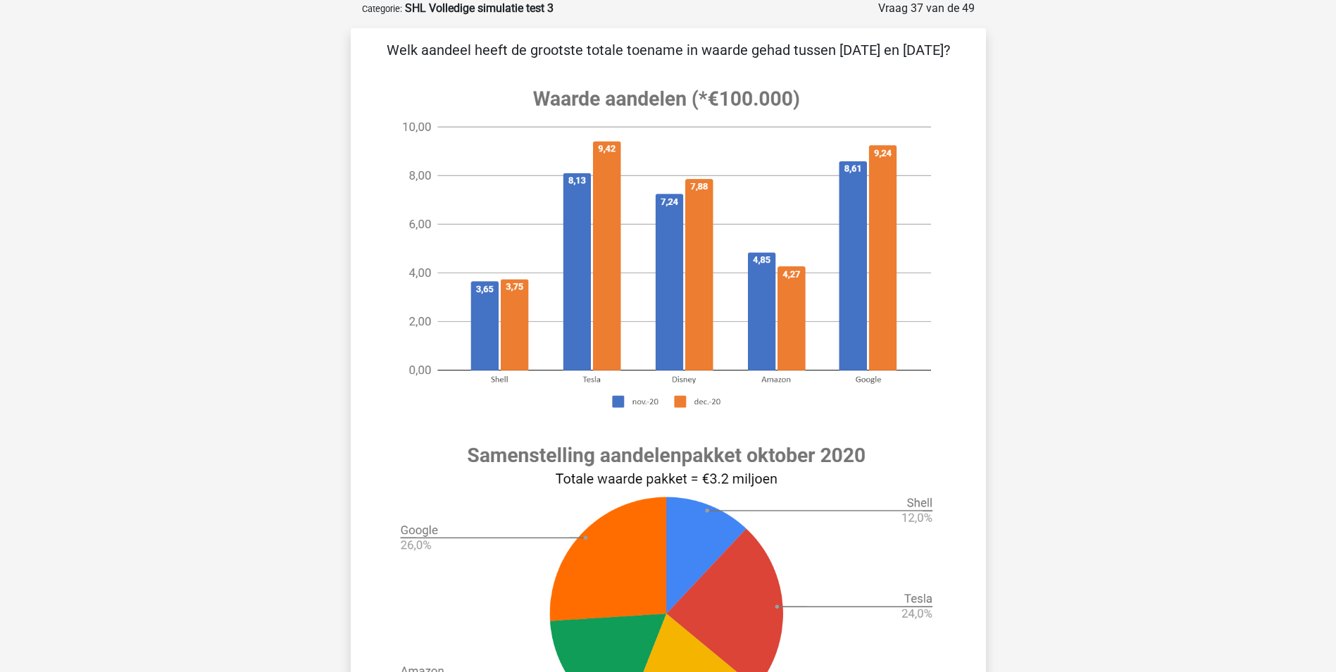
scroll to position [493, 0]
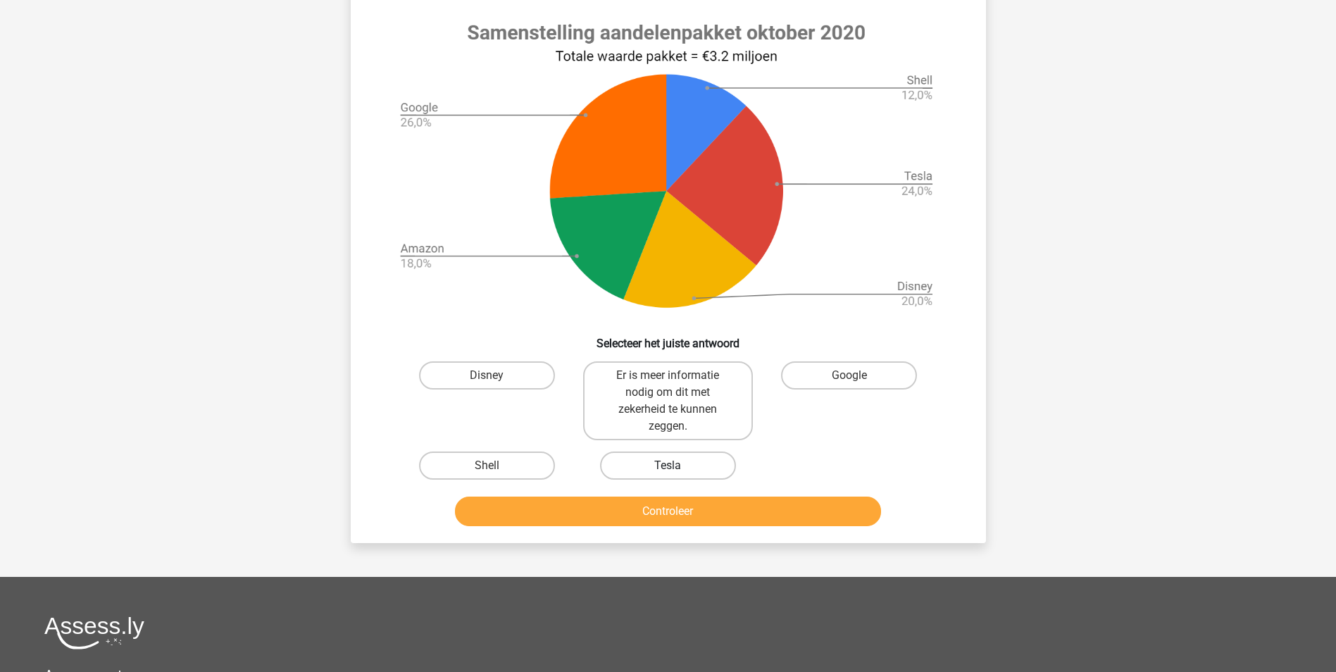
click at [681, 480] on label "Tesla" at bounding box center [668, 465] width 136 height 28
click at [677, 475] on input "Tesla" at bounding box center [672, 470] width 9 height 9
radio input "true"
click at [698, 526] on button "Controleer" at bounding box center [668, 512] width 426 height 30
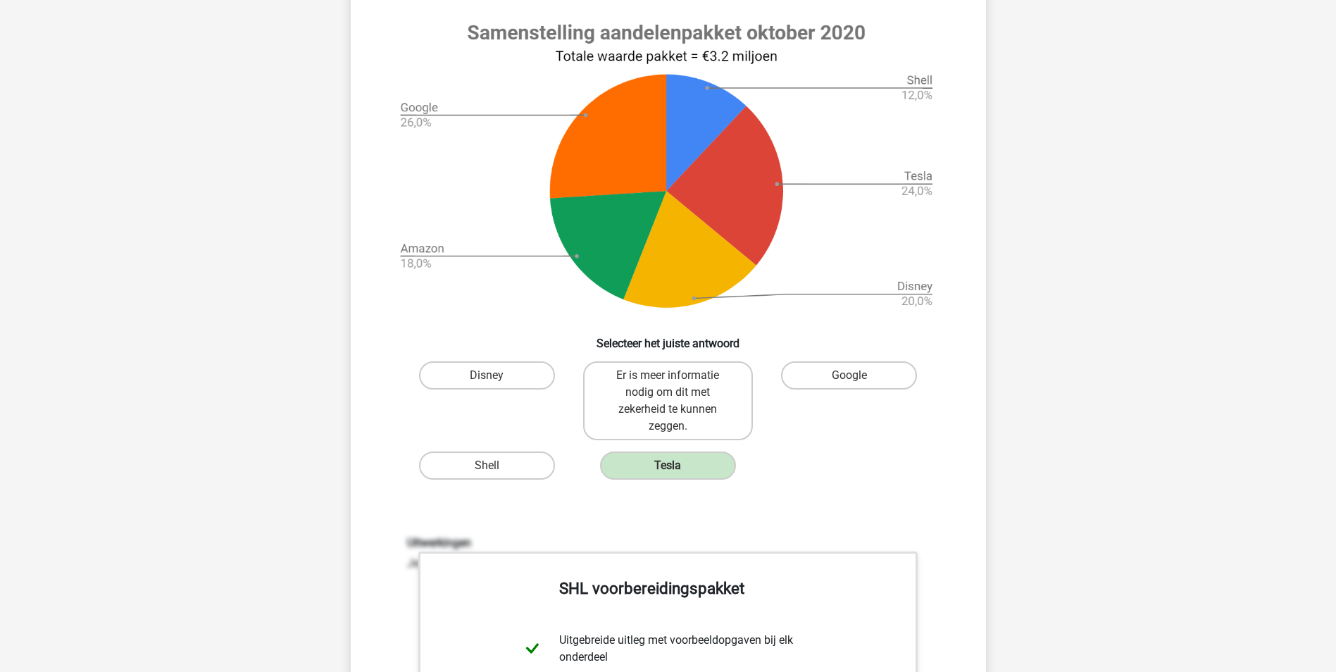
scroll to position [845, 0]
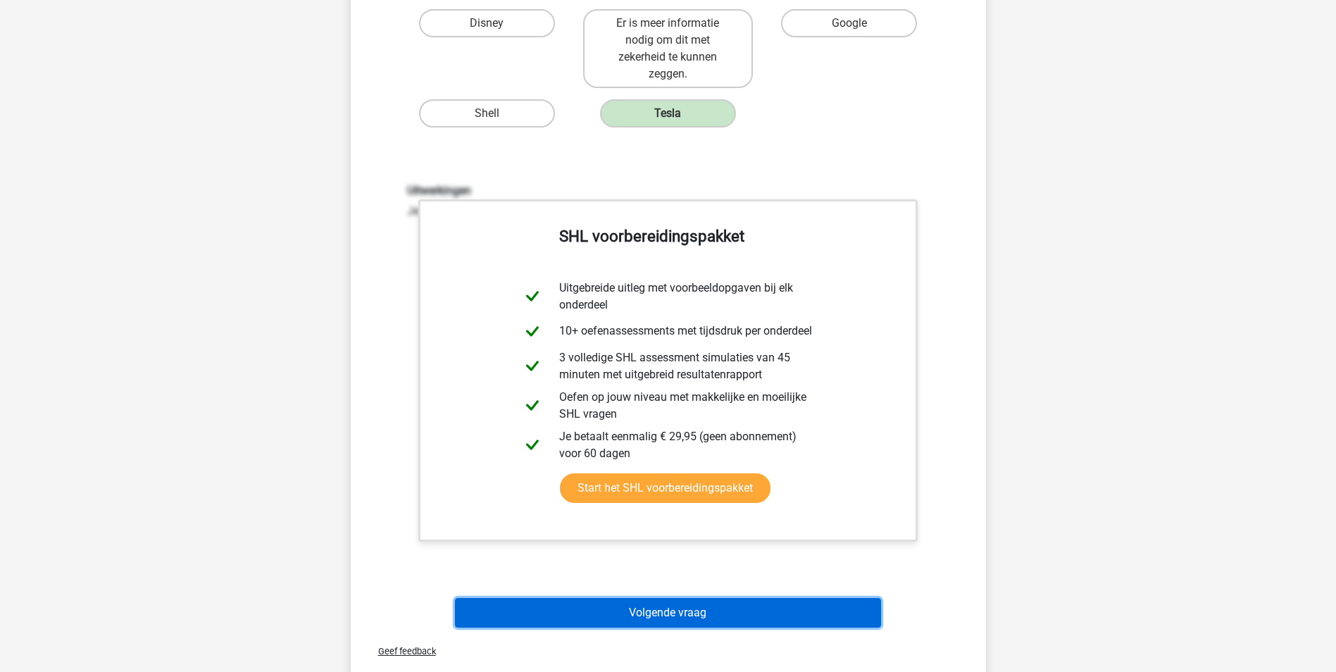
click at [722, 628] on button "Volgende vraag" at bounding box center [668, 613] width 426 height 30
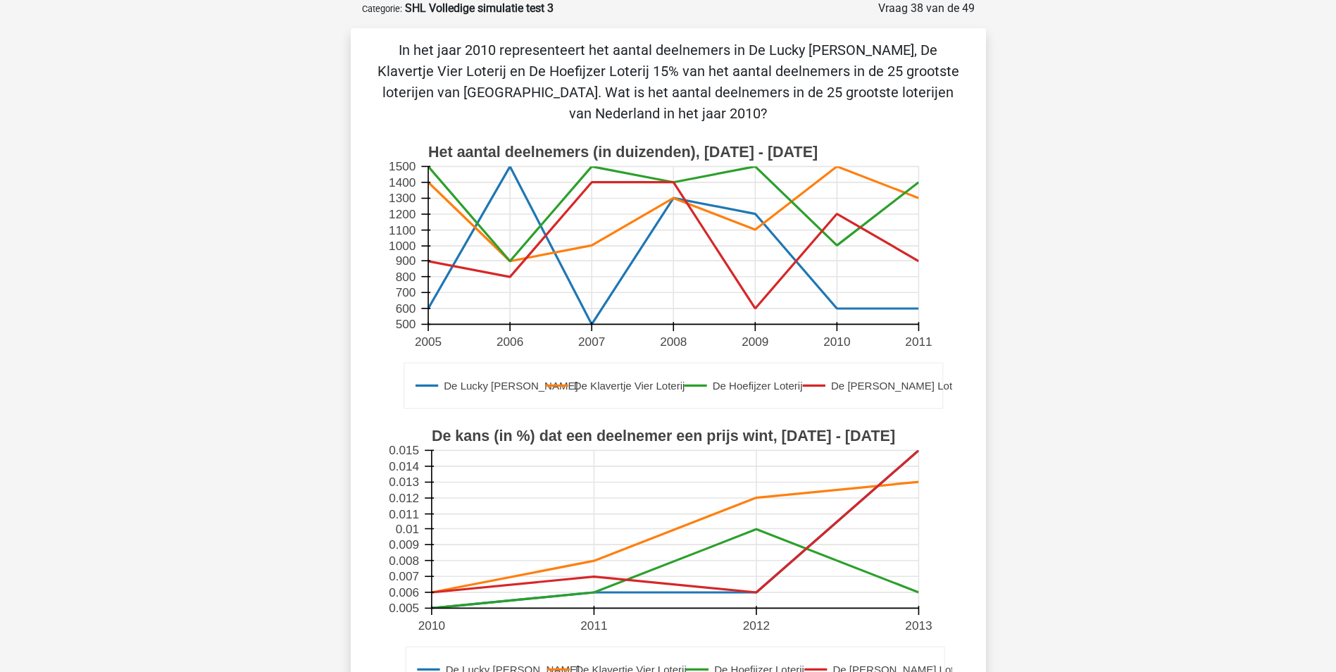
scroll to position [563, 0]
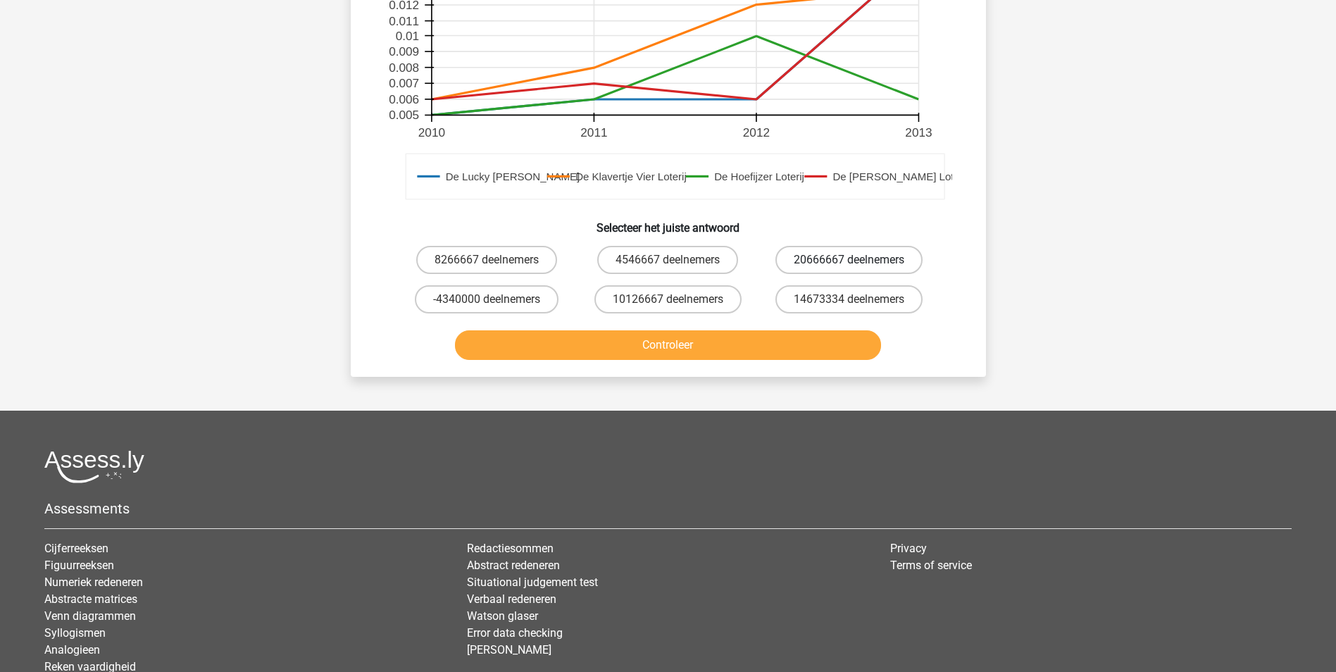
click at [838, 267] on label "20666667 deelnemers" at bounding box center [848, 260] width 147 height 28
click at [849, 267] on input "20666667 deelnemers" at bounding box center [853, 264] width 9 height 9
radio input "true"
click at [778, 339] on button "Controleer" at bounding box center [668, 345] width 426 height 30
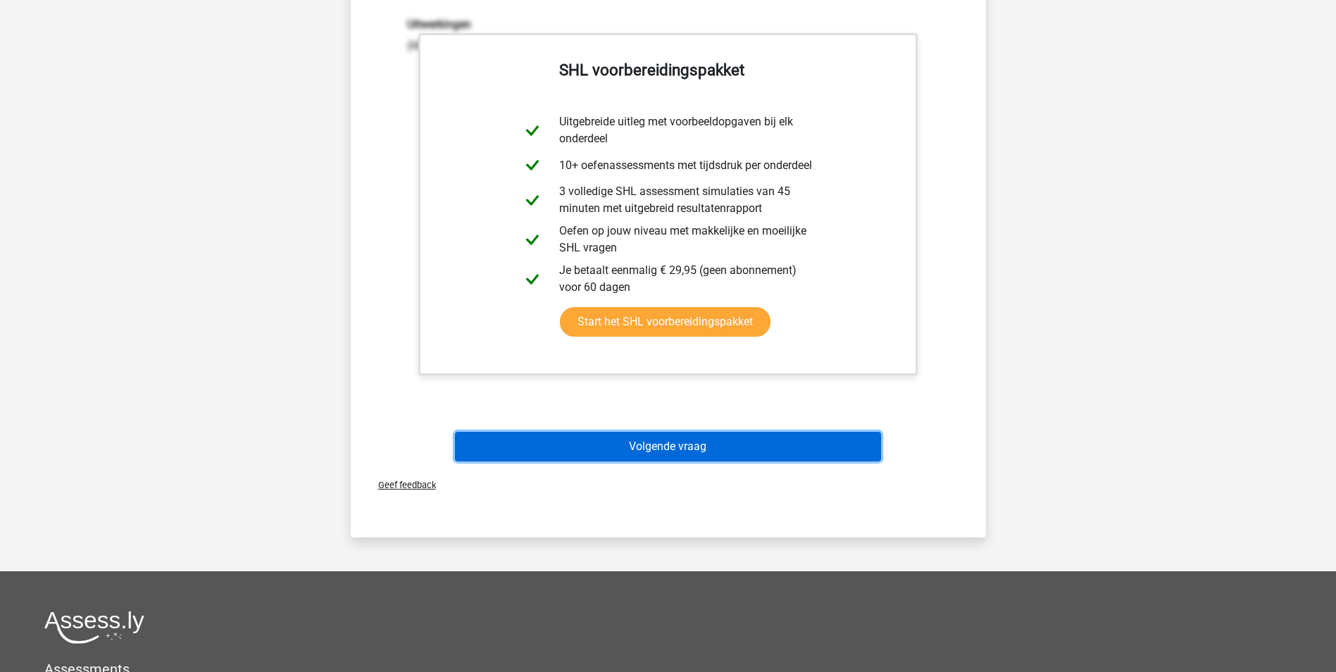
drag, startPoint x: 721, startPoint y: 455, endPoint x: 721, endPoint y: 445, distance: 9.9
click at [721, 447] on button "Volgende vraag" at bounding box center [668, 447] width 426 height 30
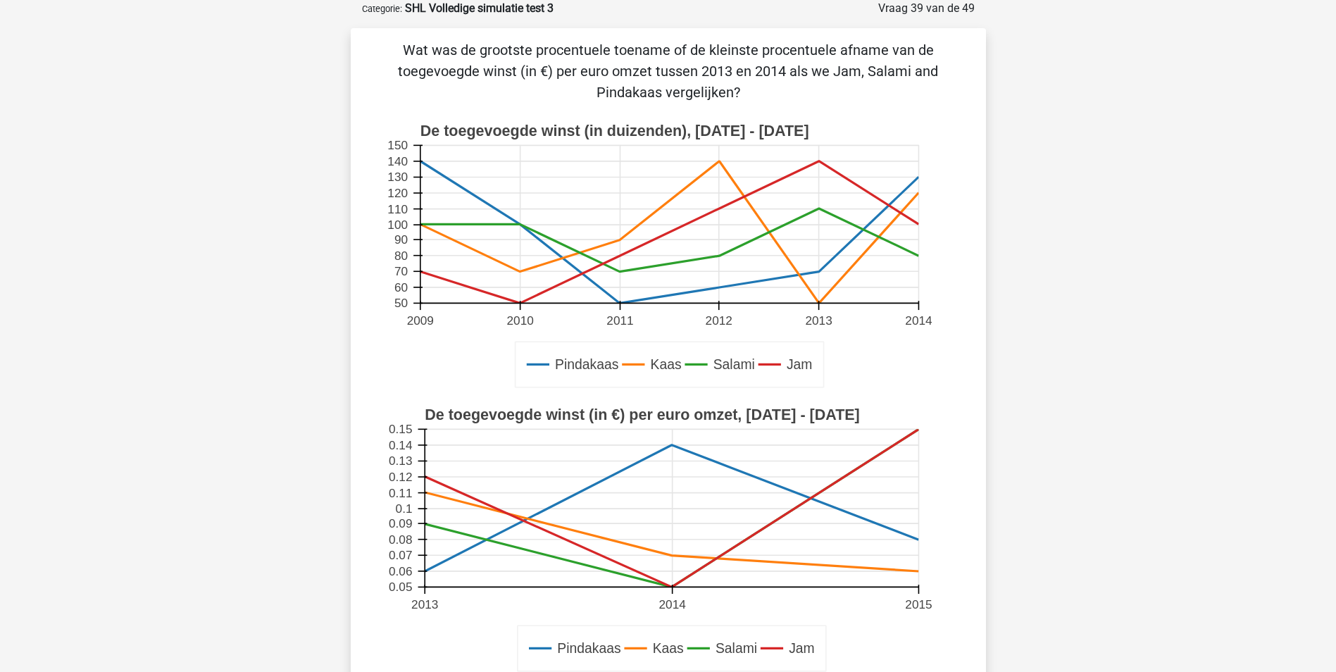
scroll to position [282, 0]
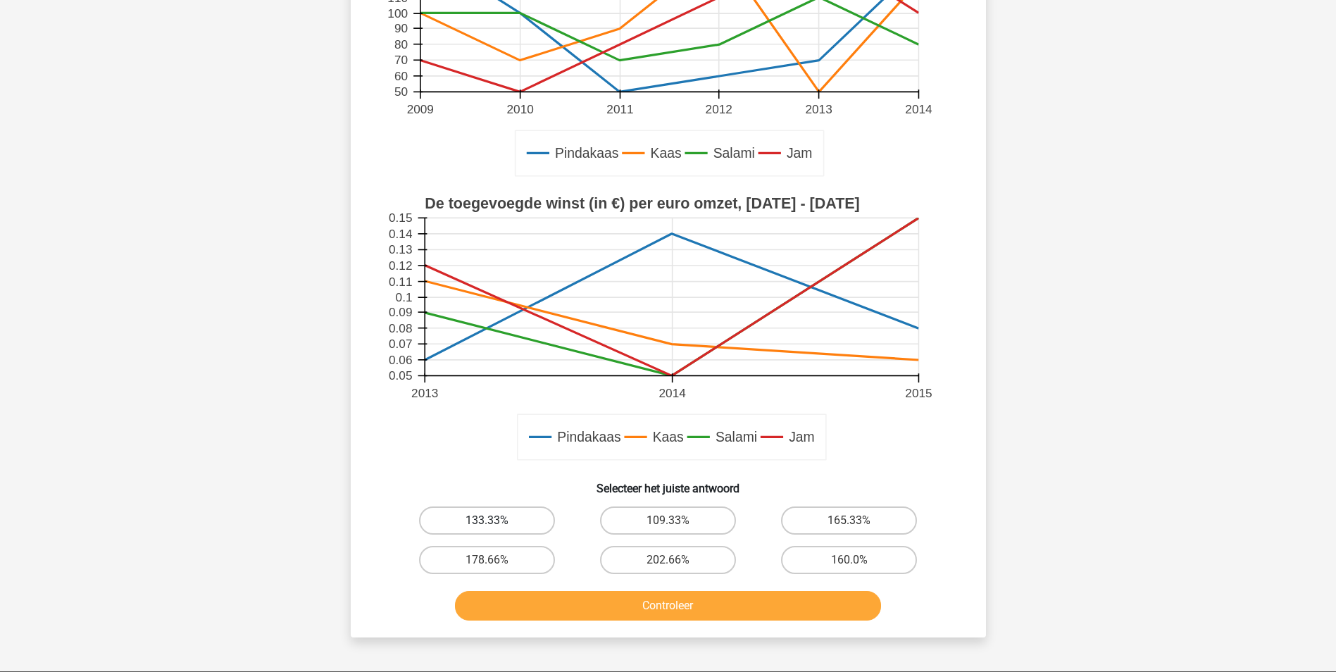
click at [516, 516] on label "133.33%" at bounding box center [487, 520] width 136 height 28
click at [496, 520] on input "133.33%" at bounding box center [491, 524] width 9 height 9
radio input "true"
click at [622, 597] on button "Controleer" at bounding box center [668, 606] width 426 height 30
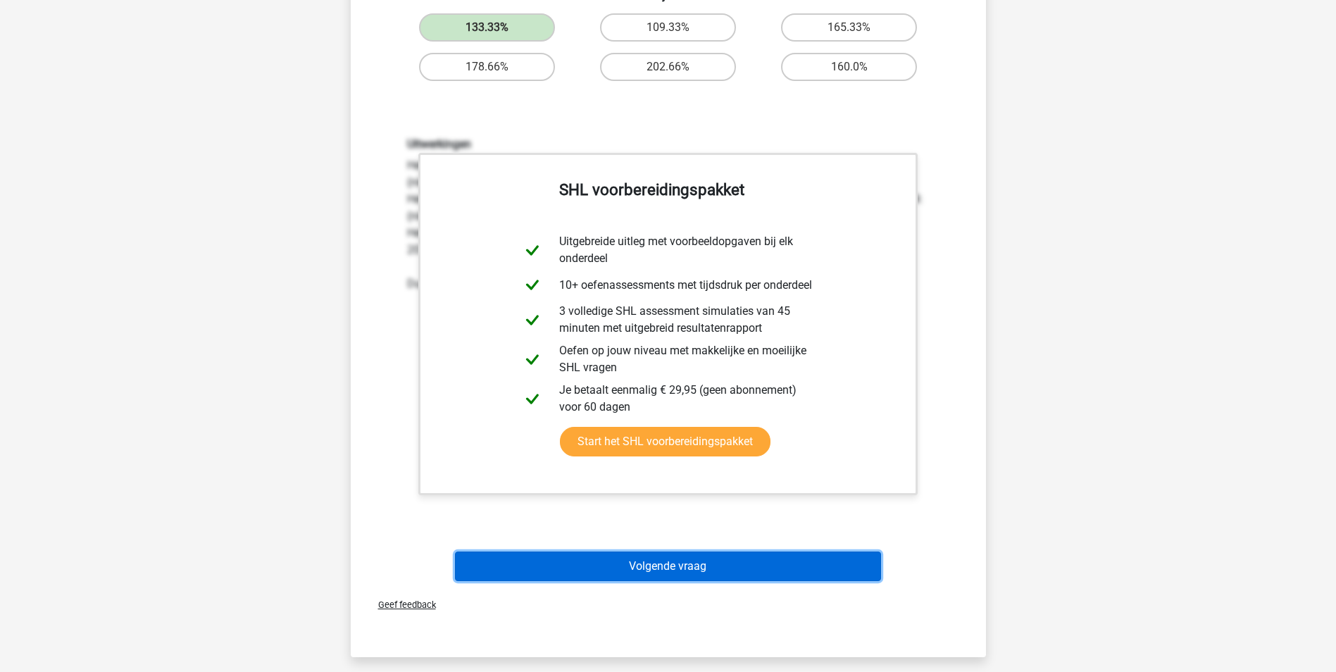
click at [638, 568] on button "Volgende vraag" at bounding box center [668, 566] width 426 height 30
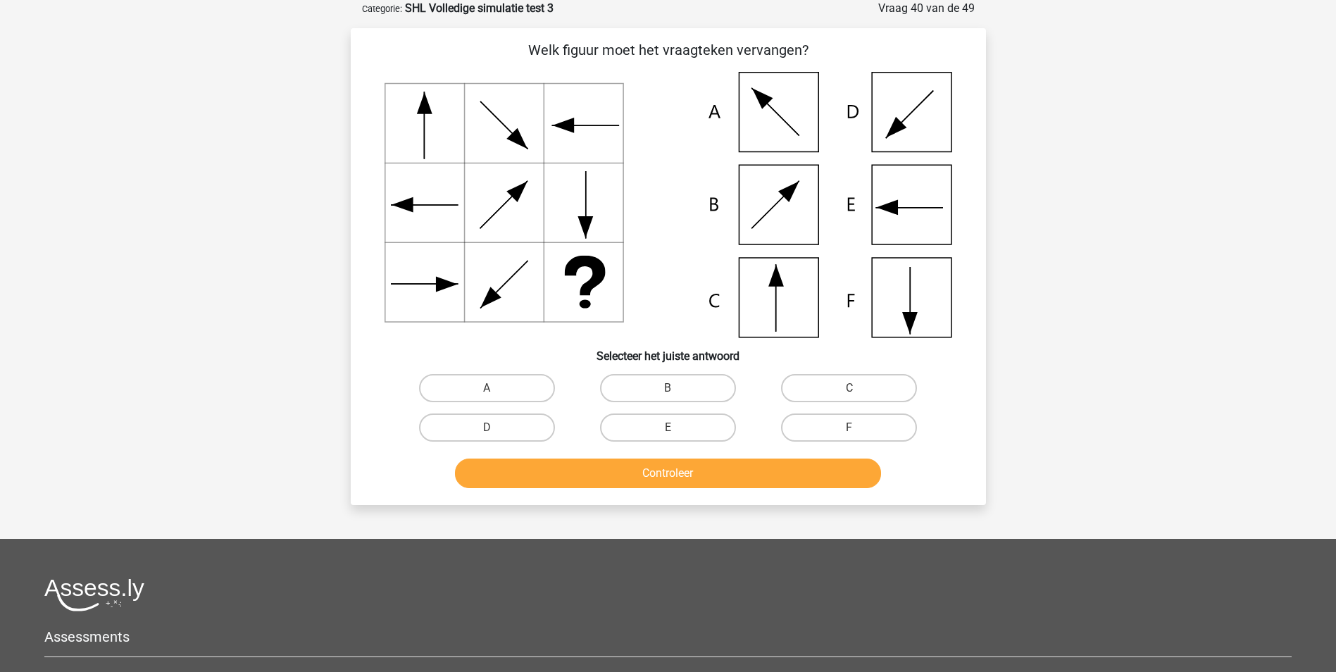
scroll to position [0, 0]
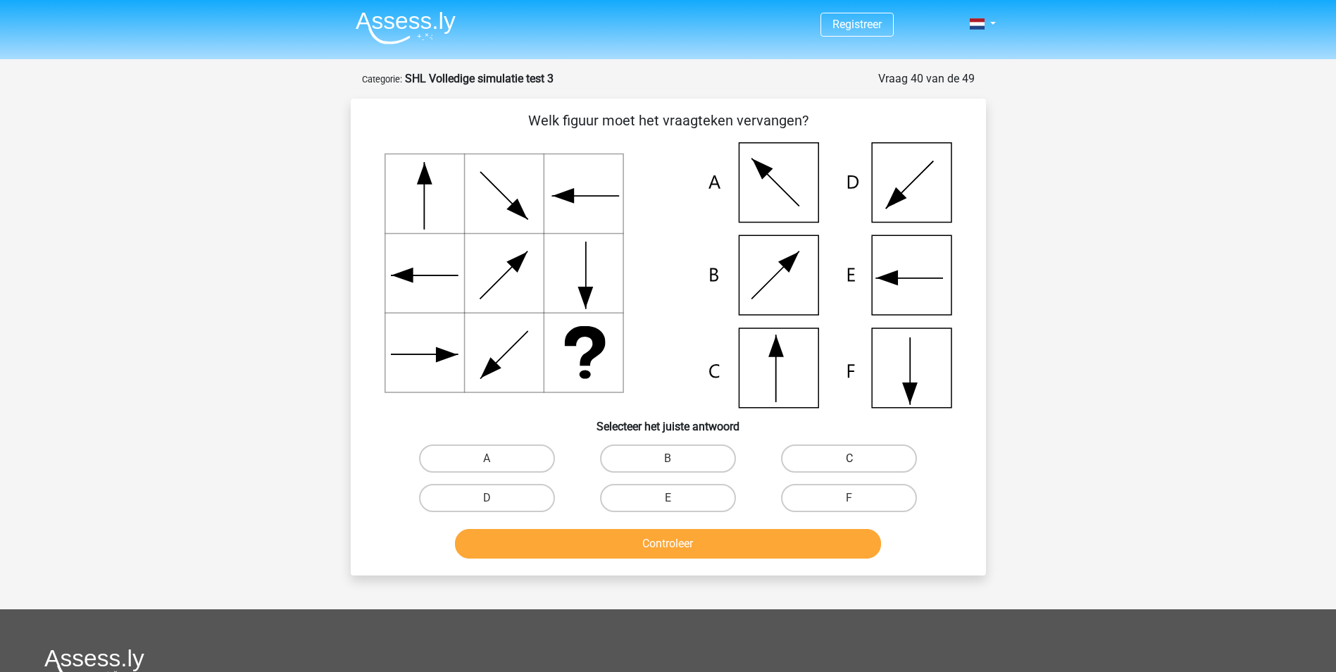
click at [818, 458] on label "C" at bounding box center [849, 458] width 136 height 28
click at [849, 458] on input "C" at bounding box center [853, 462] width 9 height 9
radio input "true"
click at [754, 557] on button "Controleer" at bounding box center [668, 544] width 426 height 30
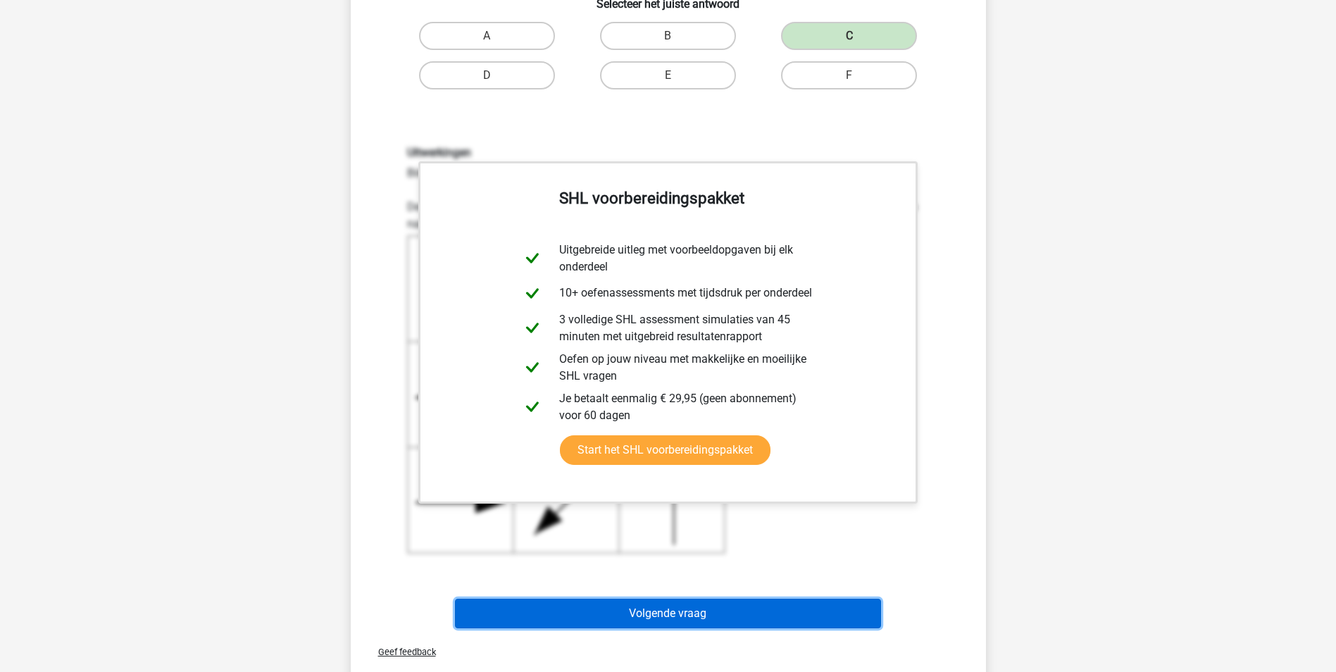
click at [746, 616] on button "Volgende vraag" at bounding box center [668, 614] width 426 height 30
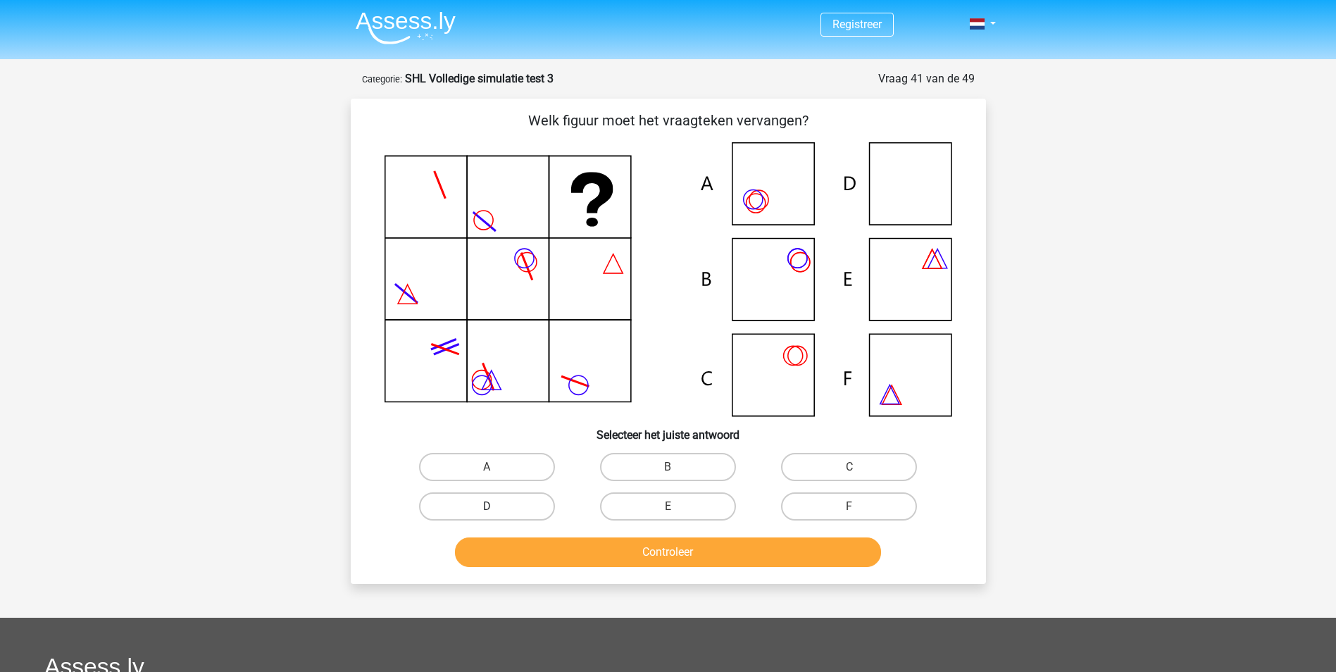
click at [504, 499] on label "D" at bounding box center [487, 506] width 136 height 28
click at [496, 506] on input "D" at bounding box center [491, 510] width 9 height 9
radio input "true"
click at [637, 548] on button "Controleer" at bounding box center [668, 552] width 426 height 30
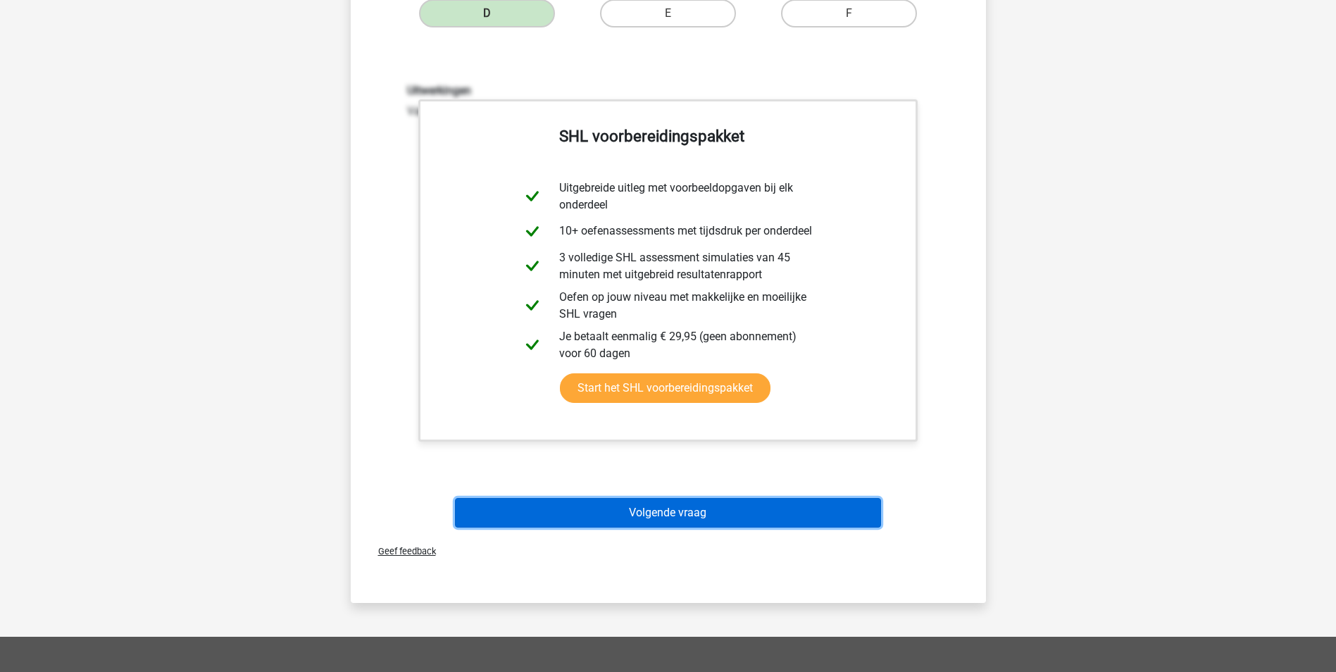
click at [678, 523] on button "Volgende vraag" at bounding box center [668, 513] width 426 height 30
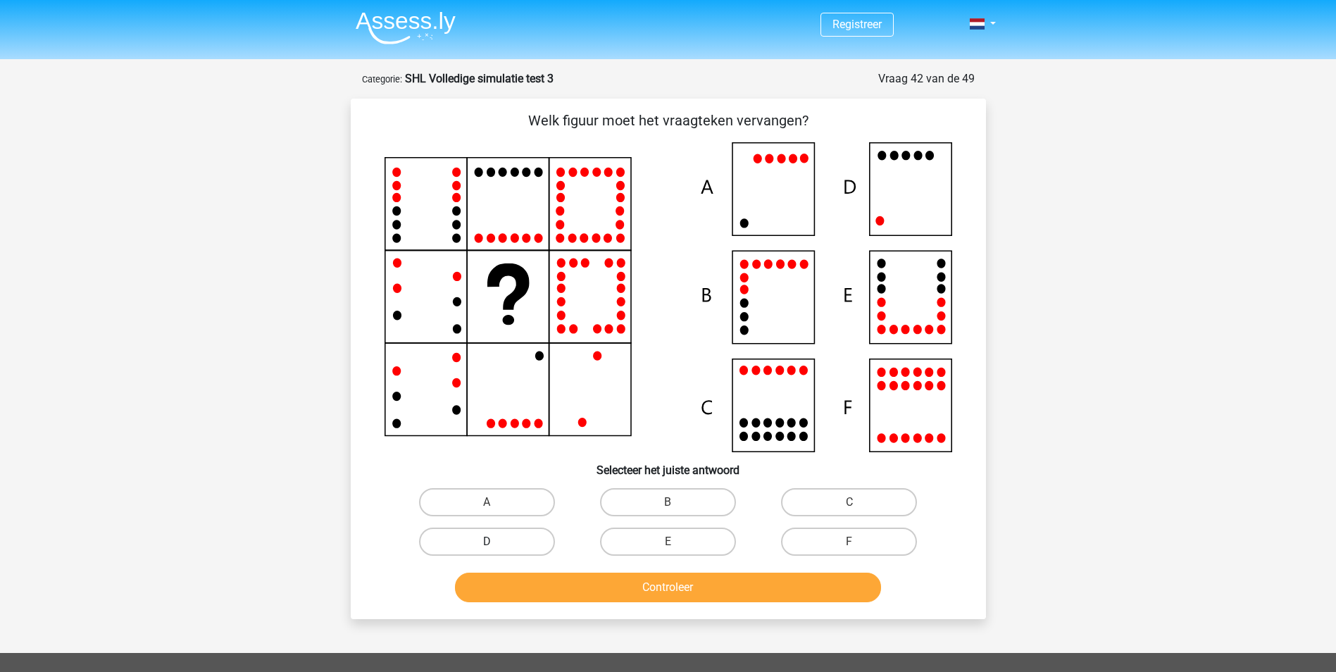
click at [516, 540] on label "D" at bounding box center [487, 542] width 136 height 28
click at [496, 542] on input "D" at bounding box center [491, 546] width 9 height 9
radio input "true"
click at [642, 591] on button "Controleer" at bounding box center [668, 588] width 426 height 30
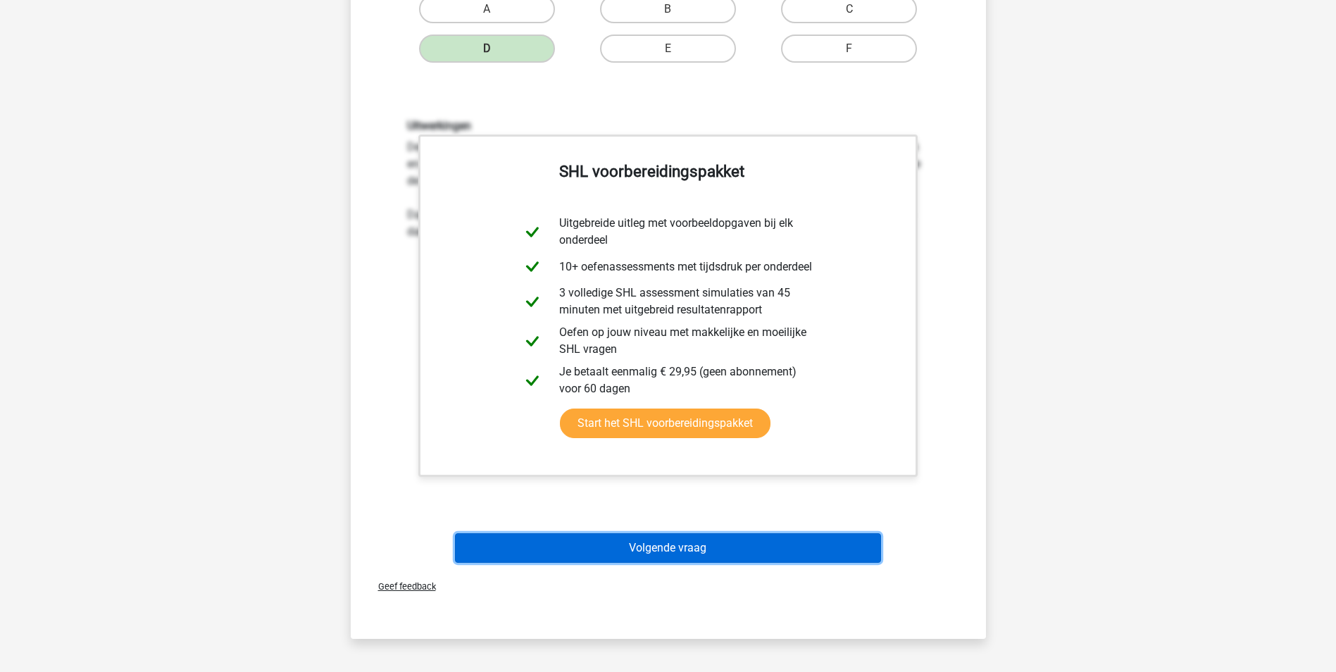
click at [687, 540] on button "Volgende vraag" at bounding box center [668, 548] width 426 height 30
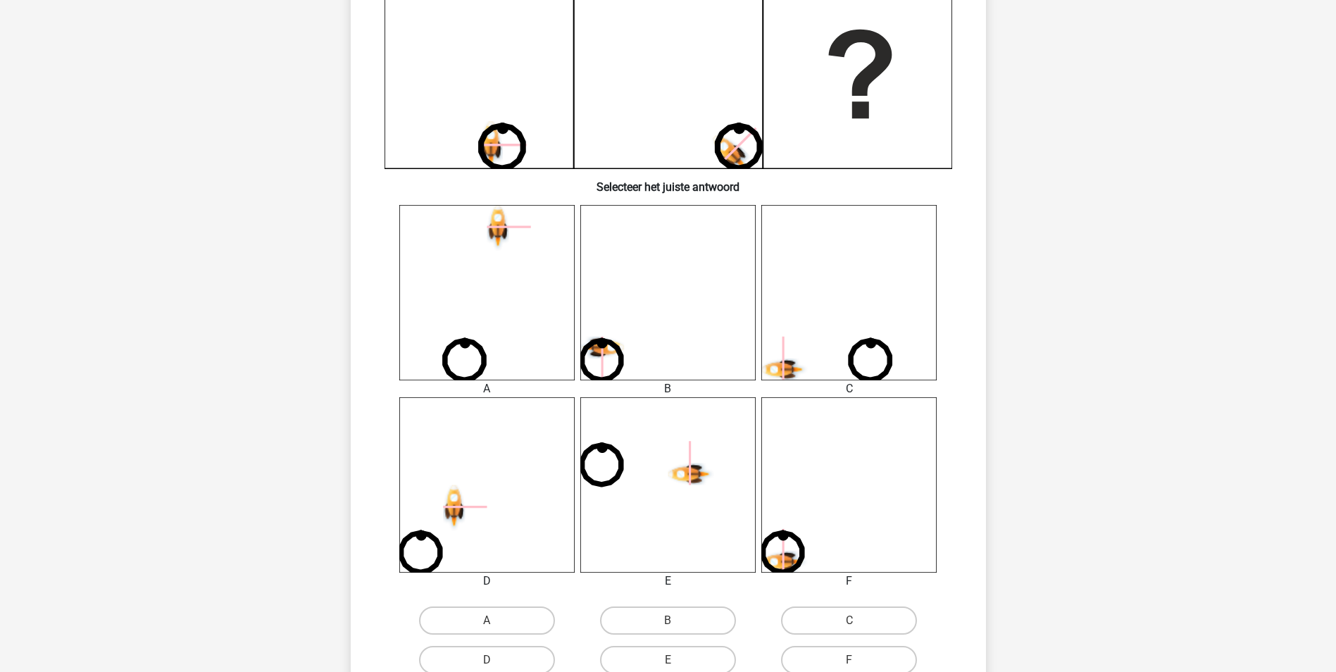
scroll to position [423, 0]
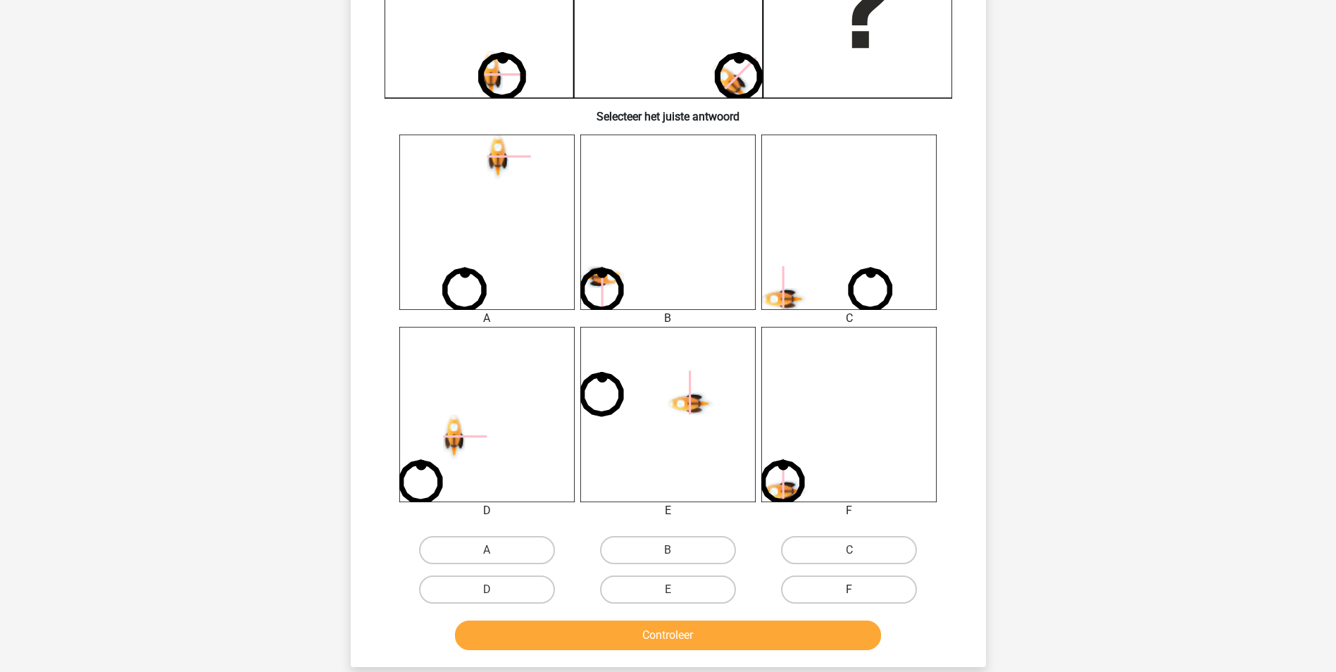
click at [854, 589] on label "F" at bounding box center [849, 589] width 136 height 28
click at [854, 589] on input "F" at bounding box center [853, 593] width 9 height 9
radio input "true"
click at [828, 633] on button "Controleer" at bounding box center [668, 635] width 426 height 30
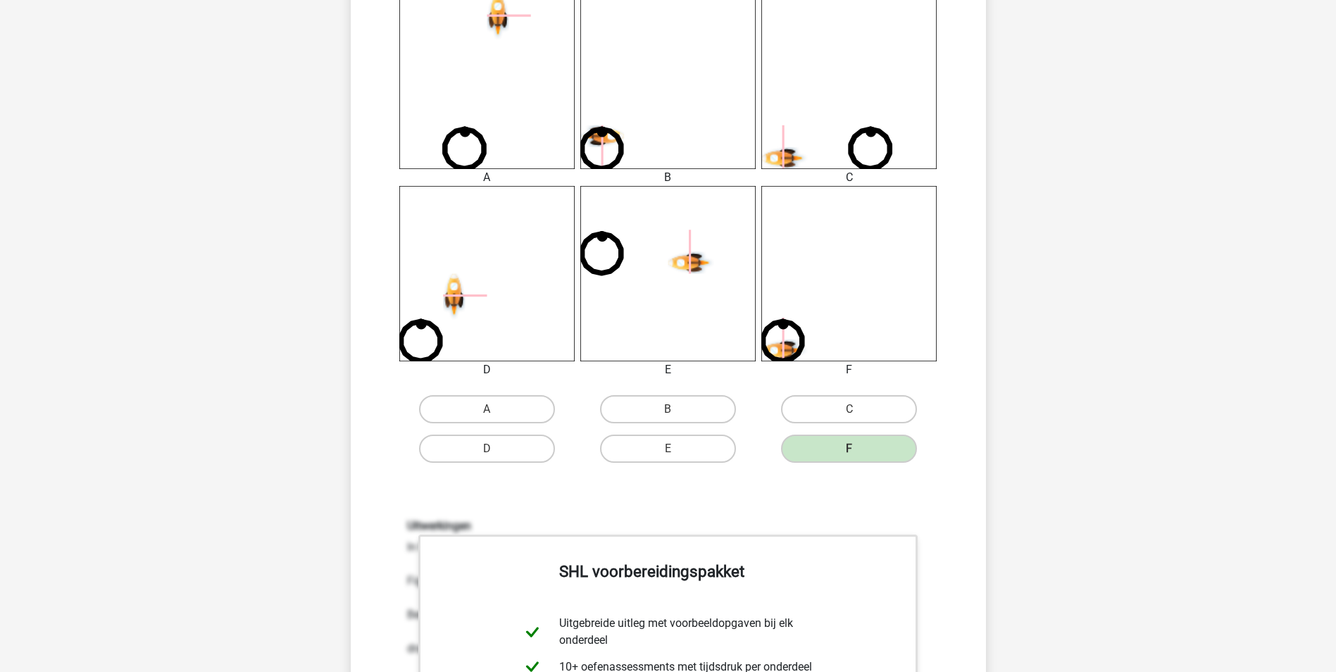
scroll to position [845, 0]
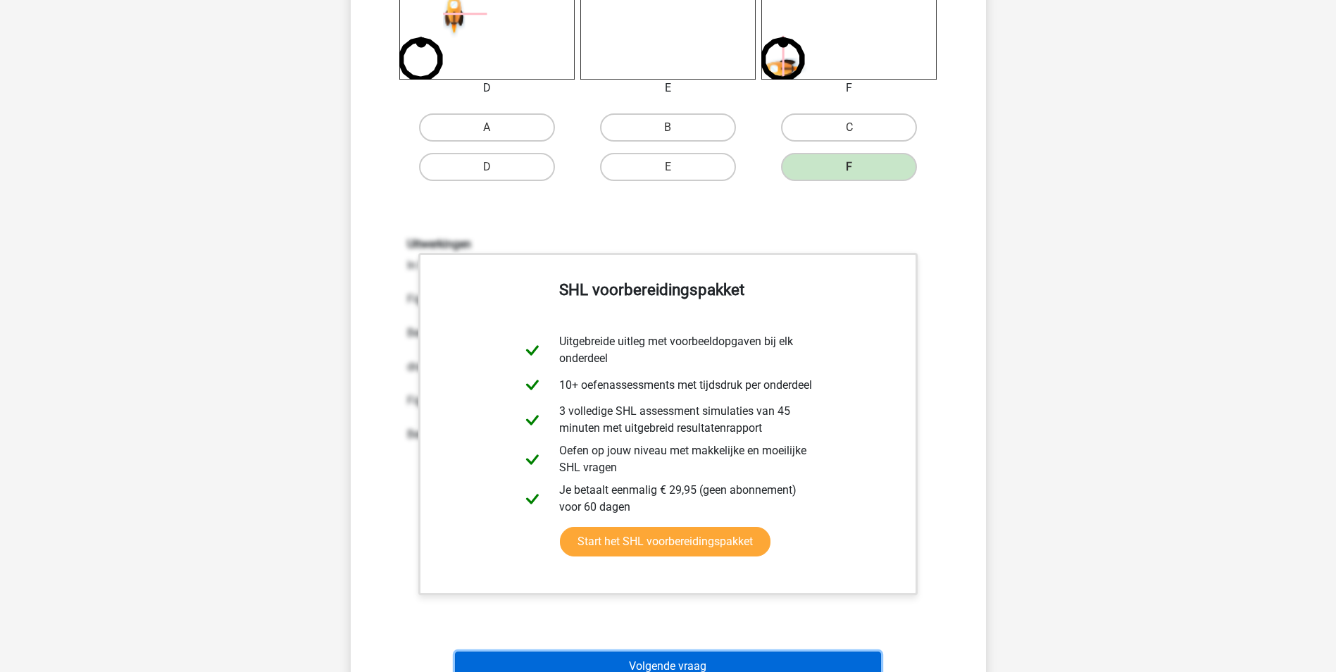
click at [790, 656] on button "Volgende vraag" at bounding box center [668, 666] width 426 height 30
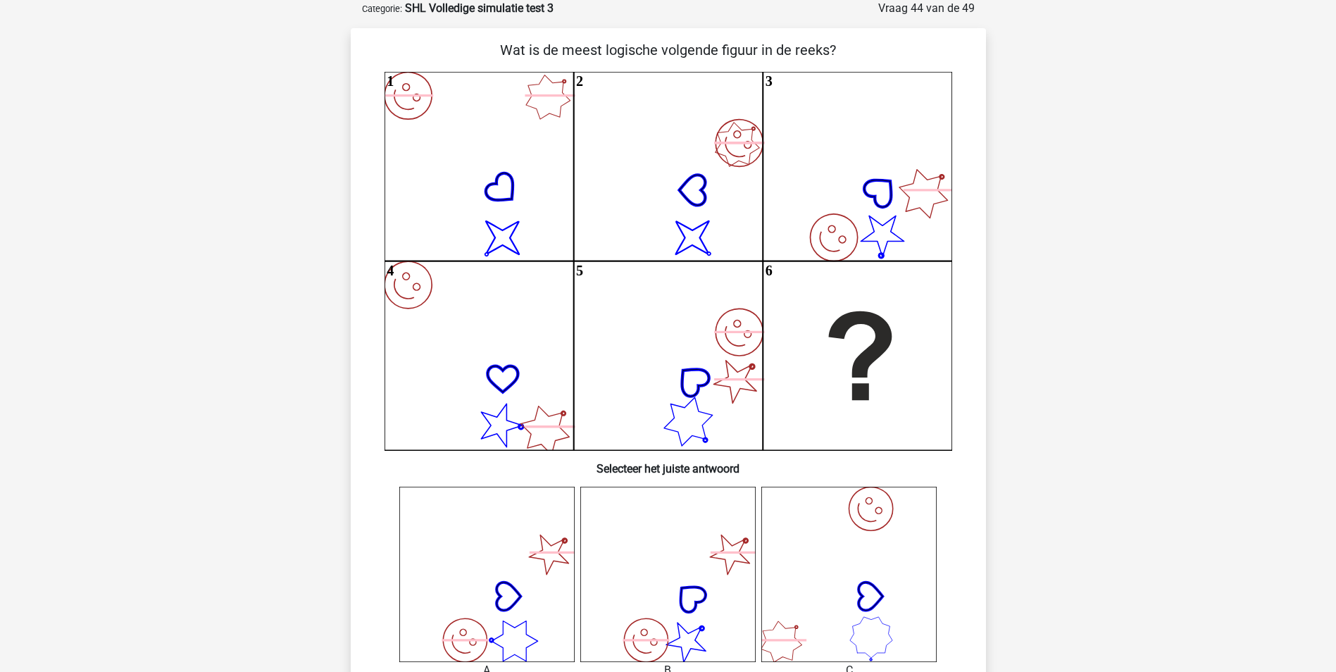
scroll to position [0, 0]
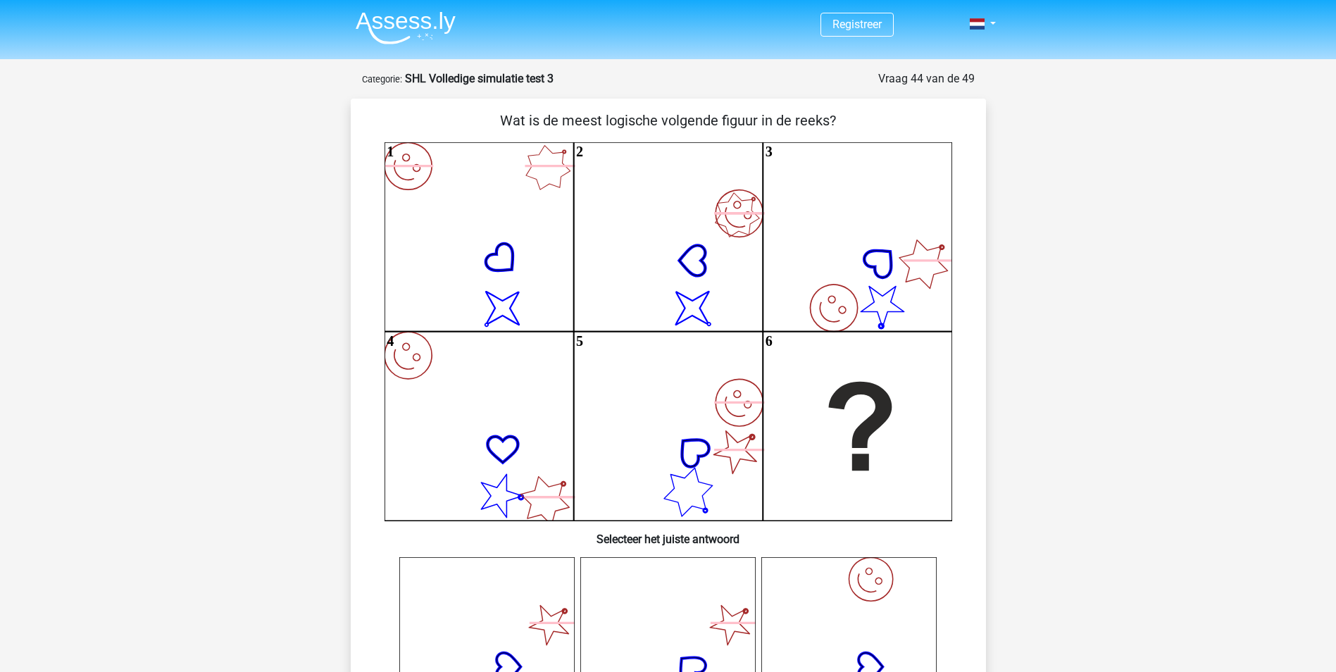
drag, startPoint x: 699, startPoint y: 509, endPoint x: 585, endPoint y: 540, distance: 118.9
click at [583, 540] on h6 "Selecteer het juiste antwoord" at bounding box center [668, 533] width 590 height 25
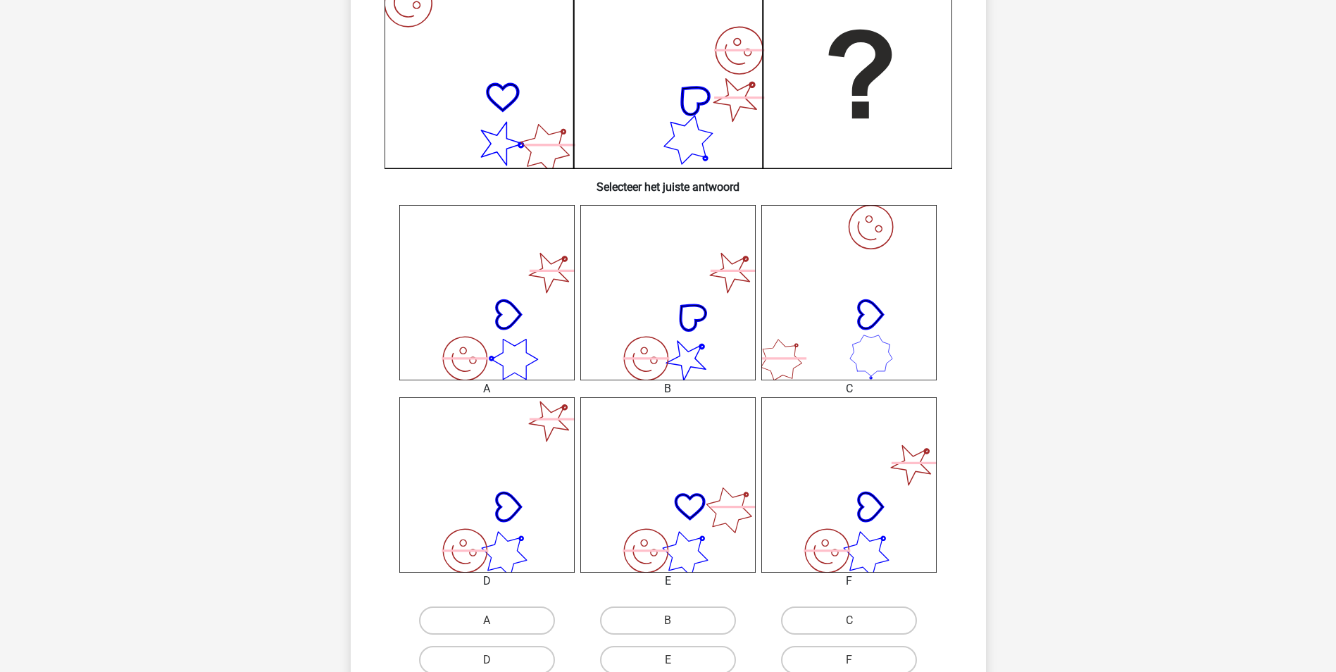
scroll to position [563, 0]
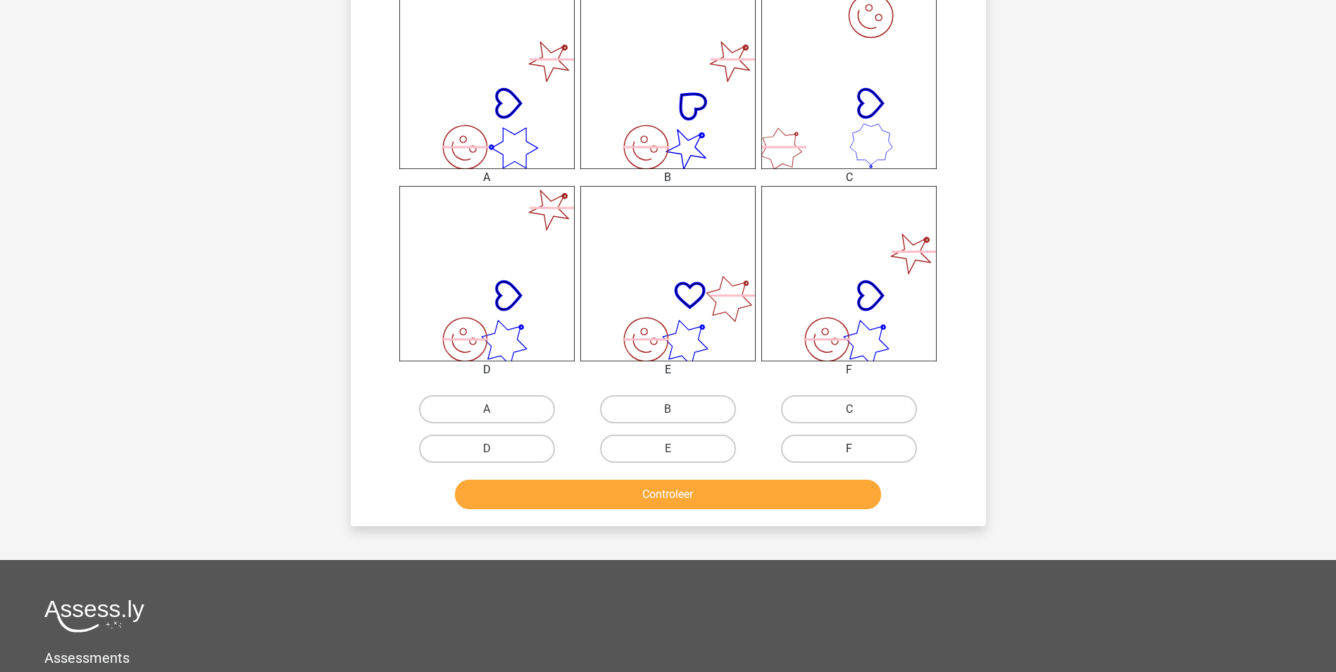
click at [863, 447] on label "F" at bounding box center [849, 449] width 136 height 28
click at [859, 449] on input "F" at bounding box center [853, 453] width 9 height 9
radio input "true"
click at [843, 492] on button "Controleer" at bounding box center [668, 495] width 426 height 30
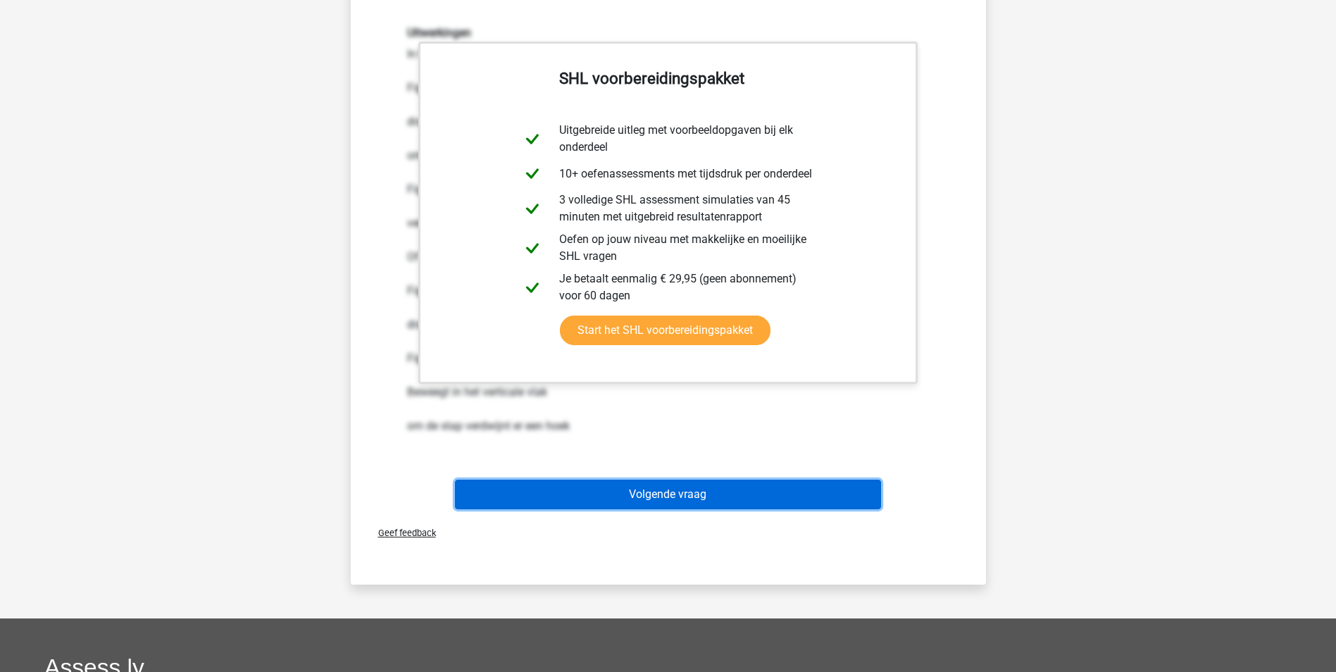
click at [837, 495] on button "Volgende vraag" at bounding box center [668, 495] width 426 height 30
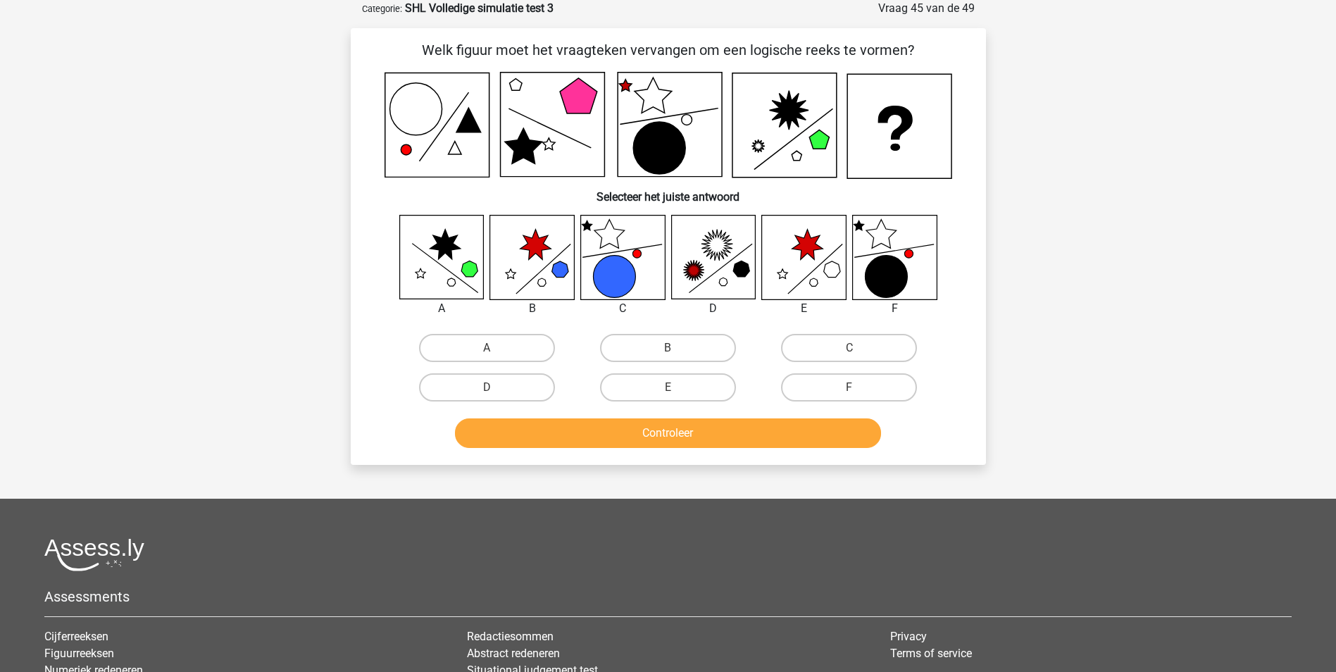
scroll to position [0, 0]
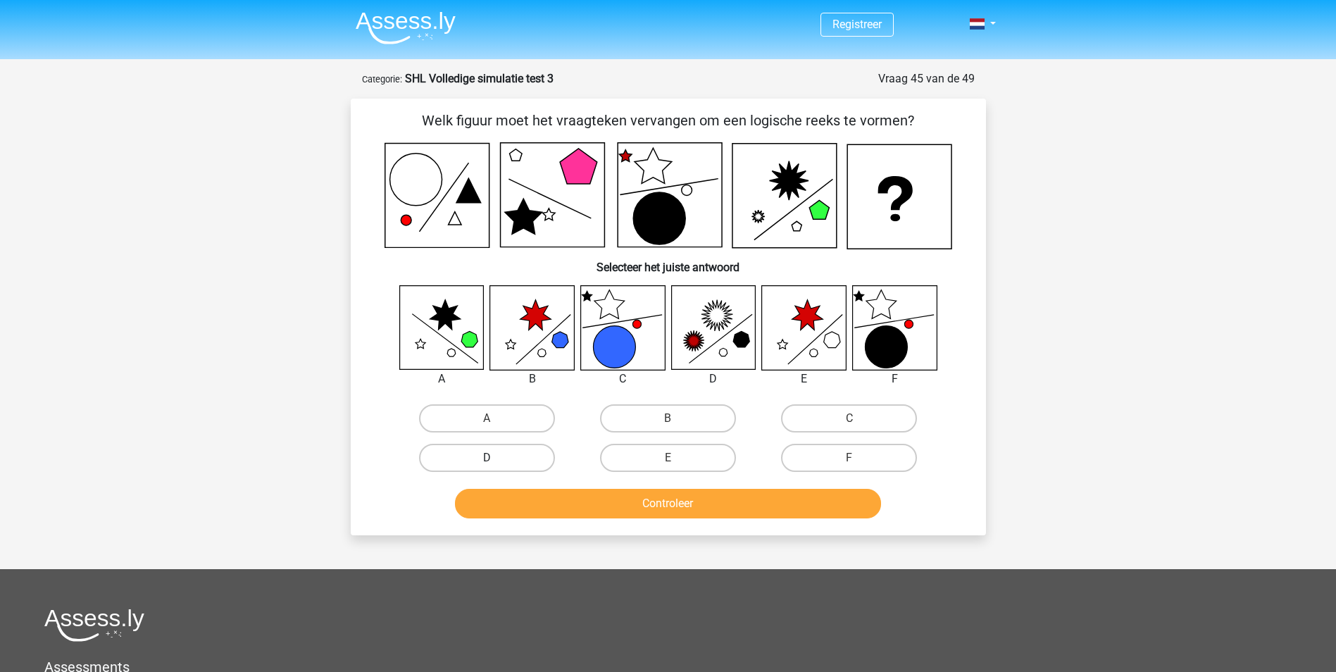
click at [513, 462] on label "D" at bounding box center [487, 458] width 136 height 28
click at [496, 462] on input "D" at bounding box center [491, 462] width 9 height 9
radio input "true"
click at [630, 509] on button "Controleer" at bounding box center [668, 504] width 426 height 30
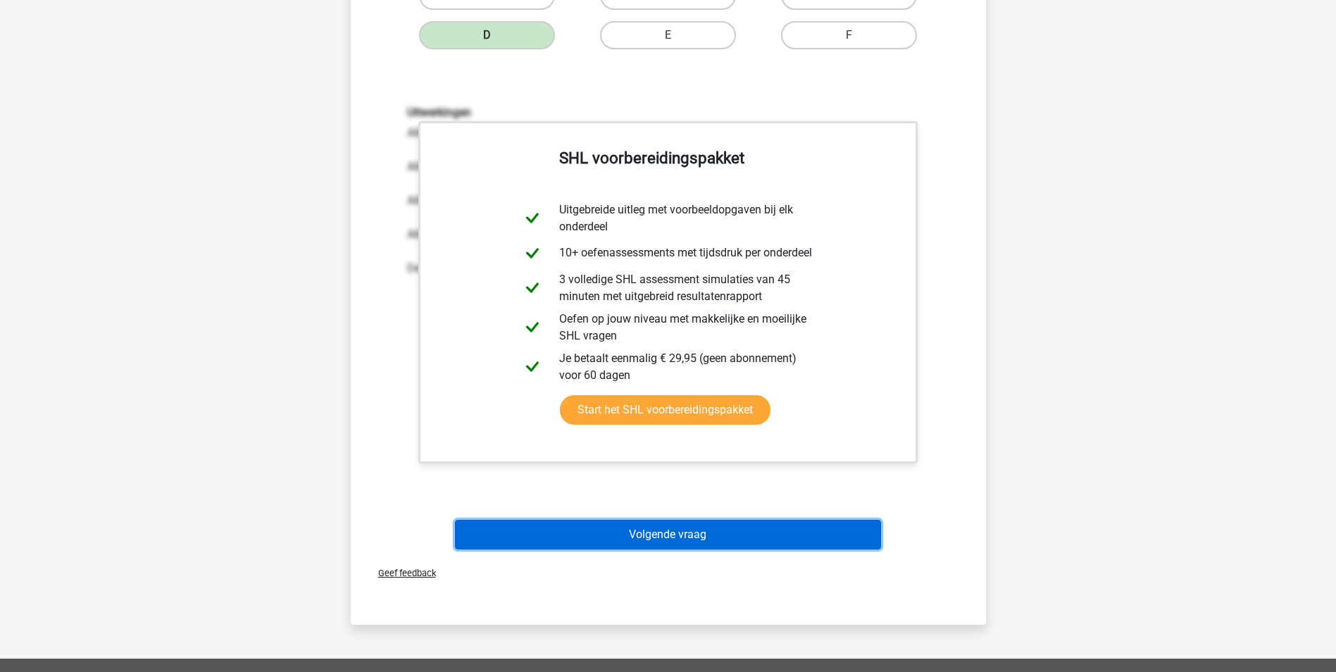
click at [652, 525] on button "Volgende vraag" at bounding box center [668, 535] width 426 height 30
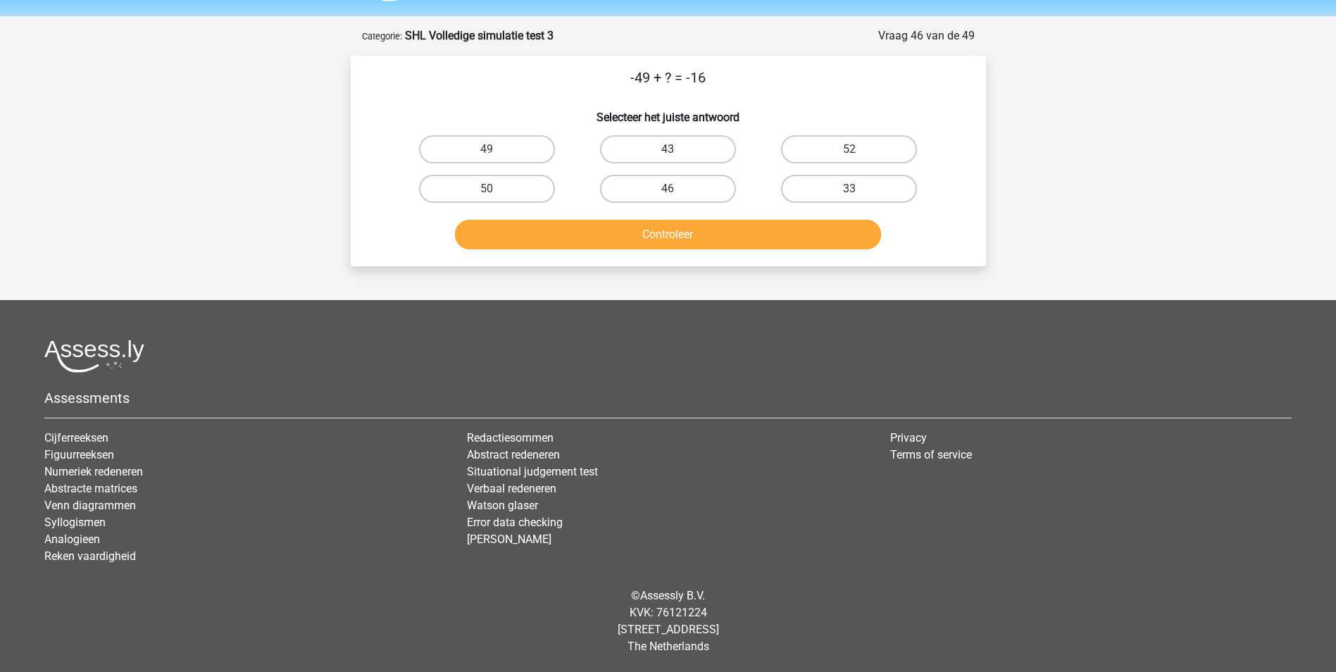
scroll to position [43, 0]
click at [837, 194] on label "33" at bounding box center [849, 189] width 136 height 28
click at [849, 194] on input "33" at bounding box center [853, 193] width 9 height 9
radio input "true"
click at [801, 235] on button "Controleer" at bounding box center [668, 235] width 426 height 30
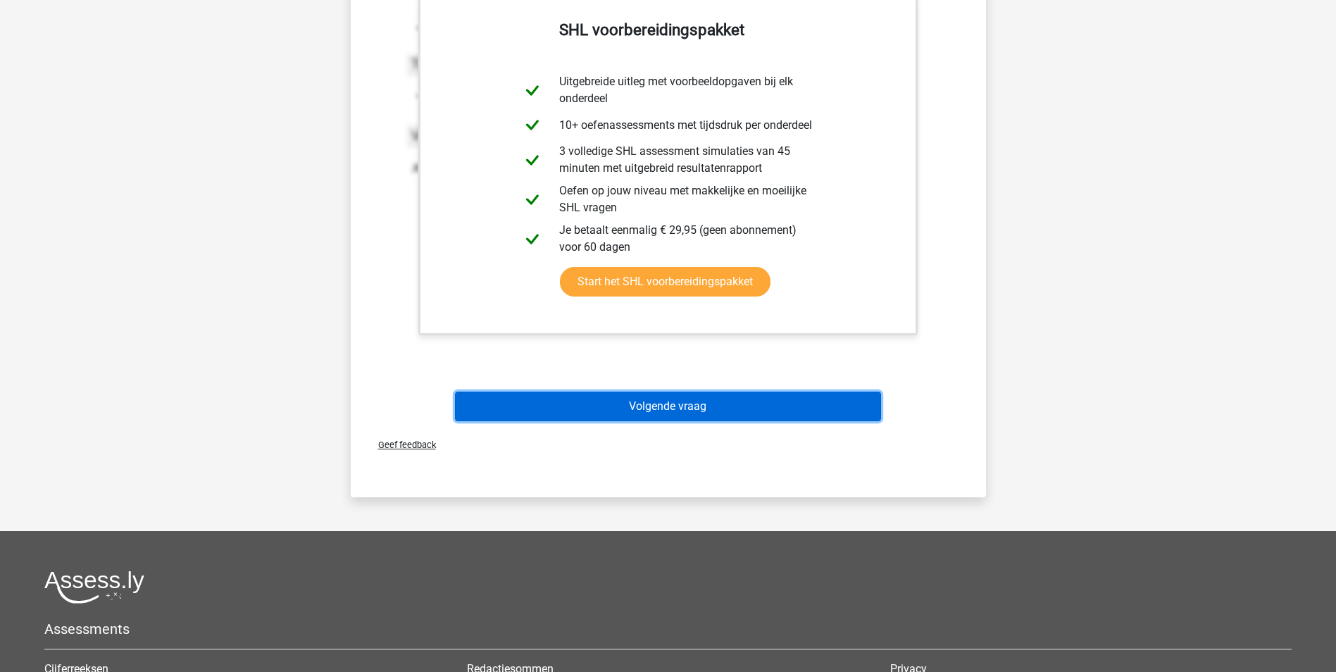
click at [686, 399] on button "Volgende vraag" at bounding box center [668, 407] width 426 height 30
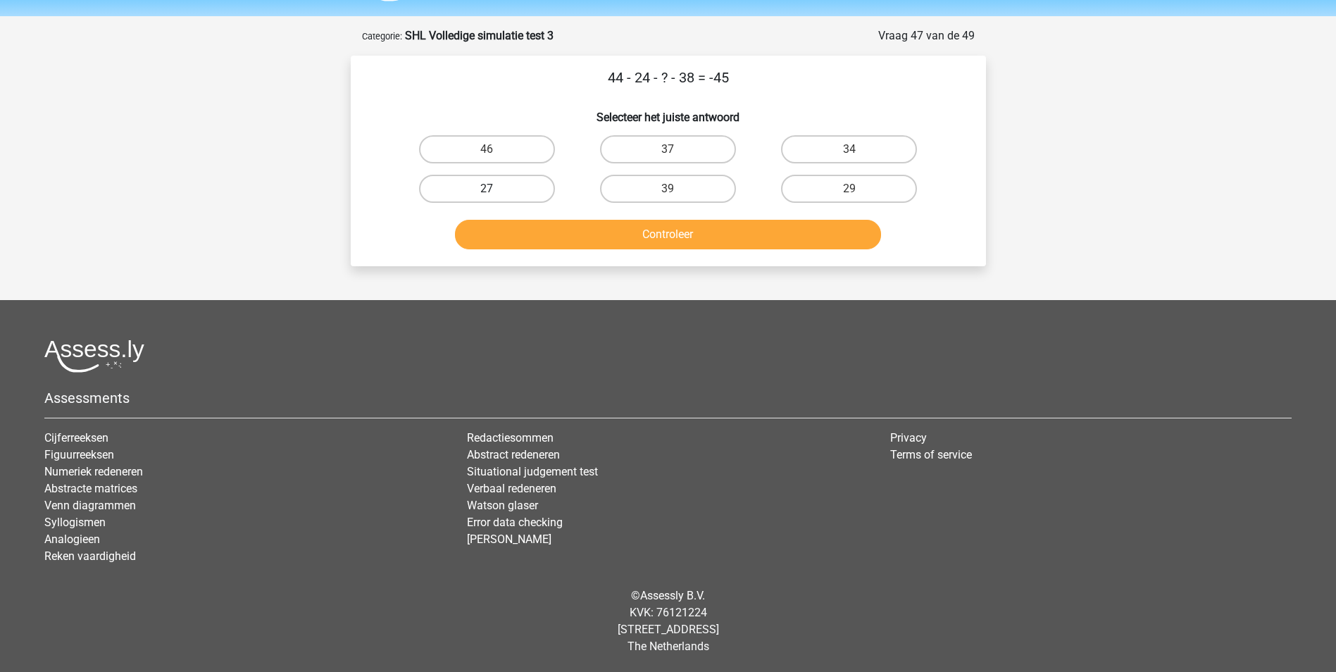
click at [508, 186] on label "27" at bounding box center [487, 189] width 136 height 28
click at [496, 189] on input "27" at bounding box center [491, 193] width 9 height 9
radio input "true"
click at [615, 235] on button "Controleer" at bounding box center [668, 235] width 426 height 30
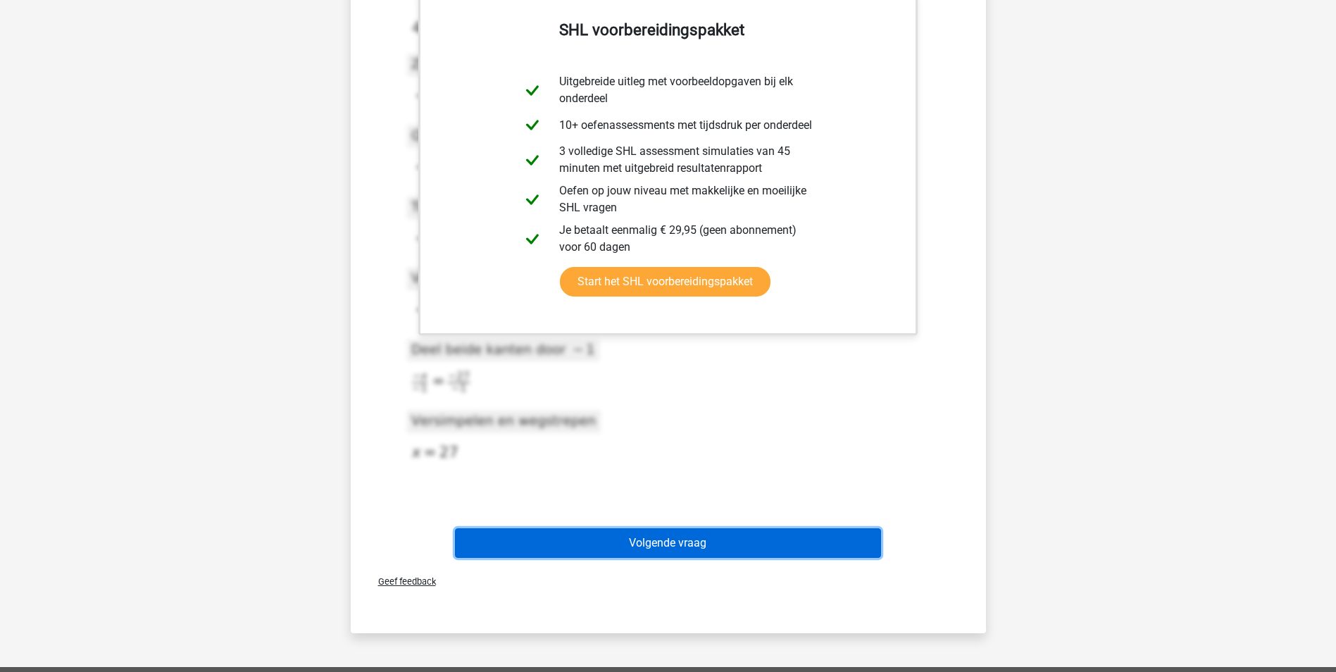
click at [666, 539] on button "Volgende vraag" at bounding box center [668, 543] width 426 height 30
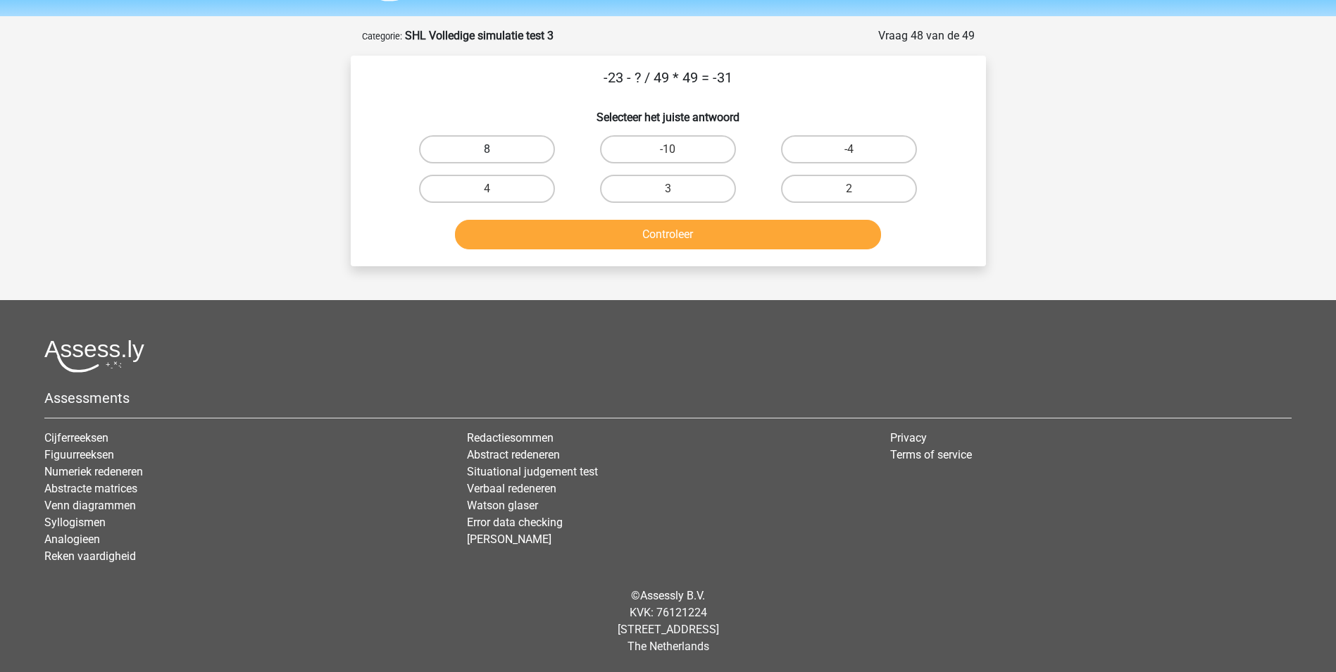
click at [464, 146] on label "8" at bounding box center [487, 149] width 136 height 28
click at [487, 149] on input "8" at bounding box center [491, 153] width 9 height 9
radio input "true"
click at [585, 239] on button "Controleer" at bounding box center [668, 235] width 426 height 30
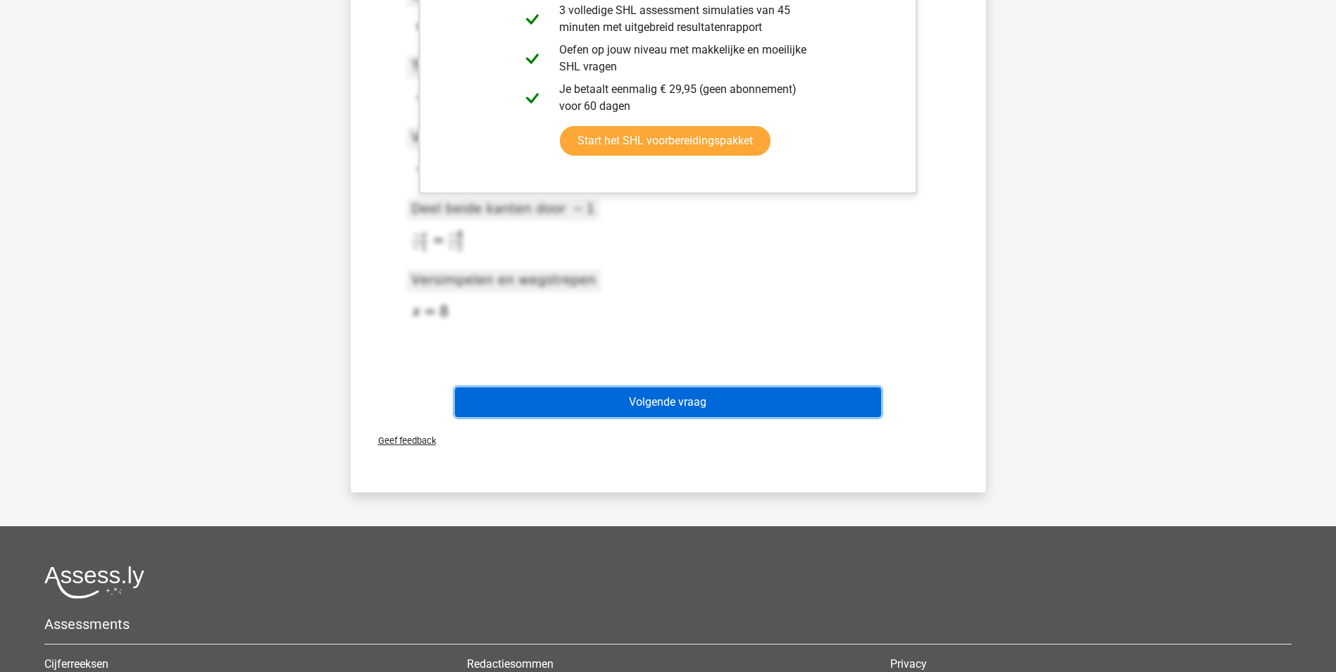
click at [651, 407] on button "Volgende vraag" at bounding box center [668, 402] width 426 height 30
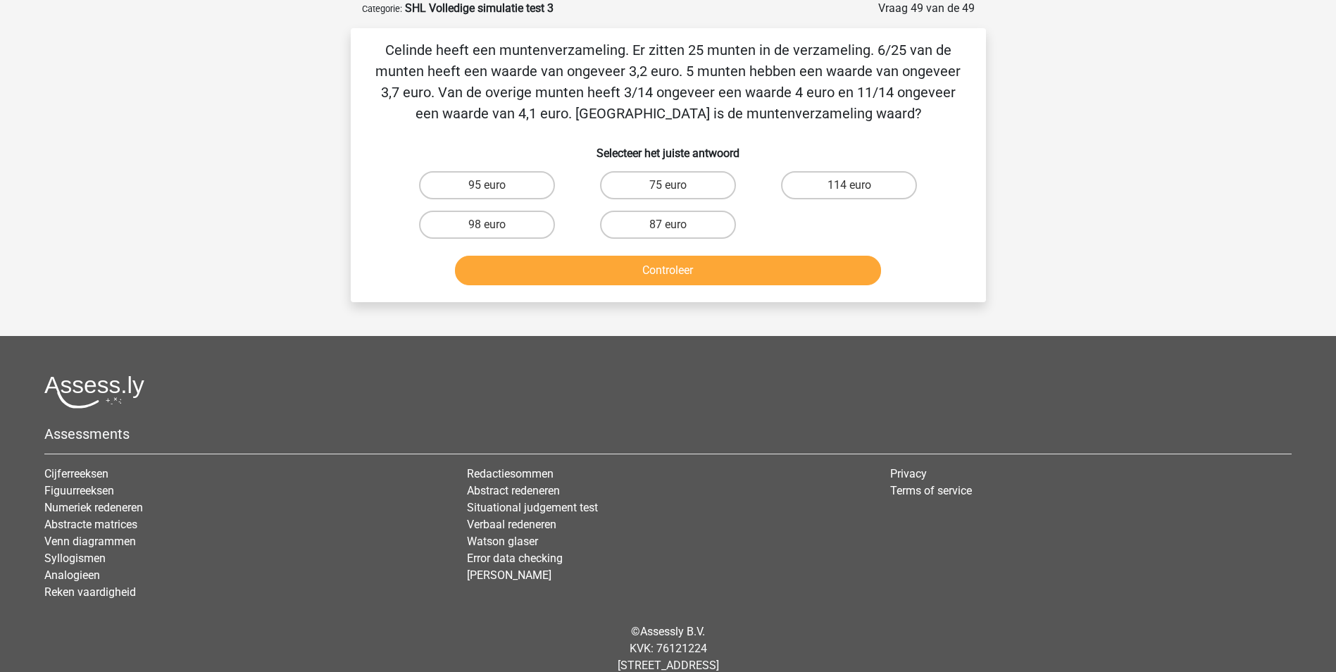
scroll to position [0, 0]
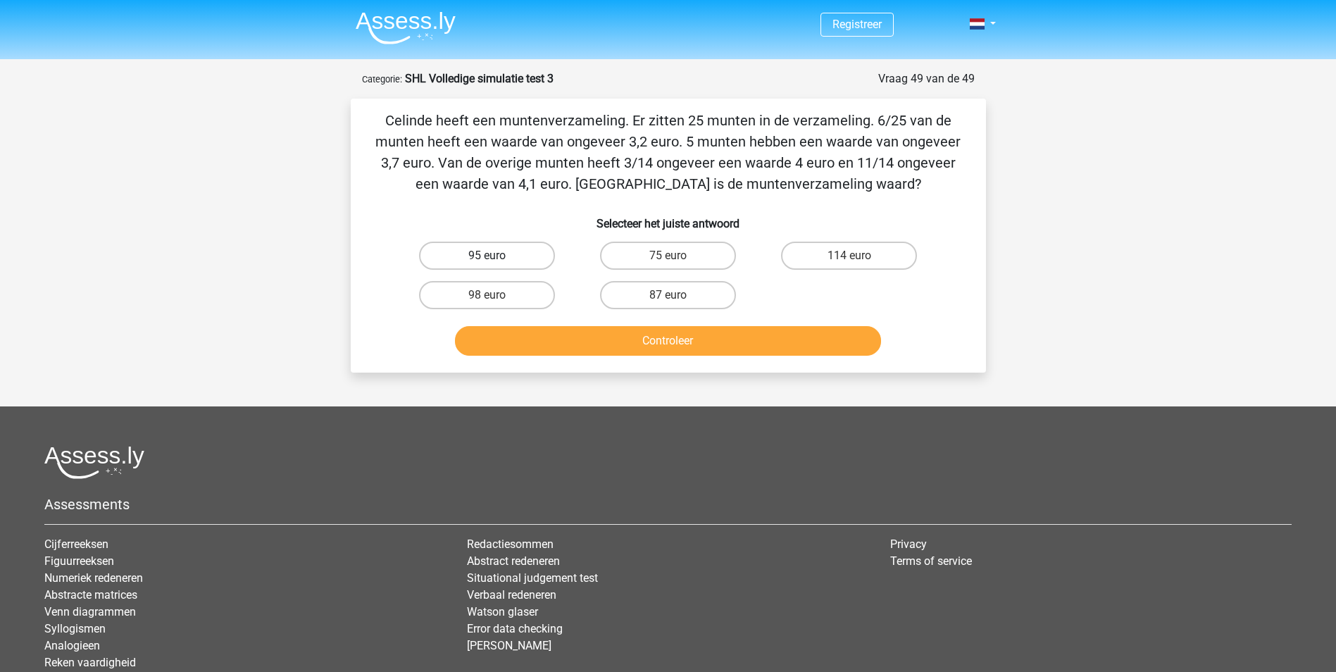
click at [521, 252] on label "95 euro" at bounding box center [487, 256] width 136 height 28
click at [496, 256] on input "95 euro" at bounding box center [491, 260] width 9 height 9
radio input "true"
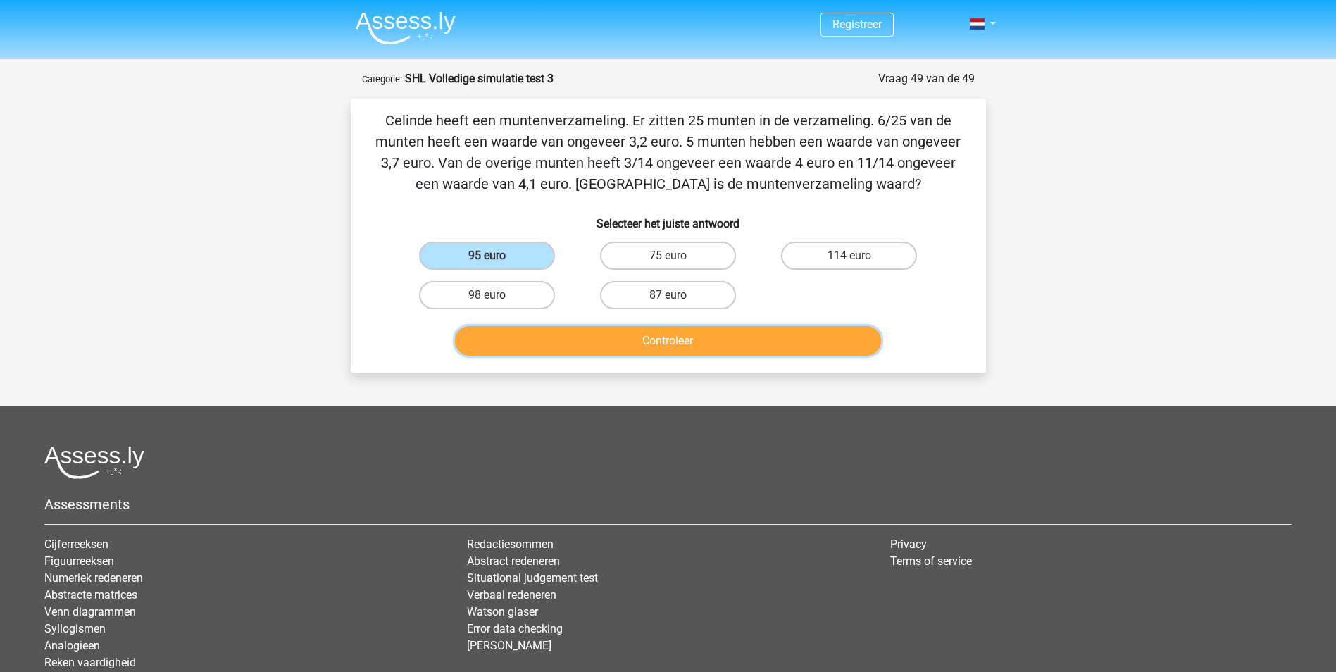
click at [613, 342] on button "Controleer" at bounding box center [668, 341] width 426 height 30
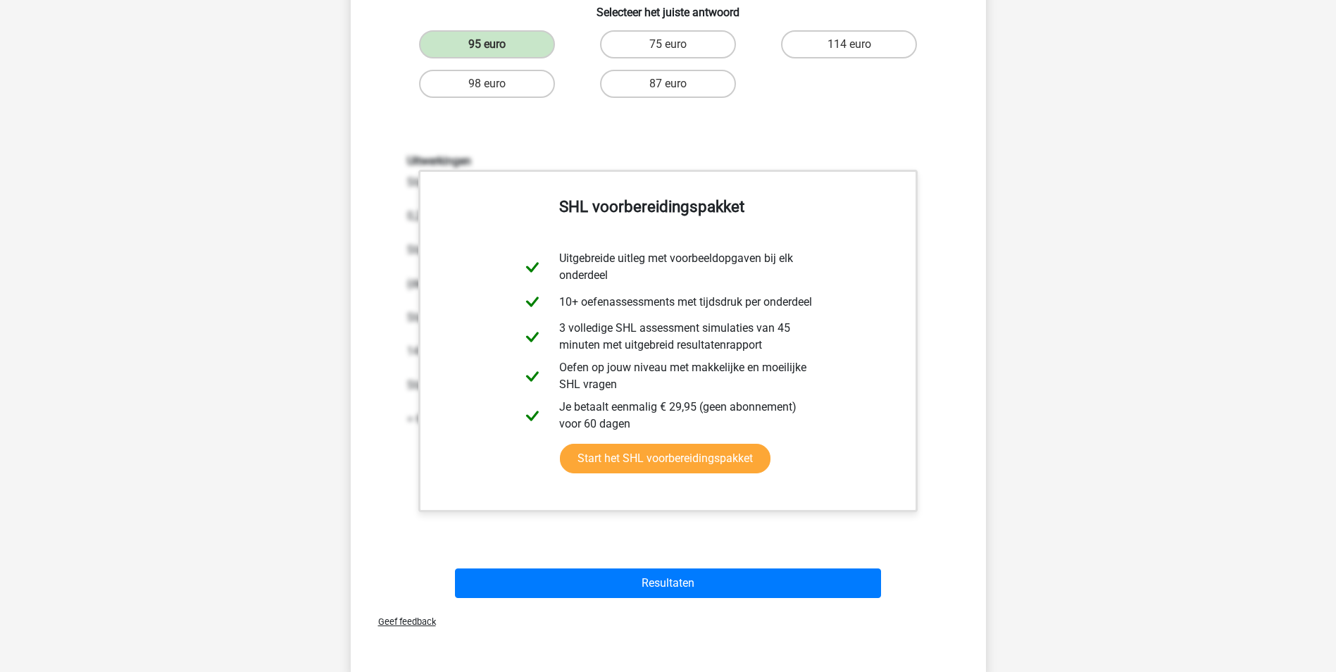
scroll to position [352, 0]
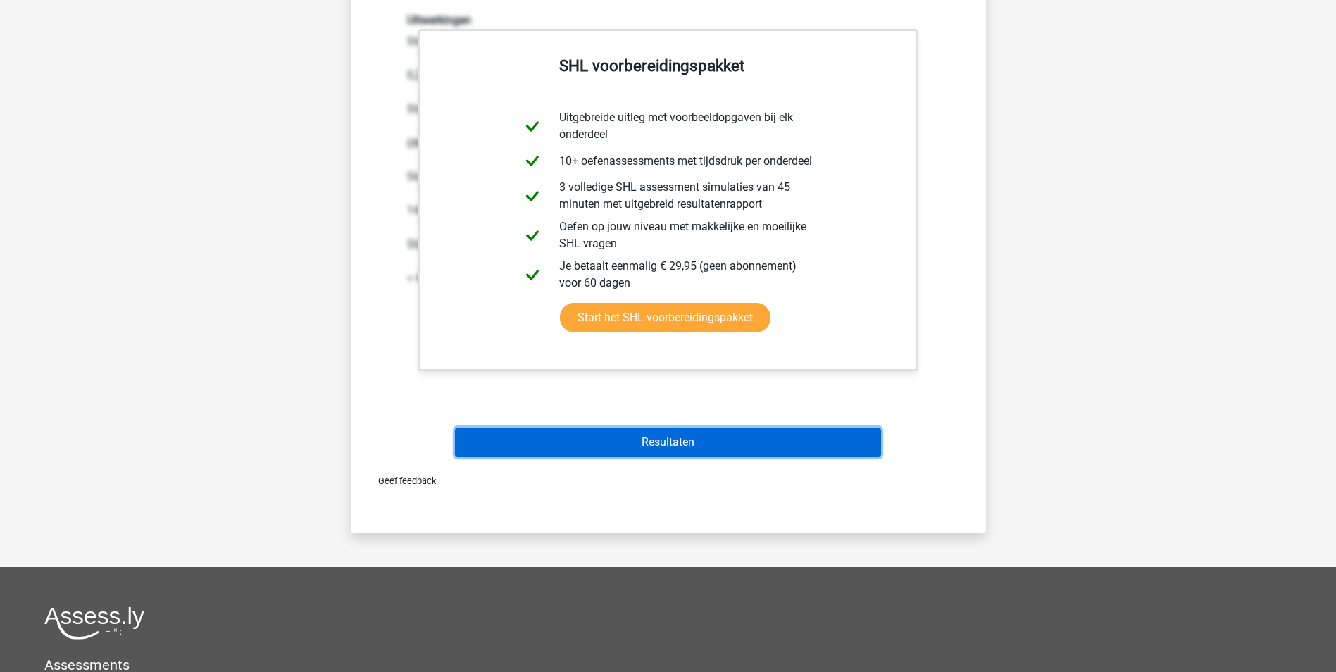
click at [637, 437] on button "Resultaten" at bounding box center [668, 442] width 426 height 30
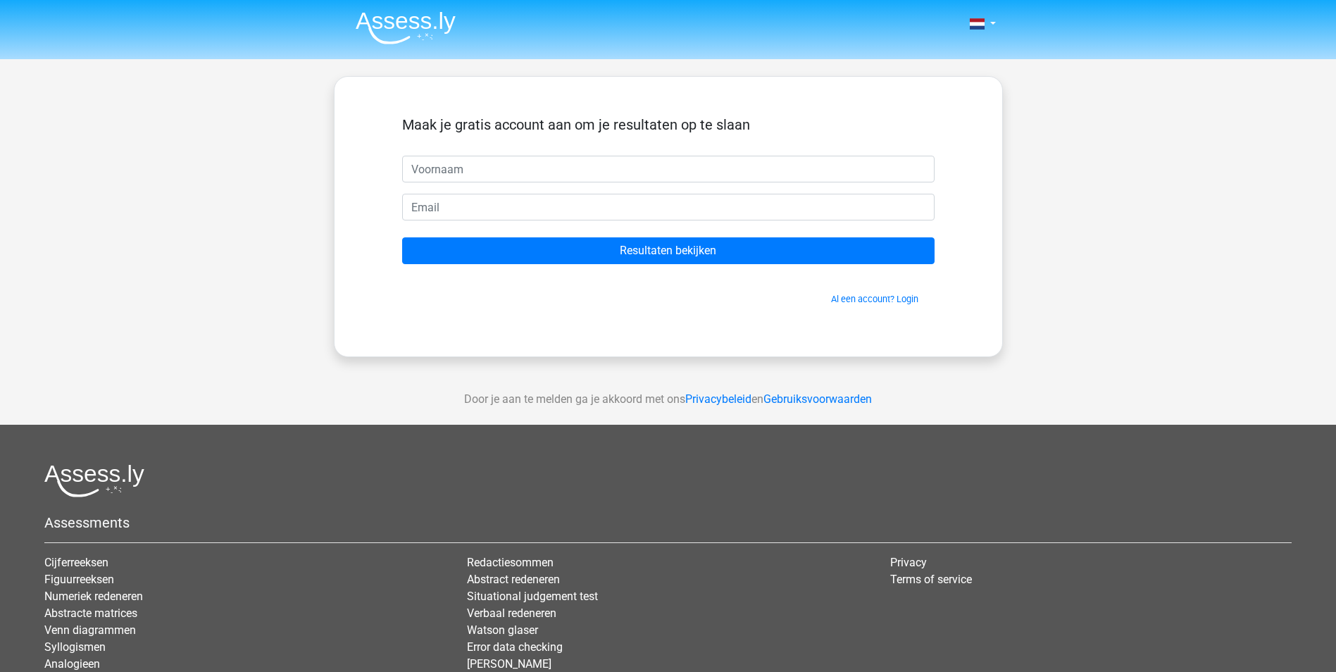
click at [540, 172] on input "text" at bounding box center [668, 169] width 532 height 27
type input "Michiel"
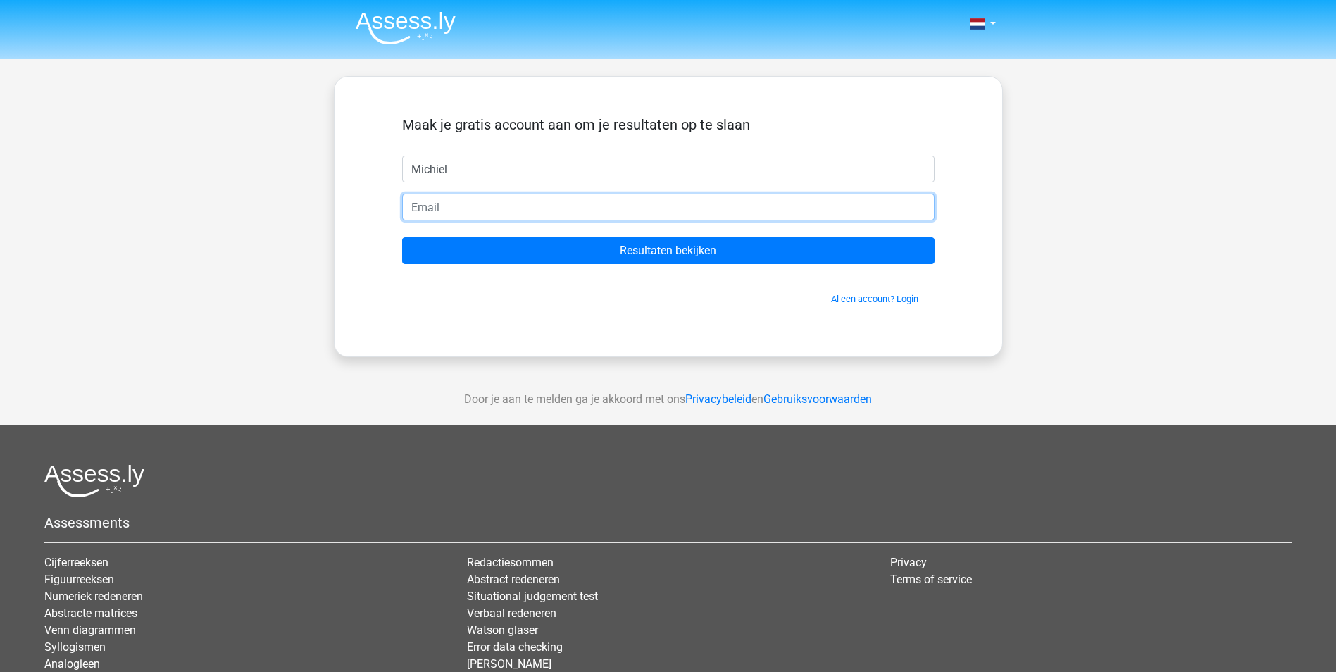
click at [513, 211] on input "email" at bounding box center [668, 207] width 532 height 27
type input "[EMAIL_ADDRESS][DOMAIN_NAME]"
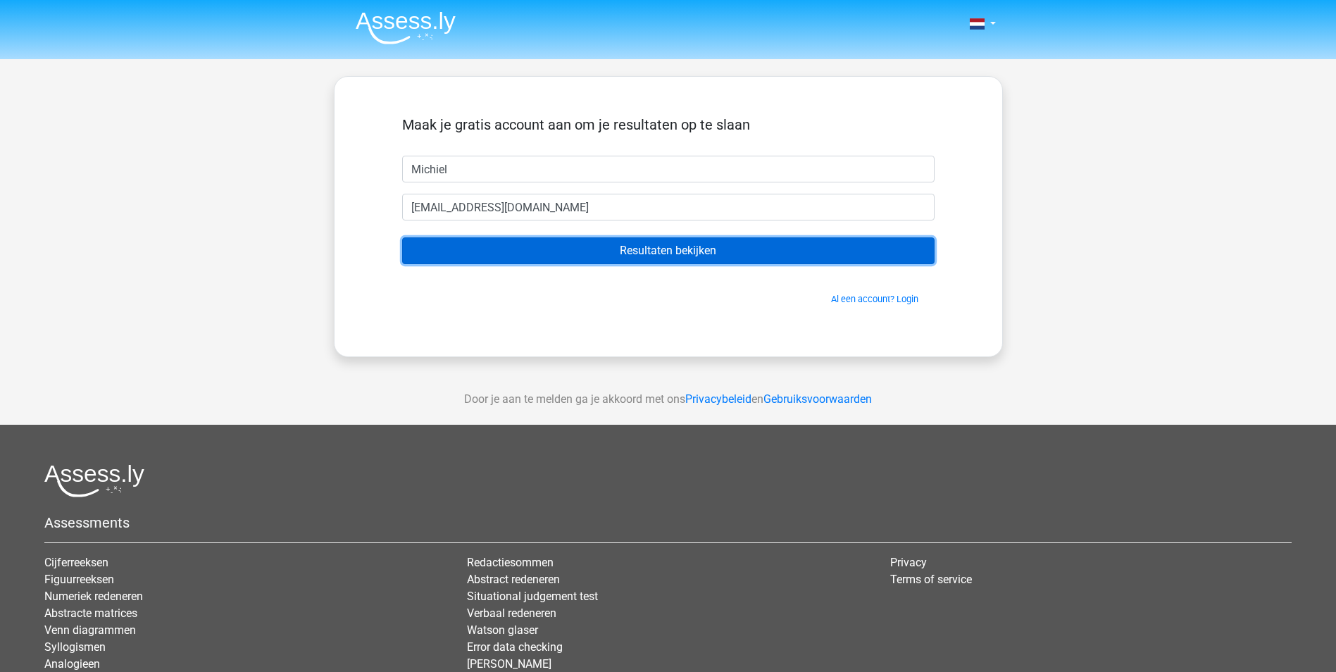
click at [597, 254] on input "Resultaten bekijken" at bounding box center [668, 250] width 532 height 27
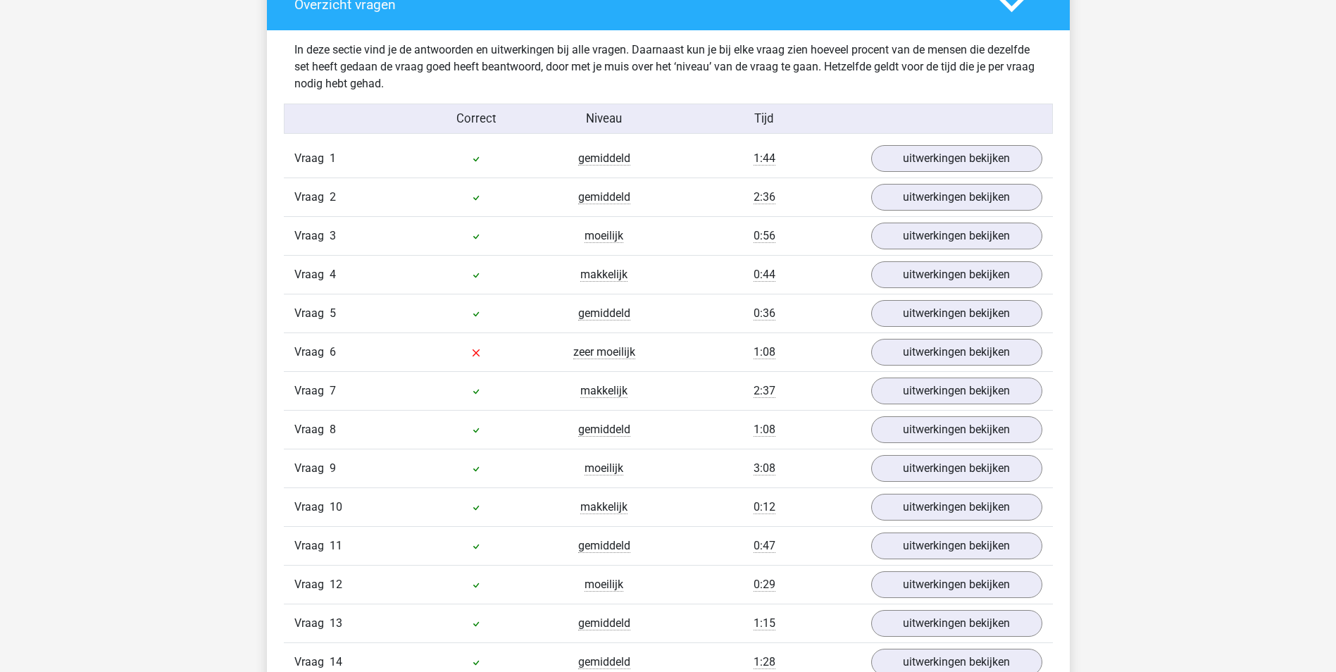
scroll to position [1972, 0]
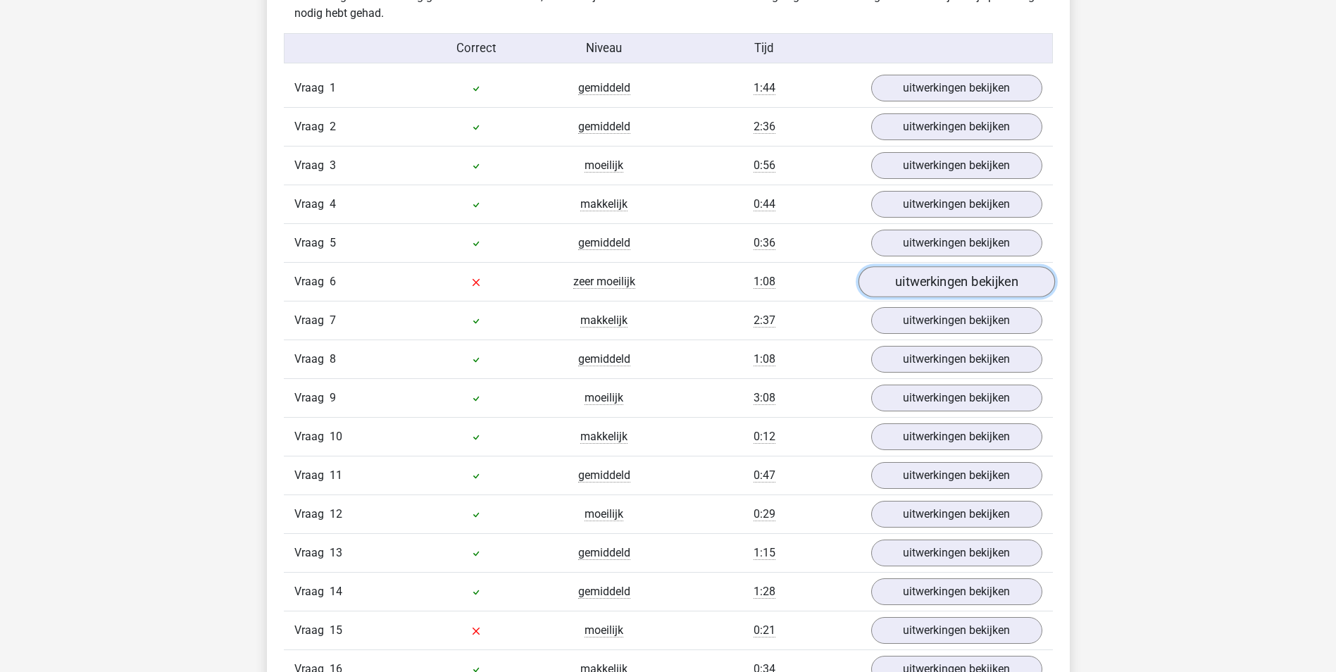
click at [931, 276] on link "uitwerkingen bekijken" at bounding box center [956, 281] width 196 height 31
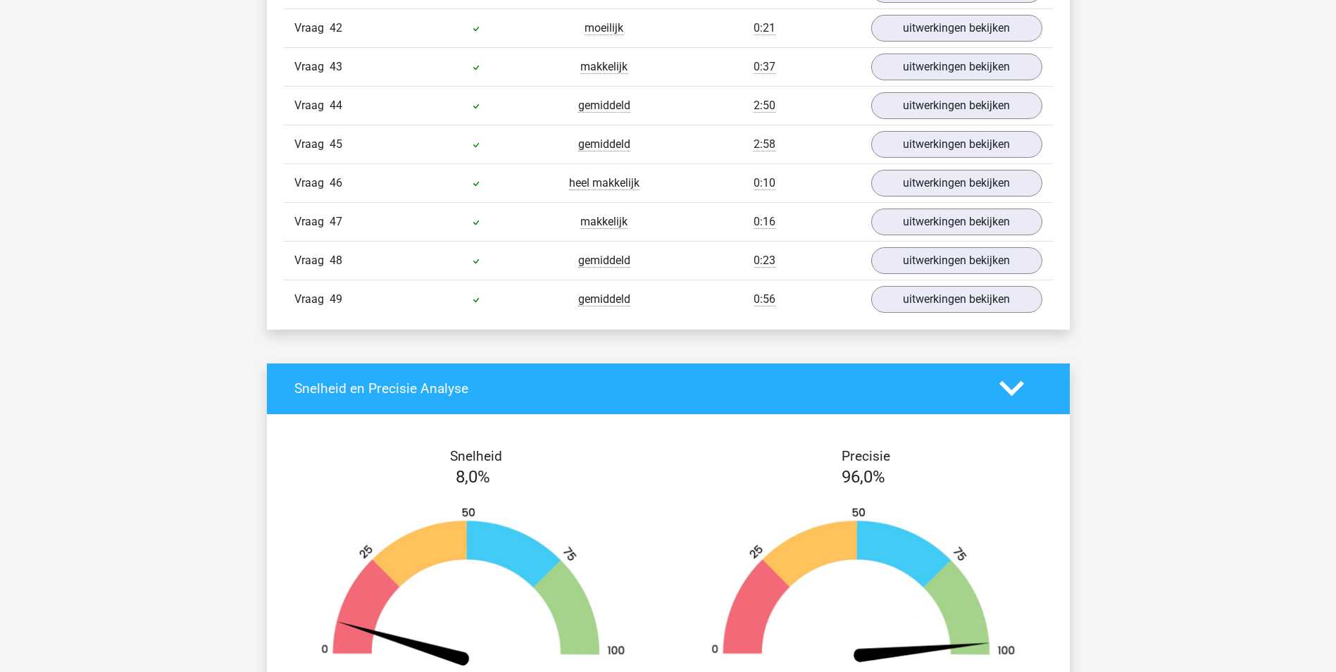
scroll to position [4719, 0]
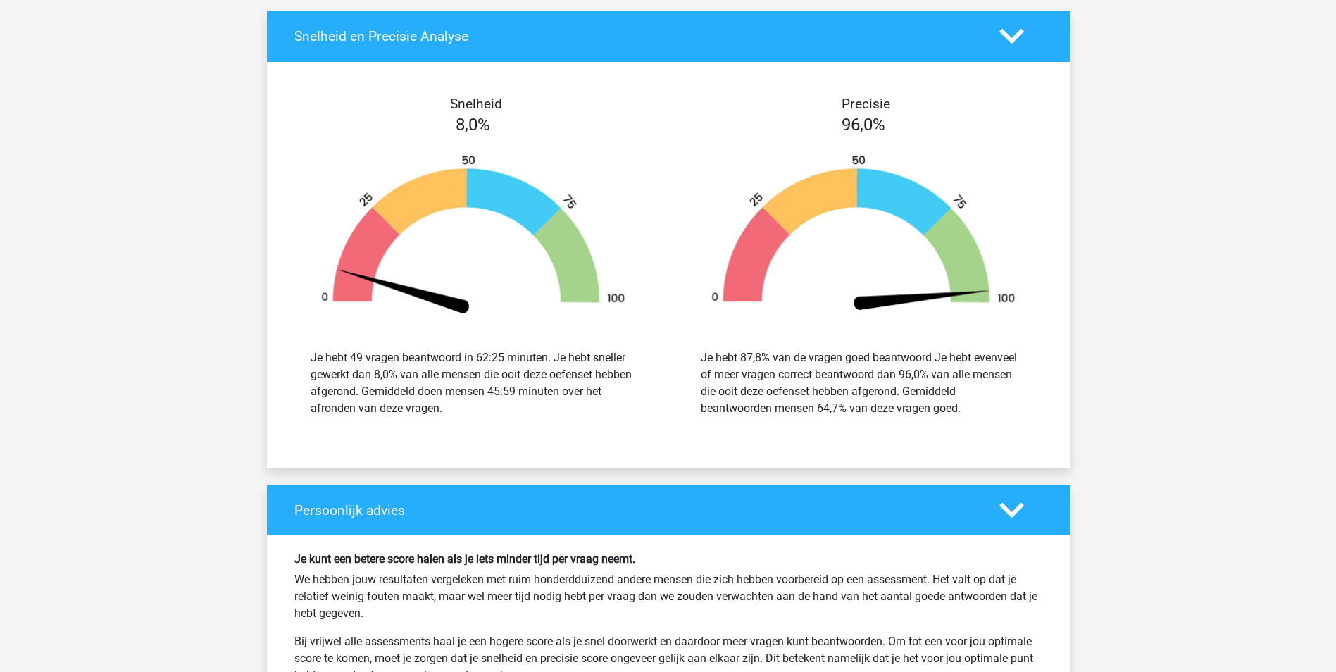
drag, startPoint x: 797, startPoint y: 299, endPoint x: 620, endPoint y: 460, distance: 238.8
click at [621, 462] on div "Snelheid 8,0% Je hebt 49 vragen beantwoord in 62:25 minuten. Je hebt sneller ge…" at bounding box center [668, 265] width 782 height 406
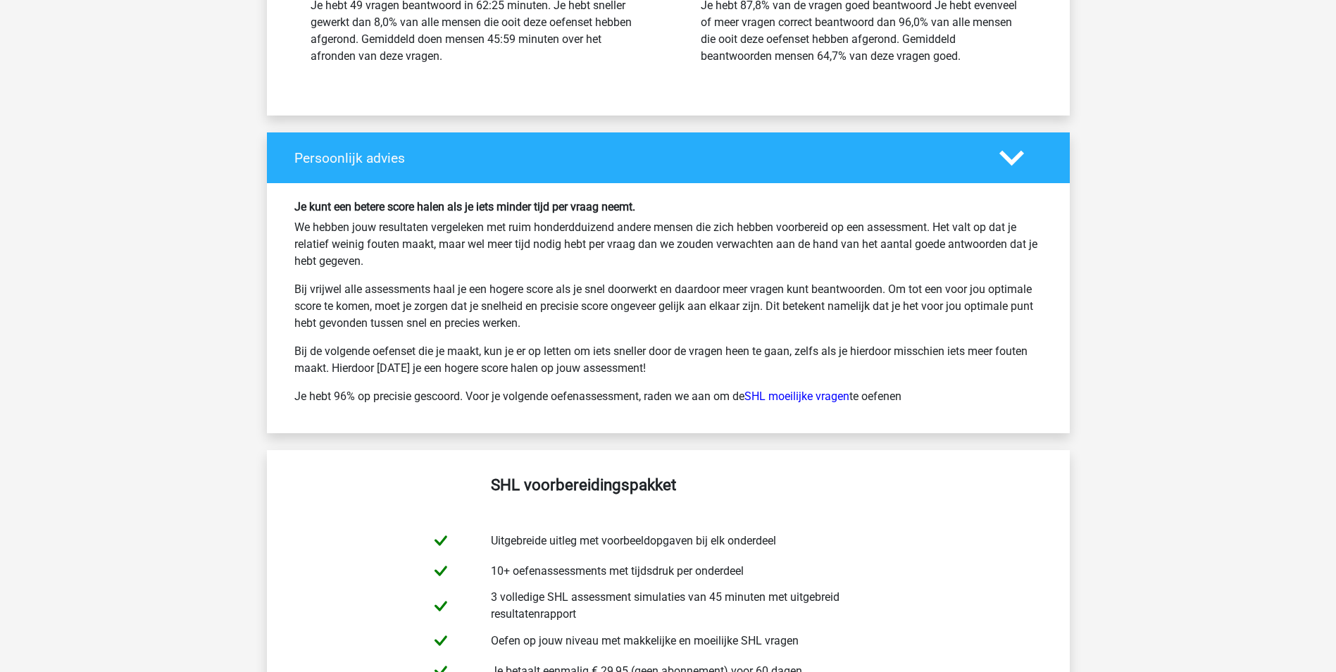
scroll to position [4860, 0]
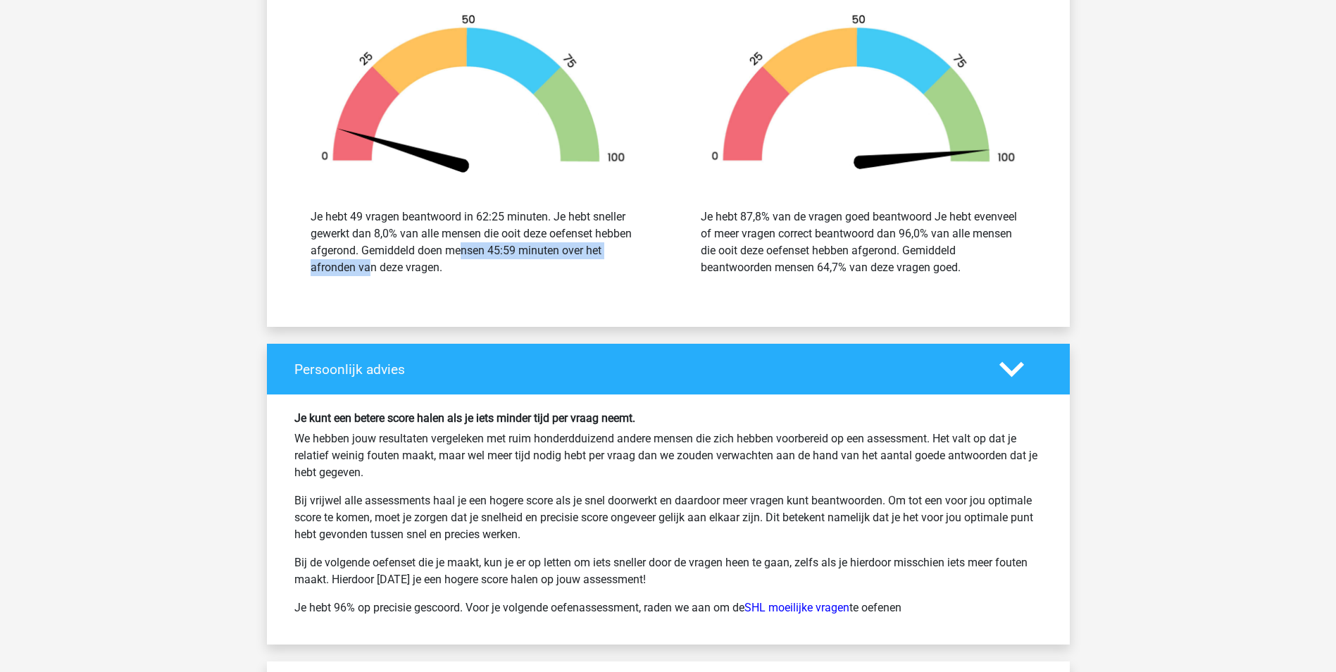
drag, startPoint x: 377, startPoint y: 247, endPoint x: 589, endPoint y: 248, distance: 212.0
click at [589, 248] on div "Je hebt 49 vragen beantwoord in 62:25 minuten. Je hebt sneller gewerkt dan 8,0%…" at bounding box center [473, 242] width 325 height 68
drag, startPoint x: 589, startPoint y: 248, endPoint x: 520, endPoint y: 252, distance: 69.1
click at [520, 252] on div "Je hebt 49 vragen beantwoord in 62:25 minuten. Je hebt sneller gewerkt dan 8,0%…" at bounding box center [473, 242] width 325 height 68
drag, startPoint x: 430, startPoint y: 251, endPoint x: 595, endPoint y: 257, distance: 164.9
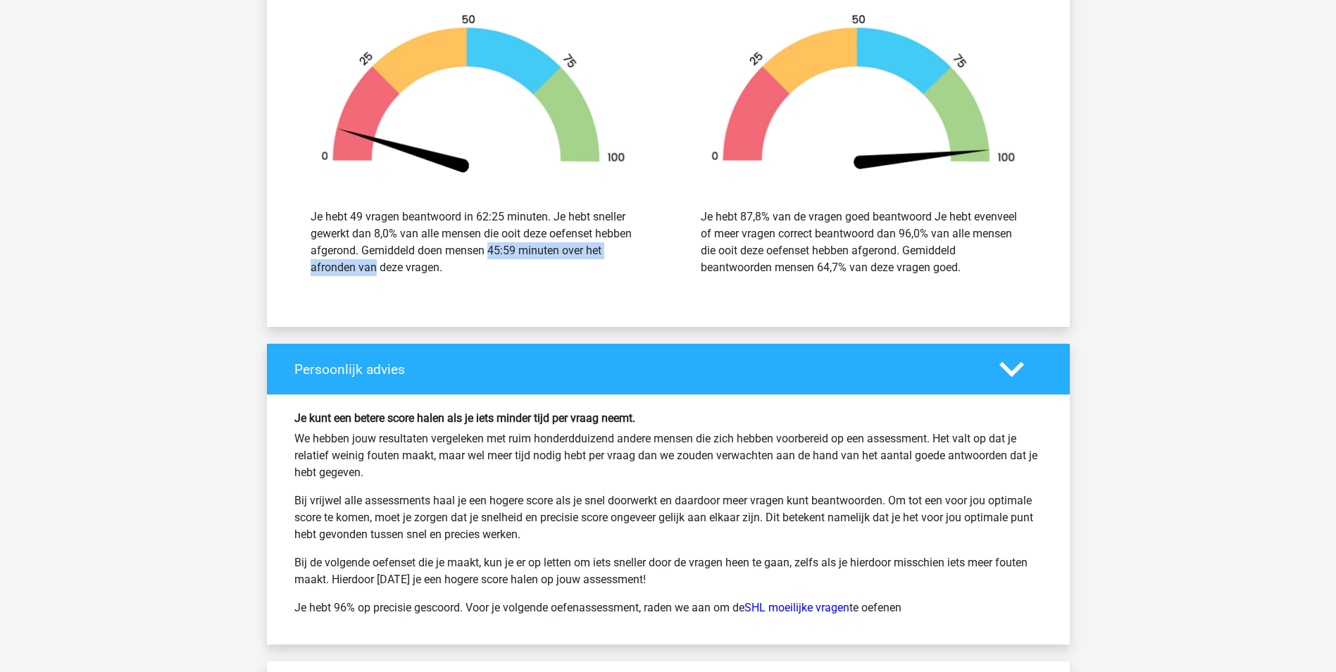
click at [595, 257] on div "Je hebt 49 vragen beantwoord in 62:25 minuten. Je hebt sneller gewerkt dan 8,0%…" at bounding box center [473, 242] width 325 height 68
drag, startPoint x: 595, startPoint y: 257, endPoint x: 449, endPoint y: 260, distance: 146.5
click at [447, 259] on div "Je hebt 49 vragen beantwoord in 62:25 minuten. Je hebt sneller gewerkt dan 8,0%…" at bounding box center [473, 242] width 325 height 68
drag, startPoint x: 473, startPoint y: 274, endPoint x: 278, endPoint y: 207, distance: 206.2
click at [278, 207] on div "Snelheid 8,0% Je hebt 49 vragen beantwoord in 62:25 minuten. Je hebt sneller ge…" at bounding box center [473, 124] width 390 height 338
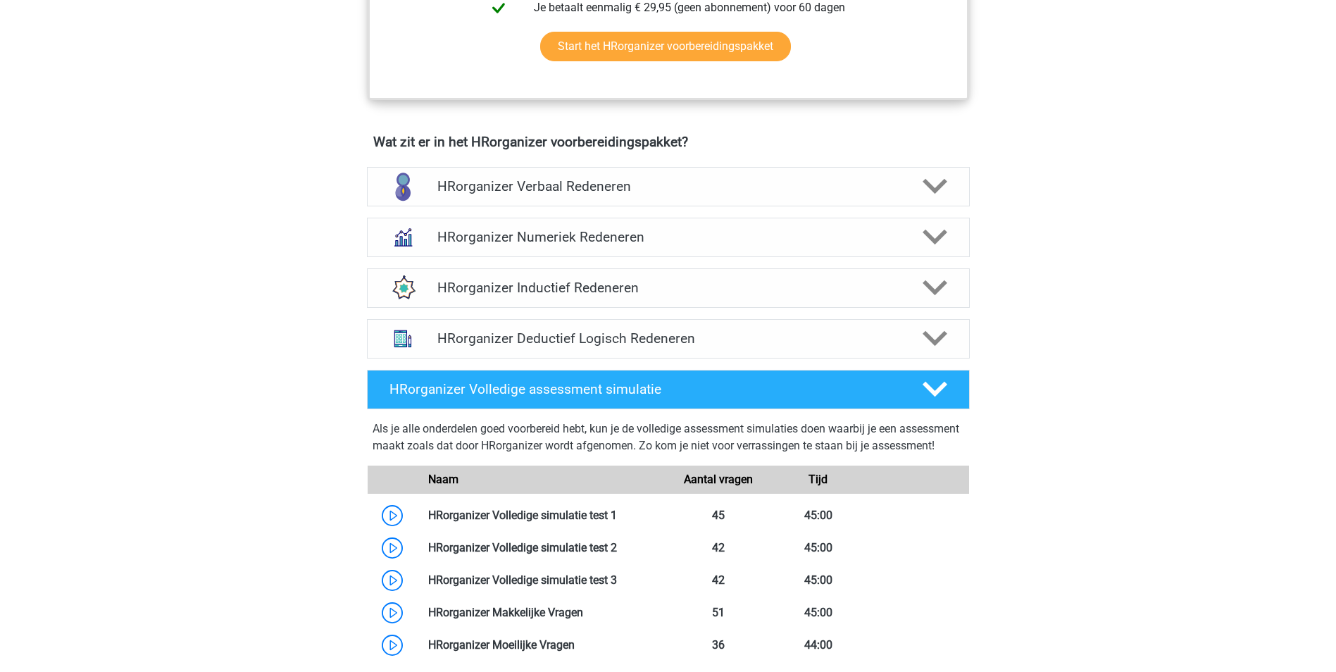
scroll to position [1056, 0]
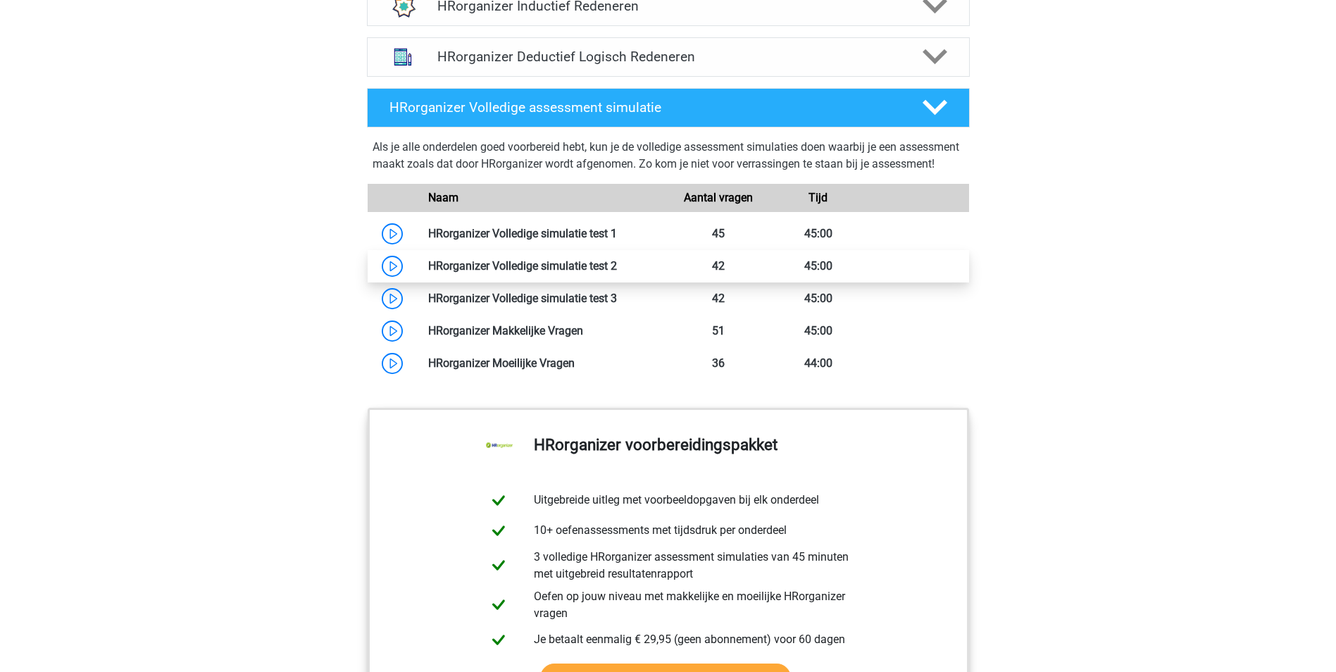
click at [617, 273] on link at bounding box center [617, 265] width 0 height 13
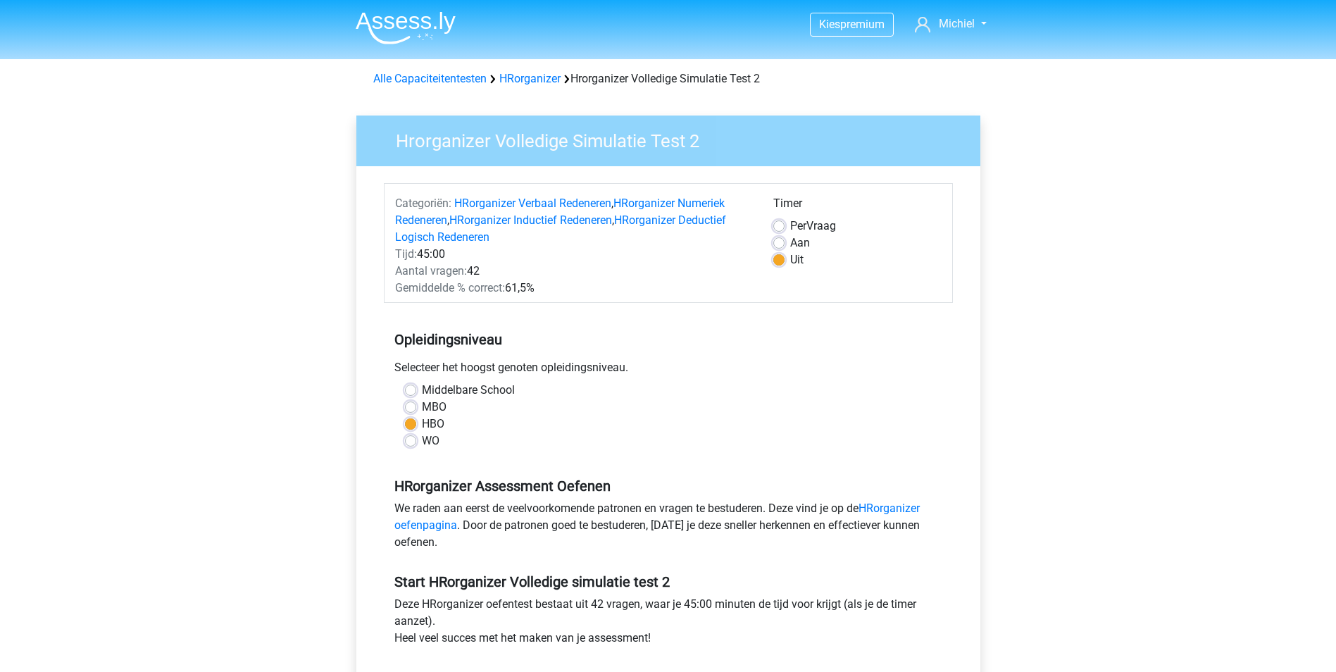
click at [790, 239] on label "Aan" at bounding box center [800, 243] width 20 height 17
click at [778, 239] on input "Aan" at bounding box center [778, 242] width 11 height 14
radio input "true"
click at [790, 223] on label "Per Vraag" at bounding box center [813, 226] width 46 height 17
click at [773, 223] on input "Per Vraag" at bounding box center [778, 225] width 11 height 14
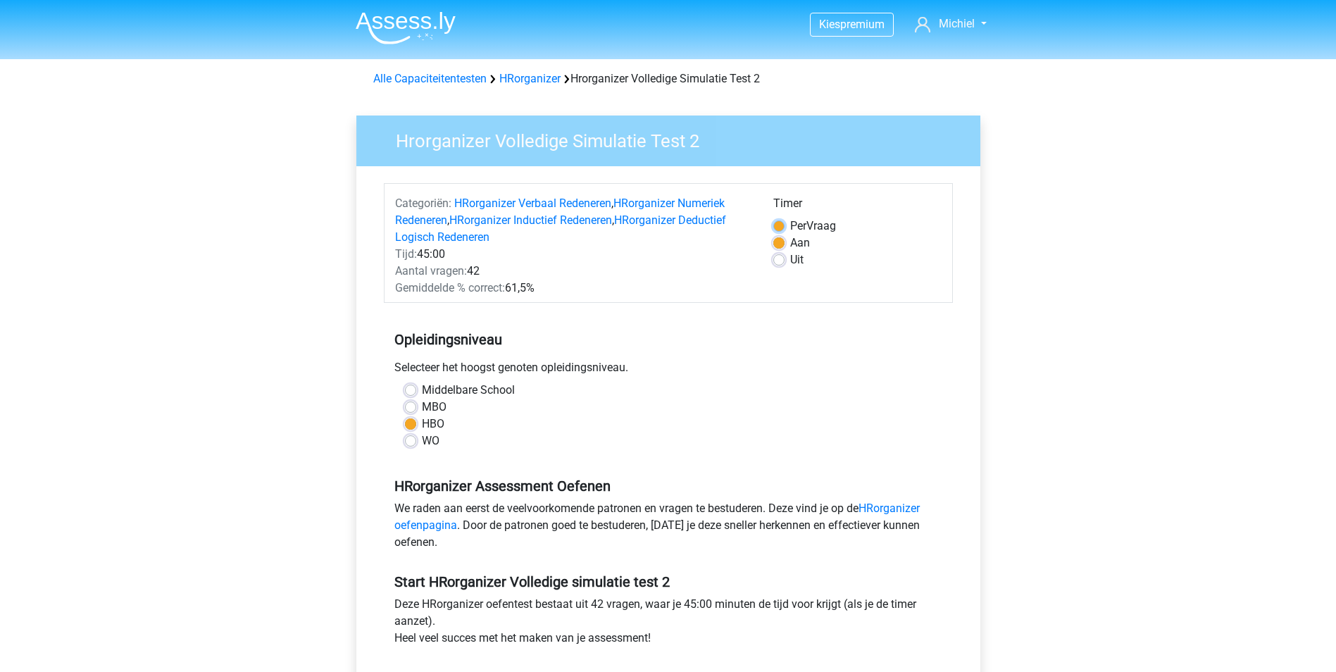
radio input "true"
click at [790, 241] on label "Aan" at bounding box center [800, 243] width 20 height 17
click at [780, 241] on input "Aan" at bounding box center [778, 242] width 11 height 14
radio input "true"
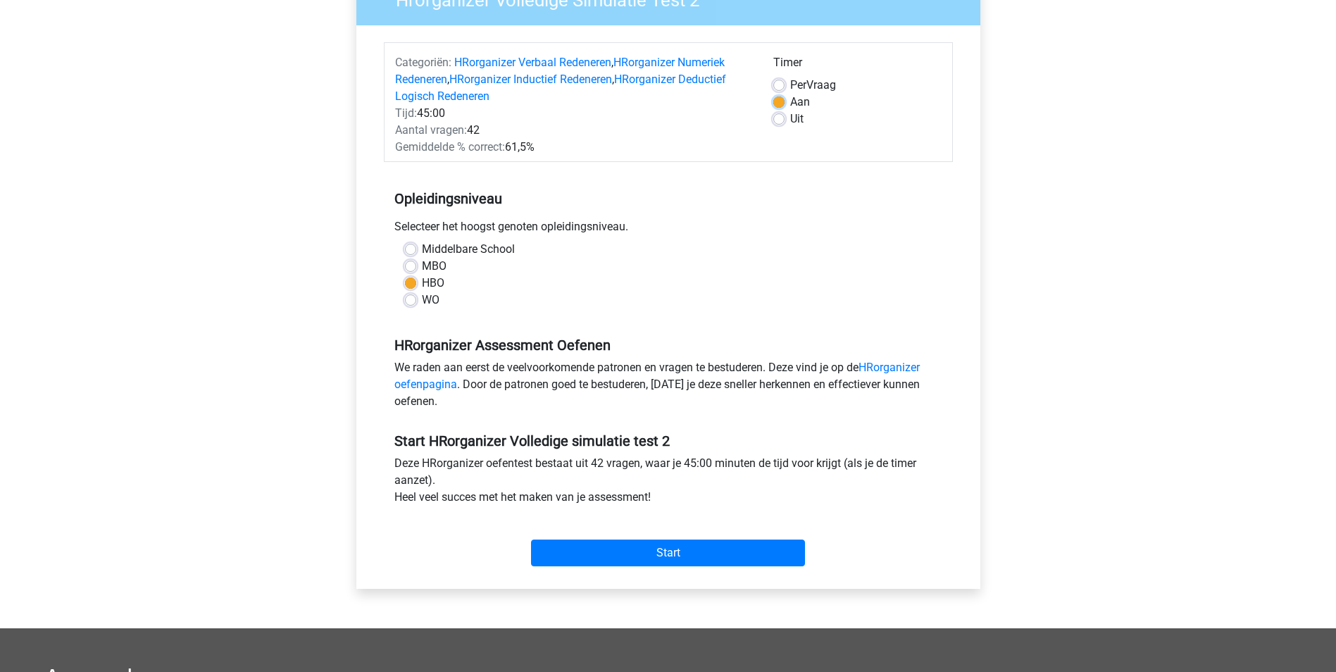
scroll to position [211, 0]
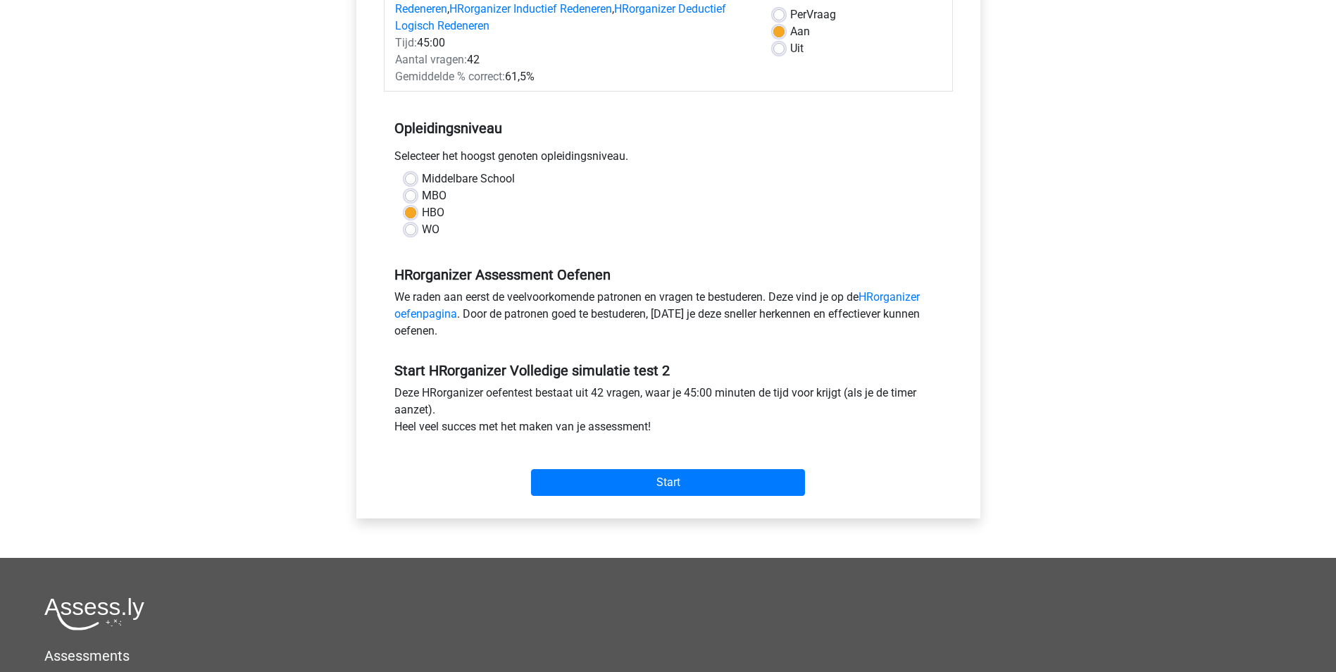
click at [647, 498] on div "Start" at bounding box center [668, 471] width 569 height 61
click at [657, 482] on input "Start" at bounding box center [668, 482] width 274 height 27
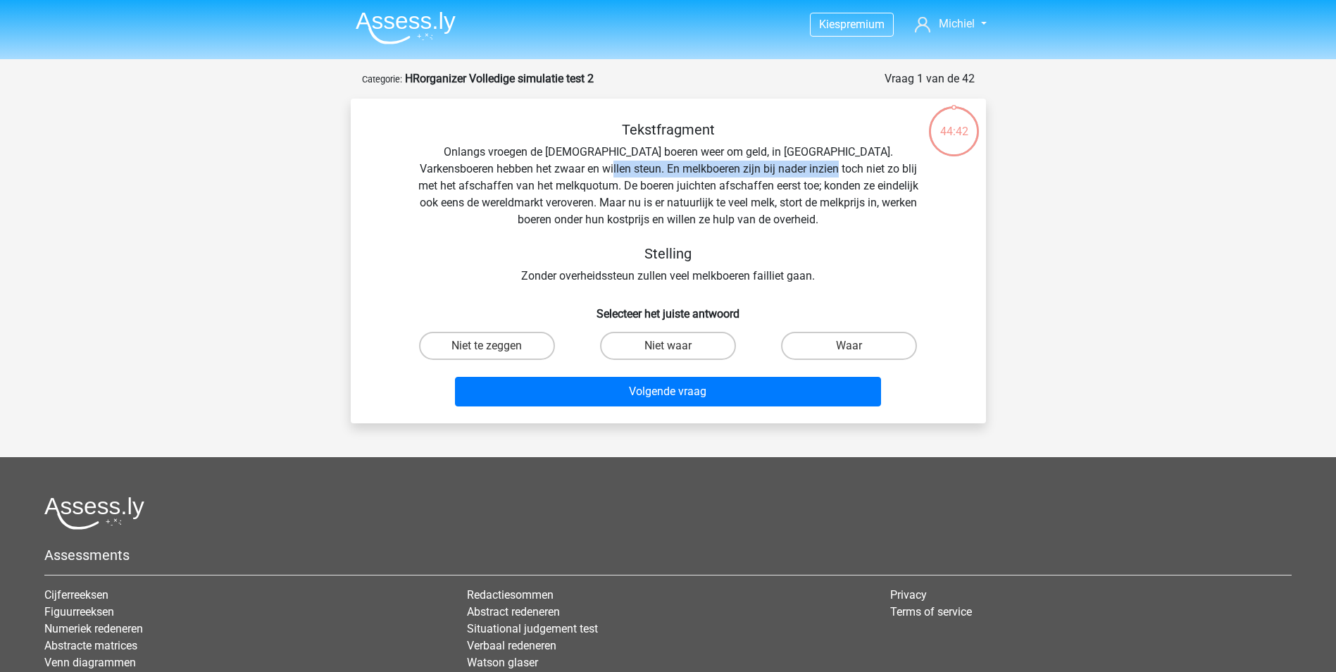
drag, startPoint x: 553, startPoint y: 170, endPoint x: 767, endPoint y: 168, distance: 214.1
click at [767, 168] on div "Tekstfragment Onlangs vroegen de [DEMOGRAPHIC_DATA] boeren weer om geld, in [GE…" at bounding box center [668, 202] width 590 height 163
drag, startPoint x: 767, startPoint y: 168, endPoint x: 733, endPoint y: 176, distance: 34.8
click at [733, 176] on div "Tekstfragment Onlangs vroegen de [DEMOGRAPHIC_DATA] boeren weer om geld, in [GE…" at bounding box center [668, 202] width 590 height 163
click at [525, 353] on label "Niet te zeggen" at bounding box center [487, 346] width 136 height 28
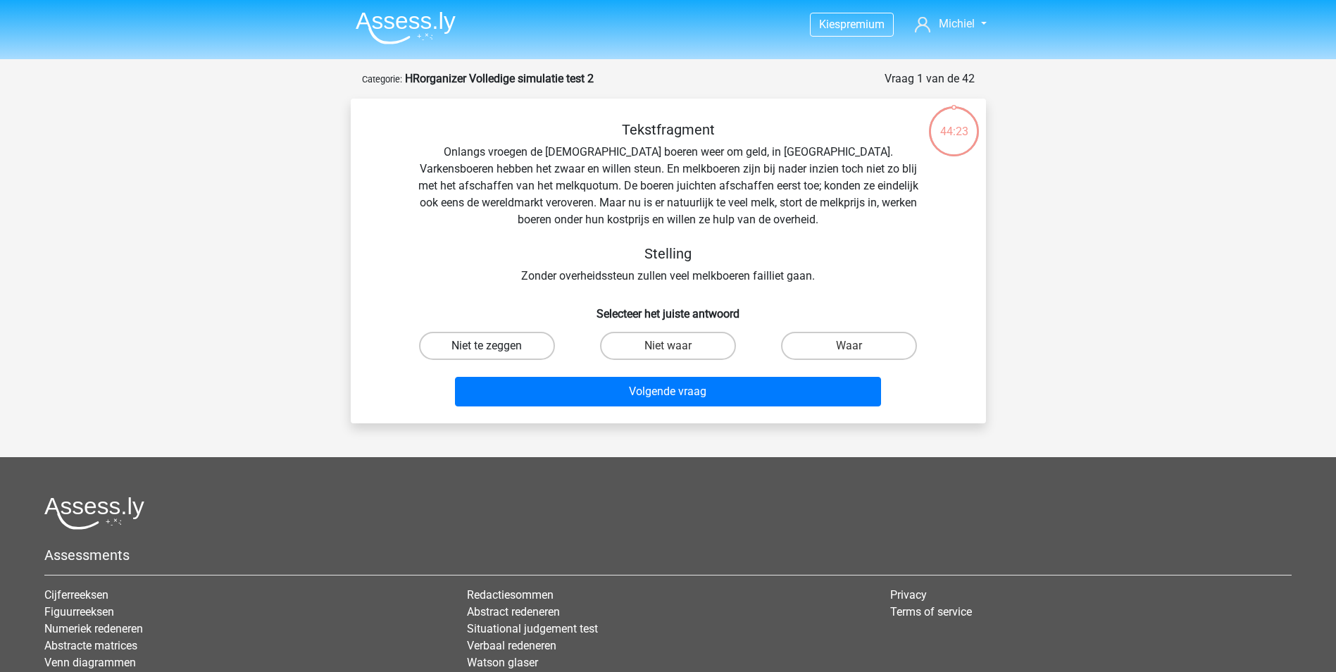
click at [496, 353] on input "Niet te zeggen" at bounding box center [491, 350] width 9 height 9
radio input "true"
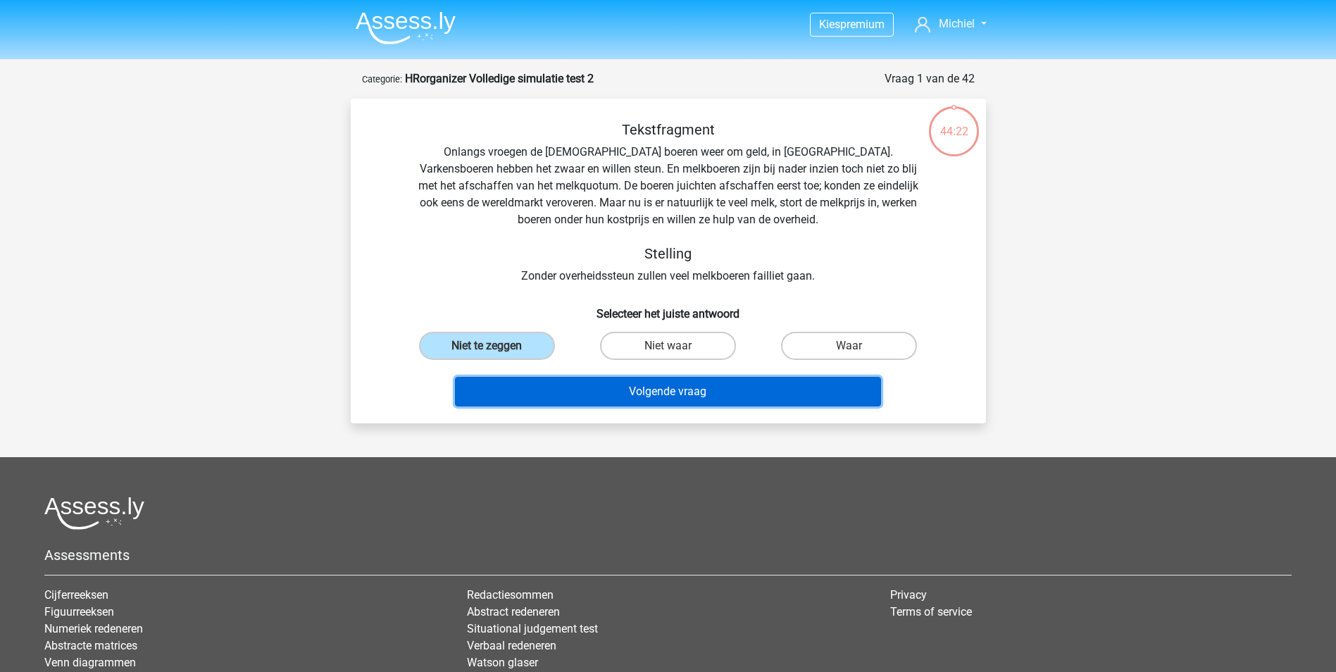
click at [612, 391] on button "Volgende vraag" at bounding box center [668, 392] width 426 height 30
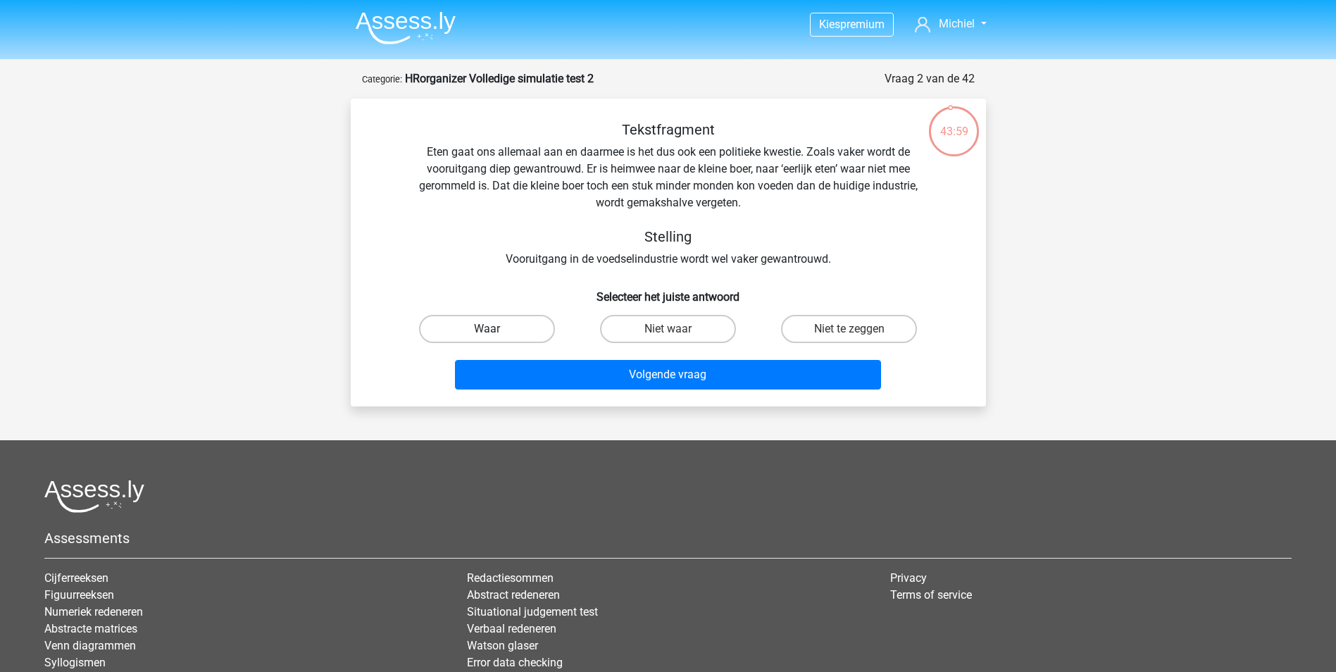
click at [494, 320] on label "Waar" at bounding box center [487, 329] width 136 height 28
click at [494, 329] on input "Waar" at bounding box center [491, 333] width 9 height 9
radio input "true"
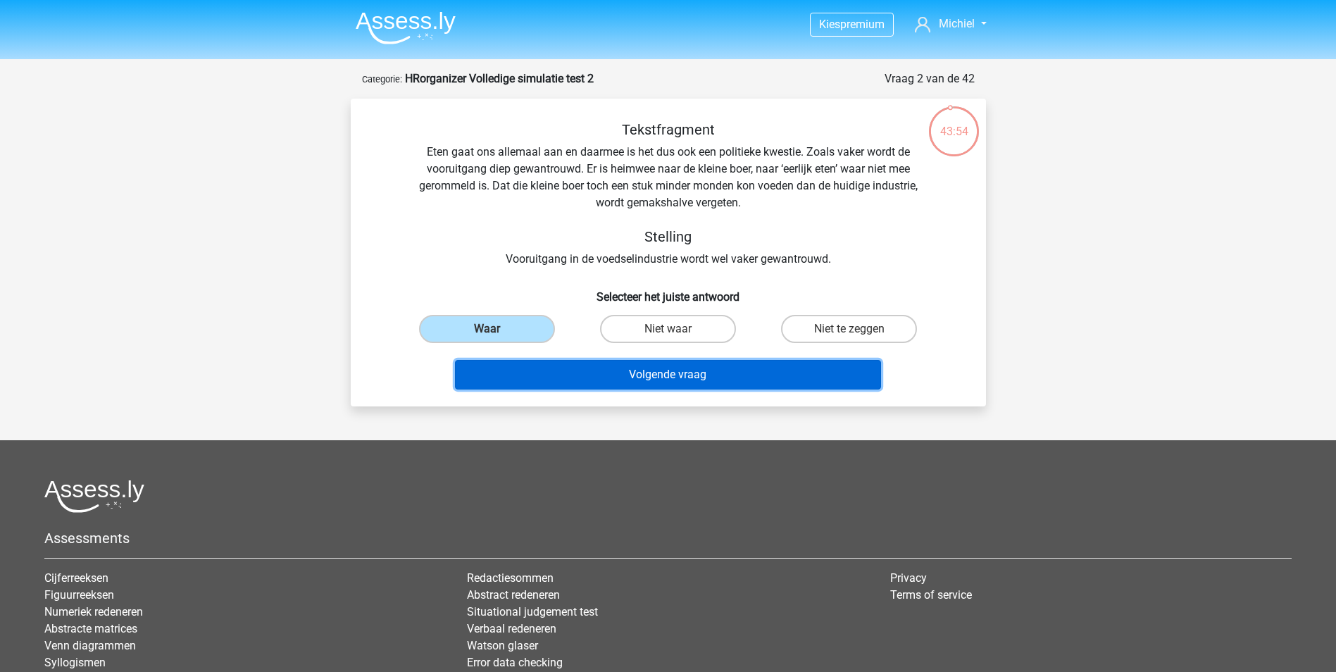
click at [684, 370] on button "Volgende vraag" at bounding box center [668, 375] width 426 height 30
